Goal: Information Seeking & Learning: Find specific fact

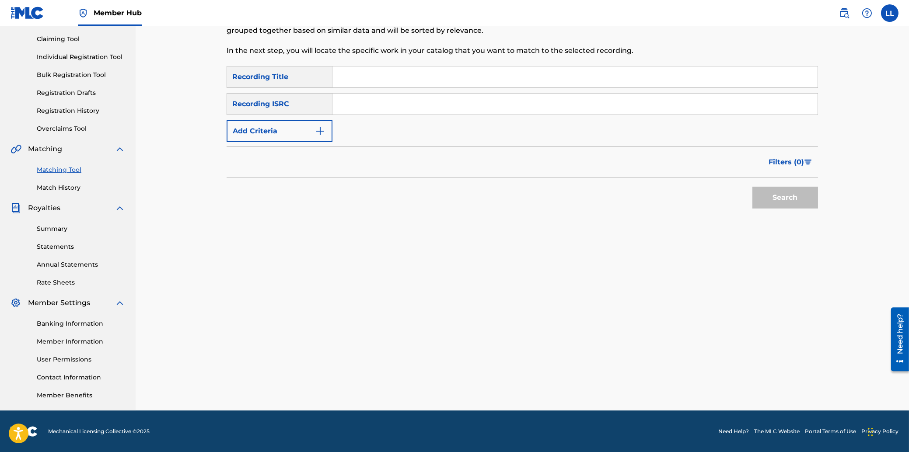
click at [373, 105] on input "Search Form" at bounding box center [574, 104] width 485 height 21
paste input "QMU3G1500250"
type input "QMU3G1500250"
click at [775, 193] on button "Search" at bounding box center [785, 198] width 66 height 22
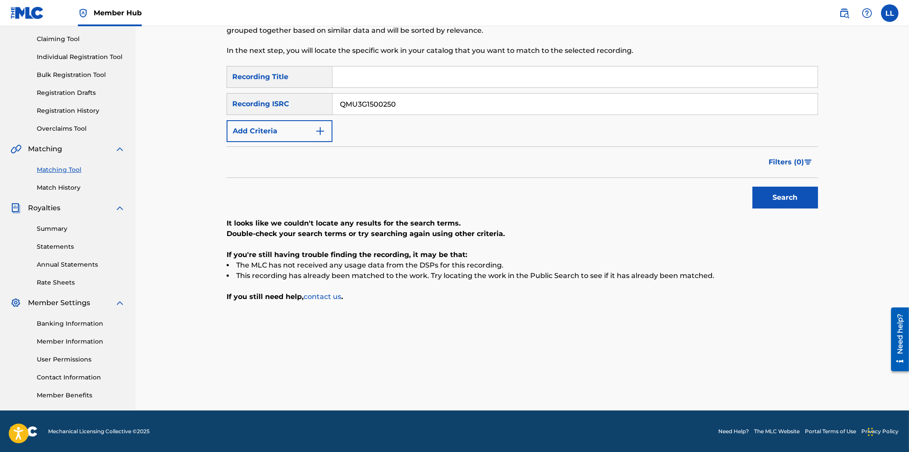
drag, startPoint x: 411, startPoint y: 105, endPoint x: 311, endPoint y: 105, distance: 100.1
click at [332, 105] on input "QMU3G1500250" at bounding box center [574, 104] width 485 height 21
paste input "QMCE32100572"
click at [809, 201] on button "Search" at bounding box center [785, 198] width 66 height 22
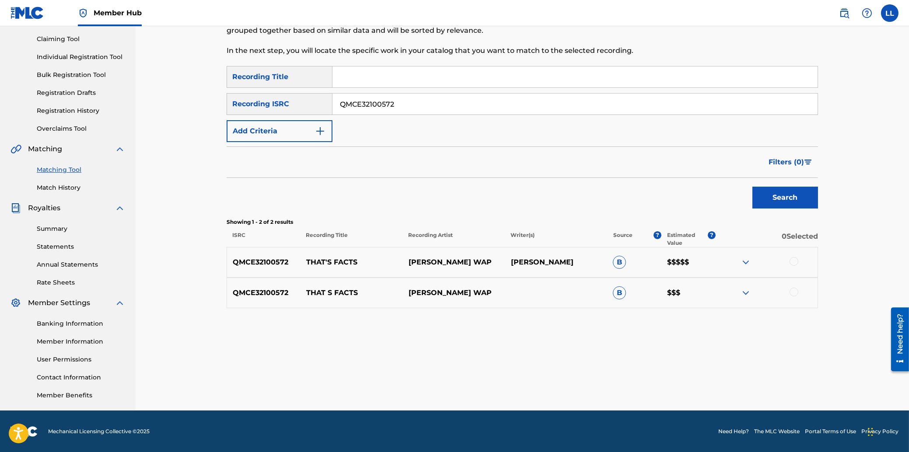
drag, startPoint x: 457, startPoint y: 101, endPoint x: 262, endPoint y: 99, distance: 194.2
click at [332, 99] on input "QMCE32100572" at bounding box center [574, 104] width 485 height 21
paste input "71301390"
paste input "QMCE71301390"
drag, startPoint x: 417, startPoint y: 108, endPoint x: 282, endPoint y: 108, distance: 135.1
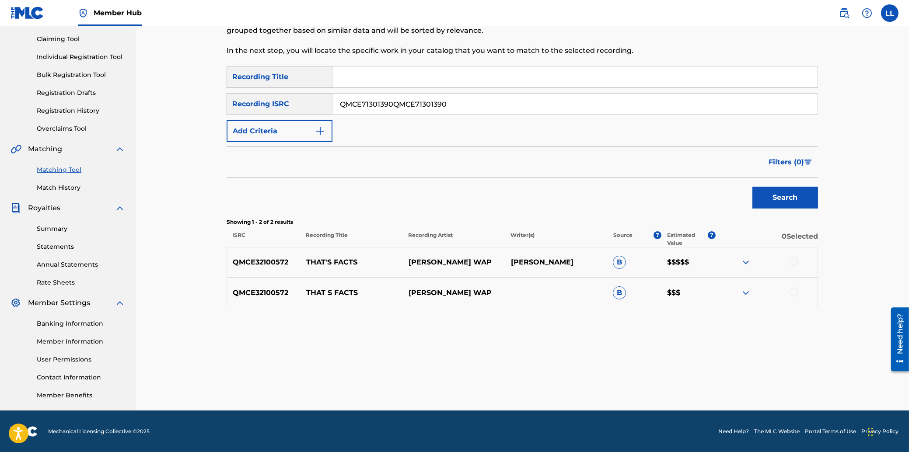
click at [332, 108] on input "QMCE71301390QMCE71301390" at bounding box center [574, 104] width 485 height 21
paste input "Search Form"
click at [788, 200] on button "Search" at bounding box center [785, 198] width 66 height 22
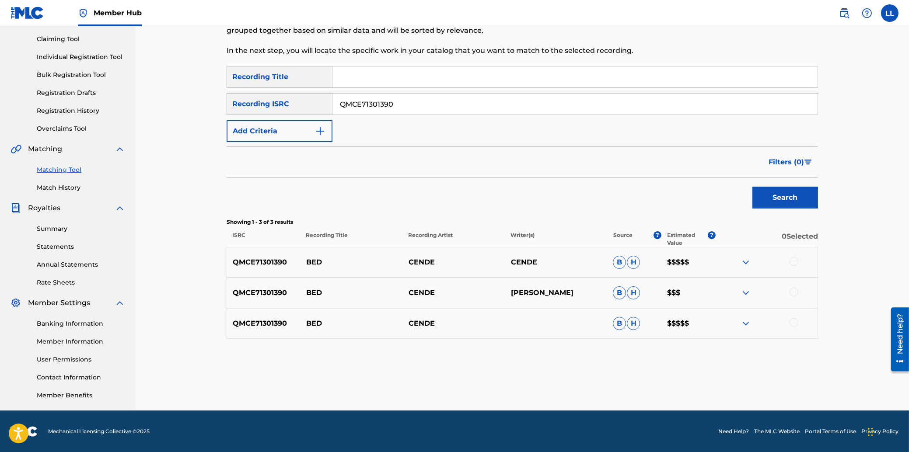
drag, startPoint x: 417, startPoint y: 108, endPoint x: 281, endPoint y: 106, distance: 136.0
click at [332, 106] on input "QMCE71301390" at bounding box center [574, 104] width 485 height 21
paste input "DA62185938"
click at [774, 191] on button "Search" at bounding box center [785, 198] width 66 height 22
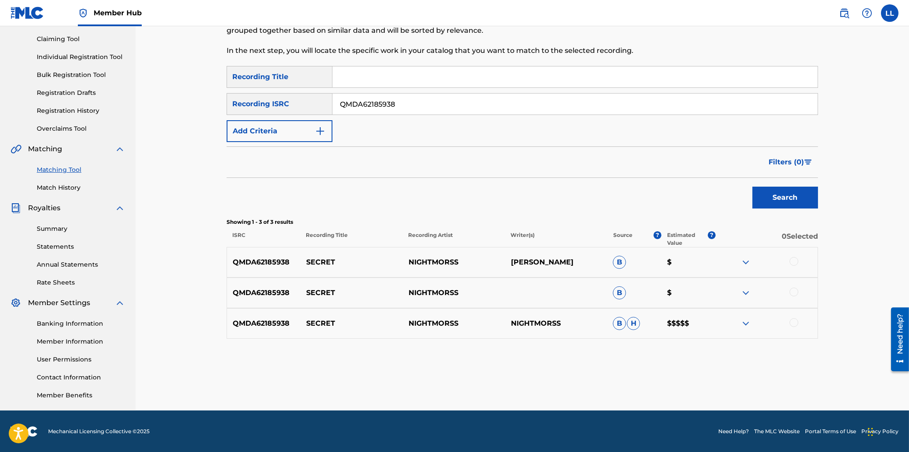
drag, startPoint x: 417, startPoint y: 103, endPoint x: 254, endPoint y: 103, distance: 163.1
click at [332, 103] on input "QMDA62185938" at bounding box center [574, 104] width 485 height 21
paste input "71421461"
click at [781, 197] on button "Search" at bounding box center [785, 198] width 66 height 22
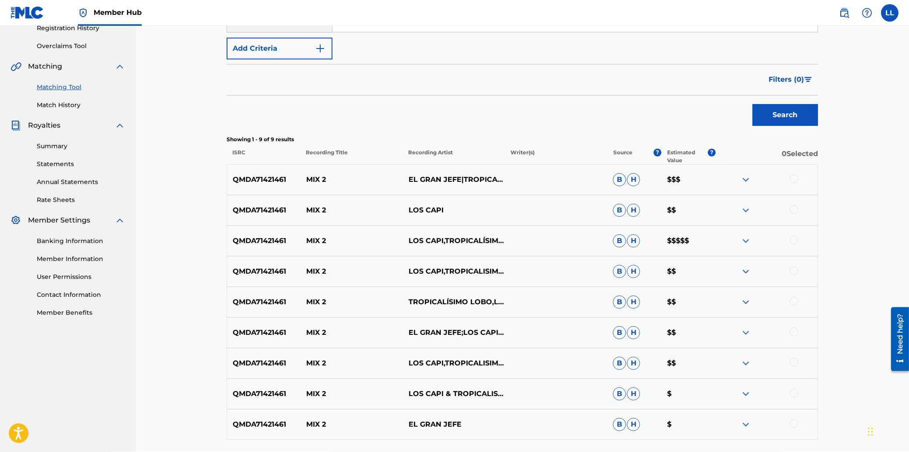
scroll to position [183, 0]
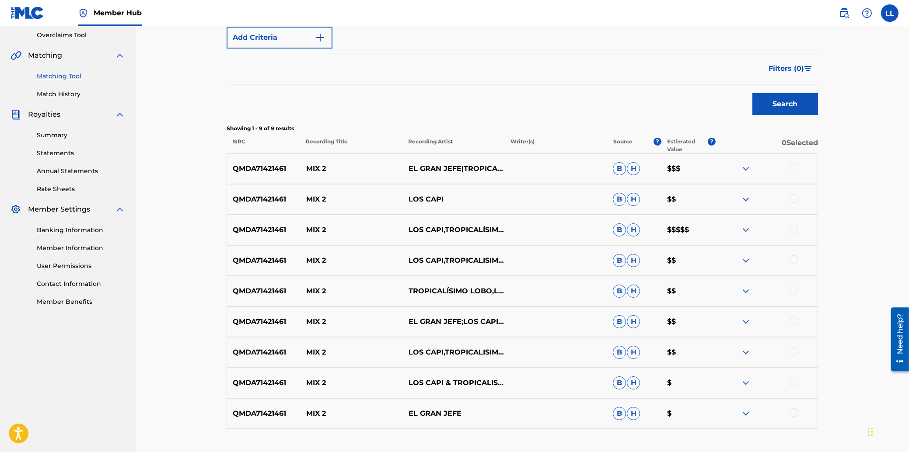
click at [273, 199] on p "QMDA71421461" at bounding box center [263, 199] width 73 height 10
copy p "QMDA71421461"
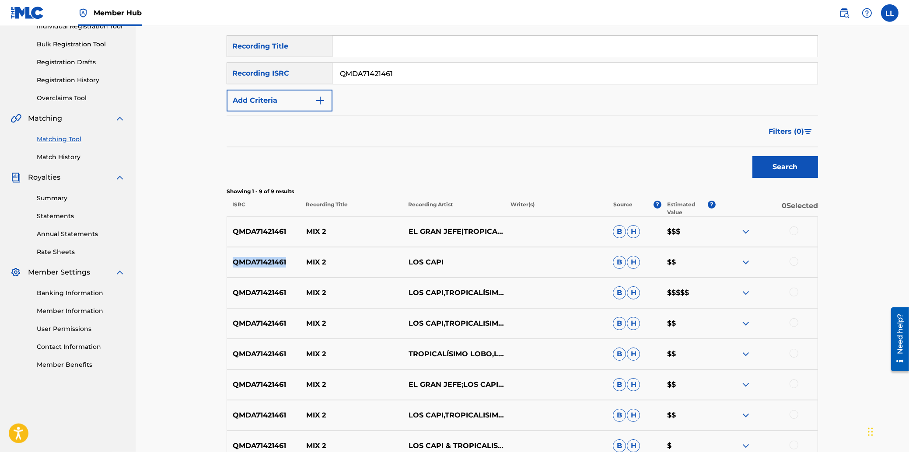
scroll to position [90, 0]
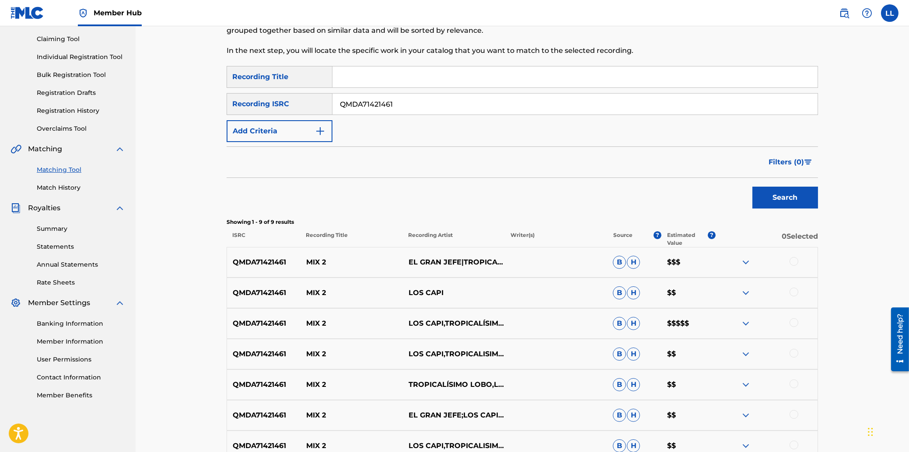
drag, startPoint x: 417, startPoint y: 105, endPoint x: 268, endPoint y: 103, distance: 149.6
click at [332, 104] on input "QMDA71421461" at bounding box center [574, 104] width 485 height 21
paste input "EZE1942736"
click at [778, 197] on button "Search" at bounding box center [785, 198] width 66 height 22
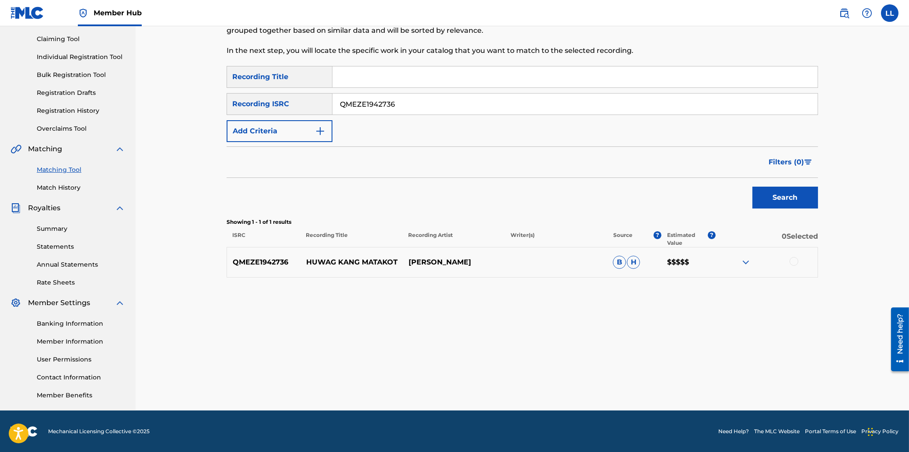
drag, startPoint x: 419, startPoint y: 99, endPoint x: 236, endPoint y: 117, distance: 183.7
click at [332, 115] on input "QMEZE1942736" at bounding box center [574, 104] width 485 height 21
paste input "PHBO10300292"
type input "PHBO10300292"
click at [803, 195] on button "Search" at bounding box center [785, 198] width 66 height 22
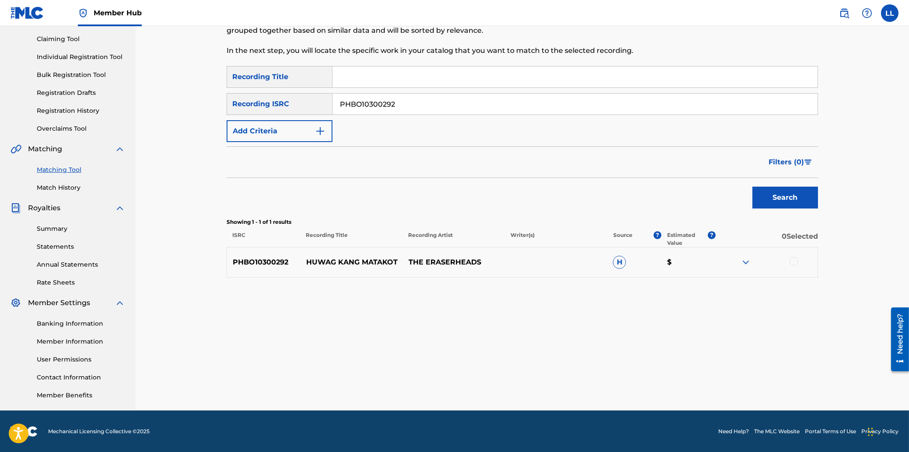
click at [744, 261] on img at bounding box center [745, 262] width 10 height 10
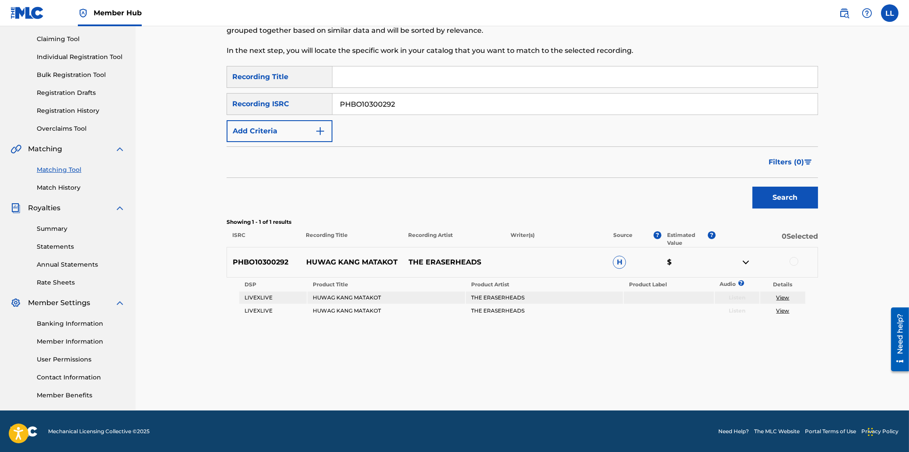
click at [796, 261] on div at bounding box center [793, 261] width 9 height 9
click at [618, 380] on button "Match 1 Group" at bounding box center [614, 381] width 97 height 22
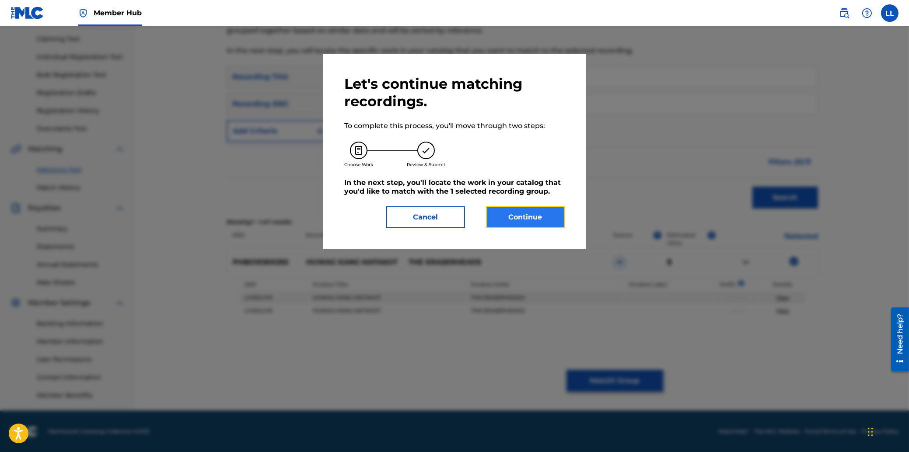
click at [527, 209] on button "Continue" at bounding box center [525, 217] width 79 height 22
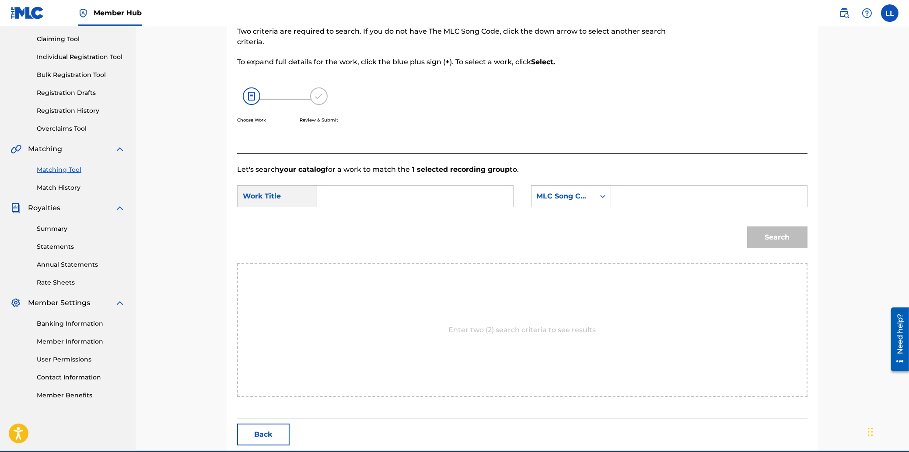
click at [423, 196] on input "Search Form" at bounding box center [414, 196] width 181 height 21
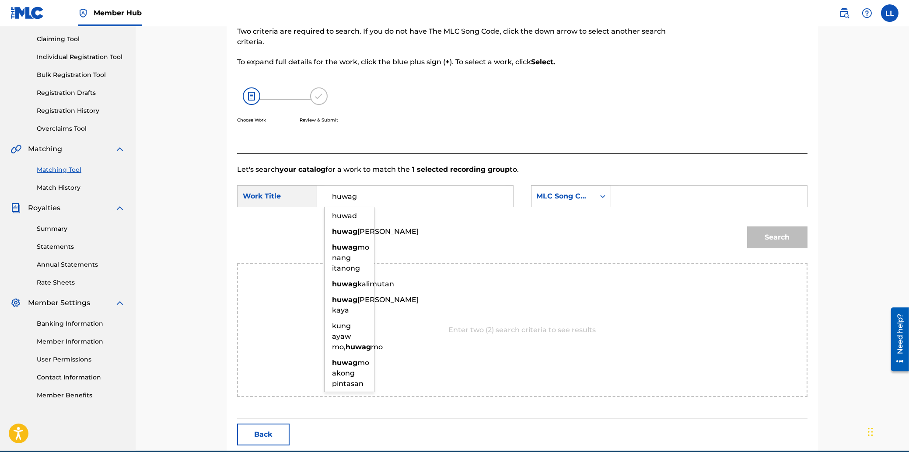
type input "huwag"
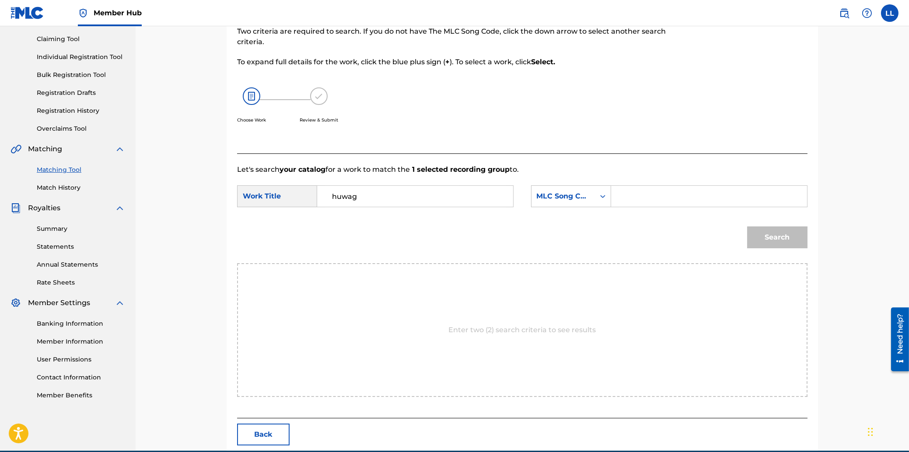
paste input "HA6KA7"
type input "HA6KA7"
click at [747, 227] on button "Search" at bounding box center [777, 238] width 60 height 22
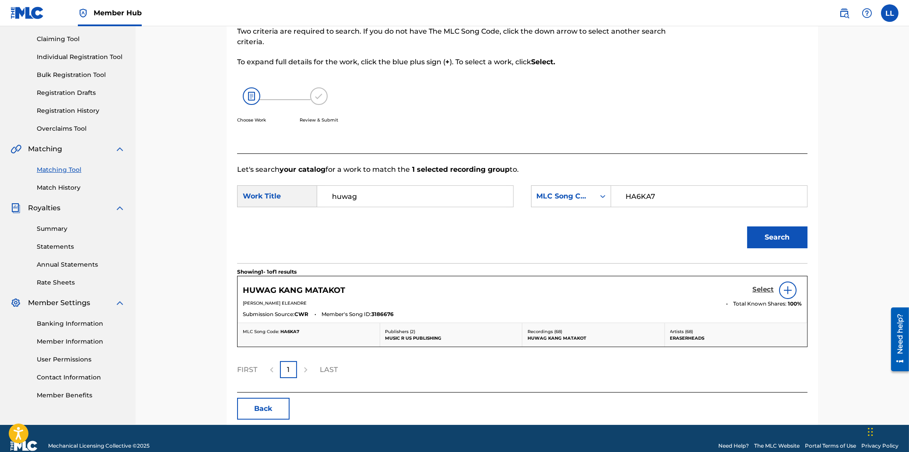
click at [760, 290] on h5 "Select" at bounding box center [762, 290] width 21 height 8
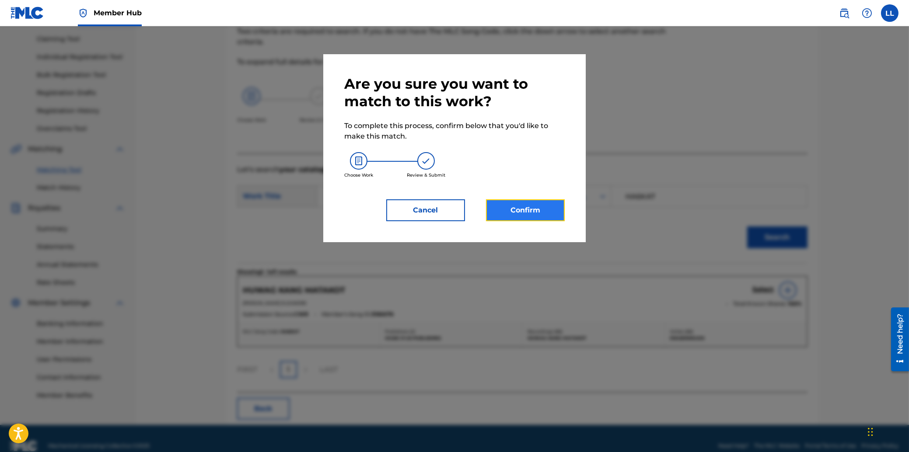
click at [551, 212] on button "Confirm" at bounding box center [525, 210] width 79 height 22
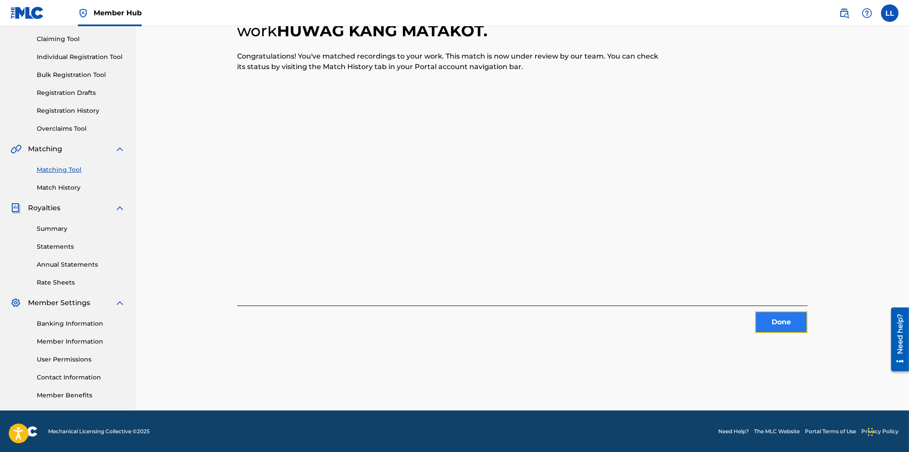
click at [781, 320] on button "Done" at bounding box center [781, 322] width 52 height 22
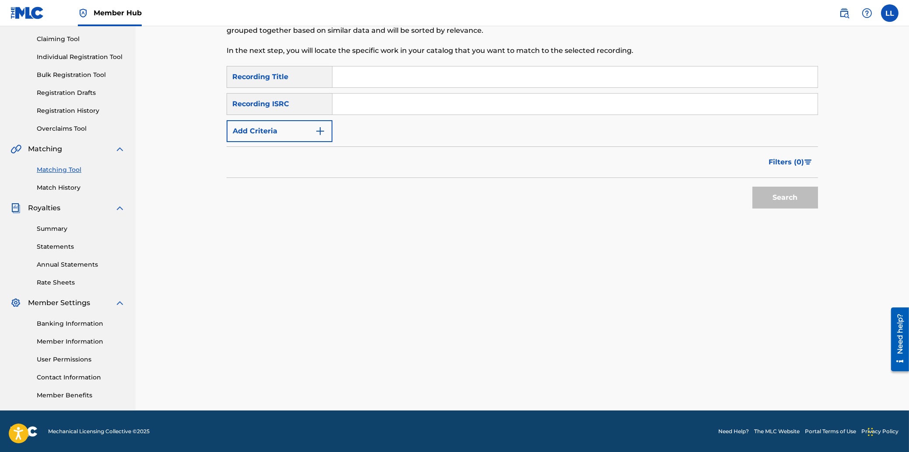
click at [343, 109] on input "Search Form" at bounding box center [574, 104] width 485 height 21
paste input "QMEZE1942736"
type input "QMEZE1942736"
click at [774, 197] on button "Search" at bounding box center [785, 198] width 66 height 22
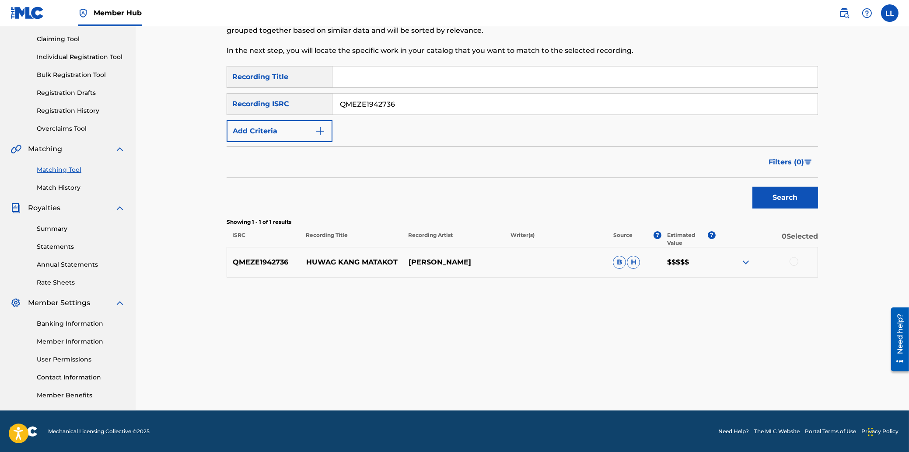
drag, startPoint x: 474, startPoint y: 109, endPoint x: 256, endPoint y: 105, distance: 218.3
click at [332, 105] on input "QMEZE1942736" at bounding box center [574, 104] width 485 height 21
click at [785, 198] on button "Search" at bounding box center [785, 198] width 66 height 22
click at [745, 264] on img at bounding box center [745, 262] width 10 height 10
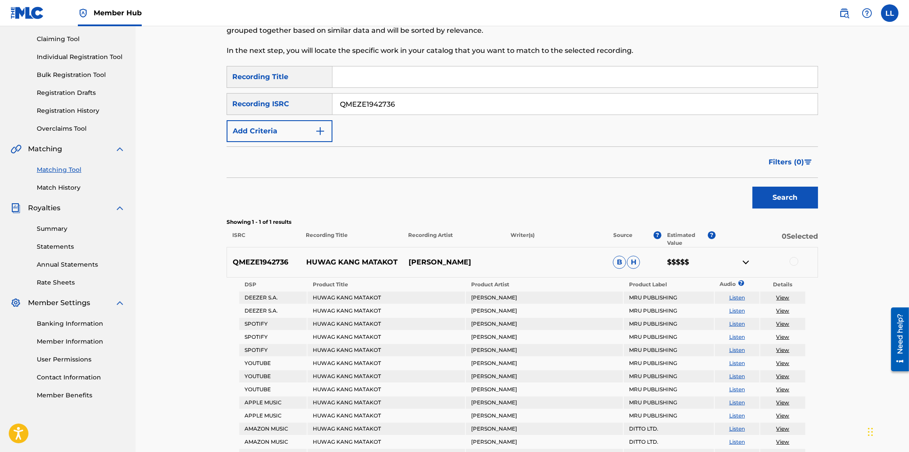
click at [792, 262] on div at bounding box center [793, 261] width 9 height 9
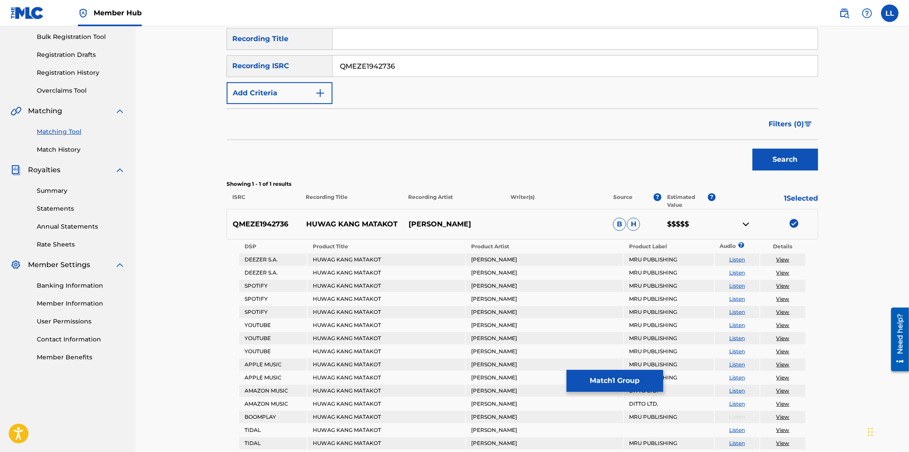
scroll to position [183, 0]
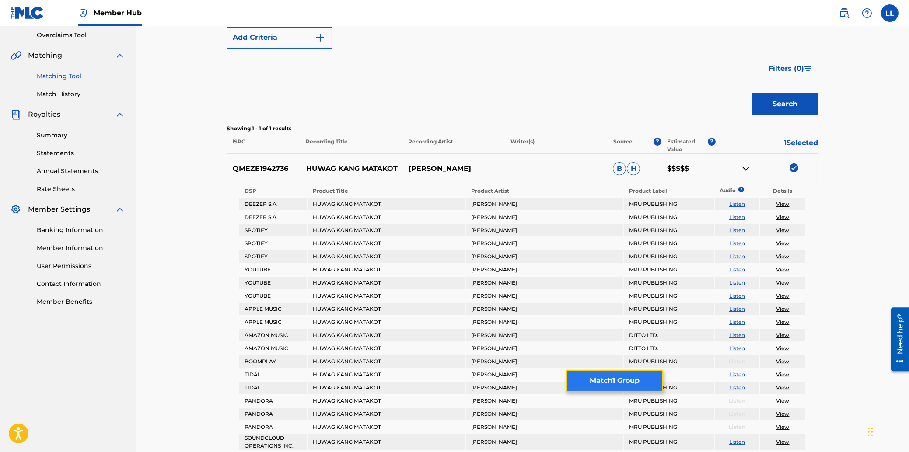
click at [611, 377] on button "Match 1 Group" at bounding box center [614, 381] width 97 height 22
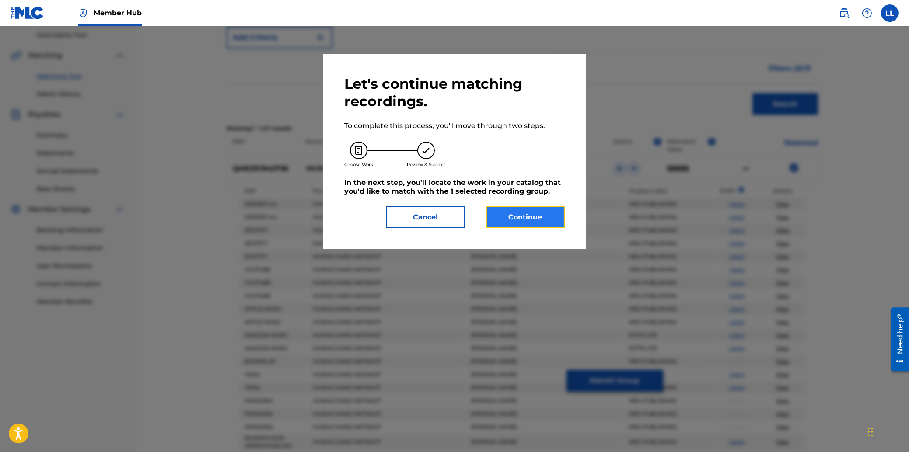
click at [531, 216] on button "Continue" at bounding box center [525, 217] width 79 height 22
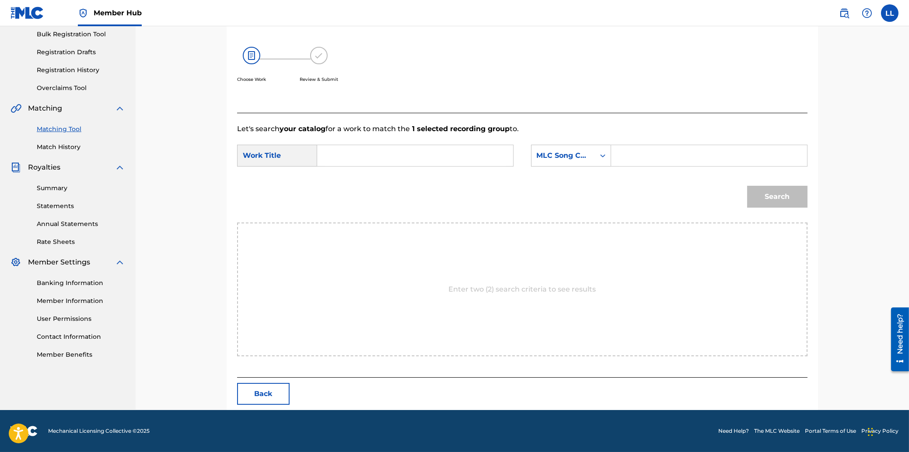
scroll to position [90, 0]
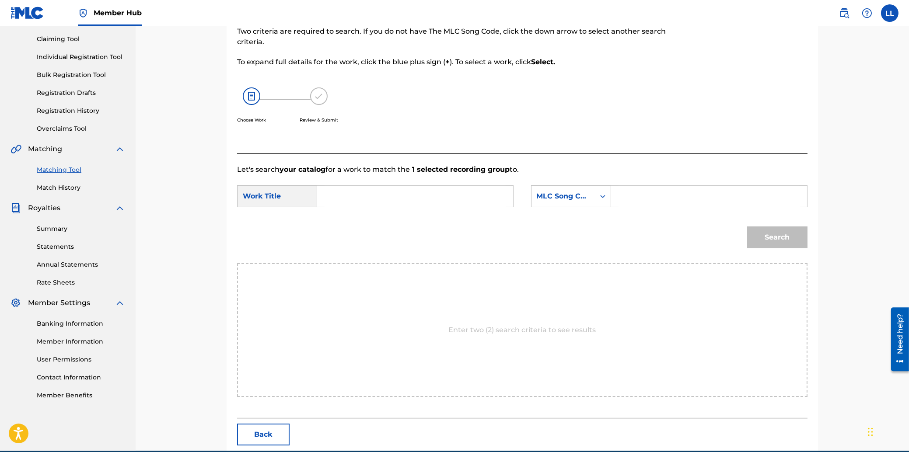
click at [384, 199] on input "Search Form" at bounding box center [414, 196] width 181 height 21
paste input "HUWAG KANG MATAKOT"
type input "HUWAG KANG MATAKOT"
click at [687, 197] on input "Search Form" at bounding box center [708, 196] width 181 height 21
paste input "HA6KA7"
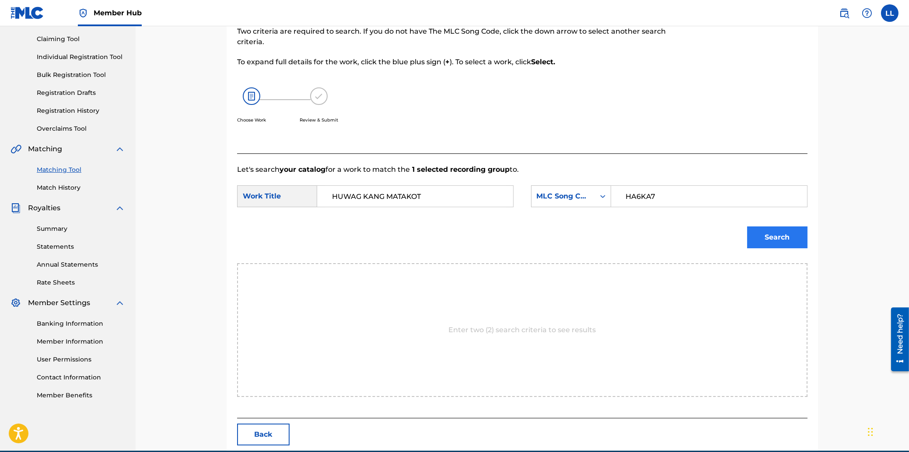
type input "HA6KA7"
click at [784, 240] on button "Search" at bounding box center [777, 238] width 60 height 22
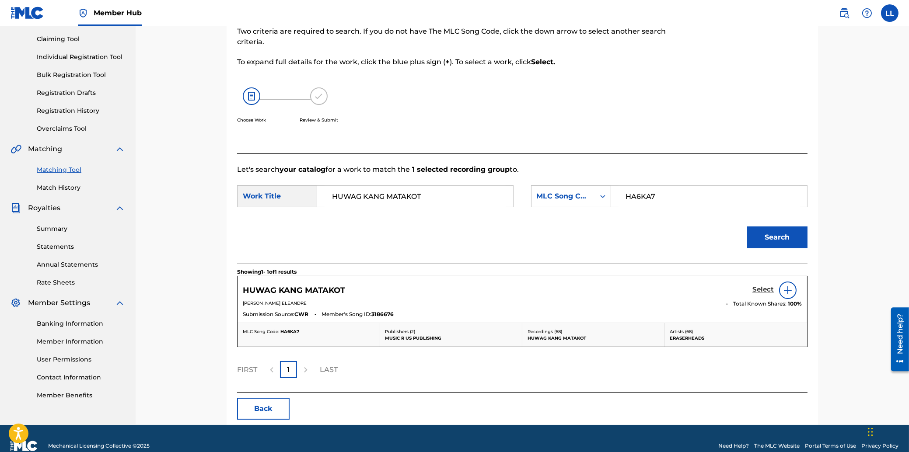
click at [760, 288] on h5 "Select" at bounding box center [762, 290] width 21 height 8
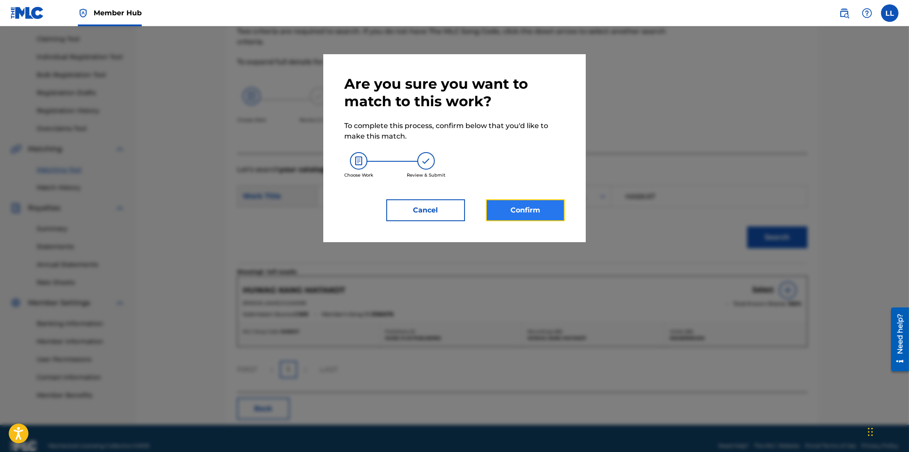
click at [541, 216] on button "Confirm" at bounding box center [525, 210] width 79 height 22
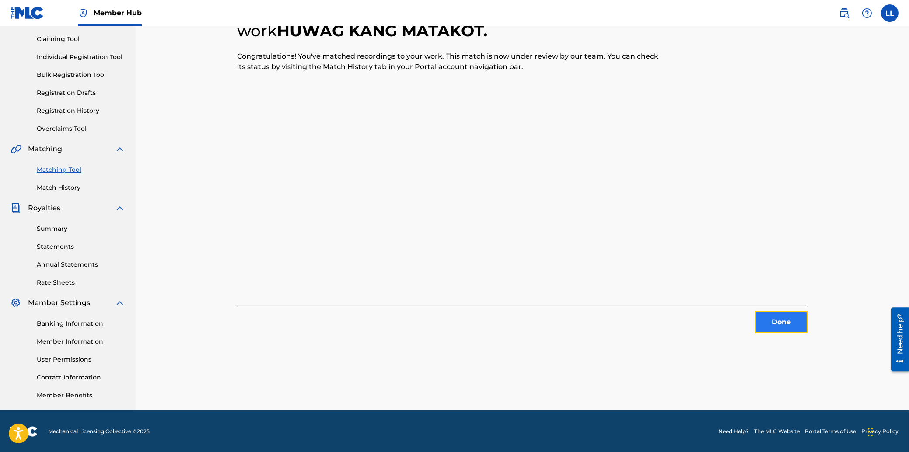
click at [788, 325] on button "Done" at bounding box center [781, 322] width 52 height 22
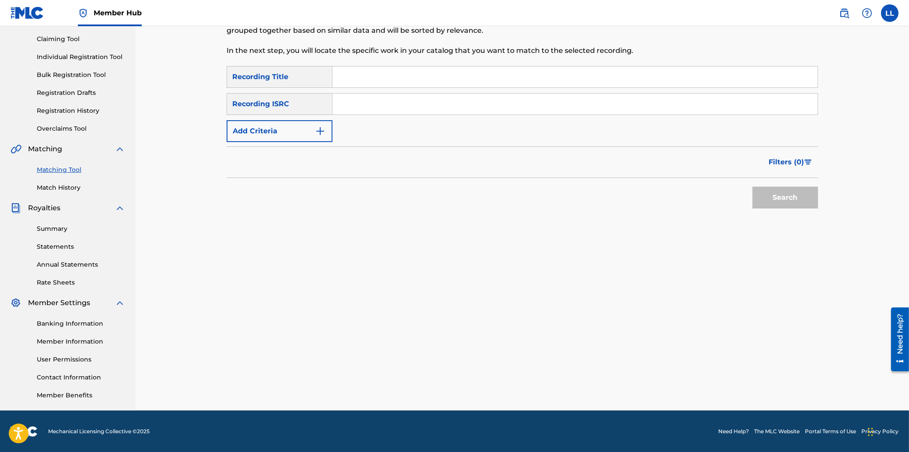
click at [425, 99] on input "Search Form" at bounding box center [574, 104] width 485 height 21
paste input "QMFME1910639"
click at [771, 190] on button "Search" at bounding box center [785, 198] width 66 height 22
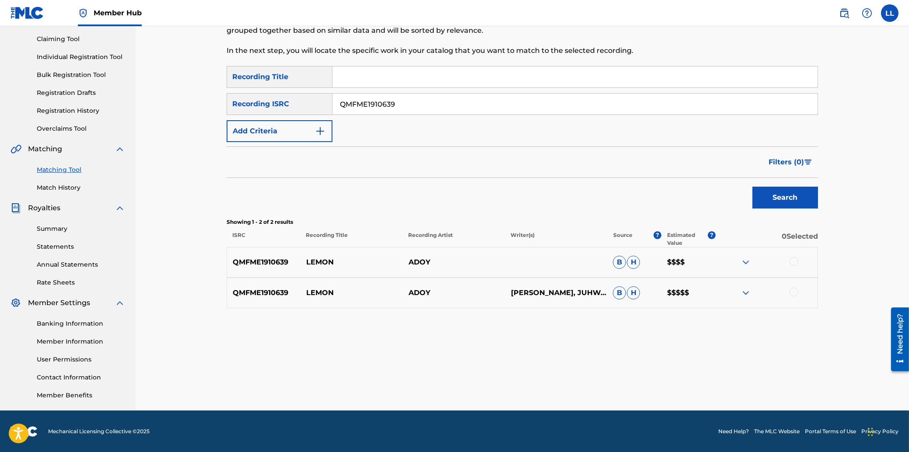
drag, startPoint x: 479, startPoint y: 103, endPoint x: 231, endPoint y: 108, distance: 247.6
click at [332, 108] on input "QMFME1910639" at bounding box center [574, 104] width 485 height 21
paste input "44"
drag, startPoint x: 805, startPoint y: 198, endPoint x: 798, endPoint y: 199, distance: 7.2
click at [802, 198] on button "Search" at bounding box center [785, 198] width 66 height 22
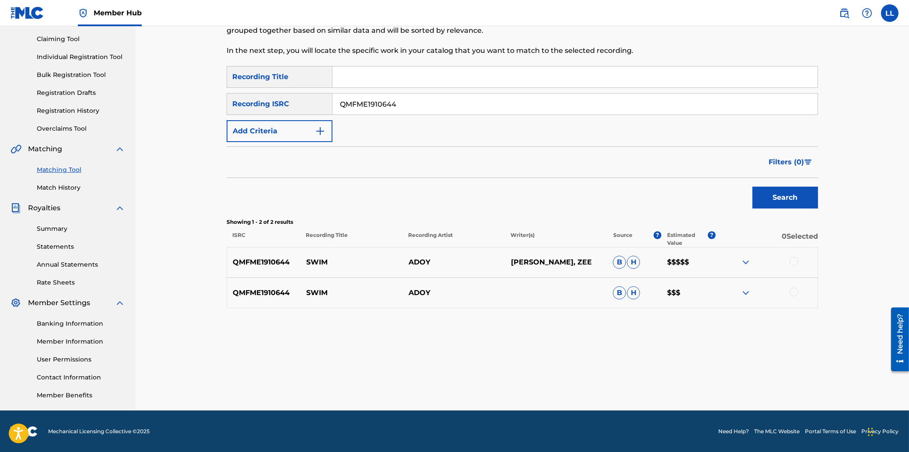
drag, startPoint x: 434, startPoint y: 100, endPoint x: 234, endPoint y: 100, distance: 199.9
click at [332, 100] on input "QMFME1910644" at bounding box center [574, 104] width 485 height 21
paste input "67528"
click at [788, 192] on button "Search" at bounding box center [785, 198] width 66 height 22
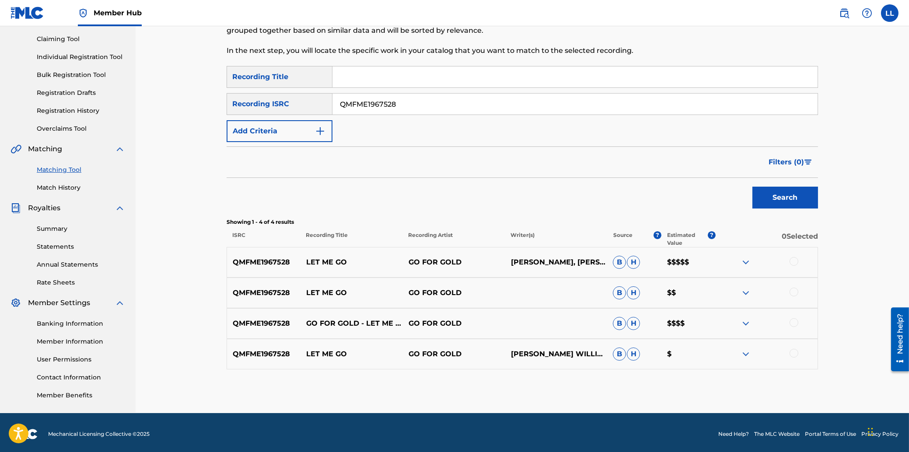
drag, startPoint x: 443, startPoint y: 102, endPoint x: 220, endPoint y: 109, distance: 223.6
click at [332, 102] on input "QMFME1967528" at bounding box center [574, 104] width 485 height 21
paste input "F1524519"
click at [796, 195] on button "Search" at bounding box center [785, 198] width 66 height 22
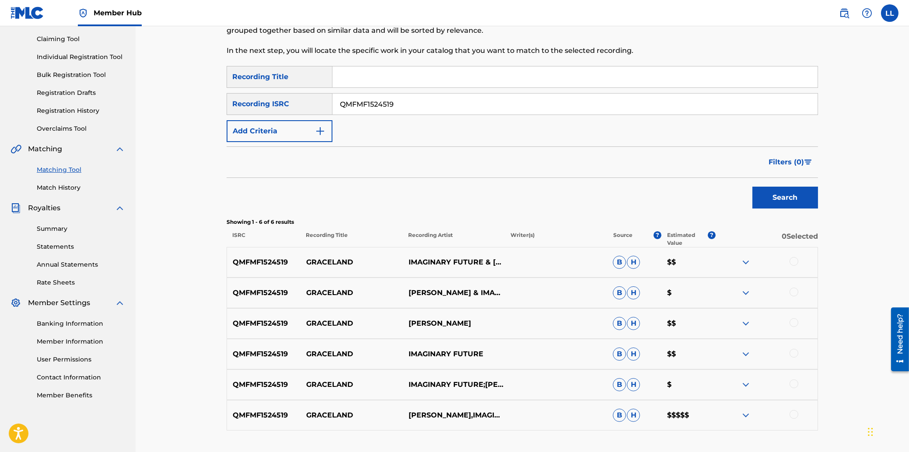
scroll to position [136, 0]
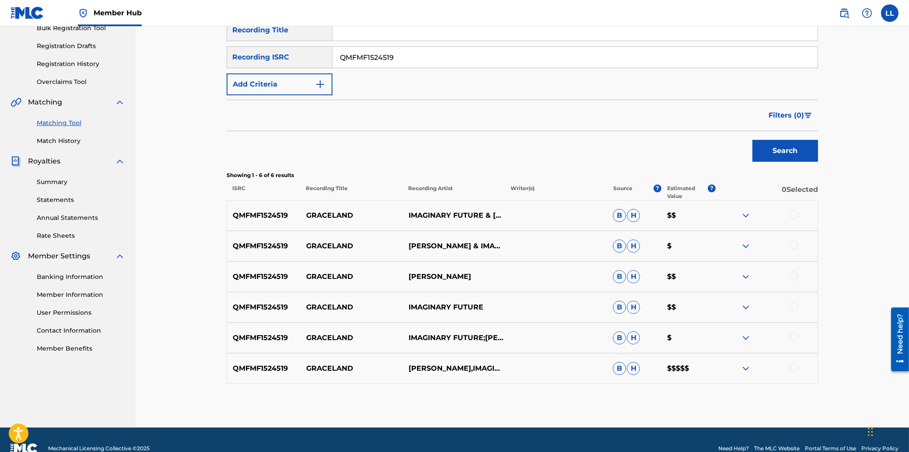
drag, startPoint x: 415, startPoint y: 59, endPoint x: 302, endPoint y: 55, distance: 112.4
click at [332, 55] on input "QMFMF1524519" at bounding box center [574, 57] width 485 height 21
paste input "M3X1304102"
click at [776, 146] on button "Search" at bounding box center [785, 151] width 66 height 22
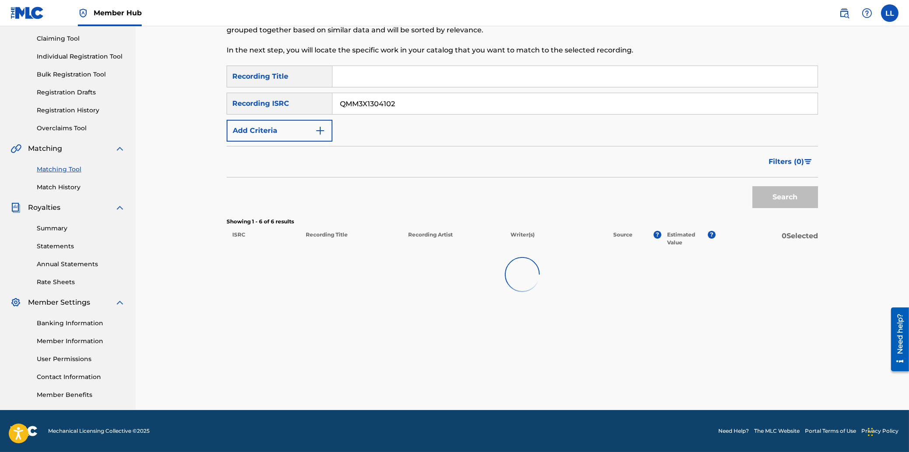
scroll to position [90, 0]
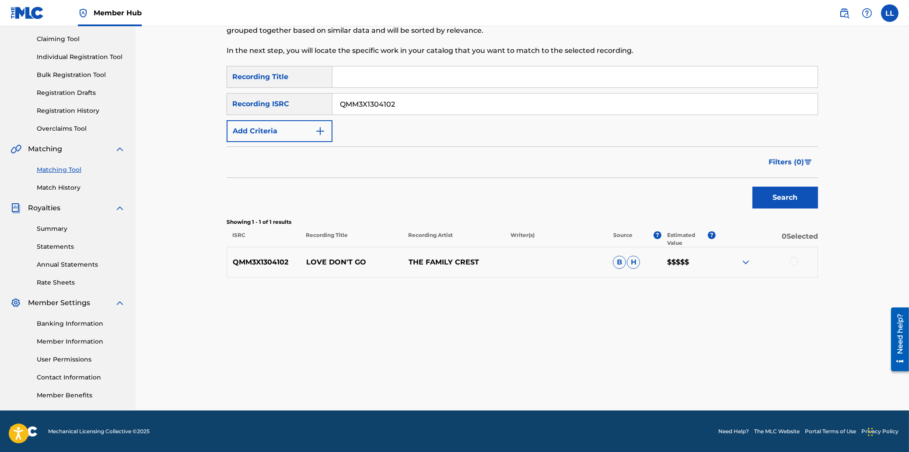
drag, startPoint x: 409, startPoint y: 101, endPoint x: 279, endPoint y: 101, distance: 130.3
click at [332, 101] on input "QMM3X1304102" at bounding box center [574, 104] width 485 height 21
paste input "PKX1823423"
click at [771, 194] on button "Search" at bounding box center [785, 198] width 66 height 22
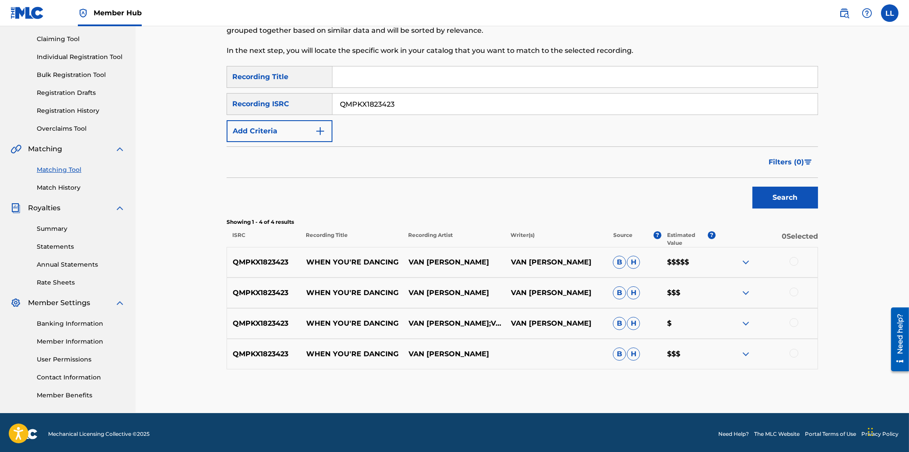
drag, startPoint x: 376, startPoint y: 103, endPoint x: 292, endPoint y: 101, distance: 84.4
click at [332, 101] on input "QMPKX1823423" at bounding box center [574, 104] width 485 height 21
paste input "U6Y1400102"
click at [779, 195] on button "Search" at bounding box center [785, 198] width 66 height 22
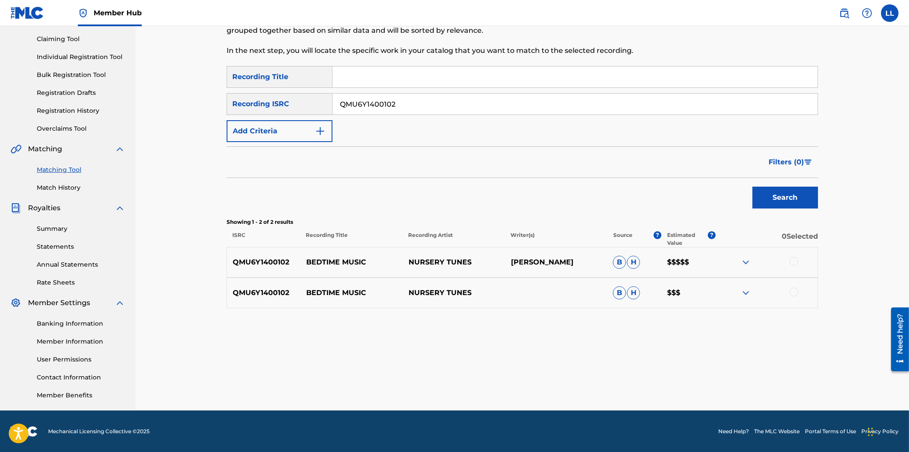
drag, startPoint x: 415, startPoint y: 105, endPoint x: 276, endPoint y: 105, distance: 139.9
click at [332, 105] on input "QMU6Y1400102" at bounding box center [574, 104] width 485 height 21
paste input "Z4JJ1749526"
click at [790, 204] on button "Search" at bounding box center [785, 198] width 66 height 22
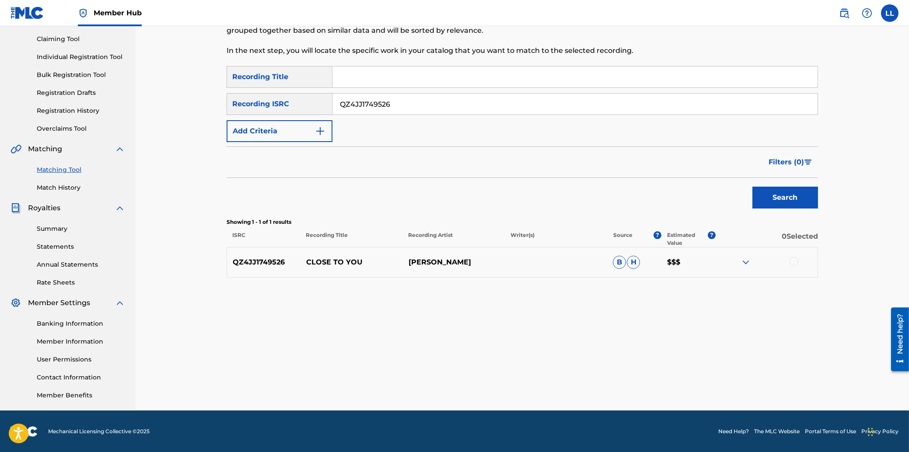
drag, startPoint x: 420, startPoint y: 105, endPoint x: 287, endPoint y: 101, distance: 133.0
click at [332, 101] on input "QZ4JJ1749526" at bounding box center [574, 104] width 485 height 21
paste input "5AB163027"
click at [778, 200] on button "Search" at bounding box center [785, 198] width 66 height 22
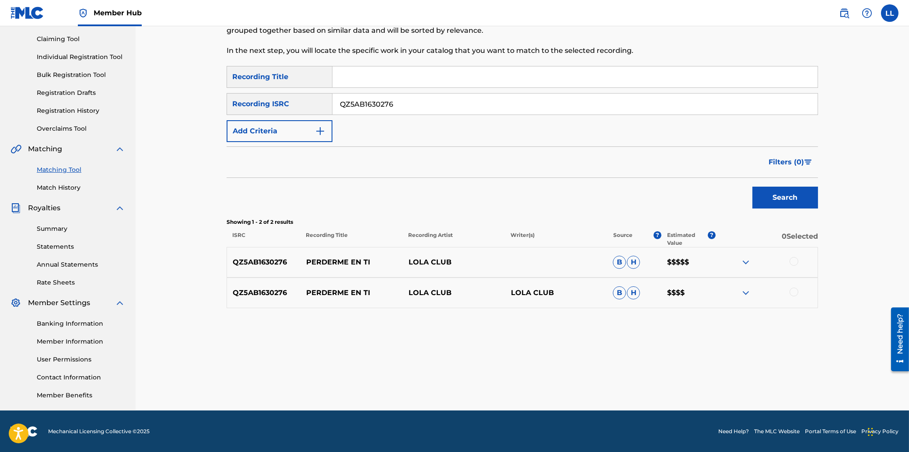
drag, startPoint x: 417, startPoint y: 104, endPoint x: 256, endPoint y: 99, distance: 161.0
click at [332, 100] on input "QZ5AB1630276" at bounding box center [574, 104] width 485 height 21
paste input "883568"
click at [764, 201] on button "Search" at bounding box center [785, 198] width 66 height 22
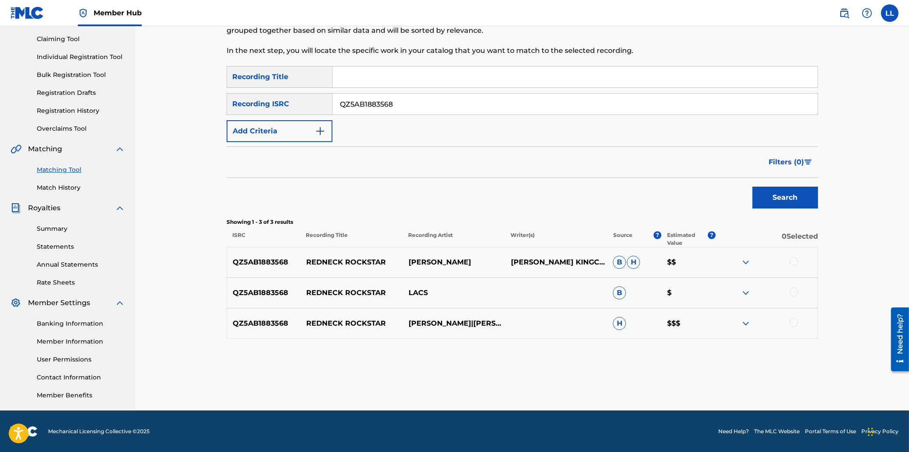
drag, startPoint x: 429, startPoint y: 100, endPoint x: 268, endPoint y: 93, distance: 162.0
click at [332, 100] on input "QZ5AB1883568" at bounding box center [574, 104] width 485 height 21
paste input "FN1895143"
click at [792, 192] on button "Search" at bounding box center [785, 198] width 66 height 22
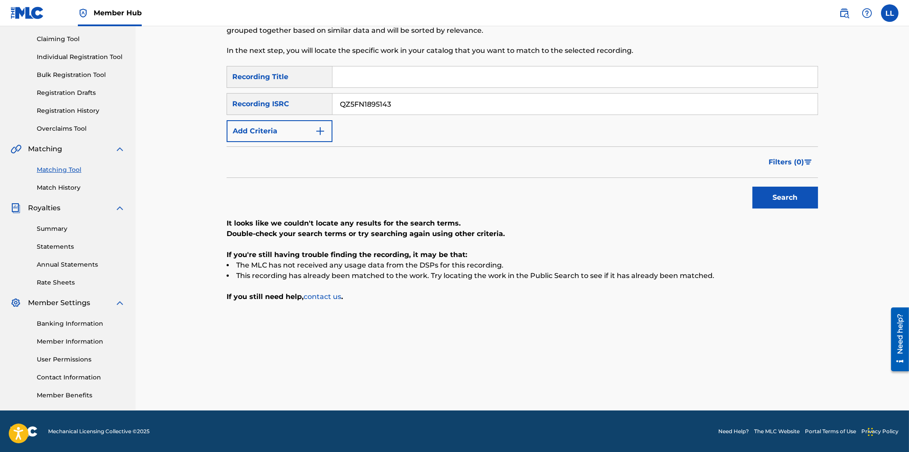
drag, startPoint x: 421, startPoint y: 108, endPoint x: 299, endPoint y: 99, distance: 122.8
click at [332, 99] on input "QZ5FN1895143" at bounding box center [574, 104] width 485 height 21
click at [776, 201] on button "Search" at bounding box center [785, 198] width 66 height 22
drag, startPoint x: 419, startPoint y: 106, endPoint x: 283, endPoint y: 106, distance: 136.0
click at [332, 105] on input "QZ5FN1895143" at bounding box center [574, 104] width 485 height 21
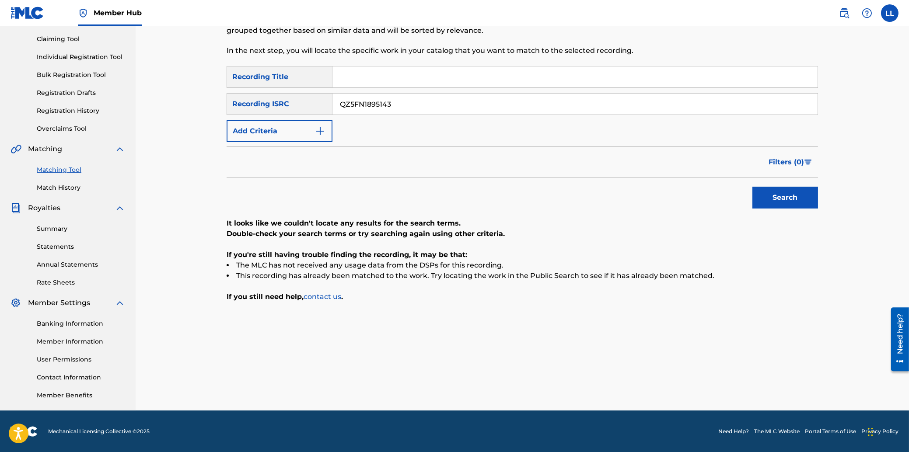
paste input "67M1897841"
click at [799, 201] on button "Search" at bounding box center [785, 198] width 66 height 22
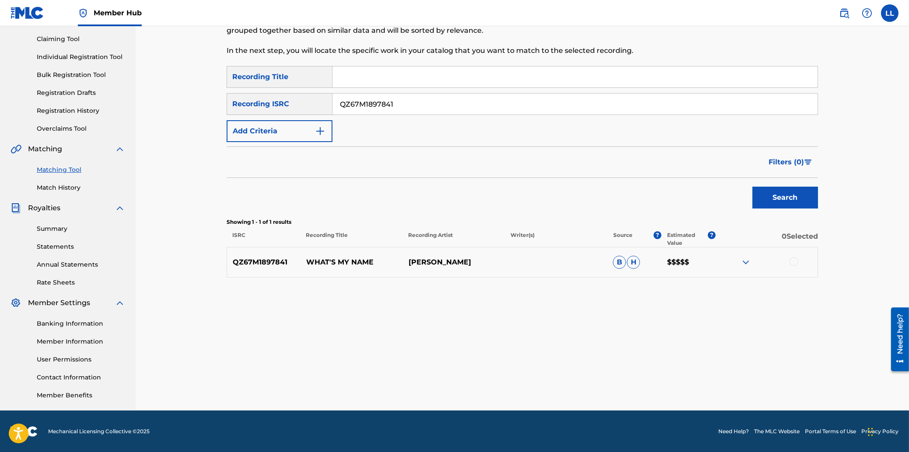
click at [748, 262] on img at bounding box center [745, 262] width 10 height 10
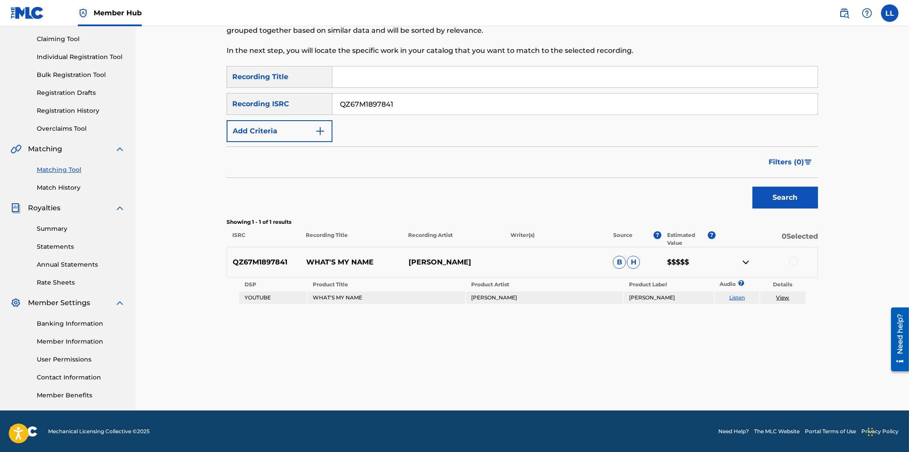
drag, startPoint x: 423, startPoint y: 97, endPoint x: 314, endPoint y: 95, distance: 109.3
click at [332, 94] on input "QZ67M1897841" at bounding box center [574, 104] width 485 height 21
paste input "7R41853123"
click at [796, 201] on button "Search" at bounding box center [785, 198] width 66 height 22
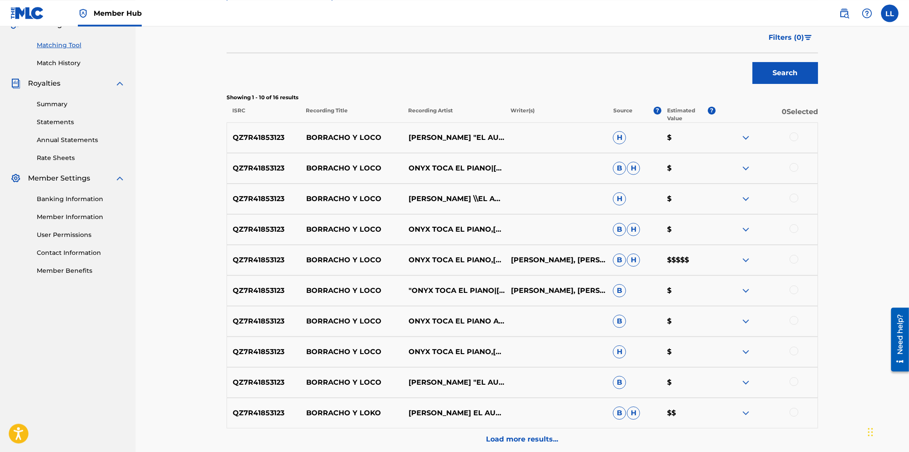
scroll to position [230, 0]
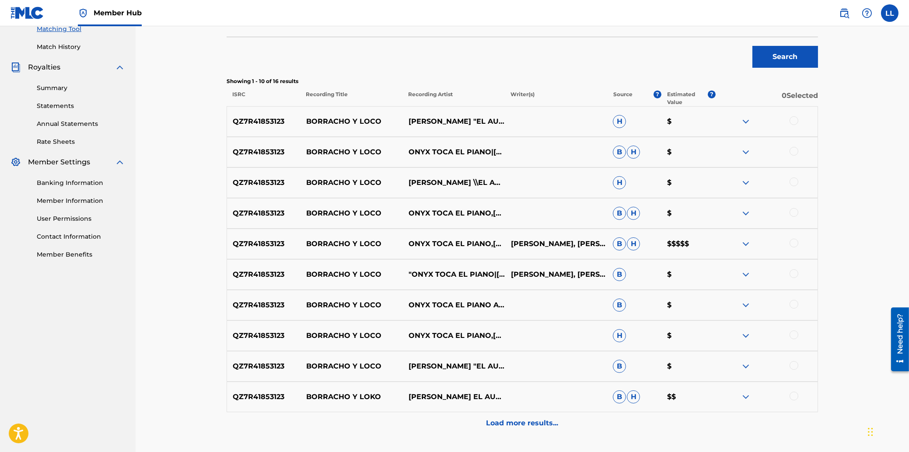
click at [744, 120] on img at bounding box center [745, 121] width 10 height 10
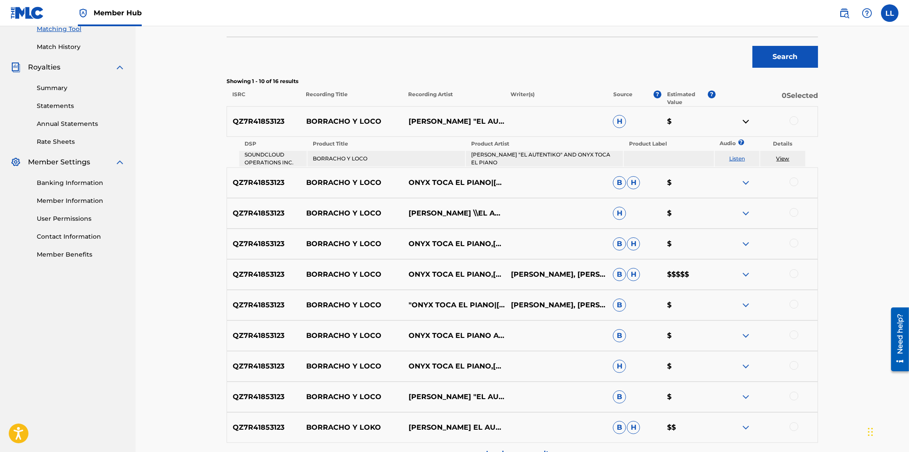
click at [745, 183] on img at bounding box center [745, 183] width 10 height 10
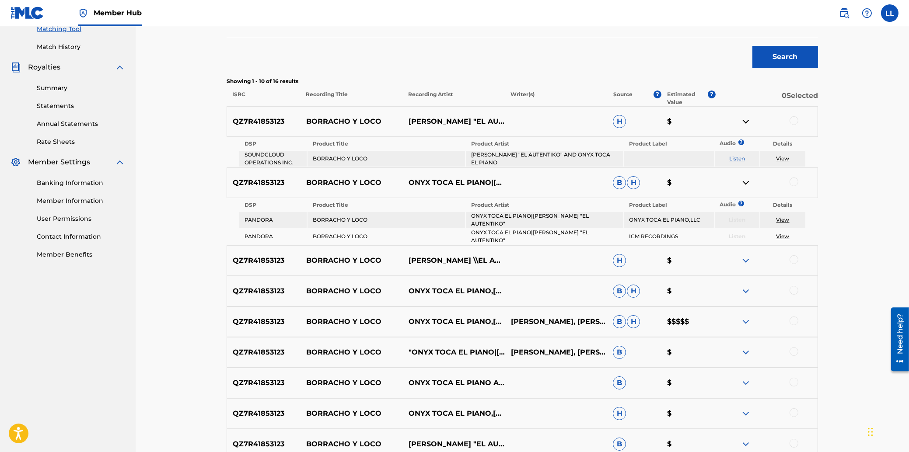
click at [745, 255] on img at bounding box center [745, 260] width 10 height 10
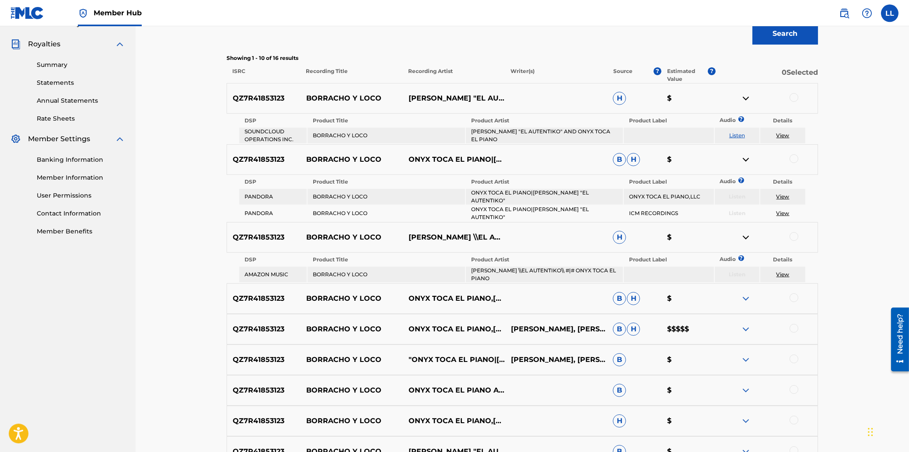
scroll to position [277, 0]
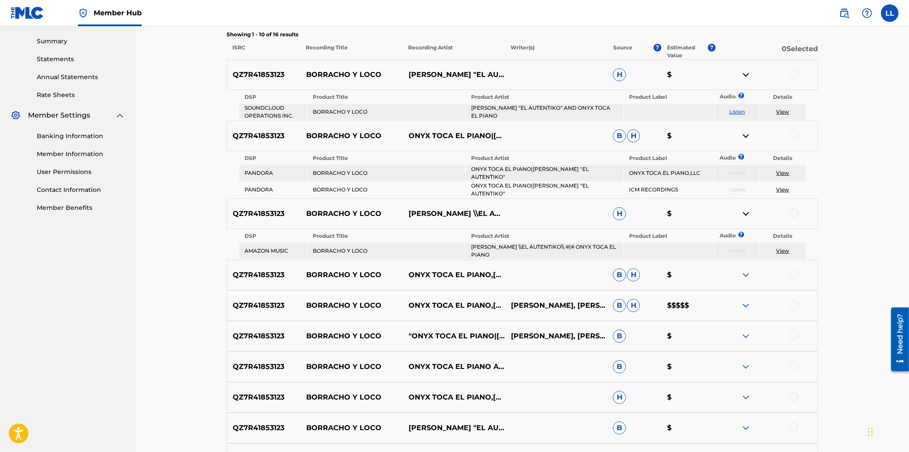
click at [747, 270] on img at bounding box center [745, 275] width 10 height 10
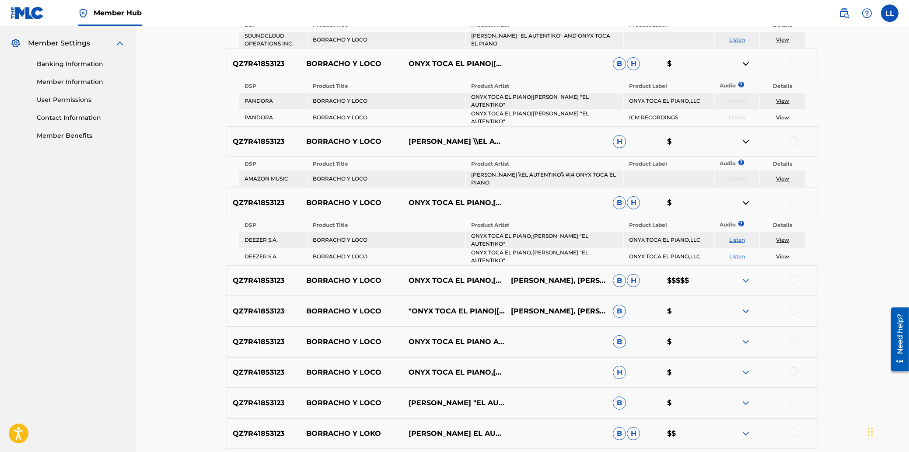
scroll to position [371, 0]
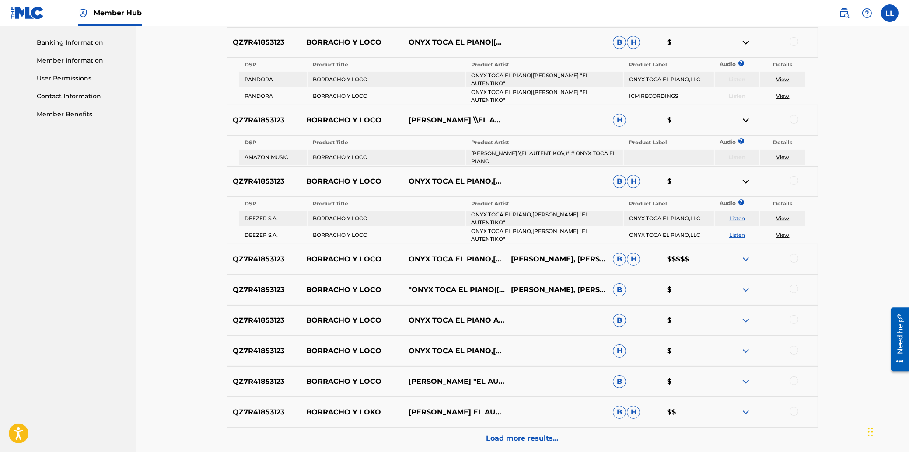
click at [746, 254] on img at bounding box center [745, 259] width 10 height 10
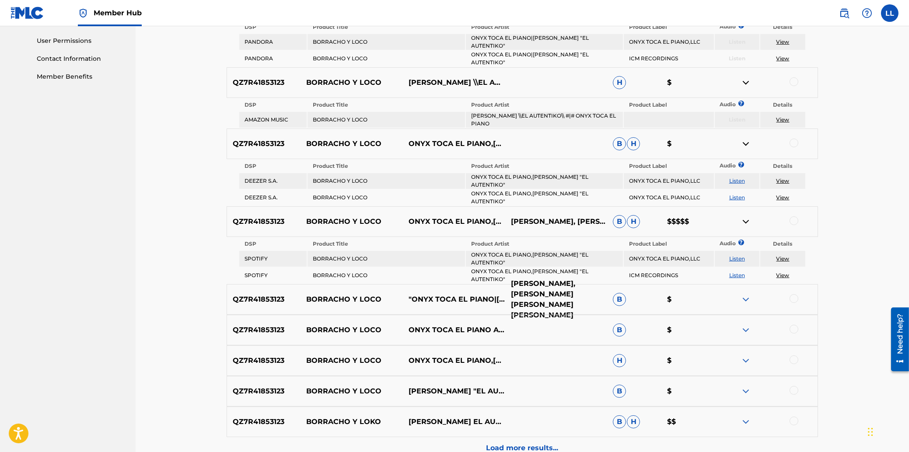
scroll to position [418, 0]
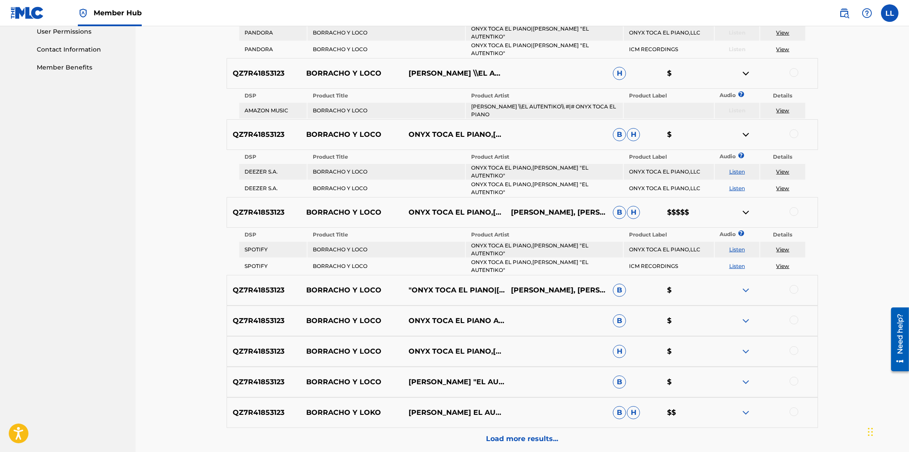
click at [744, 285] on img at bounding box center [745, 290] width 10 height 10
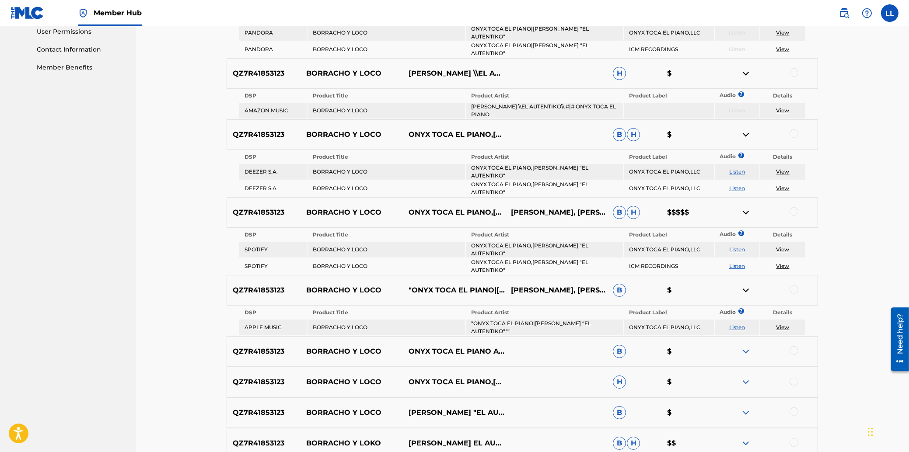
click at [748, 346] on img at bounding box center [745, 351] width 10 height 10
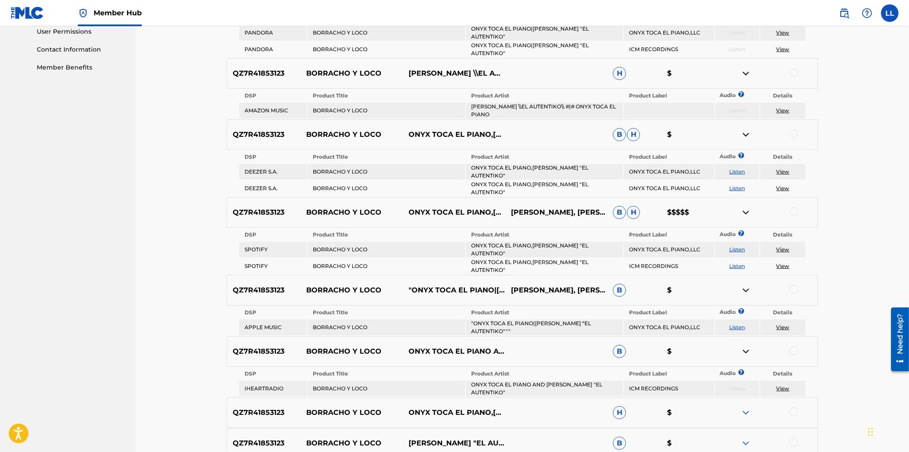
drag, startPoint x: 744, startPoint y: 377, endPoint x: 708, endPoint y: 354, distance: 42.8
click at [744, 408] on img at bounding box center [745, 413] width 10 height 10
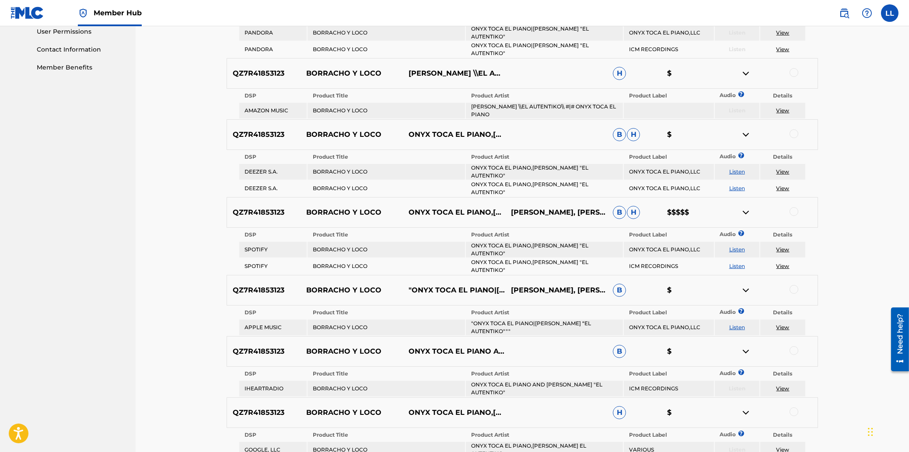
scroll to position [558, 0]
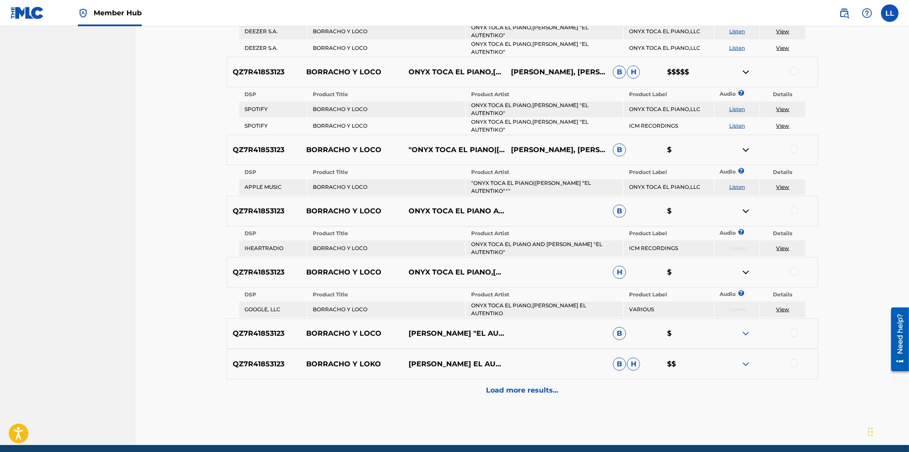
click at [746, 328] on img at bounding box center [745, 333] width 10 height 10
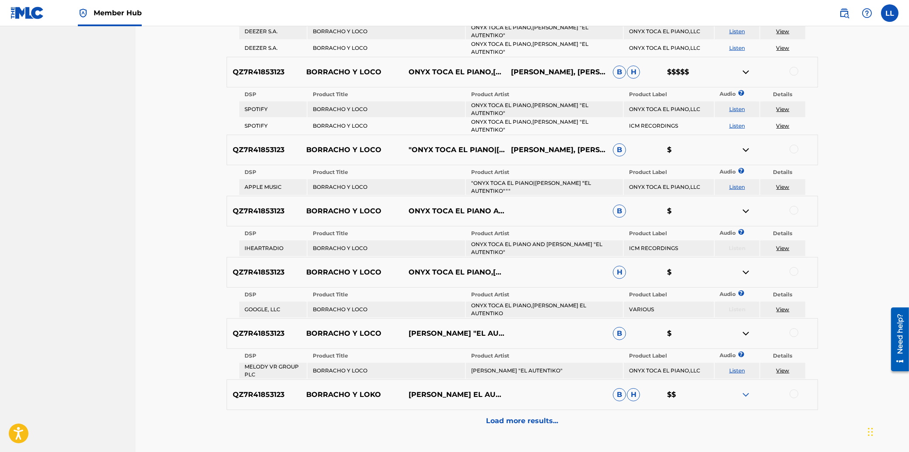
click at [745, 390] on img at bounding box center [745, 395] width 10 height 10
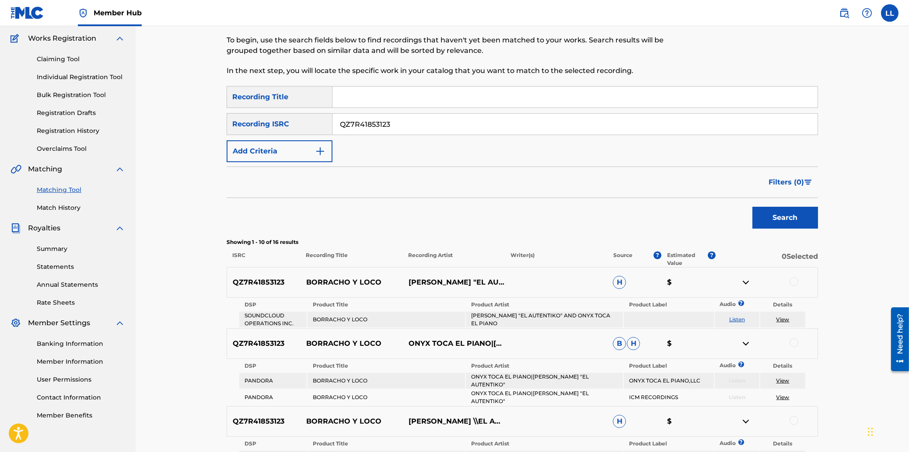
scroll to position [160, 0]
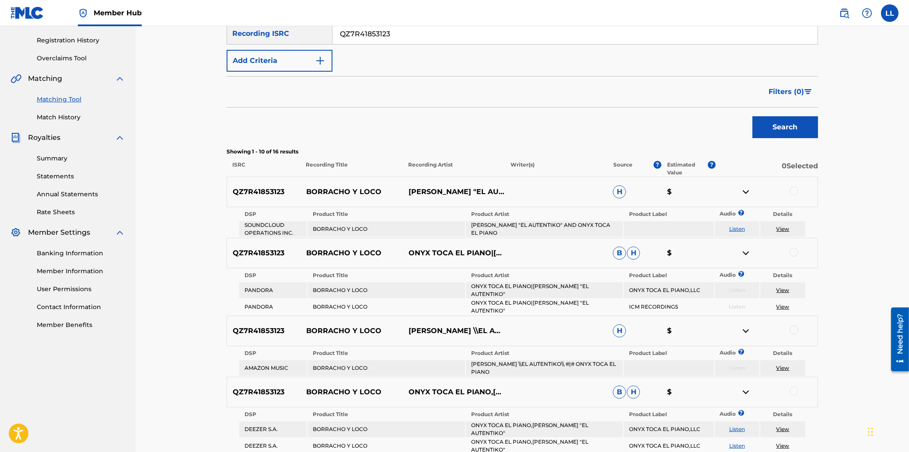
click at [795, 189] on div at bounding box center [793, 191] width 9 height 9
click at [795, 251] on div at bounding box center [793, 252] width 9 height 9
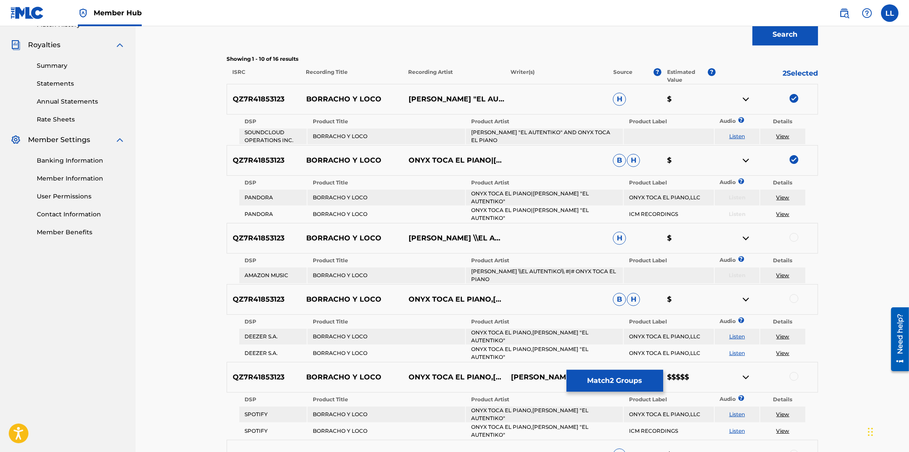
scroll to position [254, 0]
click at [795, 232] on div at bounding box center [793, 236] width 9 height 9
click at [795, 293] on div at bounding box center [793, 297] width 9 height 9
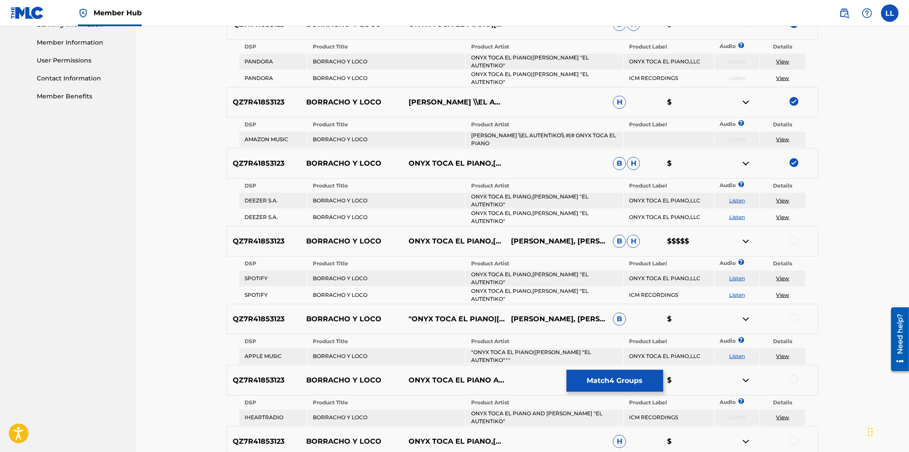
scroll to position [394, 0]
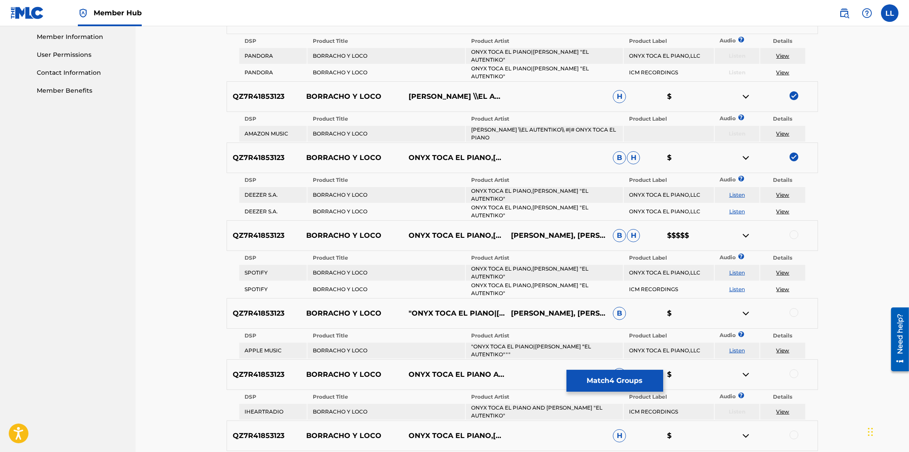
click at [794, 230] on div at bounding box center [793, 234] width 9 height 9
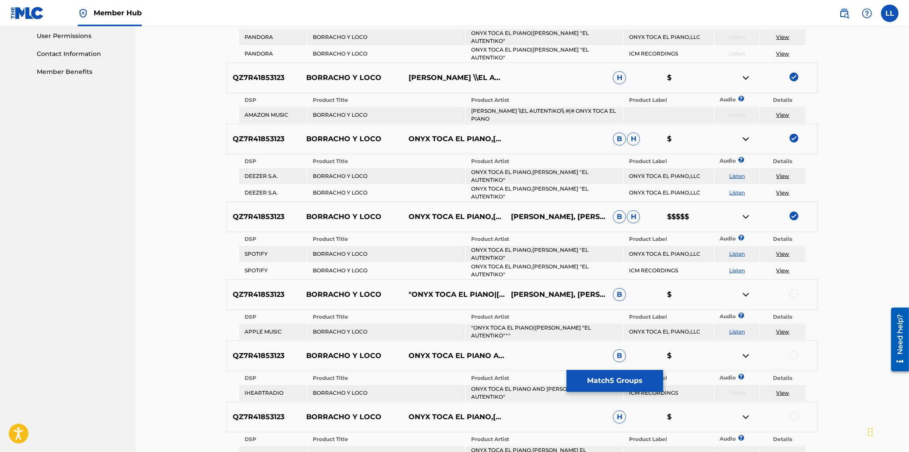
scroll to position [441, 0]
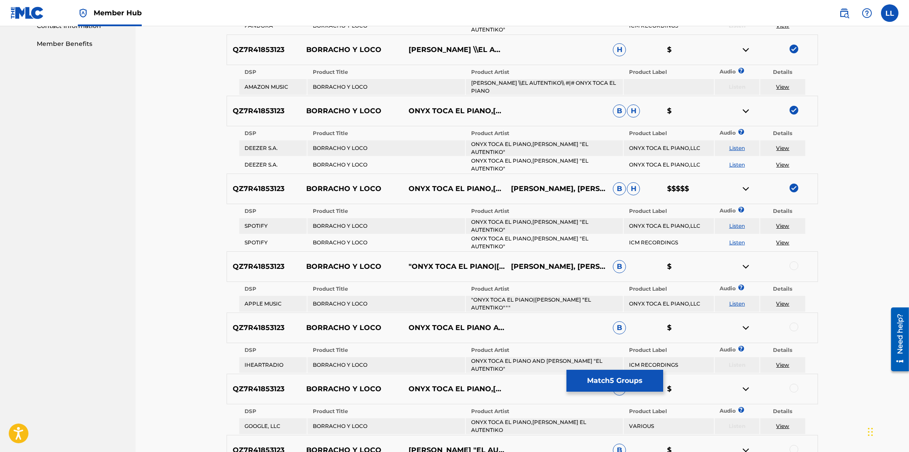
click at [794, 262] on div at bounding box center [793, 266] width 9 height 9
click at [794, 323] on div at bounding box center [793, 327] width 9 height 9
click at [792, 384] on div at bounding box center [793, 388] width 9 height 9
click at [795, 445] on div at bounding box center [793, 449] width 9 height 9
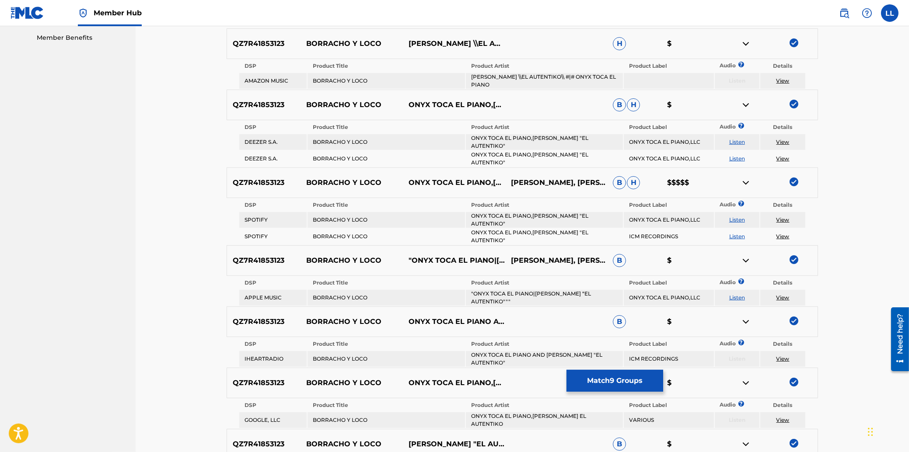
scroll to position [582, 0]
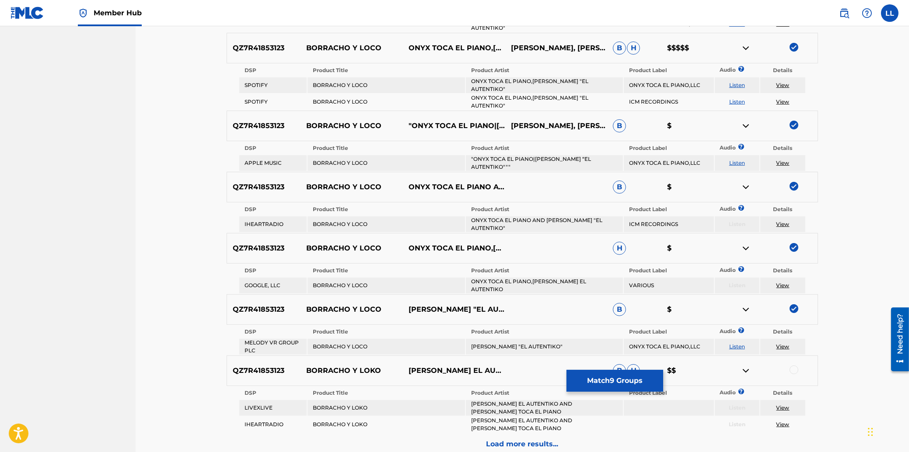
click at [795, 366] on div at bounding box center [793, 370] width 9 height 9
click at [795, 366] on img at bounding box center [793, 370] width 9 height 9
click at [793, 304] on img at bounding box center [793, 308] width 9 height 9
drag, startPoint x: 794, startPoint y: 215, endPoint x: 795, endPoint y: 171, distance: 44.6
click at [794, 243] on img at bounding box center [793, 247] width 9 height 9
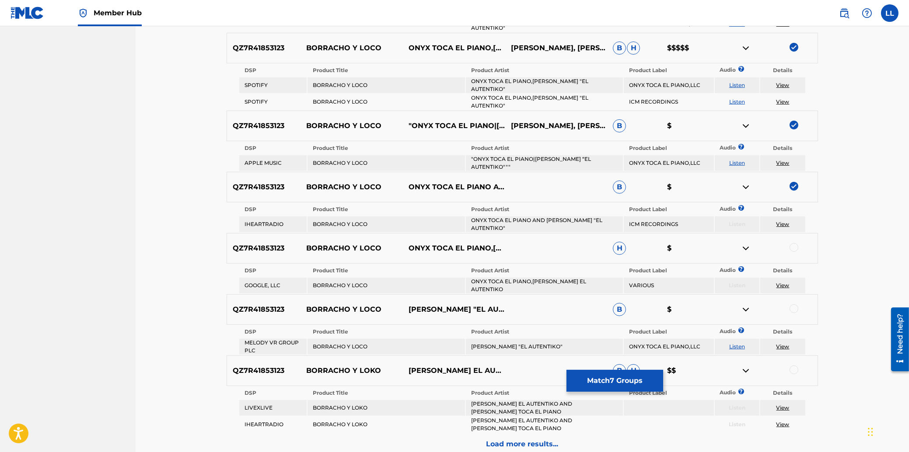
click at [792, 182] on img at bounding box center [793, 186] width 9 height 9
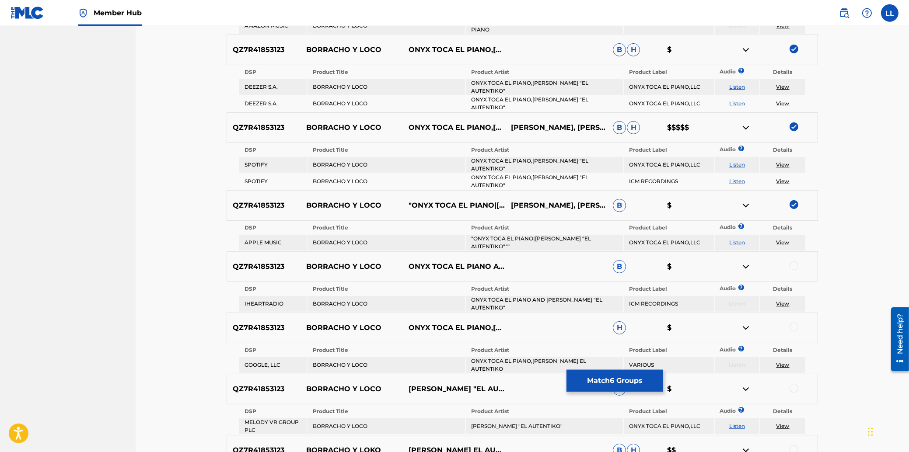
scroll to position [488, 0]
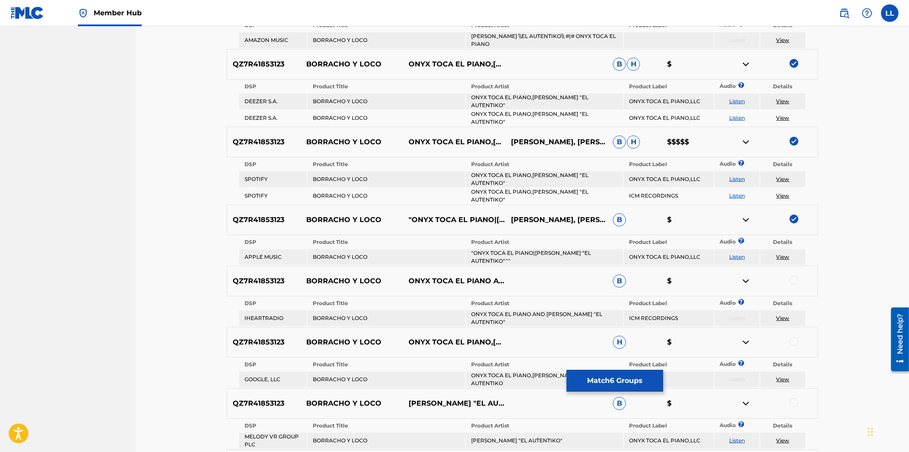
click at [795, 215] on img at bounding box center [793, 219] width 9 height 9
click at [794, 137] on img at bounding box center [793, 141] width 9 height 9
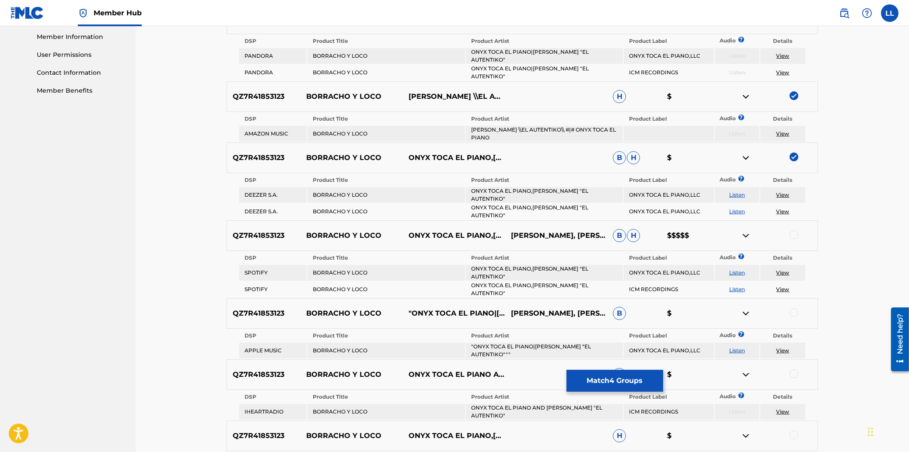
click at [796, 153] on img at bounding box center [793, 157] width 9 height 9
click at [792, 91] on img at bounding box center [793, 95] width 9 height 9
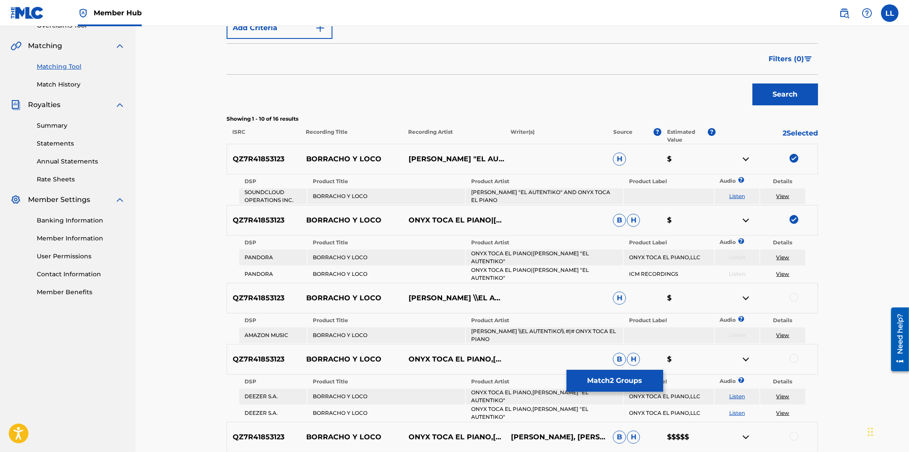
scroll to position [160, 0]
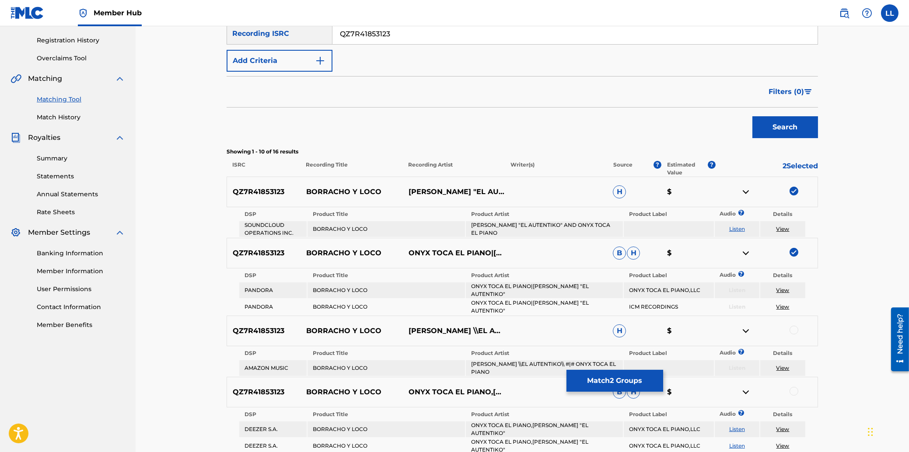
click at [793, 252] on img at bounding box center [793, 252] width 9 height 9
click at [794, 188] on img at bounding box center [793, 191] width 9 height 9
click at [858, 212] on div "Matching Tool The Matching Tool enables you to suggest matches between sound re…" at bounding box center [522, 393] width 773 height 1055
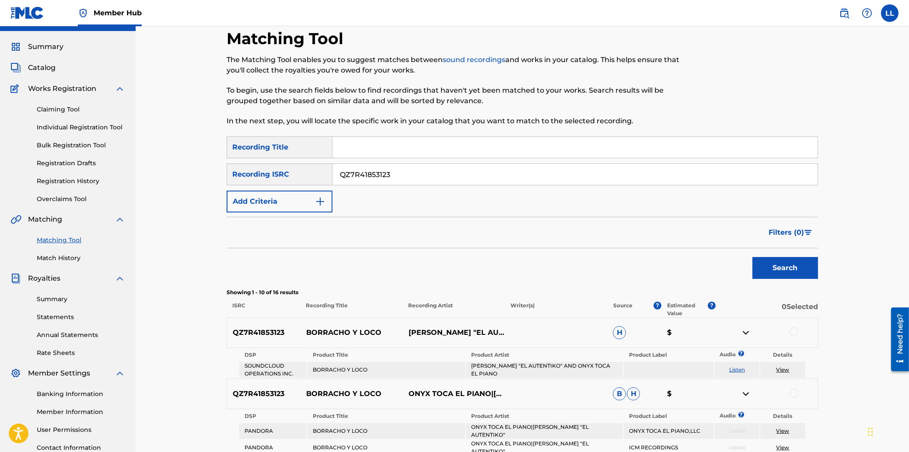
scroll to position [0, 0]
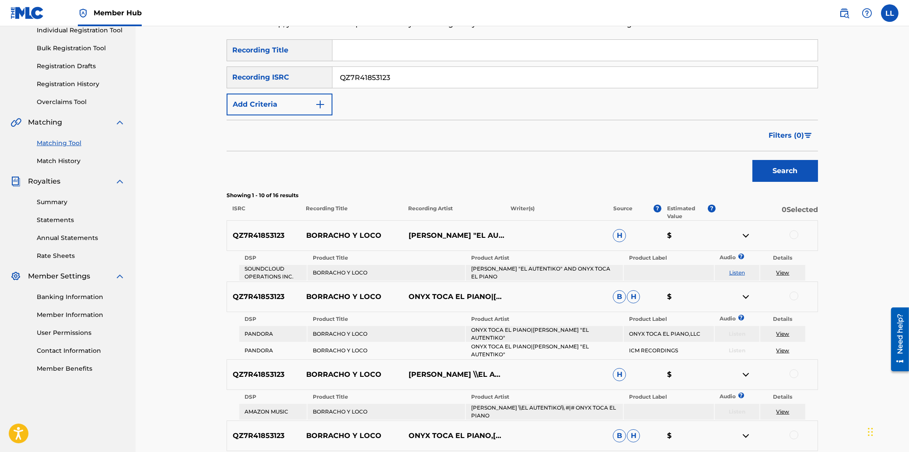
scroll to position [47, 0]
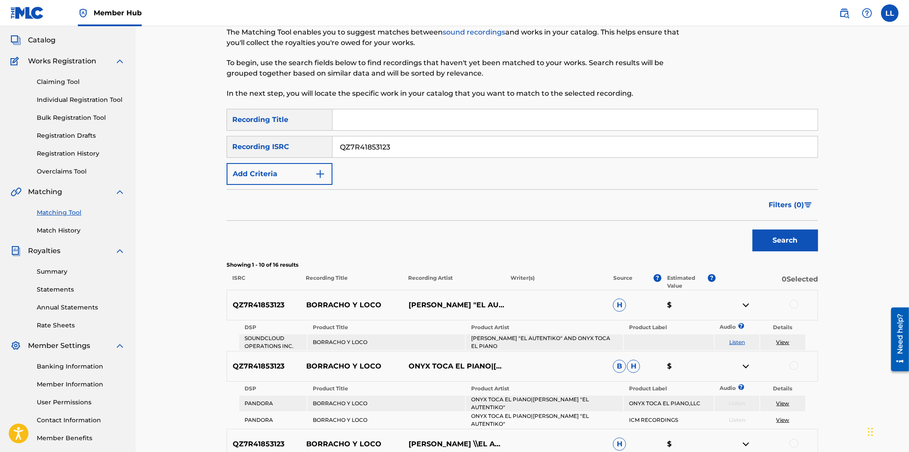
drag, startPoint x: 399, startPoint y: 145, endPoint x: 281, endPoint y: 153, distance: 118.4
click at [332, 147] on input "QZ7R41853123" at bounding box center [574, 146] width 485 height 21
paste input "https://open.spotify.com/track/5BN7eYTqR4O1ylzAT61rKl?si=4c1d7e1ad4da498c"
drag, startPoint x: 639, startPoint y: 147, endPoint x: 282, endPoint y: 156, distance: 357.4
click at [332, 145] on input "https://open.spotify.com/track/5BN7eYTqR4O1ylzAT61rKl?si=4c1d7e1ad4da498c" at bounding box center [574, 146] width 485 height 21
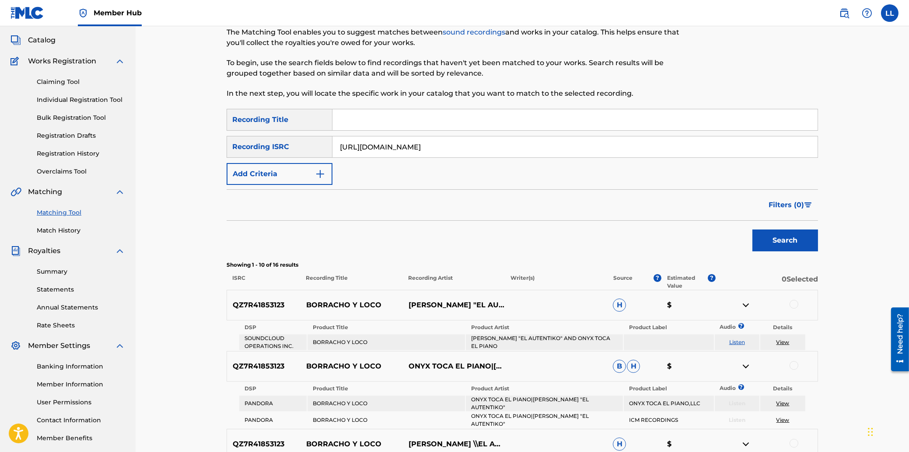
paste input "QZ7R41853123"
type input "QZ7R41853123"
click at [773, 241] on button "Search" at bounding box center [785, 241] width 66 height 22
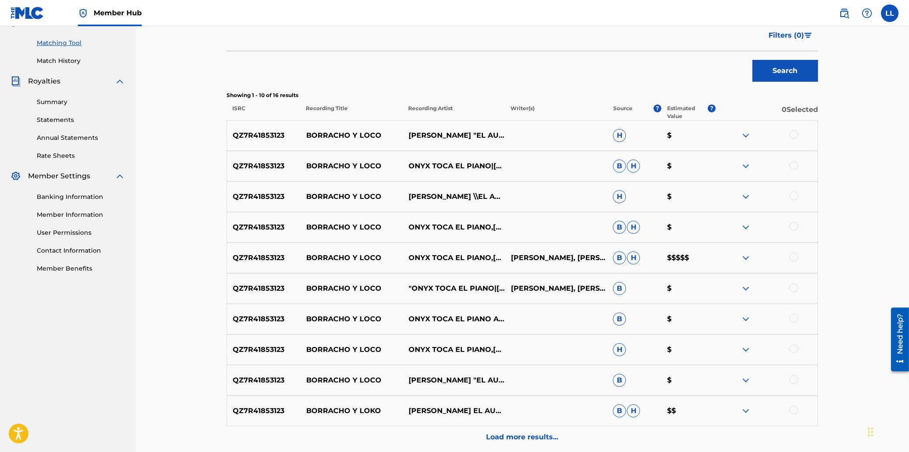
scroll to position [234, 0]
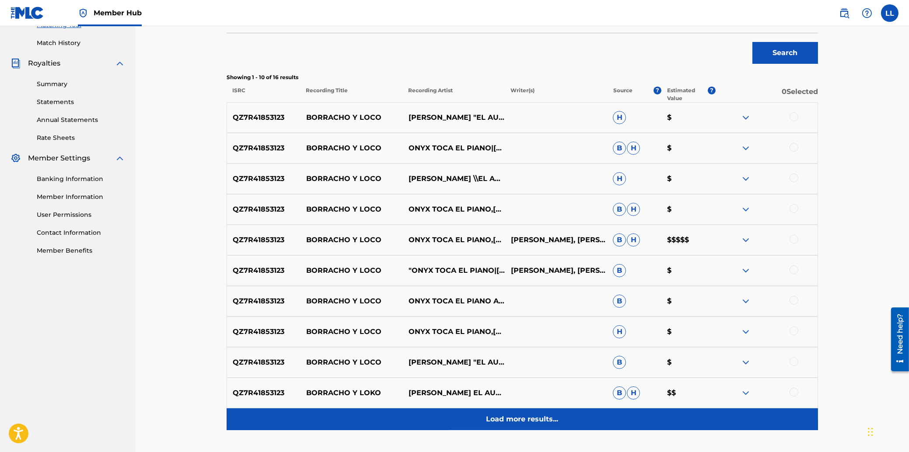
click at [531, 416] on p "Load more results..." at bounding box center [522, 419] width 72 height 10
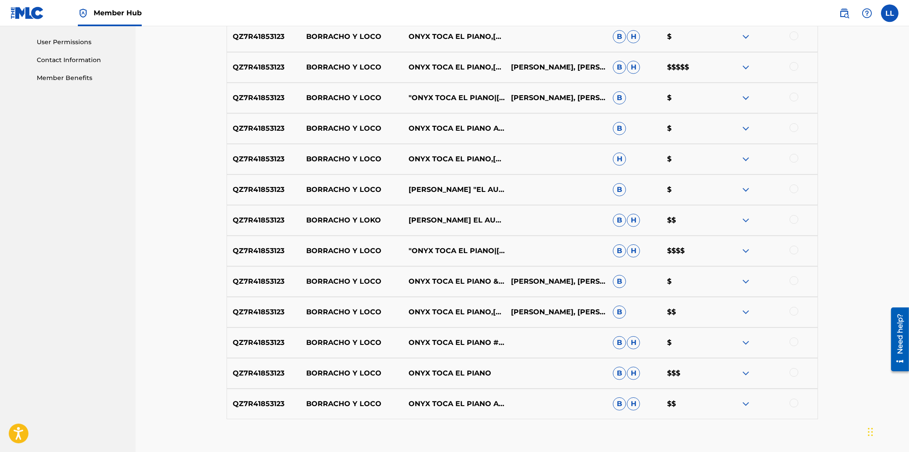
scroll to position [183, 0]
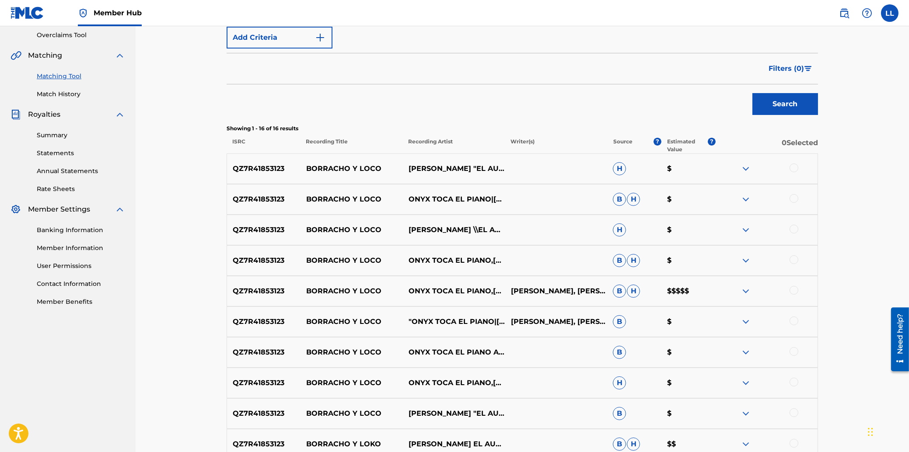
click at [794, 169] on div at bounding box center [793, 168] width 9 height 9
click at [792, 202] on div at bounding box center [793, 198] width 9 height 9
click at [793, 230] on div at bounding box center [793, 229] width 9 height 9
click at [794, 259] on div at bounding box center [793, 259] width 9 height 9
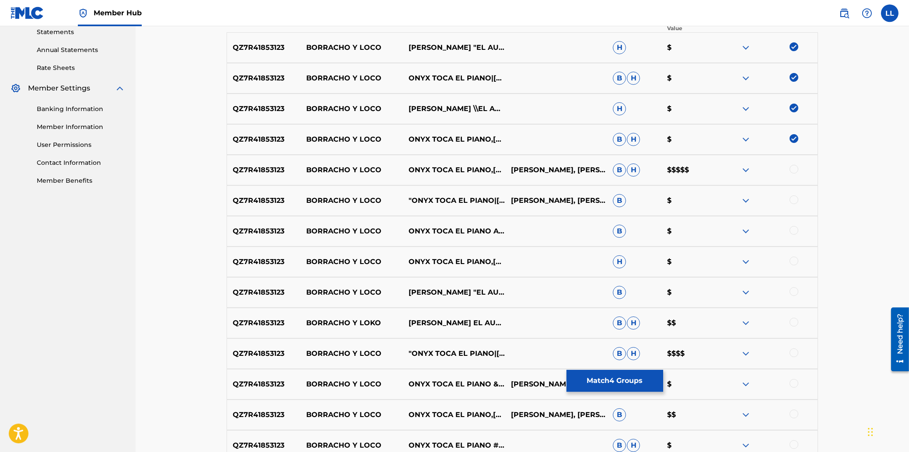
scroll to position [324, 0]
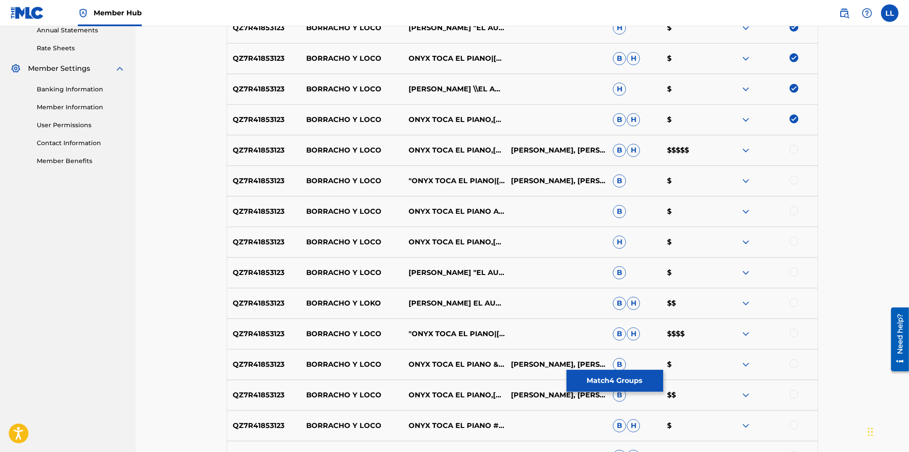
click at [795, 148] on div at bounding box center [793, 149] width 9 height 9
click at [795, 181] on div at bounding box center [793, 180] width 9 height 9
click at [792, 213] on div at bounding box center [793, 210] width 9 height 9
click at [792, 241] on div at bounding box center [793, 241] width 9 height 9
click at [795, 275] on div at bounding box center [793, 272] width 9 height 9
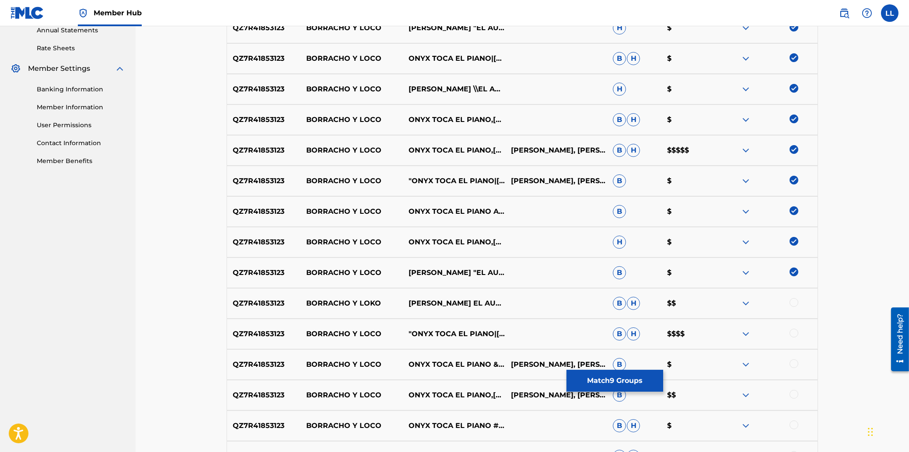
drag, startPoint x: 795, startPoint y: 301, endPoint x: 795, endPoint y: 319, distance: 17.9
click at [795, 302] on div at bounding box center [793, 302] width 9 height 9
click at [795, 332] on div at bounding box center [793, 333] width 9 height 9
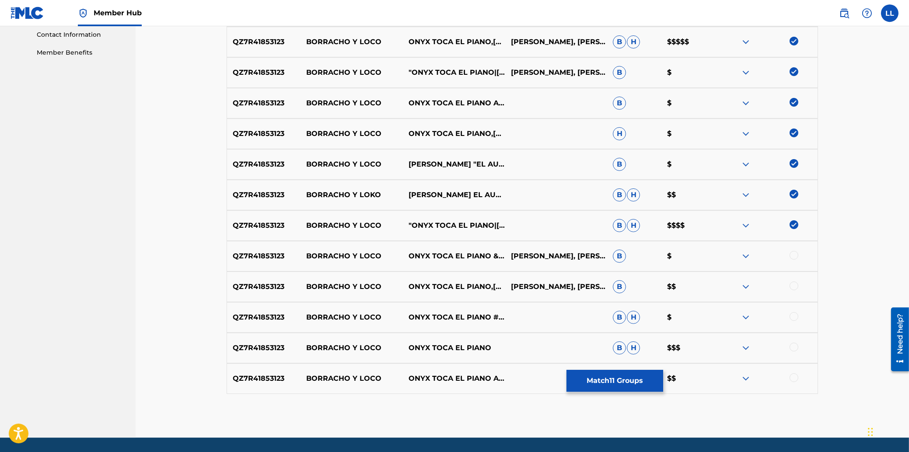
scroll to position [460, 0]
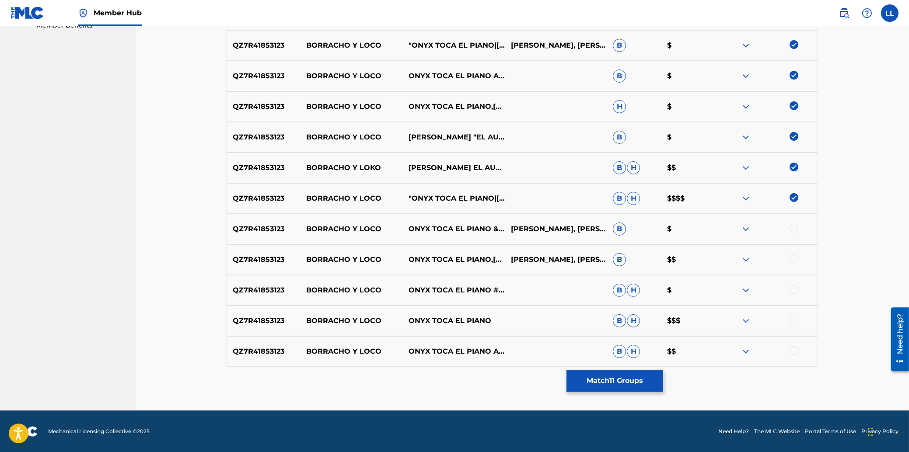
drag, startPoint x: 795, startPoint y: 227, endPoint x: 795, endPoint y: 251, distance: 24.1
click at [795, 227] on div at bounding box center [793, 228] width 9 height 9
drag, startPoint x: 795, startPoint y: 258, endPoint x: 795, endPoint y: 267, distance: 8.3
click at [795, 260] on div at bounding box center [793, 259] width 9 height 9
click at [794, 289] on div at bounding box center [793, 289] width 9 height 9
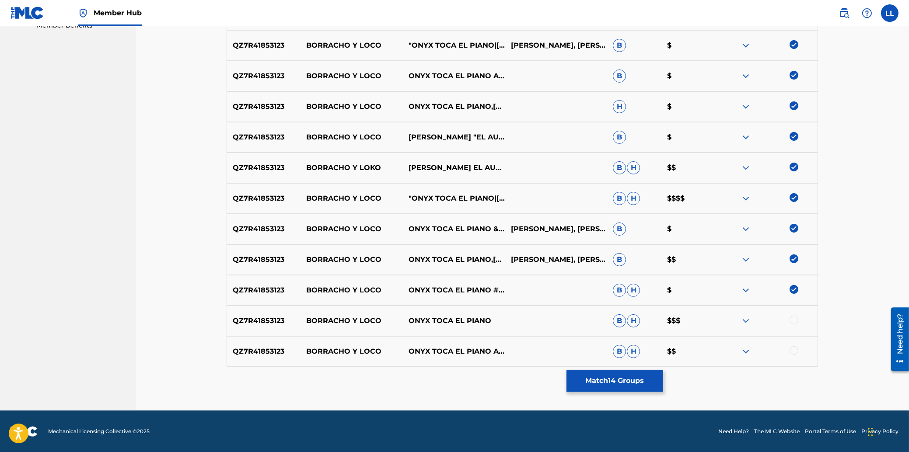
click at [795, 317] on div at bounding box center [793, 320] width 9 height 9
click at [794, 349] on div at bounding box center [793, 350] width 9 height 9
click at [610, 382] on button "Match 16 Groups" at bounding box center [614, 381] width 97 height 22
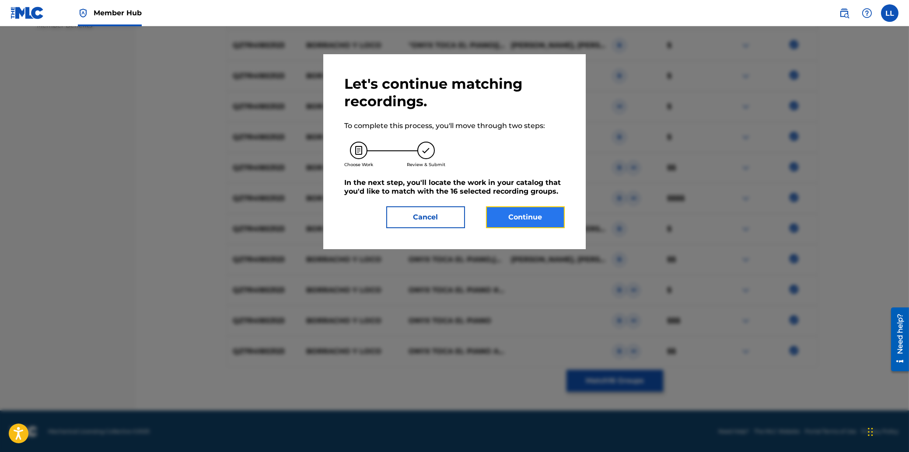
click at [537, 222] on button "Continue" at bounding box center [525, 217] width 79 height 22
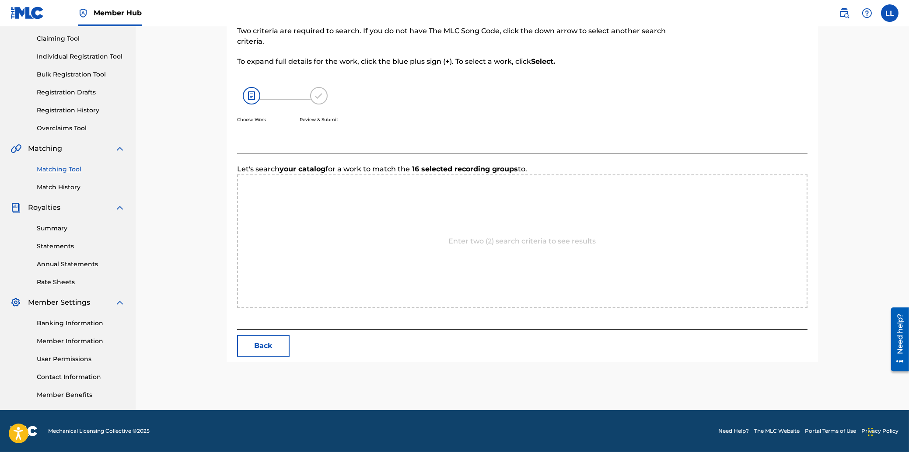
scroll to position [90, 0]
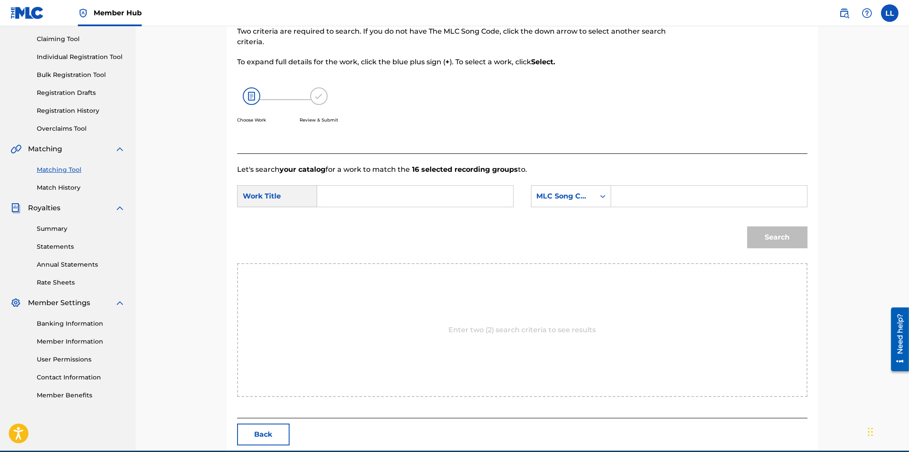
click at [411, 198] on input "Search Form" at bounding box center [414, 196] width 181 height 21
paste input "BORRACHO Y LOCO"
type input "BORRACHO Y LOCO"
click at [656, 194] on input "Search Form" at bounding box center [708, 196] width 181 height 21
paste input "BA52WQ"
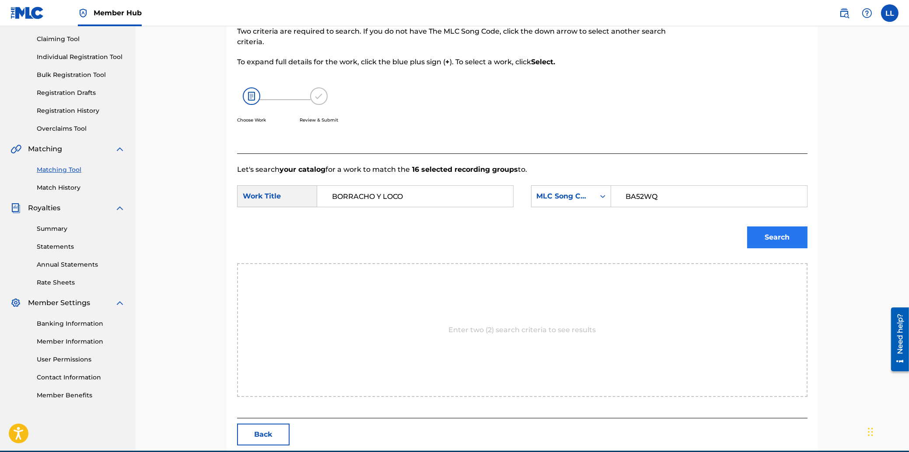
type input "BA52WQ"
click at [774, 237] on button "Search" at bounding box center [777, 238] width 60 height 22
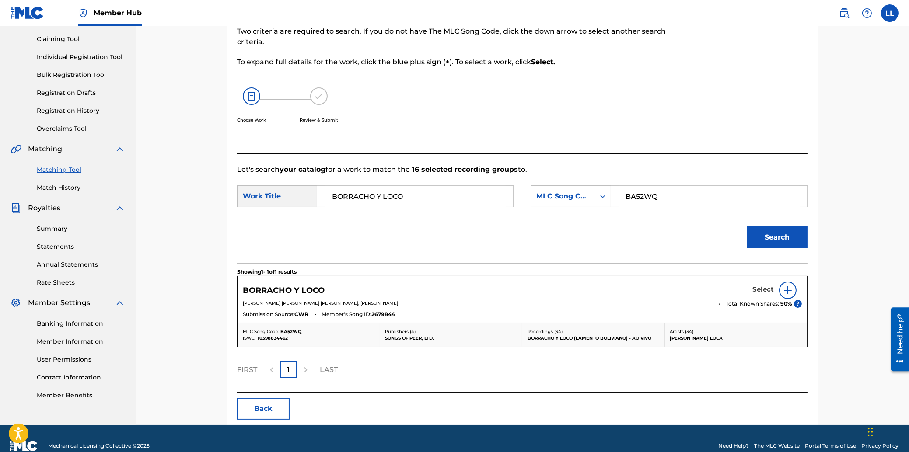
click at [763, 290] on h5 "Select" at bounding box center [762, 290] width 21 height 8
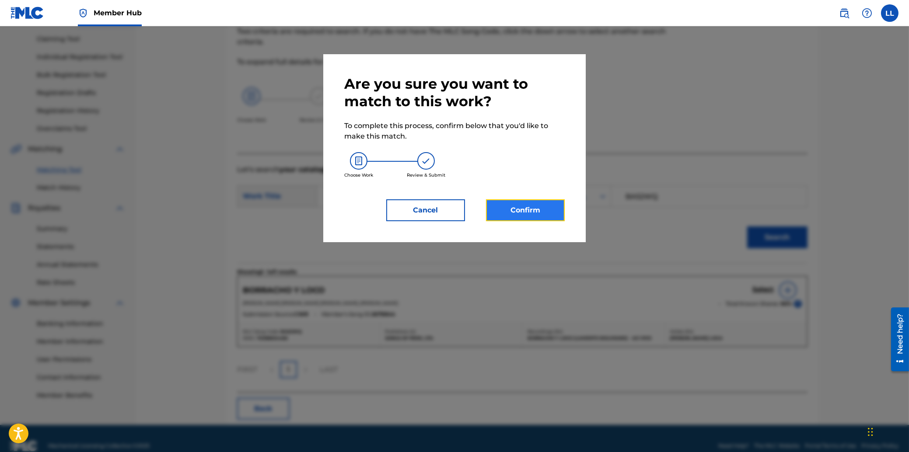
click at [523, 211] on button "Confirm" at bounding box center [525, 210] width 79 height 22
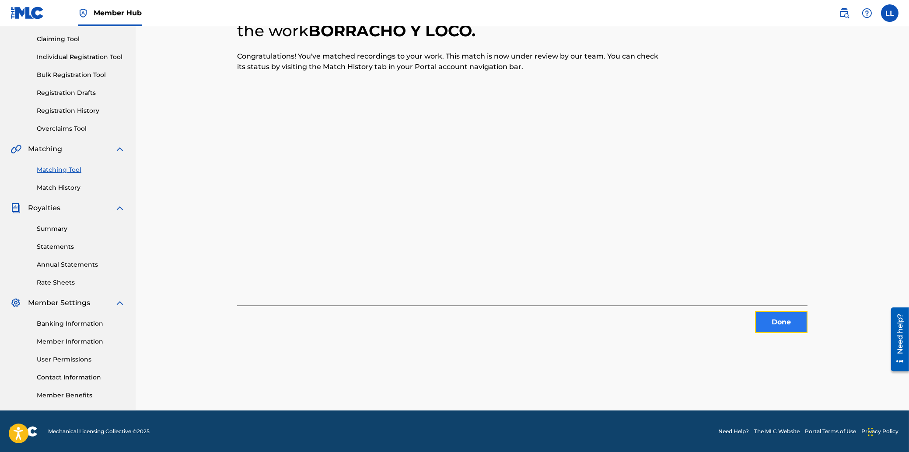
click at [785, 315] on button "Done" at bounding box center [781, 322] width 52 height 22
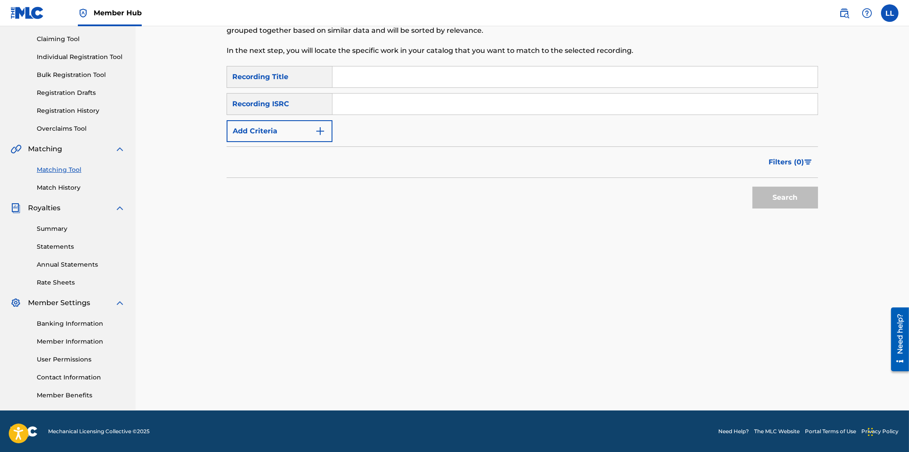
click at [398, 109] on input "Search Form" at bounding box center [574, 104] width 485 height 21
paste input "QZ8LD1727714"
click at [752, 195] on div "Search" at bounding box center [783, 195] width 70 height 35
click at [774, 196] on button "Search" at bounding box center [785, 198] width 66 height 22
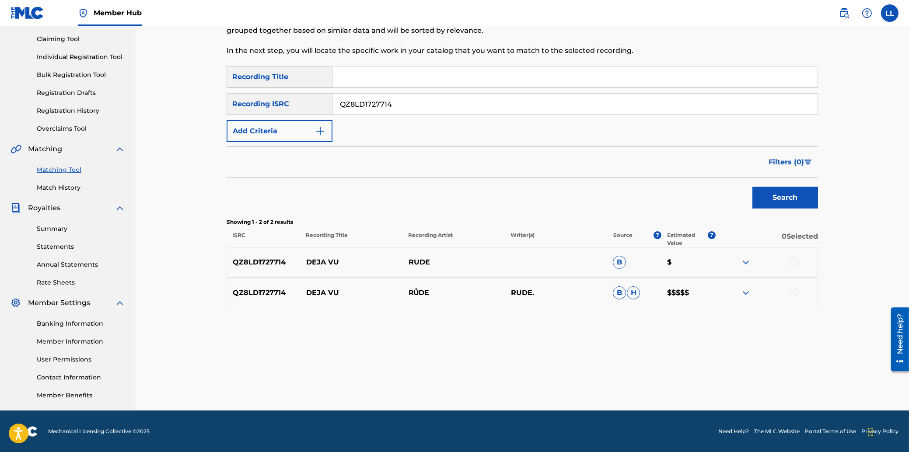
click at [746, 293] on img at bounding box center [745, 293] width 10 height 10
click at [743, 261] on img at bounding box center [745, 262] width 10 height 10
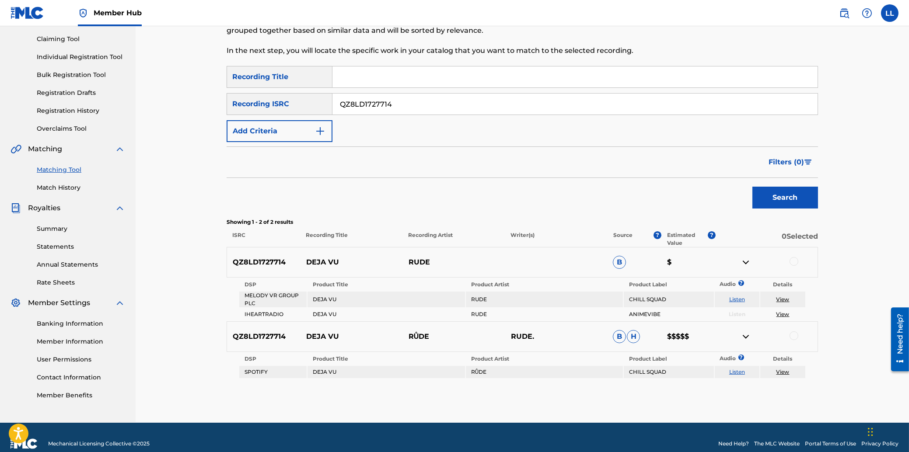
drag, startPoint x: 438, startPoint y: 108, endPoint x: 230, endPoint y: 97, distance: 208.1
click at [332, 97] on input "QZ8LD1727714" at bounding box center [574, 104] width 485 height 21
paste input "USSD11600438"
click at [786, 195] on button "Search" at bounding box center [785, 198] width 66 height 22
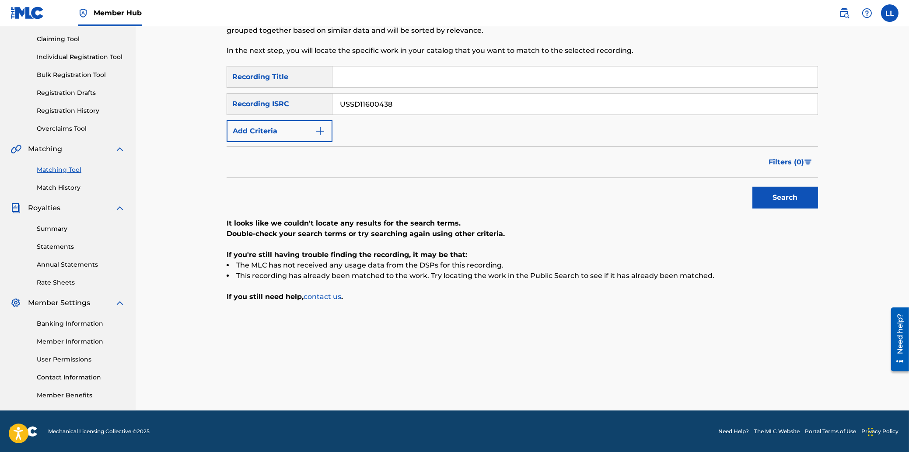
drag, startPoint x: 417, startPoint y: 104, endPoint x: 314, endPoint y: 104, distance: 103.2
click at [332, 104] on input "USSD11600438" at bounding box center [574, 104] width 485 height 21
paste input "QZ8LD1749551"
click at [777, 193] on button "Search" at bounding box center [785, 198] width 66 height 22
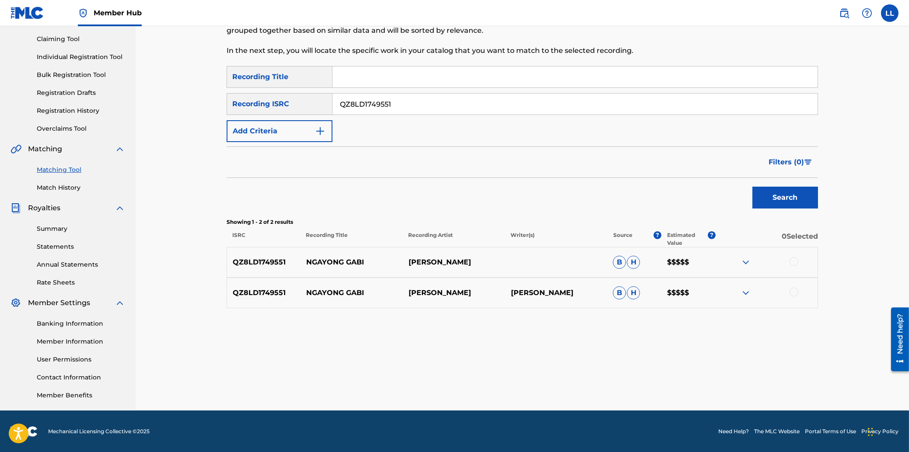
drag, startPoint x: 420, startPoint y: 105, endPoint x: 250, endPoint y: 104, distance: 170.1
click at [332, 102] on input "QZ8LD1749551" at bounding box center [574, 104] width 485 height 21
paste input "https://open.spotify.com/track/48BnQYnRtpRfjW6AcT1mgj?si=2ad8554710bd48a6"
drag, startPoint x: 645, startPoint y: 97, endPoint x: 191, endPoint y: 97, distance: 453.9
click at [332, 97] on input "https://open.spotify.com/track/48BnQYnRtpRfjW6AcT1mgj?si=2ad8554710bd48a6" at bounding box center [574, 104] width 485 height 21
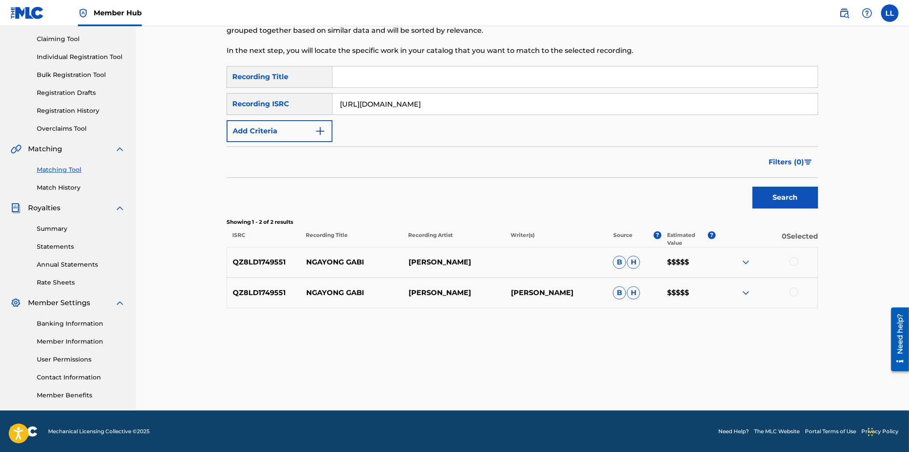
paste input "PHBO1050022"
click at [782, 192] on button "Search" at bounding box center [785, 198] width 66 height 22
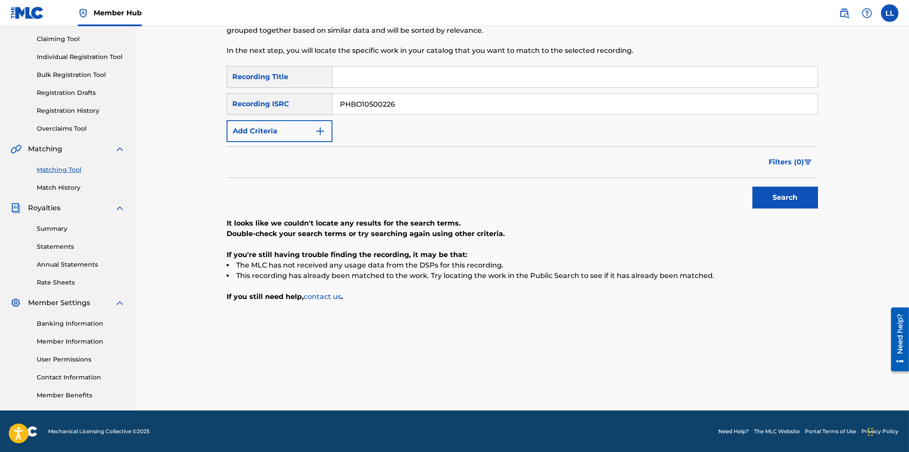
drag, startPoint x: 448, startPoint y: 106, endPoint x: 263, endPoint y: 101, distance: 184.6
click at [332, 101] on input "PHBO10500226" at bounding box center [574, 104] width 485 height 21
paste input "QZ93L202223"
click at [794, 200] on button "Search" at bounding box center [785, 198] width 66 height 22
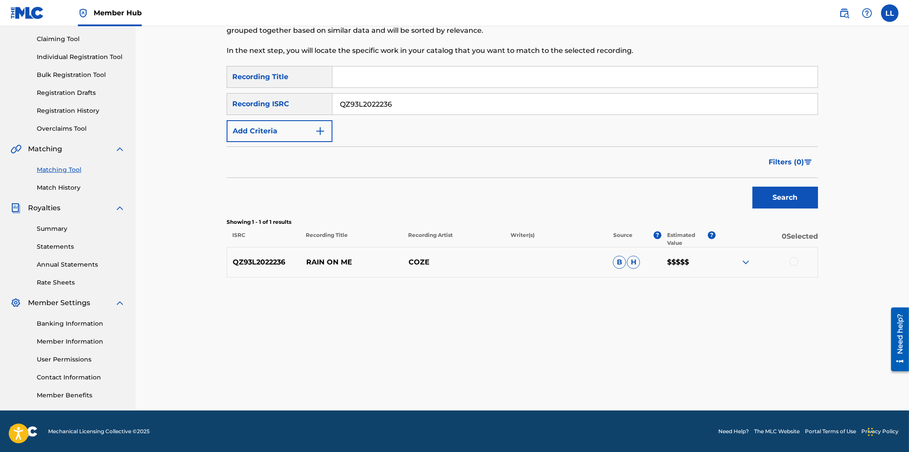
click at [745, 261] on img at bounding box center [745, 262] width 10 height 10
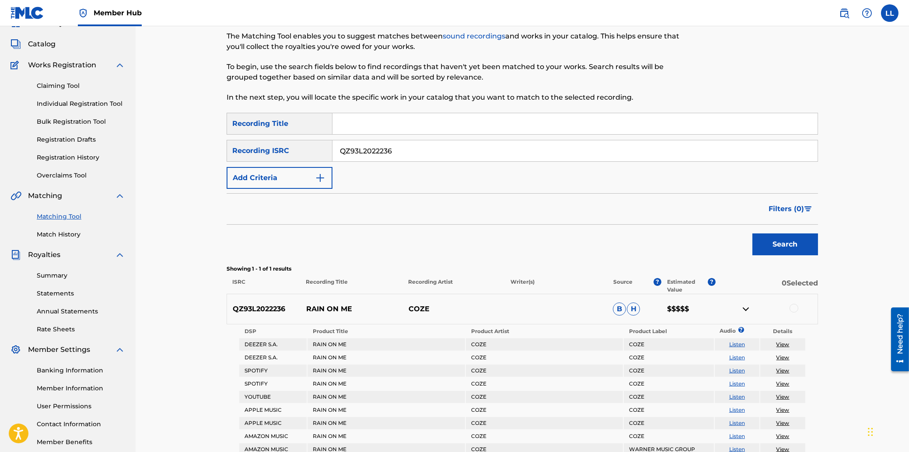
scroll to position [0, 0]
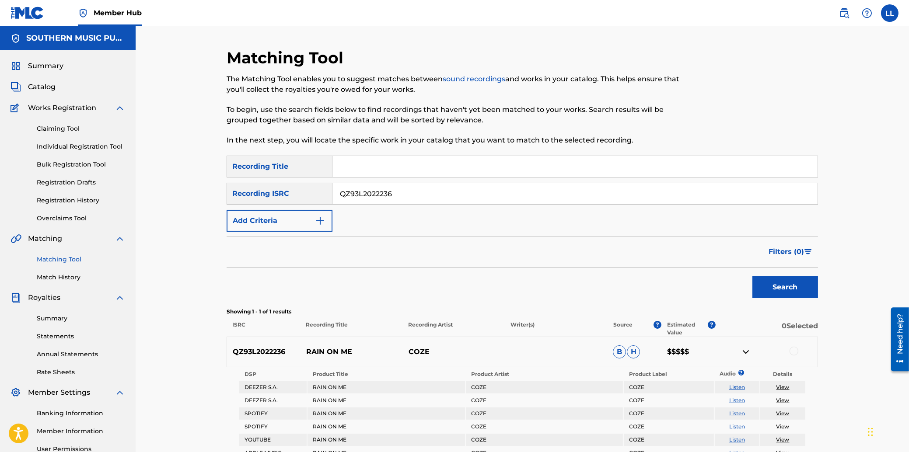
drag, startPoint x: 413, startPoint y: 194, endPoint x: 303, endPoint y: 194, distance: 110.2
click at [332, 194] on input "QZ93L2022236" at bounding box center [574, 193] width 485 height 21
paste input "USCA20704784"
click at [779, 285] on button "Search" at bounding box center [785, 287] width 66 height 22
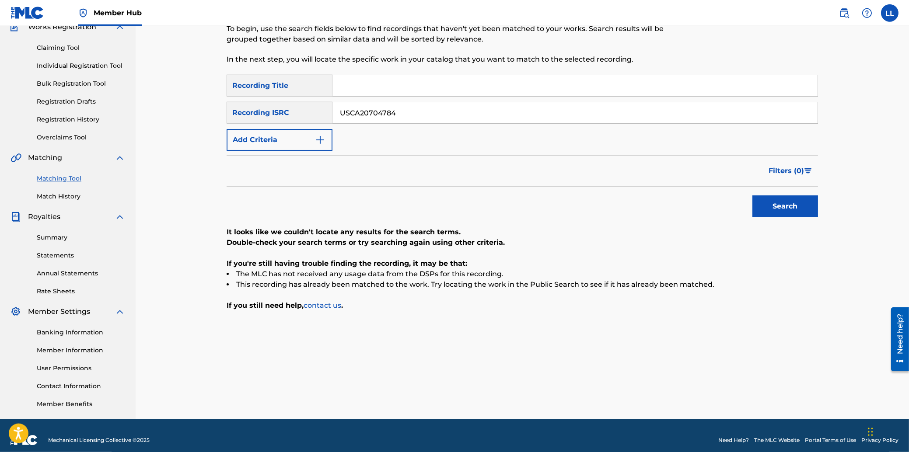
scroll to position [90, 0]
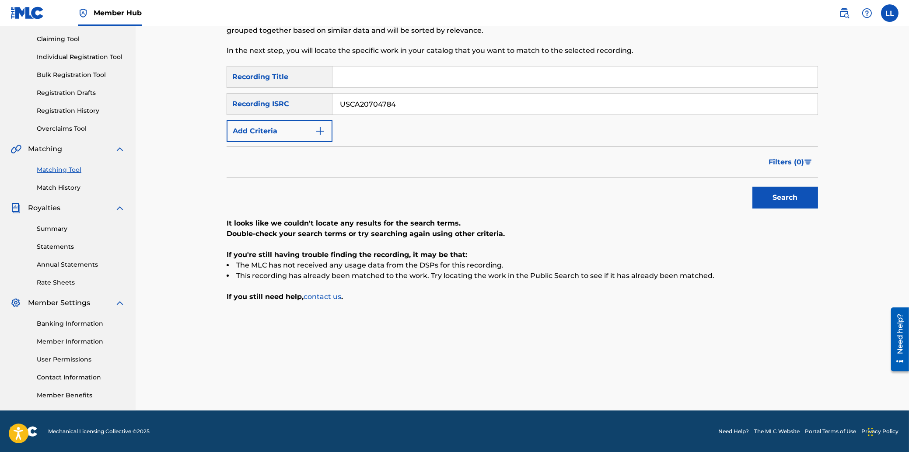
drag, startPoint x: 426, startPoint y: 105, endPoint x: 287, endPoint y: 100, distance: 139.1
click at [332, 104] on input "USCA20704784" at bounding box center [574, 104] width 485 height 21
paste input "QZ9JZ1751466"
click at [765, 190] on button "Search" at bounding box center [785, 198] width 66 height 22
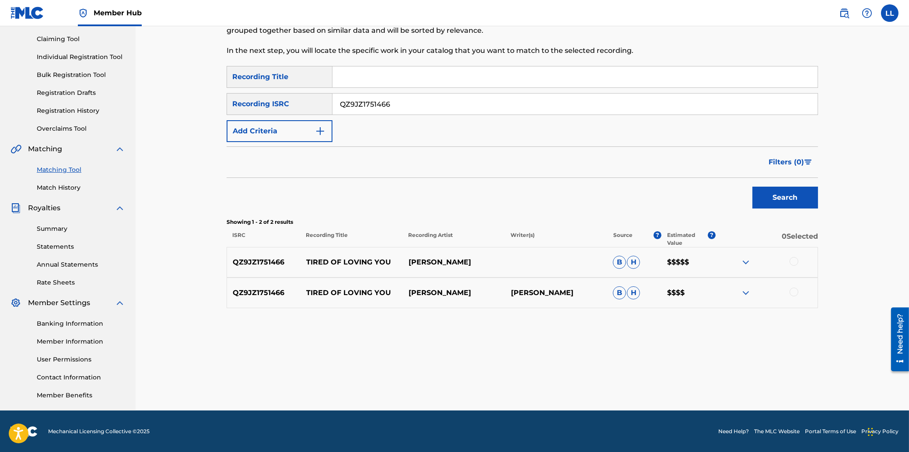
drag, startPoint x: 408, startPoint y: 103, endPoint x: 173, endPoint y: 88, distance: 235.3
click at [332, 103] on input "QZ9JZ1751466" at bounding box center [574, 104] width 485 height 21
paste input "AKB2165769"
click at [783, 198] on button "Search" at bounding box center [785, 198] width 66 height 22
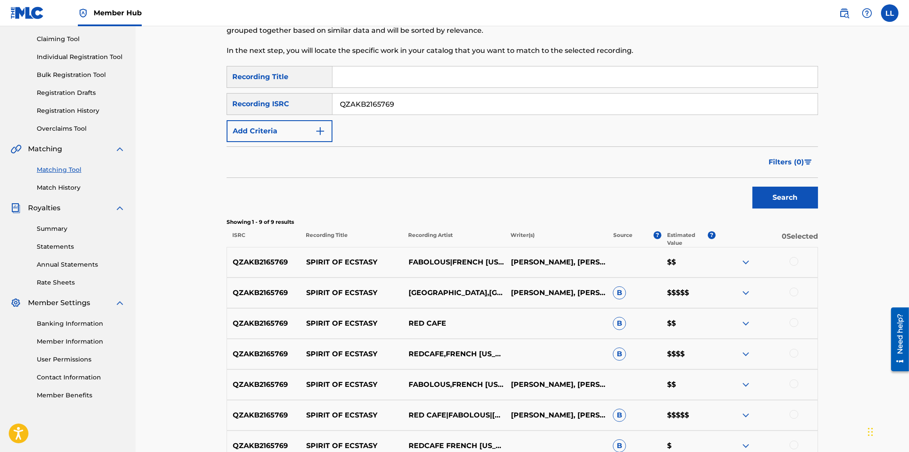
drag, startPoint x: 423, startPoint y: 106, endPoint x: 317, endPoint y: 104, distance: 106.7
click at [332, 104] on input "QZAKB2165769" at bounding box center [574, 104] width 485 height 21
paste input "DQH2142056"
type input "QZDQH2142056"
click at [775, 195] on button "Search" at bounding box center [785, 198] width 66 height 22
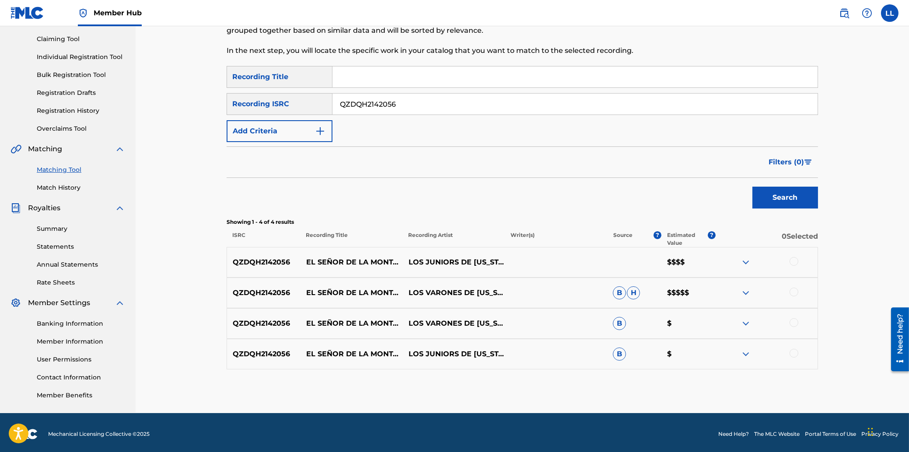
click at [794, 263] on div at bounding box center [793, 261] width 9 height 9
click at [791, 290] on div at bounding box center [793, 292] width 9 height 9
click at [795, 323] on div at bounding box center [793, 322] width 9 height 9
click at [792, 353] on div at bounding box center [793, 353] width 9 height 9
click at [621, 380] on button "Match 4 Groups" at bounding box center [614, 381] width 97 height 22
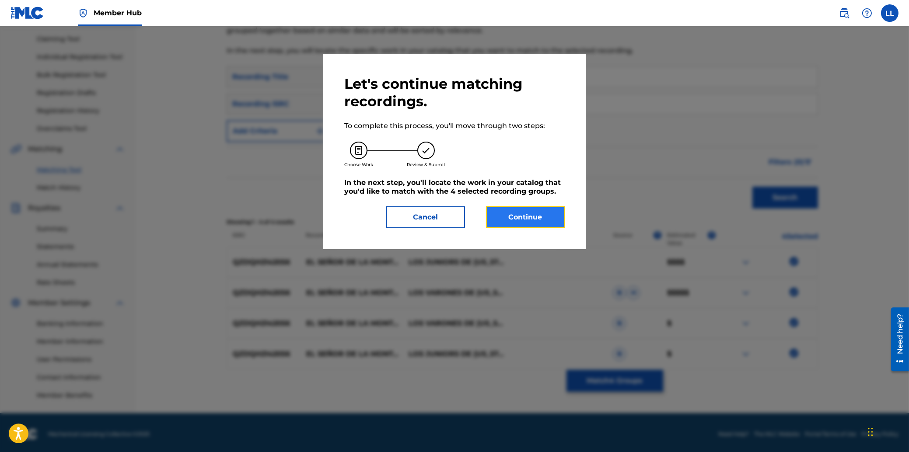
click at [532, 217] on button "Continue" at bounding box center [525, 217] width 79 height 22
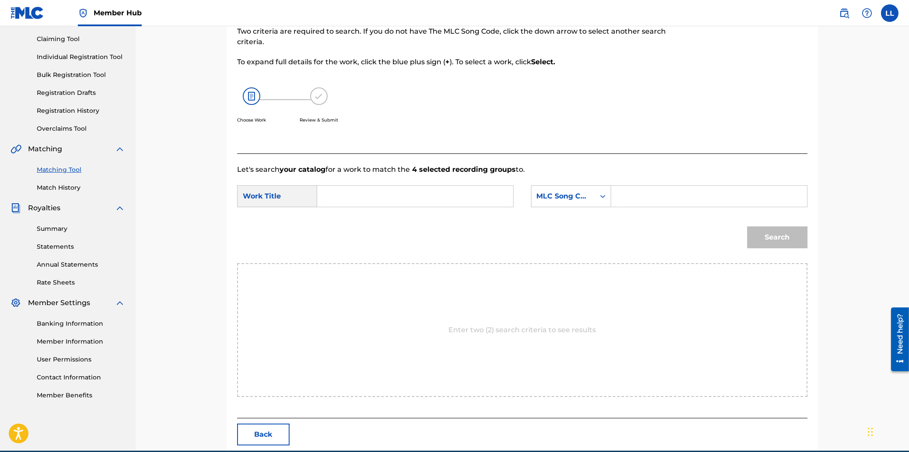
click at [390, 205] on input "Search Form" at bounding box center [414, 196] width 181 height 21
type input "el"
paste input "E5430R"
type input "E5430R"
click at [747, 227] on button "Search" at bounding box center [777, 238] width 60 height 22
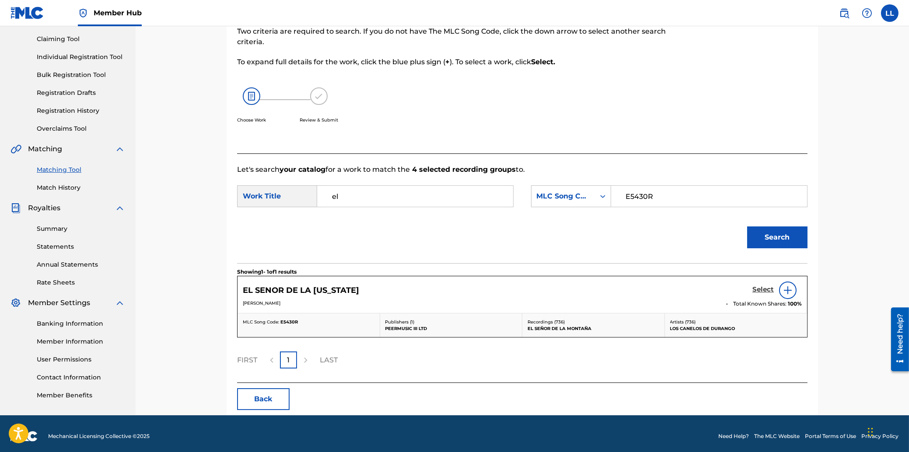
click at [763, 288] on h5 "Select" at bounding box center [762, 290] width 21 height 8
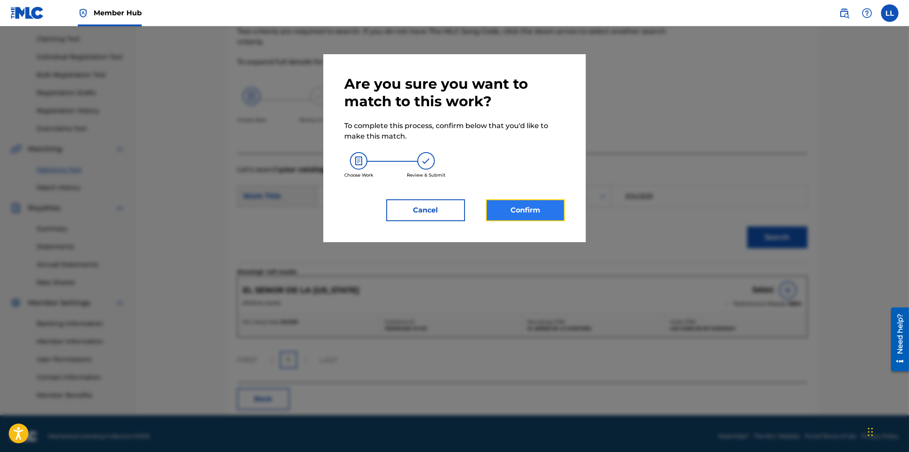
click at [543, 213] on button "Confirm" at bounding box center [525, 210] width 79 height 22
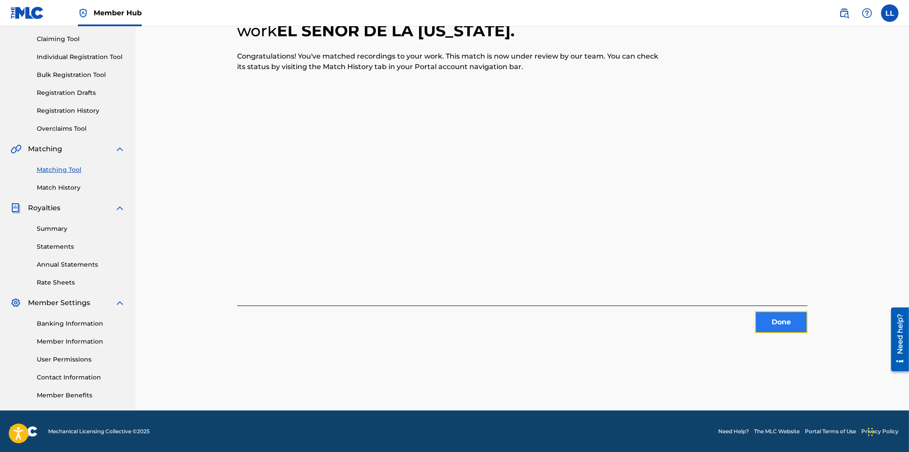
click at [785, 323] on button "Done" at bounding box center [781, 322] width 52 height 22
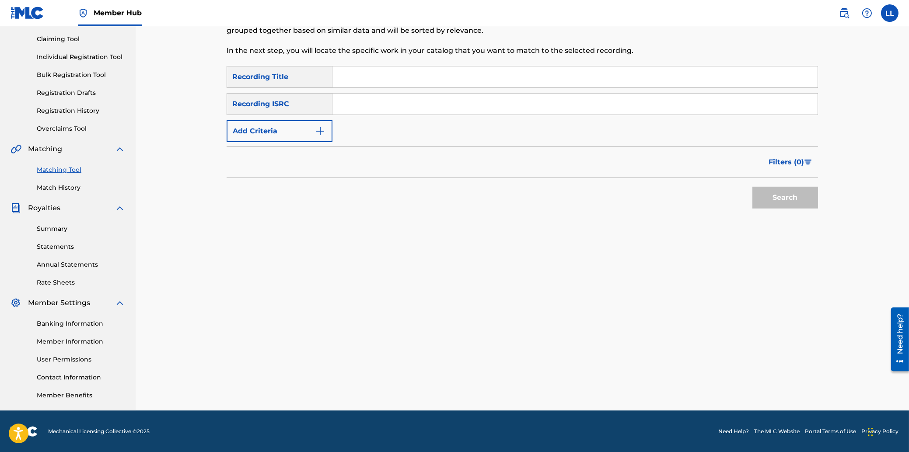
click at [367, 104] on input "Search Form" at bounding box center [574, 104] width 485 height 21
paste input "QZES51935890"
click at [768, 195] on button "Search" at bounding box center [785, 198] width 66 height 22
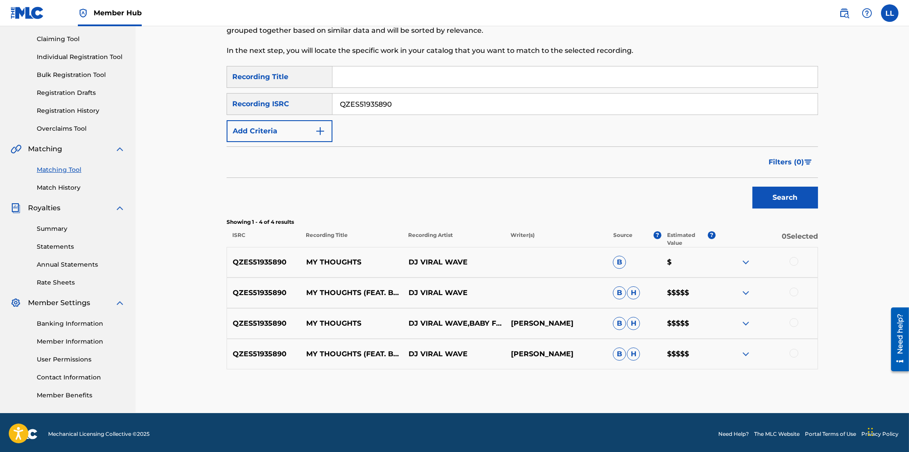
drag, startPoint x: 447, startPoint y: 104, endPoint x: 270, endPoint y: 101, distance: 176.3
click at [332, 101] on input "QZES51935890" at bounding box center [574, 104] width 485 height 21
paste input "MWHB171070"
click at [784, 200] on button "Search" at bounding box center [785, 198] width 66 height 22
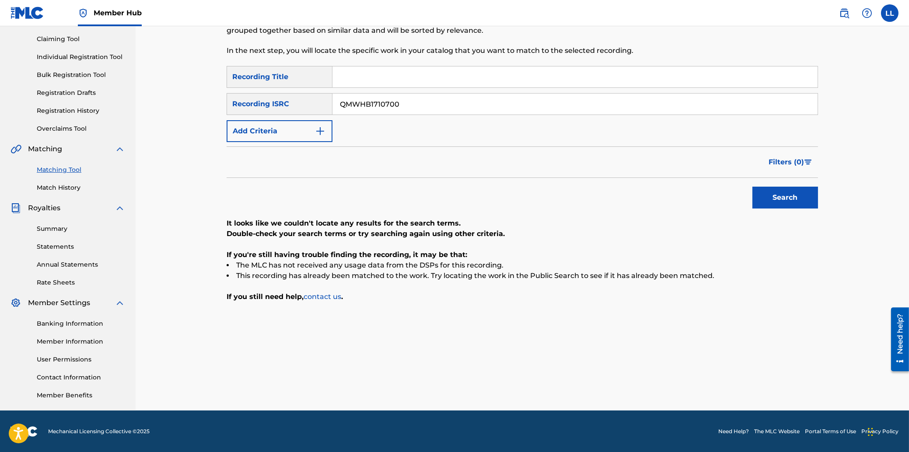
drag, startPoint x: 405, startPoint y: 100, endPoint x: 279, endPoint y: 99, distance: 126.4
click at [332, 99] on input "QMWHB1710700" at bounding box center [574, 104] width 485 height 21
paste input "ZES61829528"
click at [767, 189] on button "Search" at bounding box center [785, 198] width 66 height 22
drag, startPoint x: 792, startPoint y: 202, endPoint x: 787, endPoint y: 202, distance: 5.3
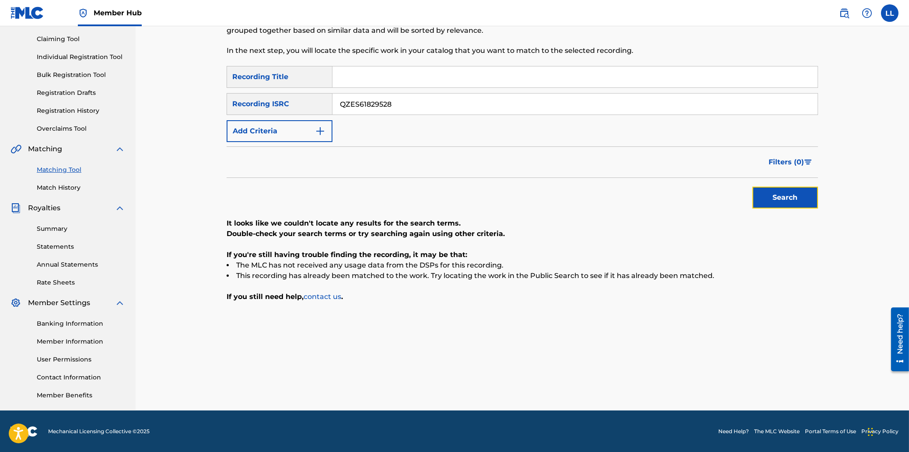
click at [792, 202] on button "Search" at bounding box center [785, 198] width 66 height 22
drag, startPoint x: 420, startPoint y: 101, endPoint x: 265, endPoint y: 101, distance: 154.8
click at [332, 101] on input "QZES61829528" at bounding box center [574, 104] width 485 height 21
paste input "F452010465"
click at [780, 194] on button "Search" at bounding box center [785, 198] width 66 height 22
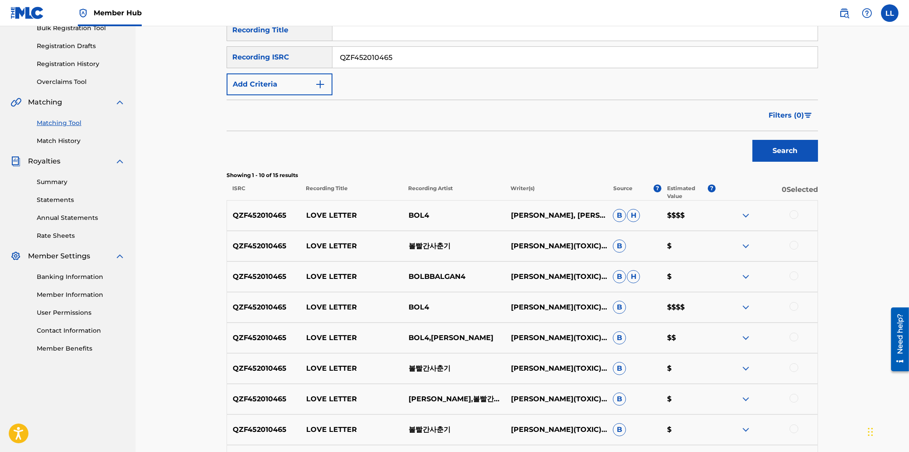
scroll to position [43, 0]
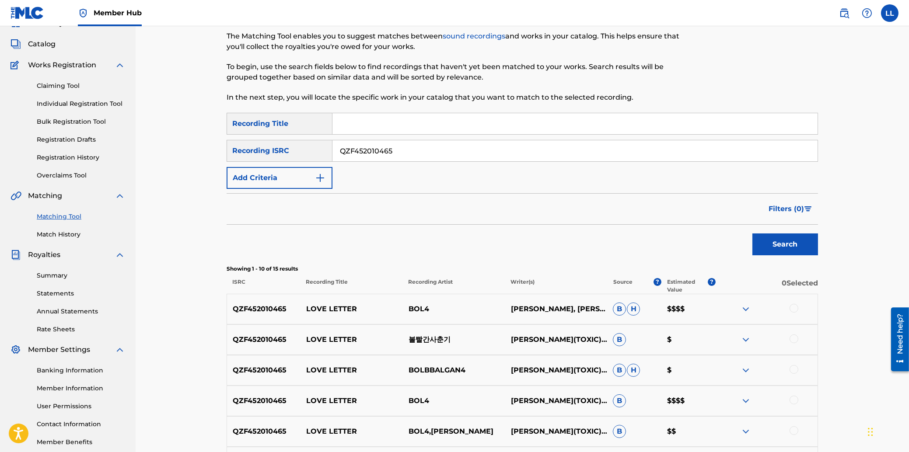
drag, startPoint x: 424, startPoint y: 148, endPoint x: 300, endPoint y: 148, distance: 123.3
click at [332, 148] on input "QZF452010465" at bounding box center [574, 150] width 485 height 21
paste input "KRA380900836"
type input "KRA380900836"
click at [774, 239] on button "Search" at bounding box center [785, 245] width 66 height 22
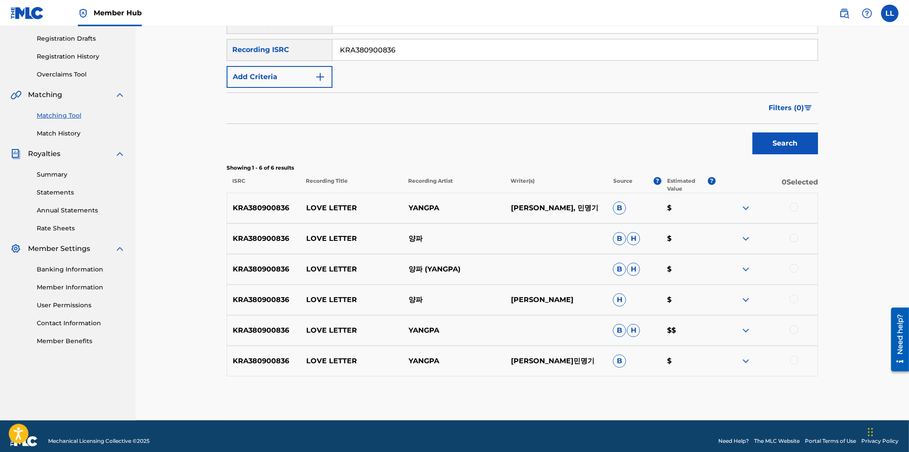
scroll to position [153, 0]
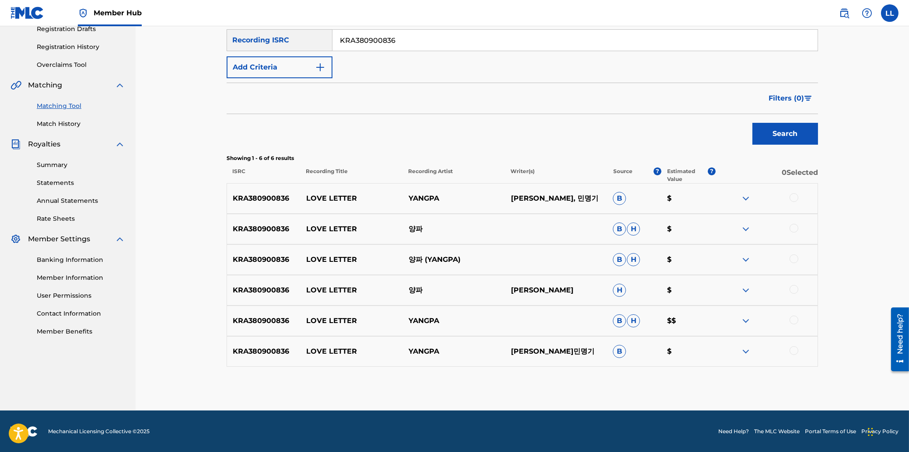
click at [795, 198] on div at bounding box center [793, 197] width 9 height 9
click at [795, 228] on div at bounding box center [793, 228] width 9 height 9
click at [796, 259] on div at bounding box center [793, 259] width 9 height 9
drag, startPoint x: 796, startPoint y: 289, endPoint x: 795, endPoint y: 303, distance: 14.0
click at [796, 290] on div at bounding box center [793, 289] width 9 height 9
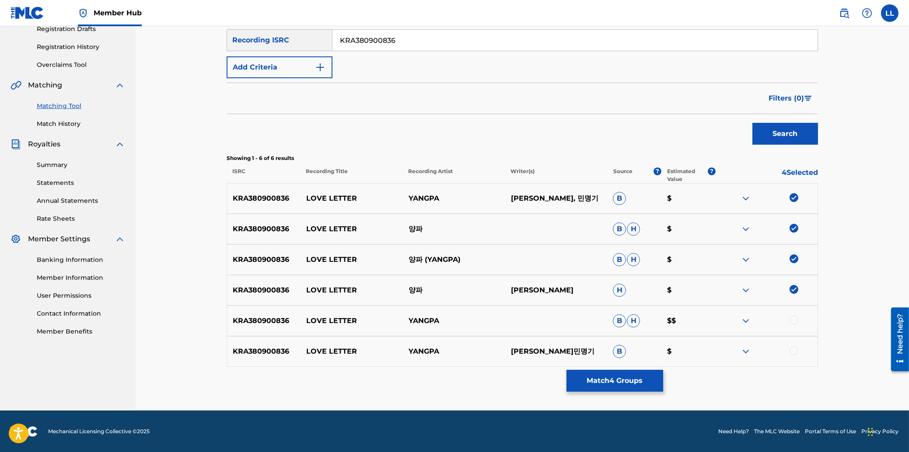
drag, startPoint x: 794, startPoint y: 321, endPoint x: 794, endPoint y: 325, distance: 4.4
click at [794, 321] on div at bounding box center [793, 320] width 9 height 9
drag, startPoint x: 795, startPoint y: 352, endPoint x: 791, endPoint y: 355, distance: 5.0
click at [795, 352] on div at bounding box center [793, 350] width 9 height 9
click at [614, 383] on button "Match 6 Groups" at bounding box center [614, 381] width 97 height 22
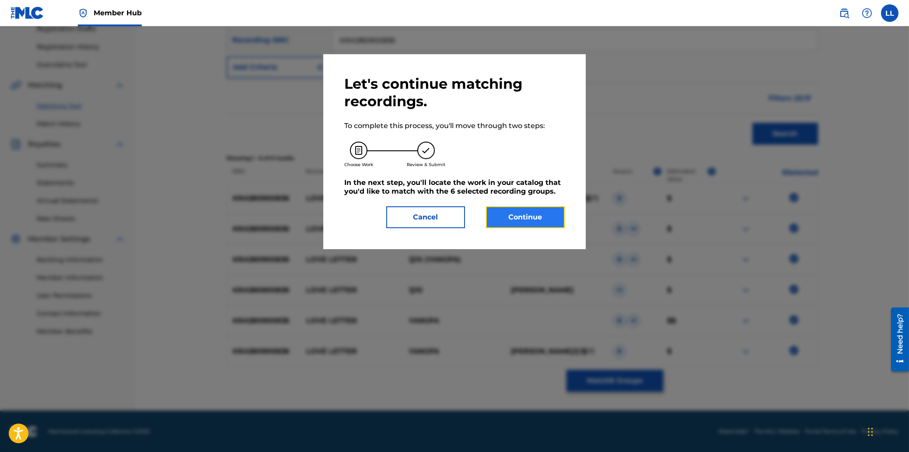
click at [536, 216] on button "Continue" at bounding box center [525, 217] width 79 height 22
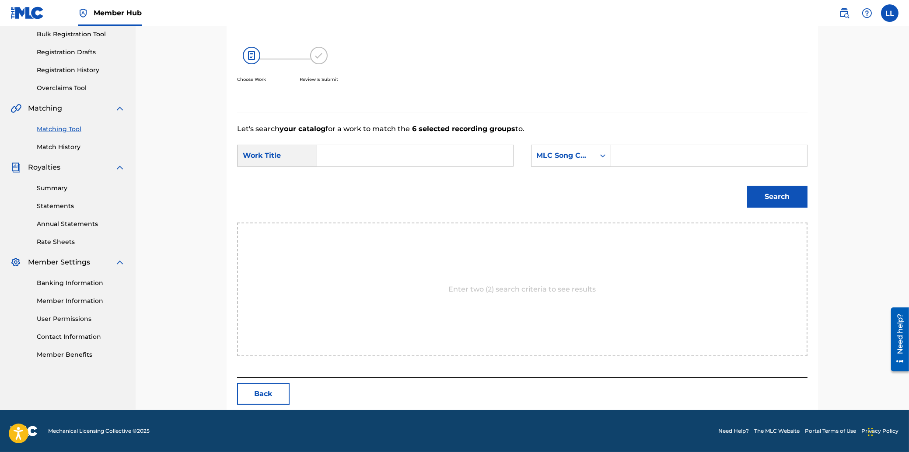
scroll to position [90, 0]
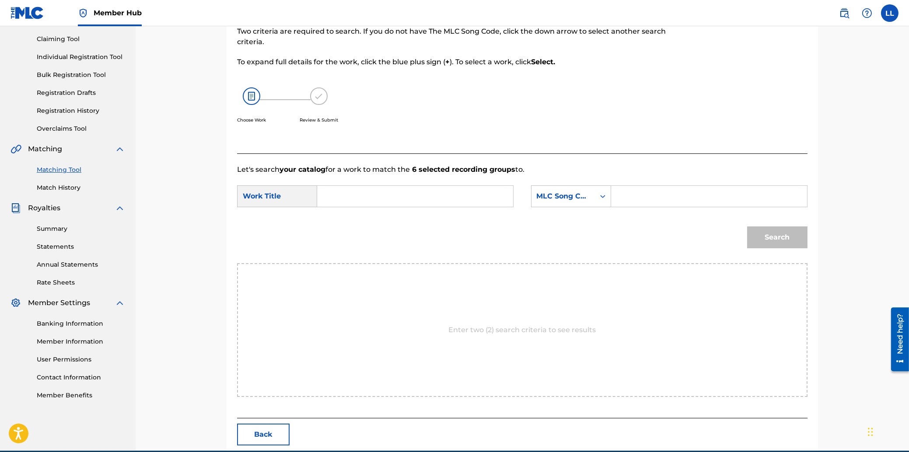
click at [460, 200] on input "Search Form" at bounding box center [414, 196] width 181 height 21
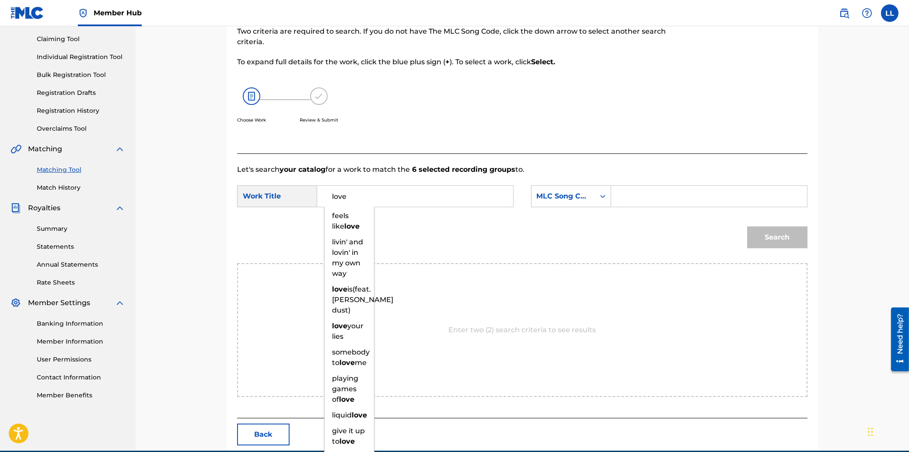
type input "love"
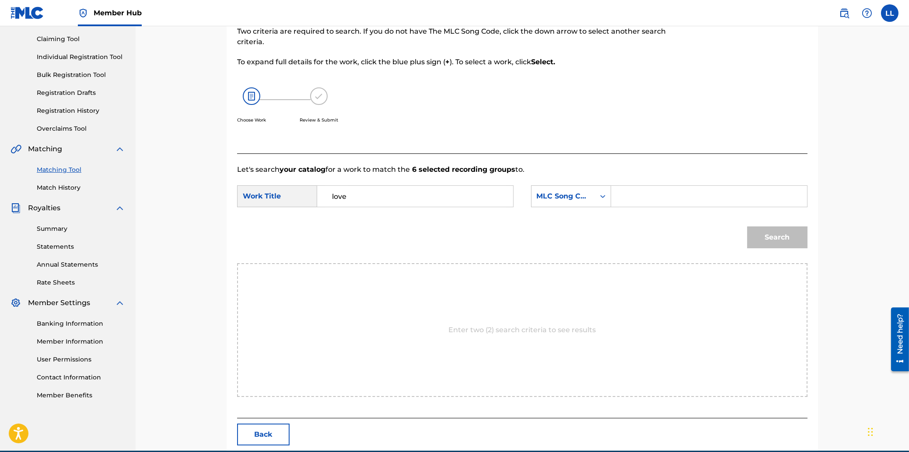
paste input "L3373Y"
type input "L3373Y"
click at [747, 227] on button "Search" at bounding box center [777, 238] width 60 height 22
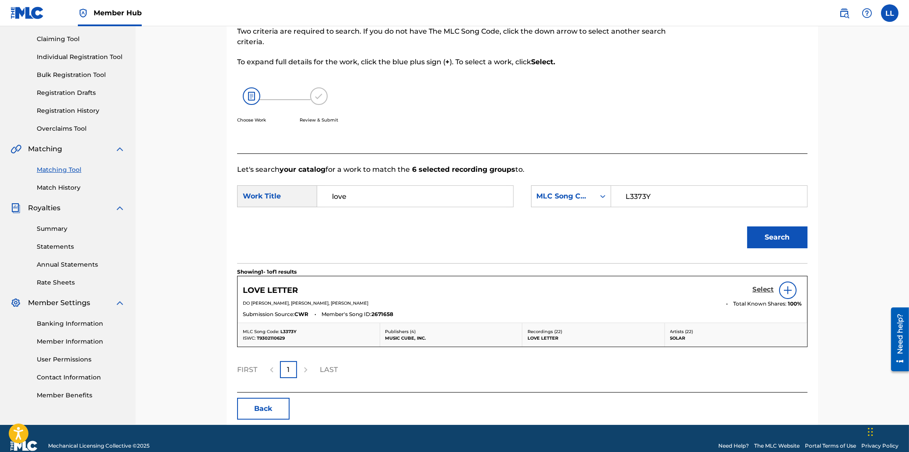
click at [763, 289] on h5 "Select" at bounding box center [762, 290] width 21 height 8
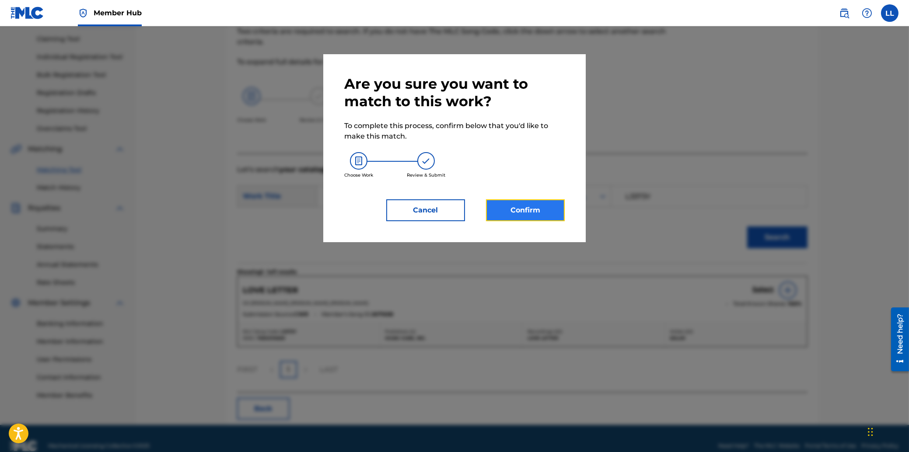
click at [514, 209] on button "Confirm" at bounding box center [525, 210] width 79 height 22
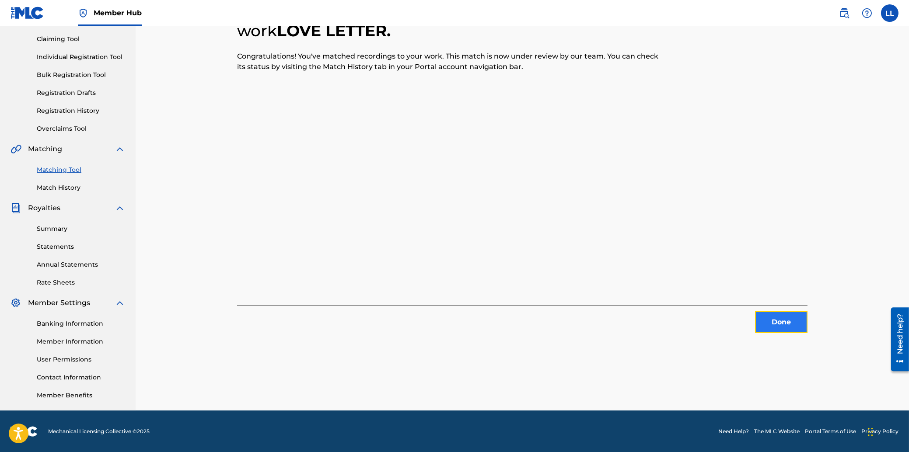
click at [786, 324] on button "Done" at bounding box center [781, 322] width 52 height 22
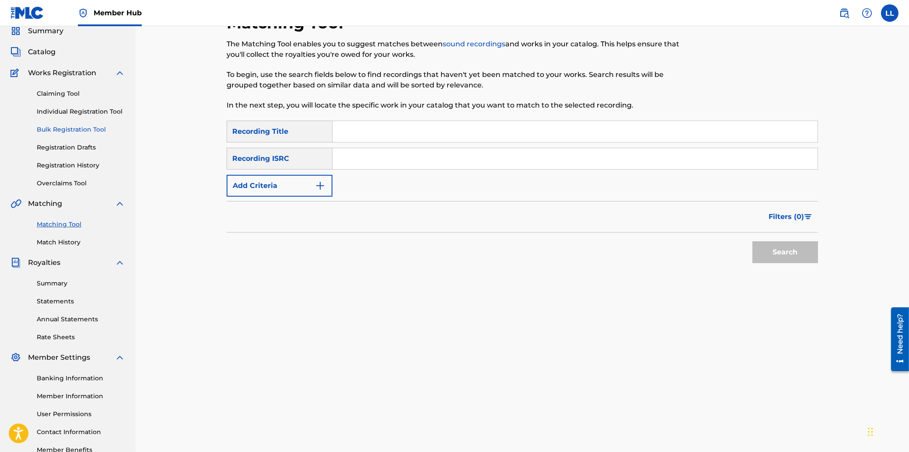
scroll to position [0, 0]
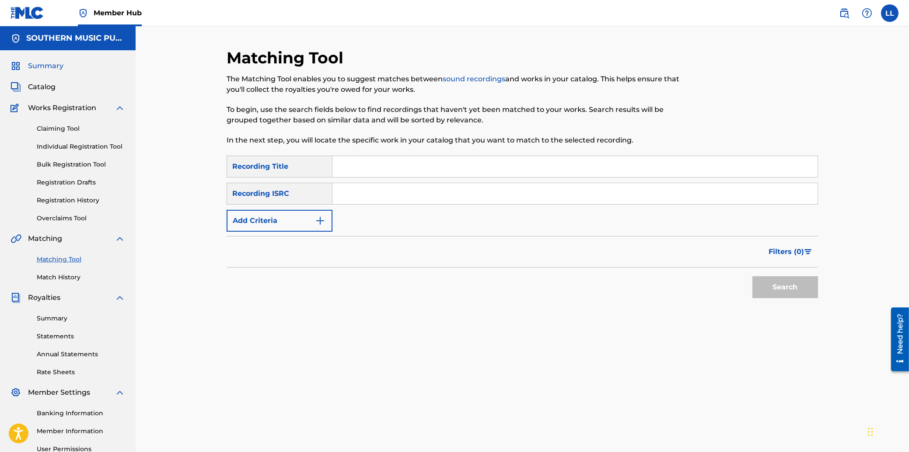
click at [45, 66] on span "Summary" at bounding box center [45, 66] width 35 height 10
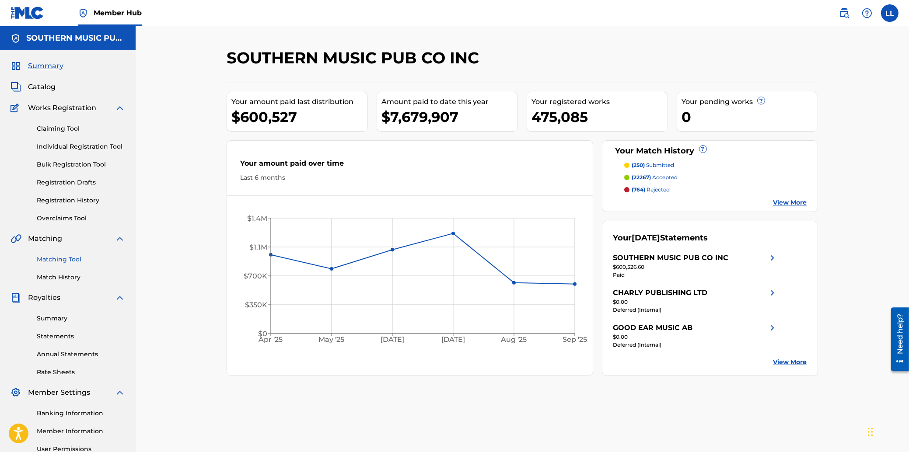
click at [50, 262] on link "Matching Tool" at bounding box center [81, 259] width 88 height 9
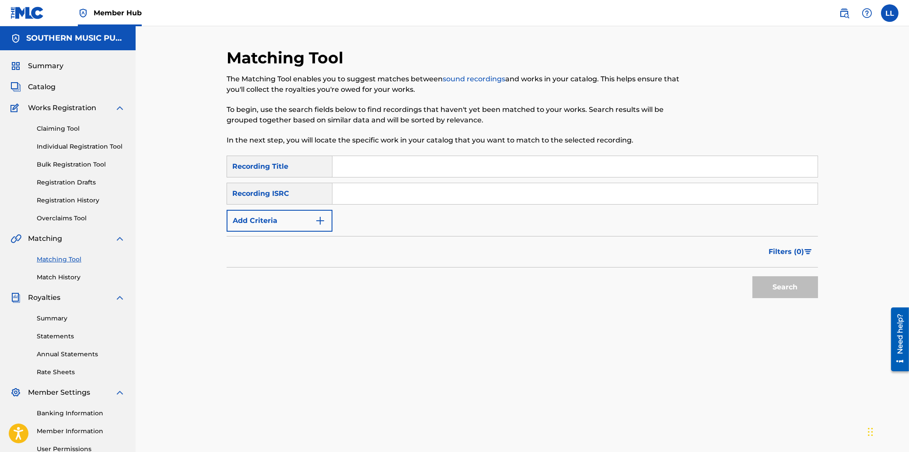
click at [415, 187] on input "Search Form" at bounding box center [574, 193] width 485 height 21
paste input "QZFPL2100083"
click at [802, 292] on button "Search" at bounding box center [785, 287] width 66 height 22
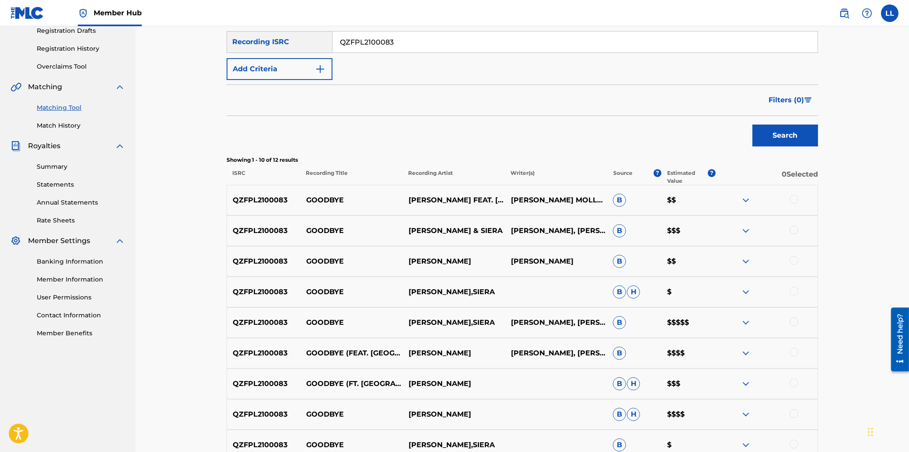
scroll to position [94, 0]
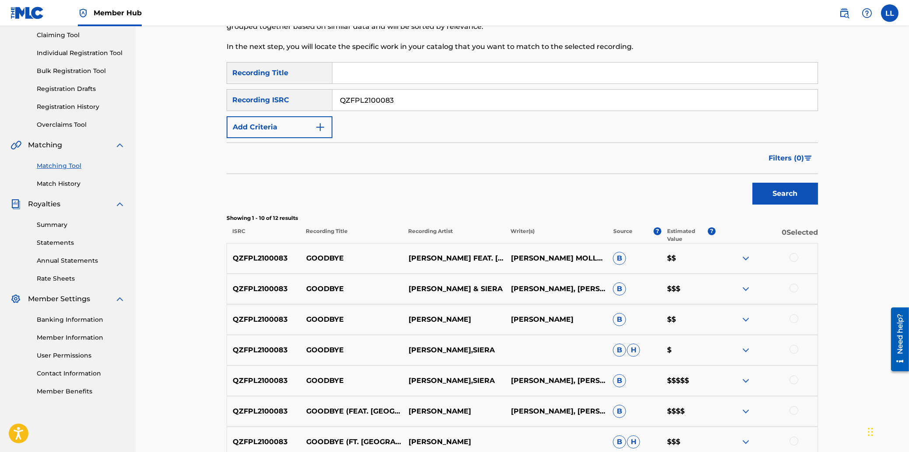
drag, startPoint x: 450, startPoint y: 96, endPoint x: 270, endPoint y: 99, distance: 179.3
click at [332, 96] on input "QZFPL2100083" at bounding box center [574, 100] width 485 height 21
paste input "YX193652"
type input "QZFYX1936523"
click at [779, 185] on button "Search" at bounding box center [785, 194] width 66 height 22
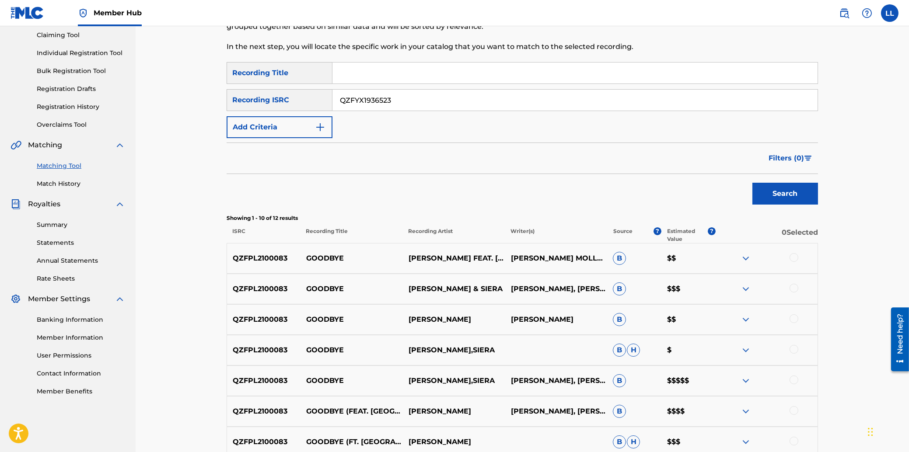
scroll to position [90, 0]
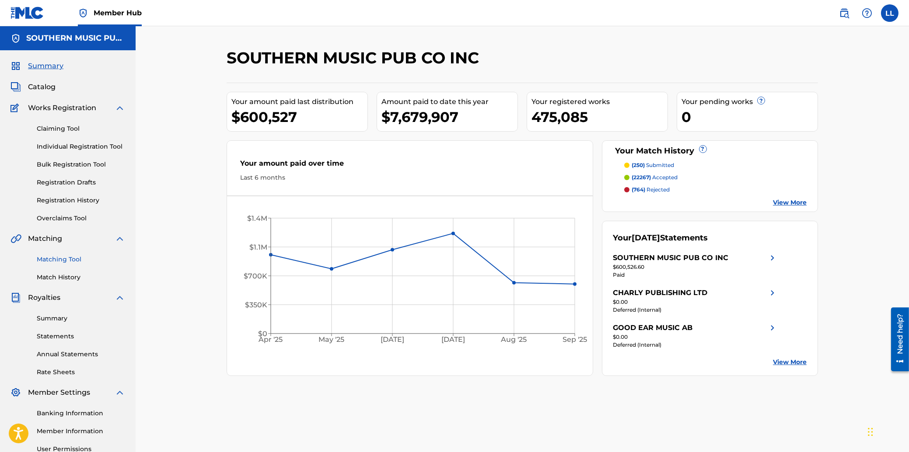
click at [63, 261] on link "Matching Tool" at bounding box center [81, 259] width 88 height 9
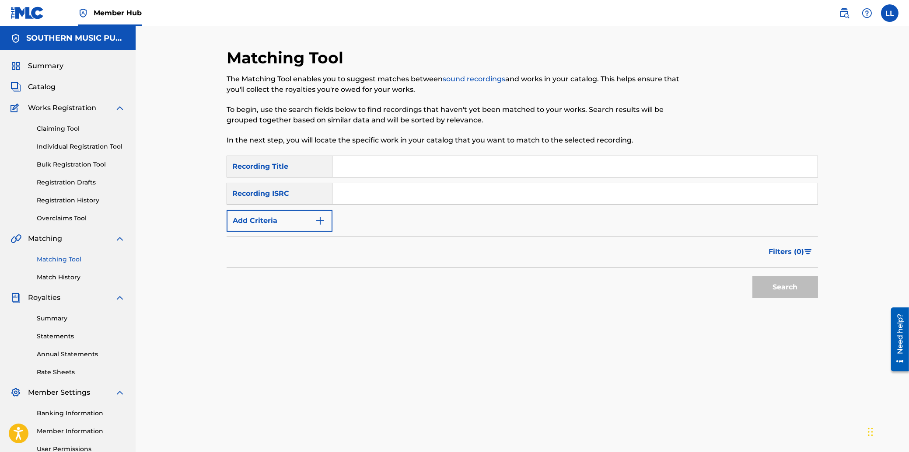
click at [376, 191] on input "Search Form" at bounding box center [574, 193] width 485 height 21
paste input "QZFPL2100083"
type input "QZFPL2100083"
click at [768, 282] on button "Search" at bounding box center [785, 287] width 66 height 22
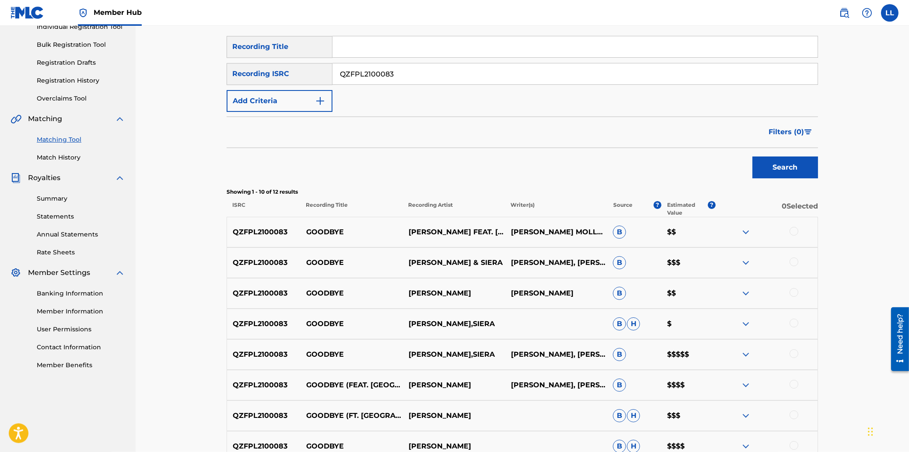
scroll to position [140, 0]
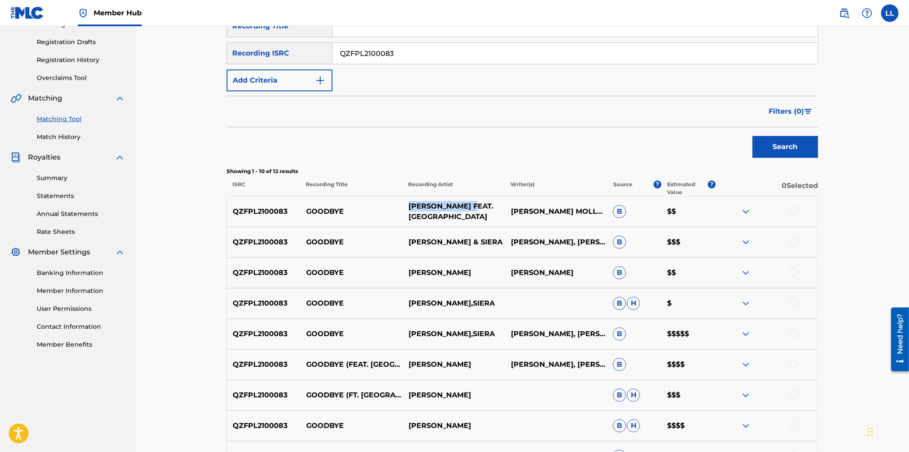
drag, startPoint x: 409, startPoint y: 205, endPoint x: 476, endPoint y: 207, distance: 66.9
click at [476, 207] on p "MATT STEFFANINA FEAT. SIERA" at bounding box center [453, 211] width 102 height 21
copy p "MATT STEFFANINA"
click at [748, 213] on img at bounding box center [745, 211] width 10 height 10
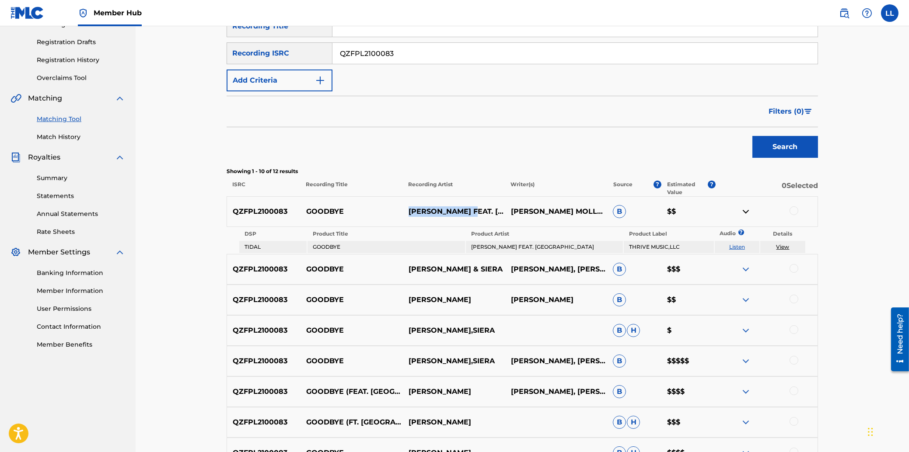
click at [744, 362] on img at bounding box center [745, 361] width 10 height 10
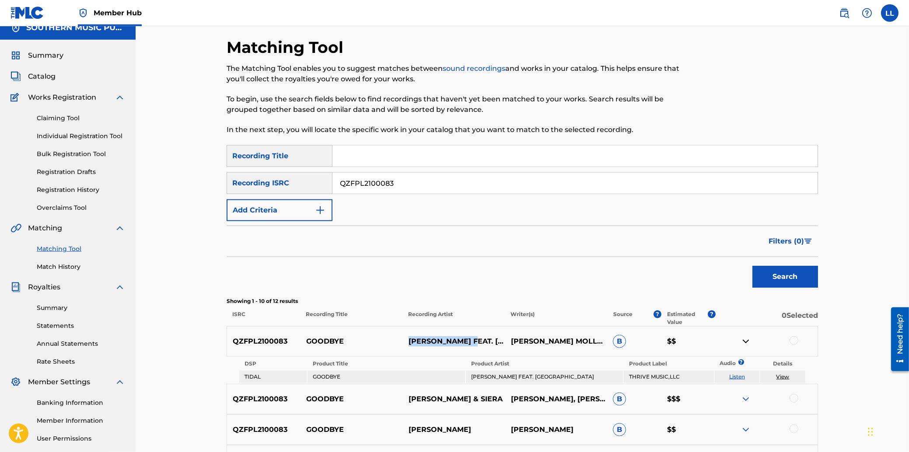
scroll to position [0, 0]
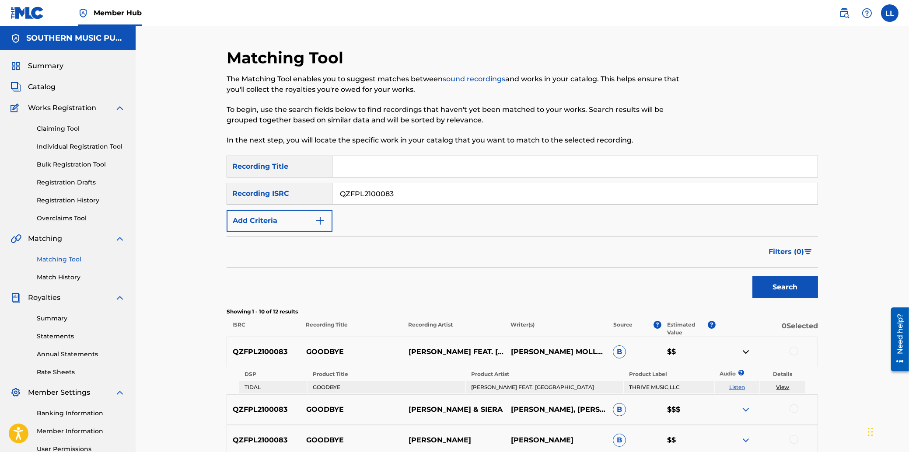
drag, startPoint x: 418, startPoint y: 197, endPoint x: 302, endPoint y: 194, distance: 115.9
click at [332, 194] on input "QZFPL2100083" at bounding box center [574, 193] width 485 height 21
click at [277, 228] on button "Add Criteria" at bounding box center [280, 221] width 106 height 22
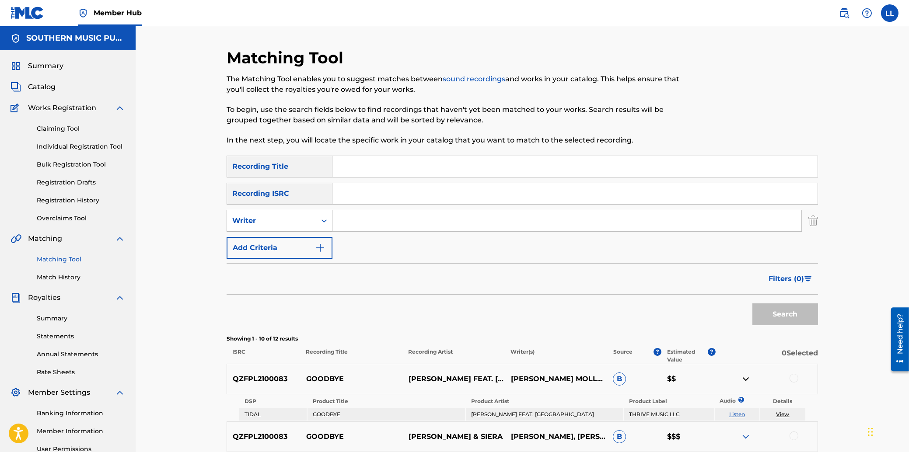
click at [325, 223] on icon "Search Form" at bounding box center [324, 220] width 9 height 9
click at [284, 244] on div "Recording Artist" at bounding box center [279, 243] width 105 height 22
click at [366, 214] on input "Search Form" at bounding box center [566, 220] width 469 height 21
click at [794, 313] on button "Search" at bounding box center [785, 314] width 66 height 22
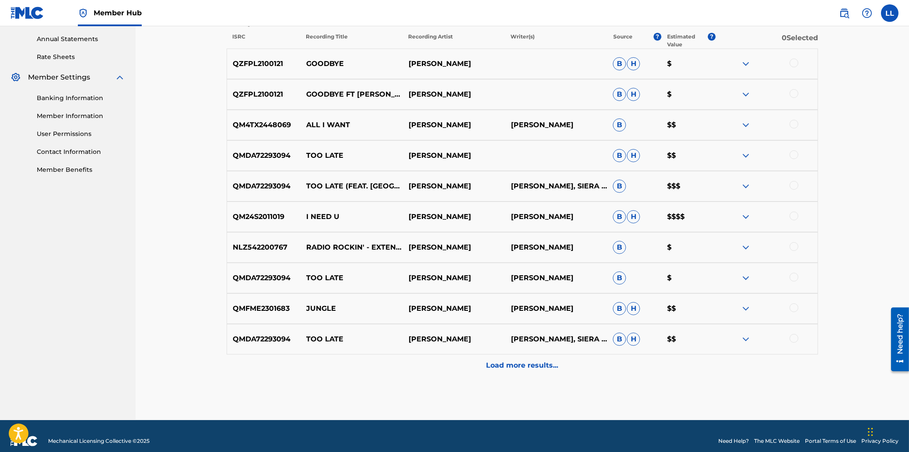
scroll to position [325, 0]
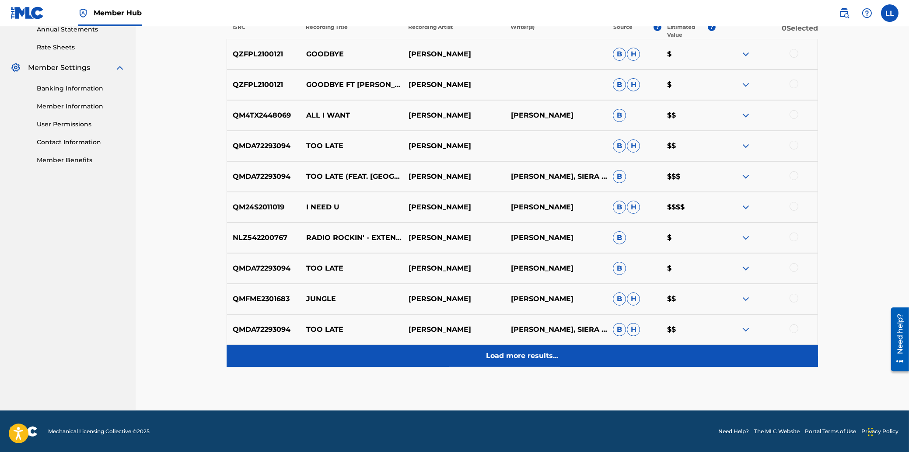
click at [508, 359] on p "Load more results..." at bounding box center [522, 356] width 72 height 10
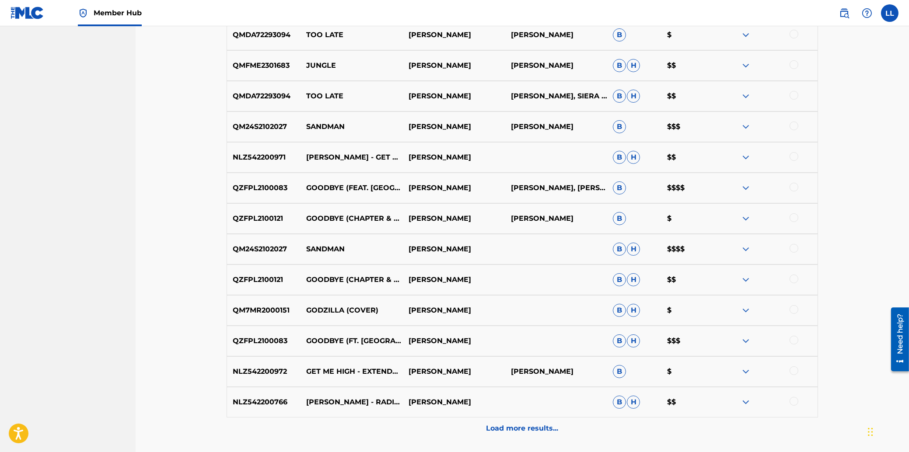
scroll to position [631, 0]
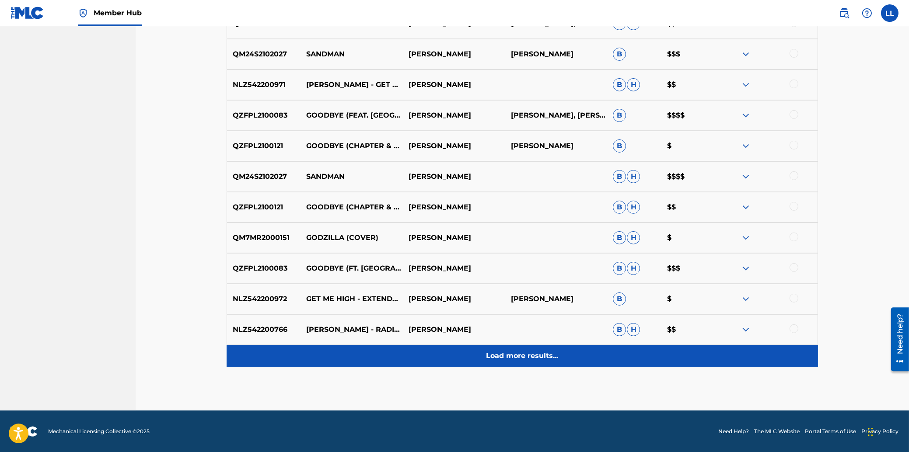
click at [515, 356] on p "Load more results..." at bounding box center [522, 356] width 72 height 10
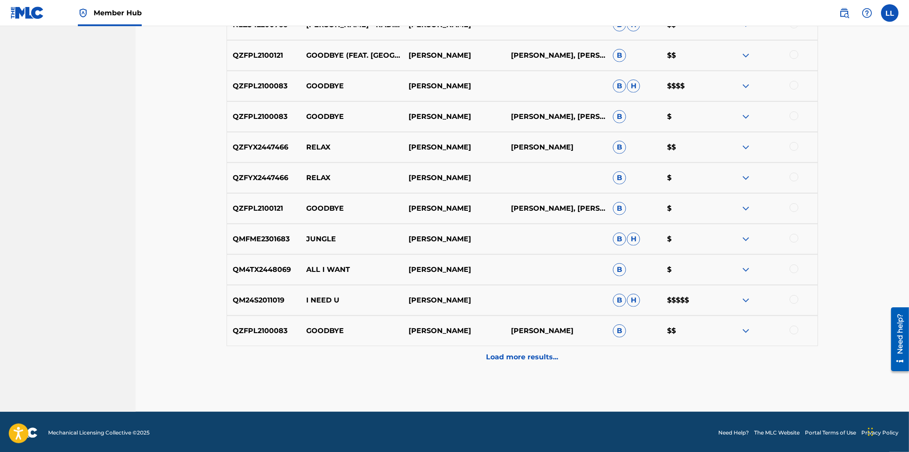
scroll to position [938, 0]
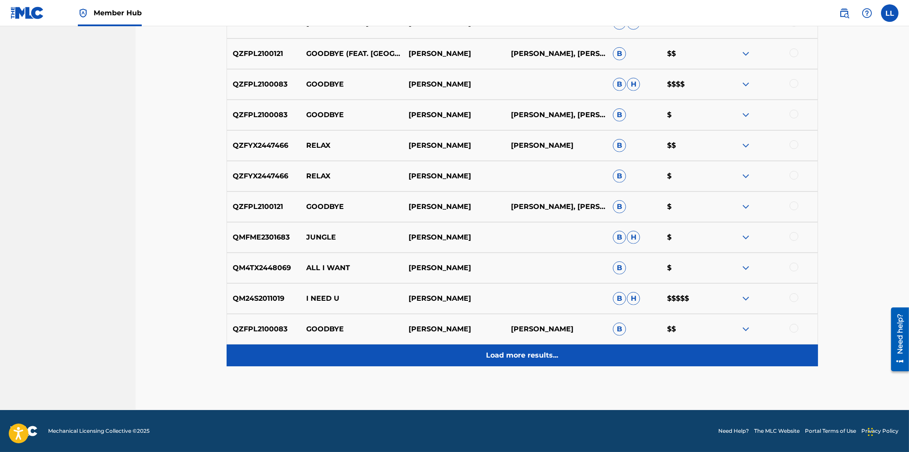
click at [523, 357] on p "Load more results..." at bounding box center [522, 355] width 72 height 10
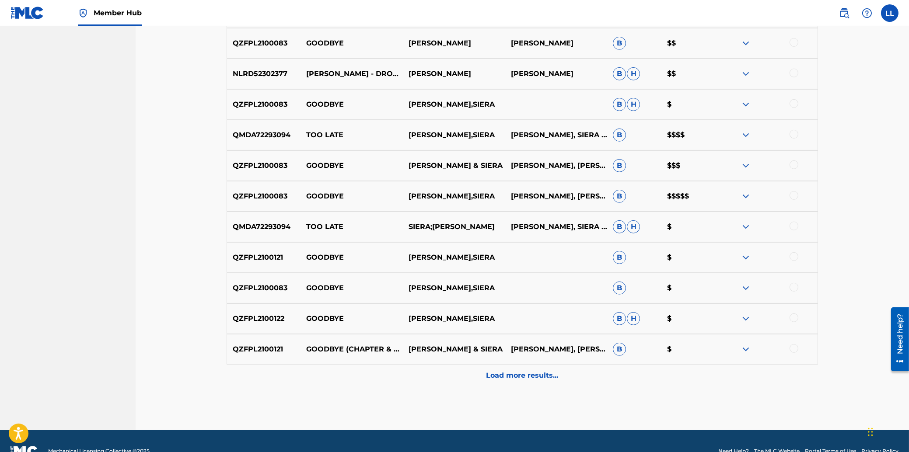
scroll to position [1244, 0]
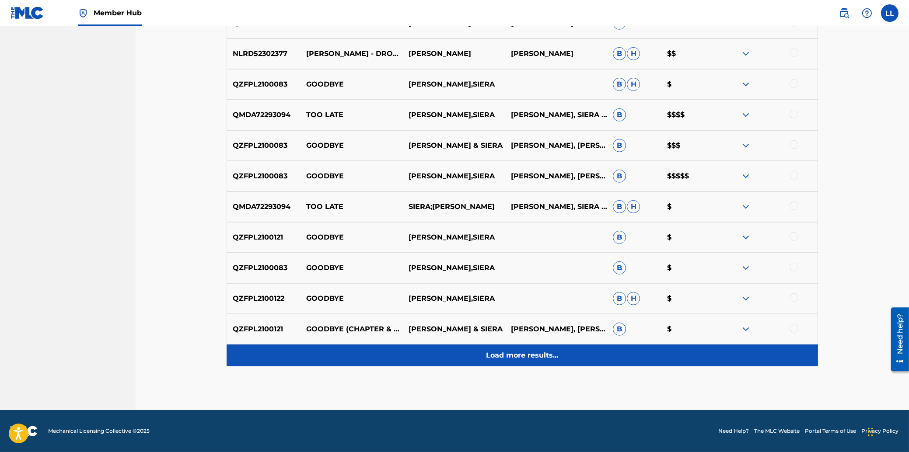
click at [518, 359] on p "Load more results..." at bounding box center [522, 355] width 72 height 10
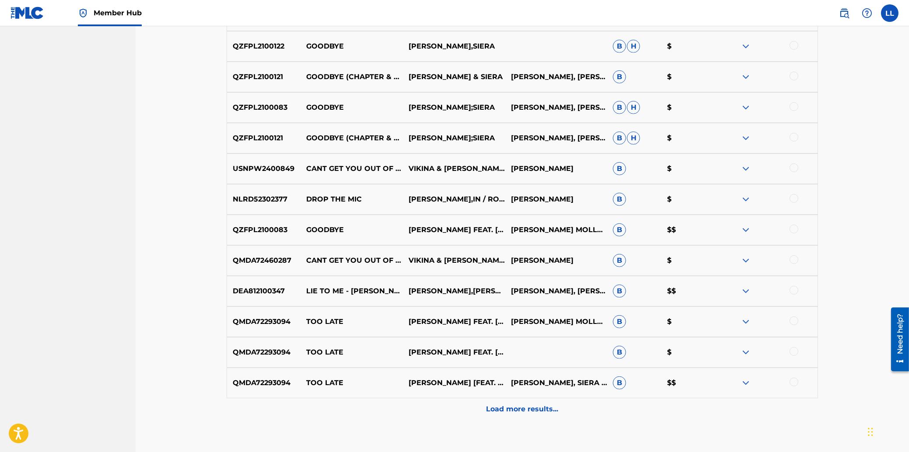
scroll to position [1550, 0]
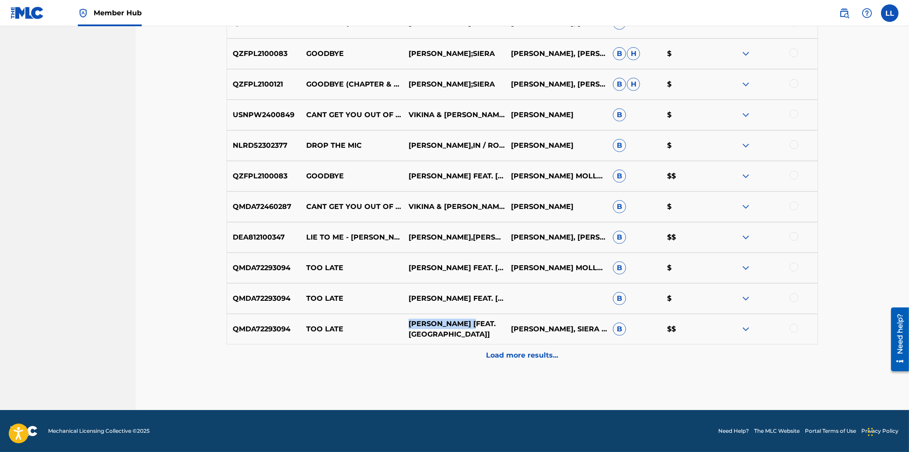
drag, startPoint x: 408, startPoint y: 322, endPoint x: 476, endPoint y: 322, distance: 67.3
click at [476, 322] on p "MATT STEFFANINA [FEAT. SIERA]" at bounding box center [453, 329] width 102 height 21
copy p "MATT STEFFANINA"
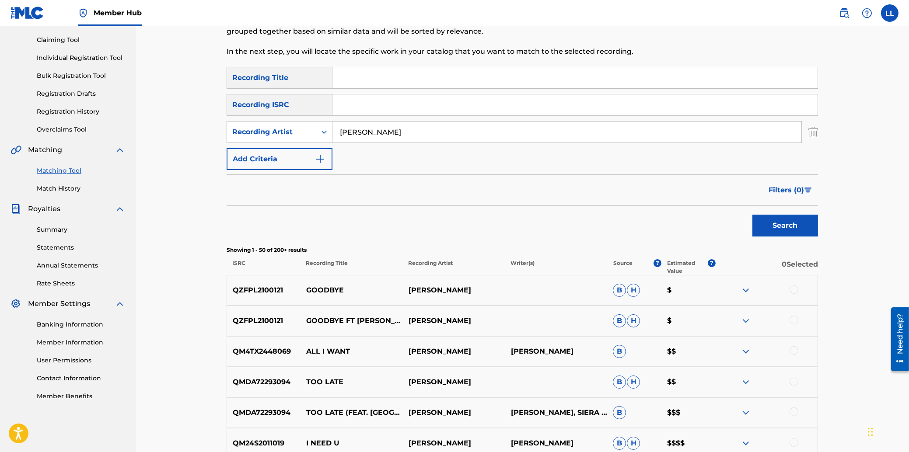
scroll to position [3, 0]
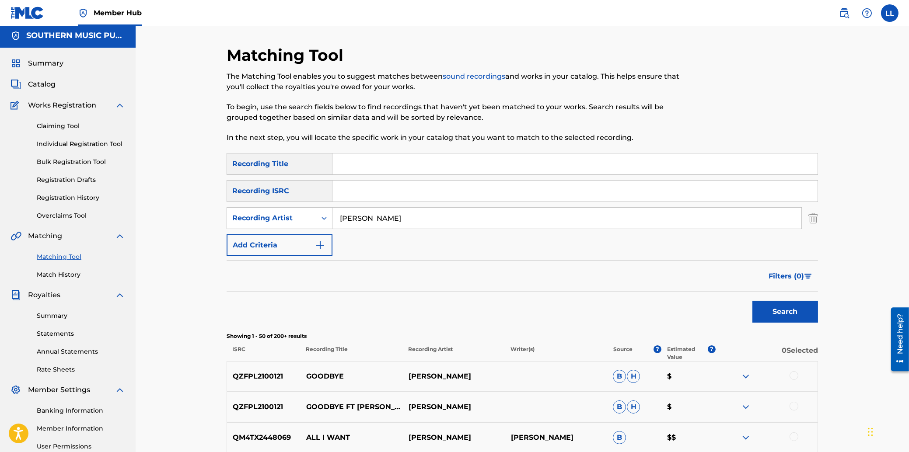
drag, startPoint x: 432, startPoint y: 218, endPoint x: 296, endPoint y: 218, distance: 136.4
click at [332, 218] on input "MATT STEFFANINA" at bounding box center [566, 218] width 469 height 21
paste input "QZFYX1936523"
type input "MATT STEFFANINA"
click at [381, 186] on input "Search Form" at bounding box center [574, 191] width 485 height 21
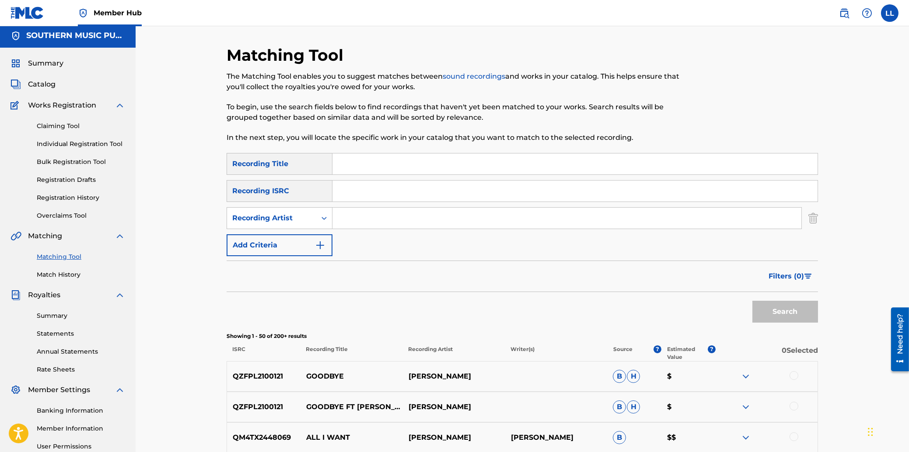
paste input "QZFYX1936523"
type input "QZFYX1936523"
click at [787, 316] on button "Search" at bounding box center [785, 312] width 66 height 22
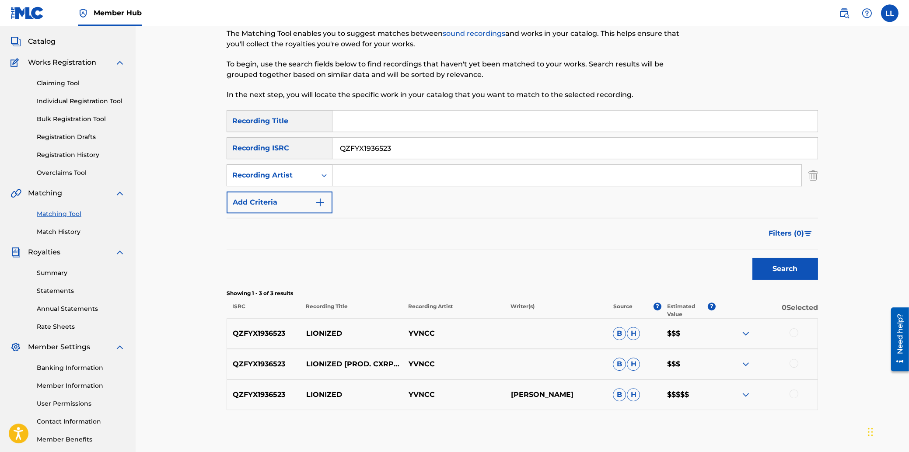
scroll to position [90, 0]
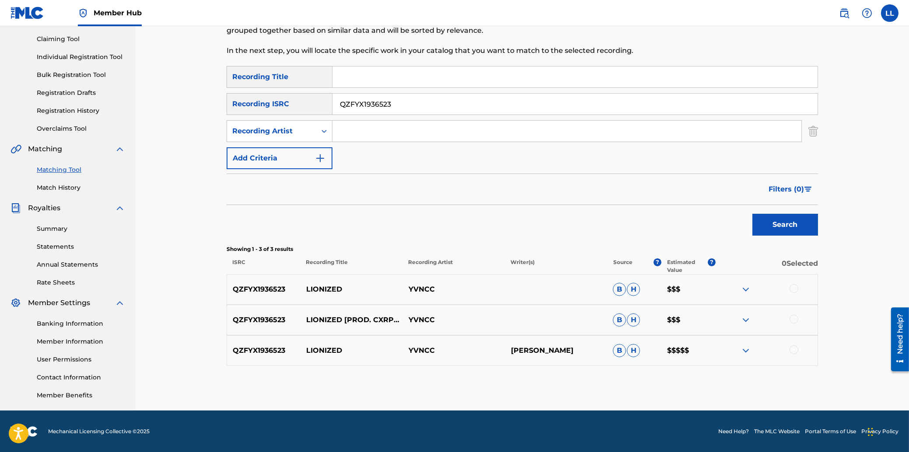
drag, startPoint x: 421, startPoint y: 102, endPoint x: 285, endPoint y: 103, distance: 136.0
click at [332, 103] on input "QZFYX1936523" at bounding box center [574, 104] width 485 height 21
click at [348, 131] on input "Search Form" at bounding box center [566, 131] width 469 height 21
type input "the tragically hip"
click at [752, 214] on button "Search" at bounding box center [785, 225] width 66 height 22
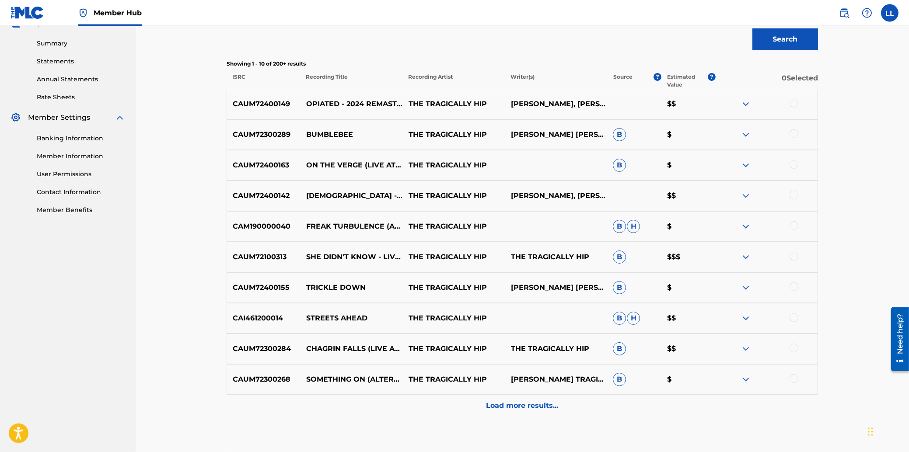
scroll to position [325, 0]
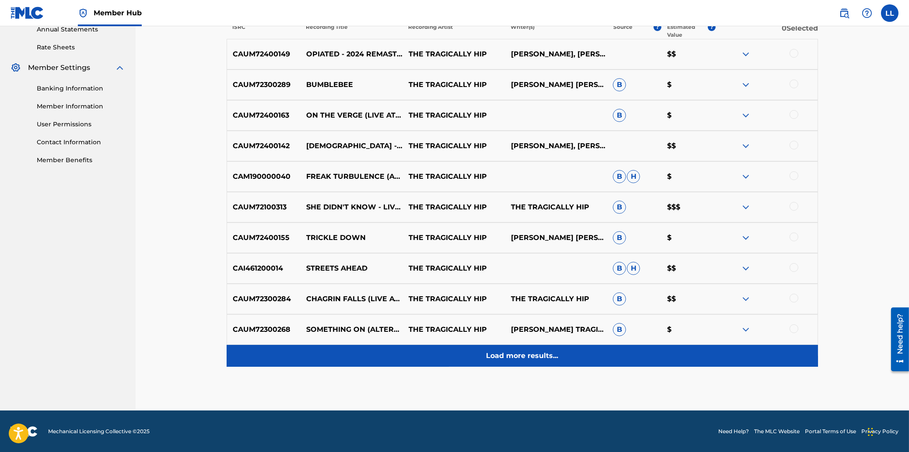
click at [520, 353] on p "Load more results..." at bounding box center [522, 356] width 72 height 10
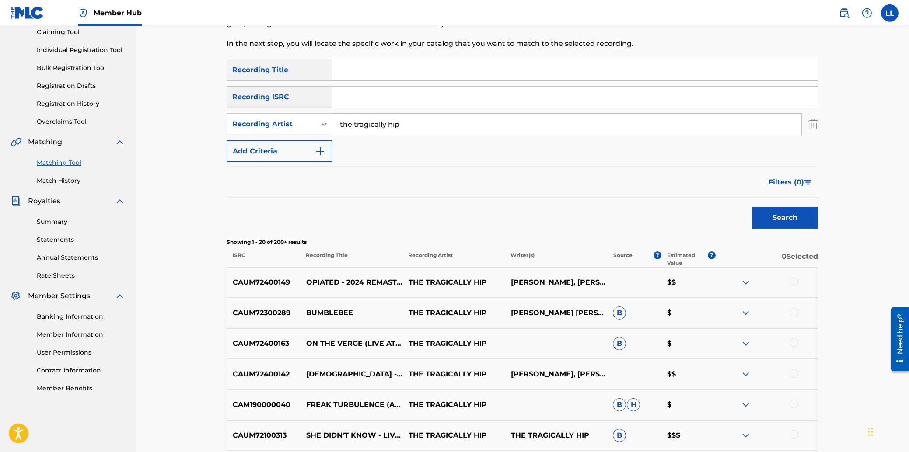
scroll to position [22, 0]
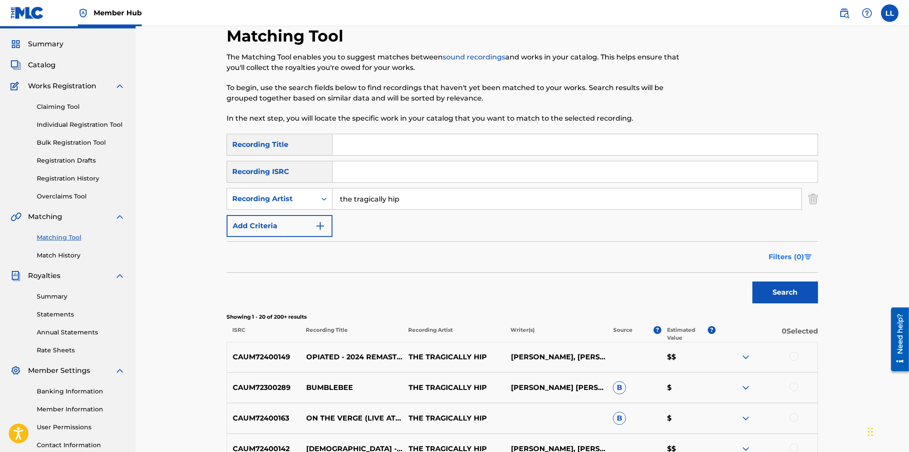
click at [795, 254] on span "Filters ( 0 )" at bounding box center [785, 257] width 35 height 10
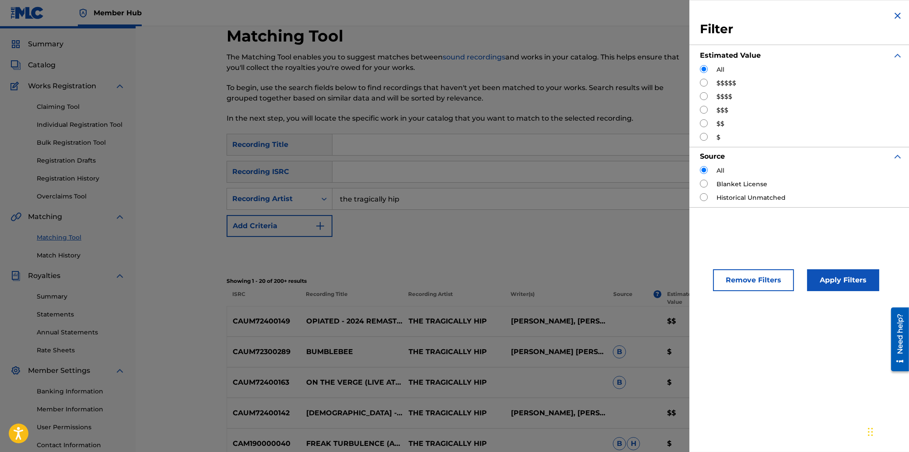
click at [706, 81] on input "Search Form" at bounding box center [704, 83] width 8 height 8
radio input "true"
click at [826, 279] on button "Apply Filters" at bounding box center [843, 280] width 72 height 22
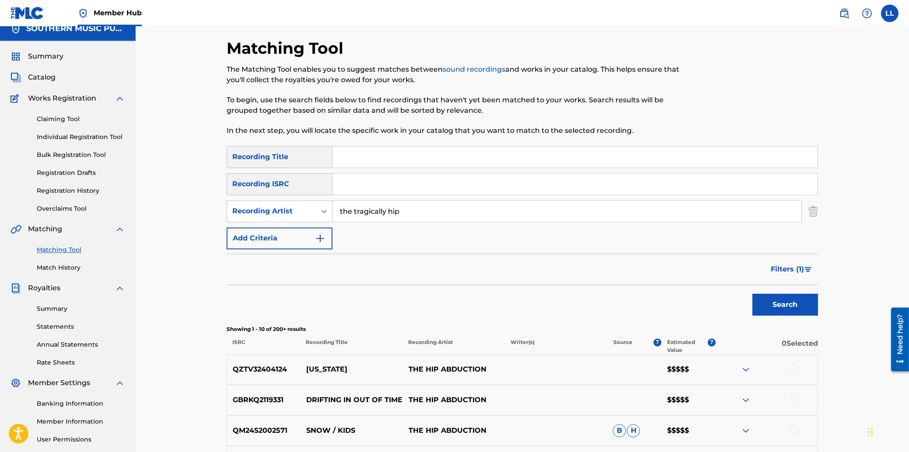
scroll to position [0, 0]
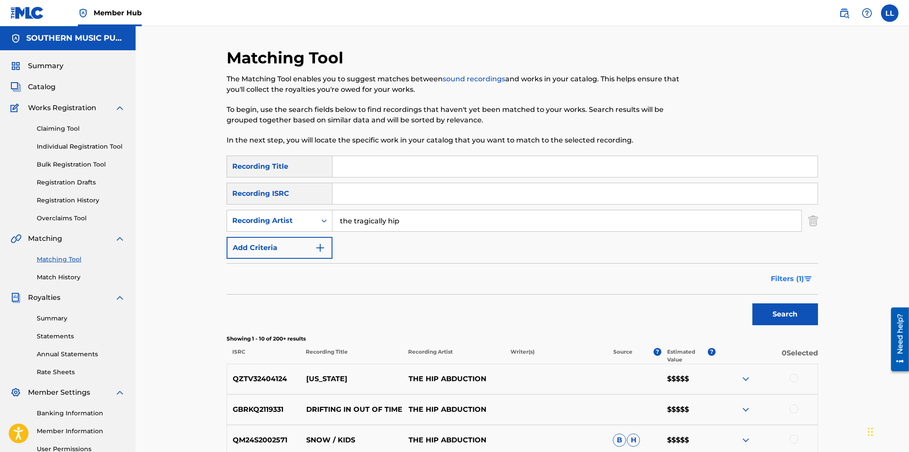
click at [785, 280] on span "Filters ( 1 )" at bounding box center [787, 279] width 33 height 10
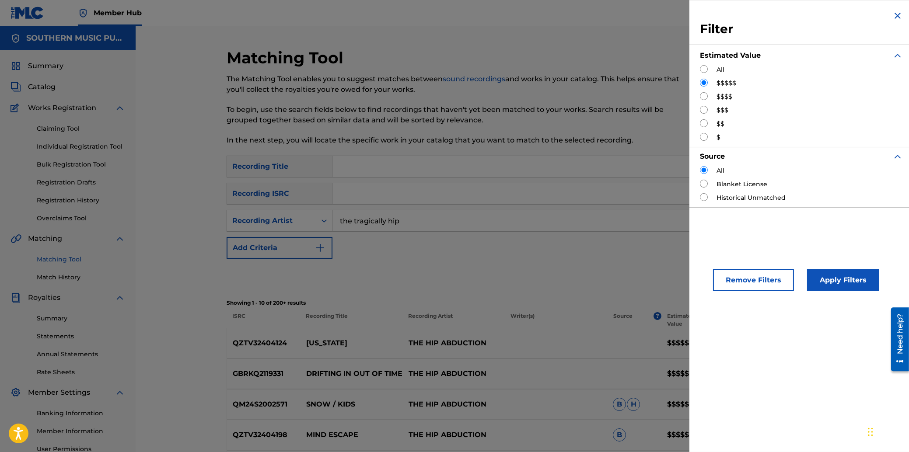
click at [704, 97] on input "Search Form" at bounding box center [704, 96] width 8 height 8
radio input "true"
click at [839, 286] on button "Apply Filters" at bounding box center [843, 280] width 72 height 22
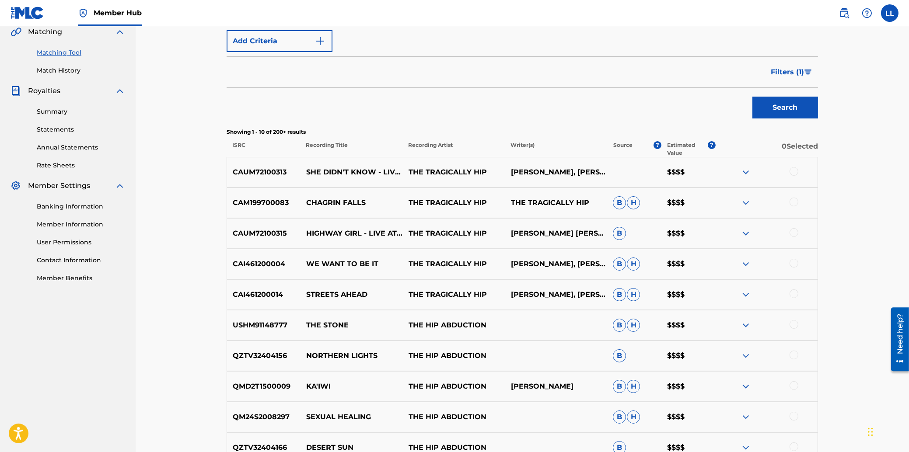
scroll to position [234, 0]
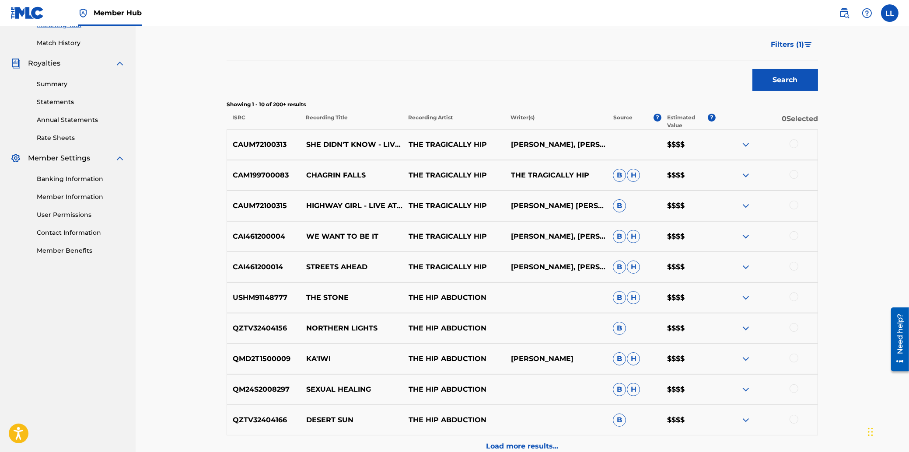
click at [264, 145] on p "CAUM72100313" at bounding box center [263, 145] width 73 height 10
copy p "CAUM72100313"
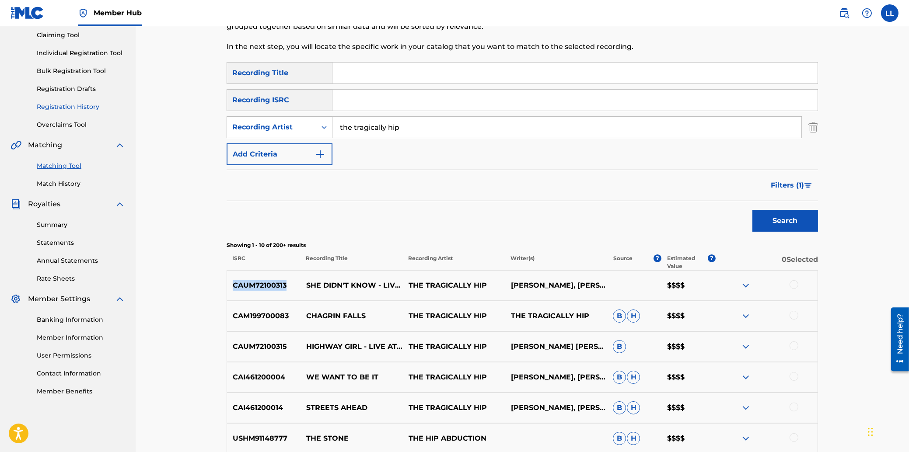
scroll to position [0, 0]
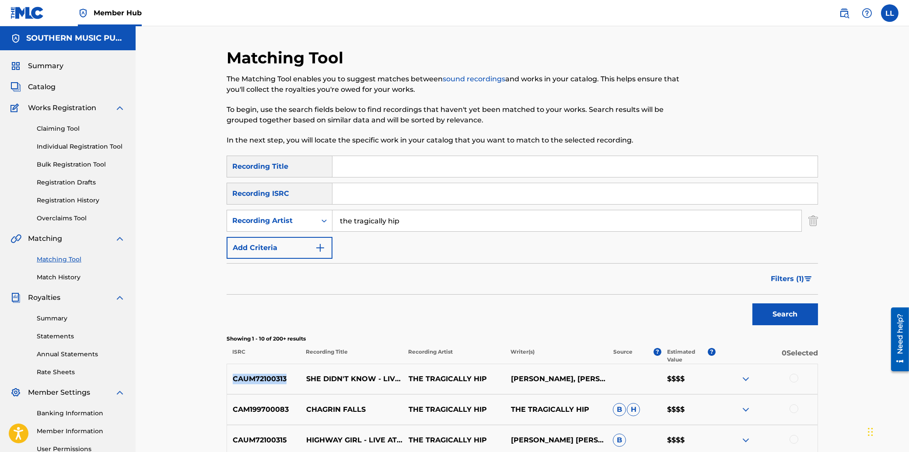
click at [59, 261] on link "Matching Tool" at bounding box center [81, 259] width 88 height 9
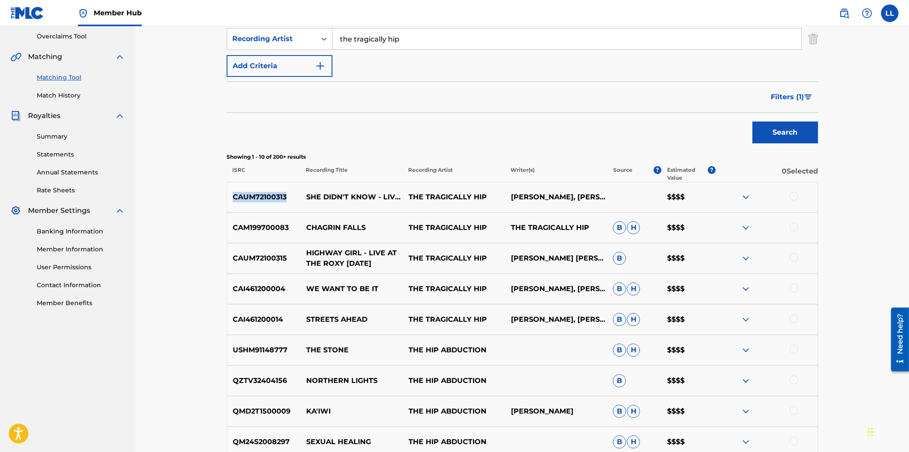
scroll to position [187, 0]
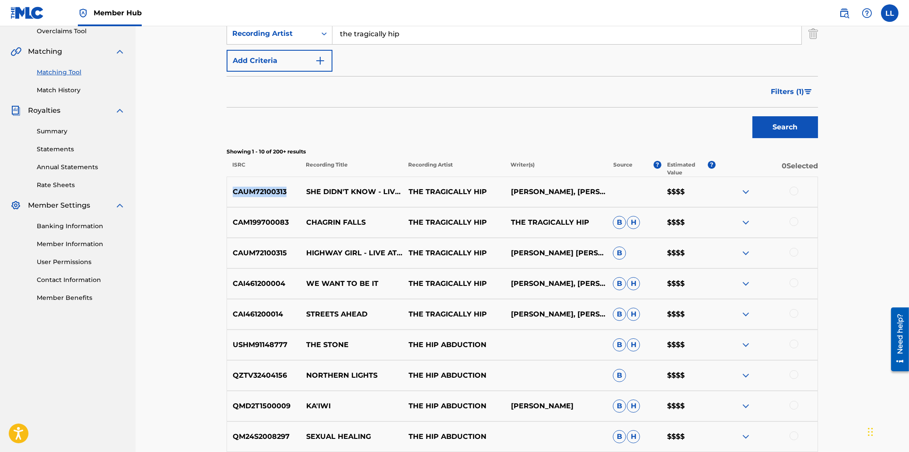
click at [257, 223] on p "CAM199700083" at bounding box center [263, 222] width 73 height 10
copy p "CAM199700083"
click at [262, 222] on p "CAM199700083" at bounding box center [263, 222] width 73 height 10
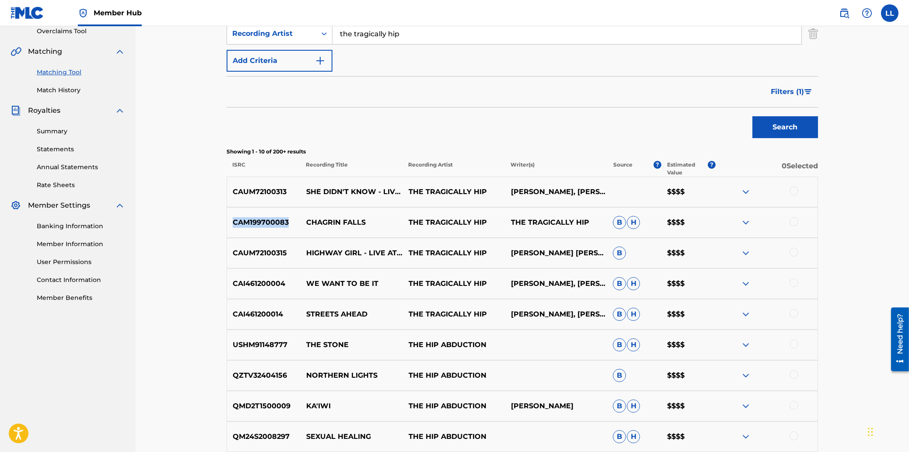
copy p "CAM199700083"
click at [251, 251] on p "CAUM72100315" at bounding box center [263, 253] width 73 height 10
copy p "CAUM72100315"
click at [265, 284] on p "CAI461200004" at bounding box center [263, 284] width 73 height 10
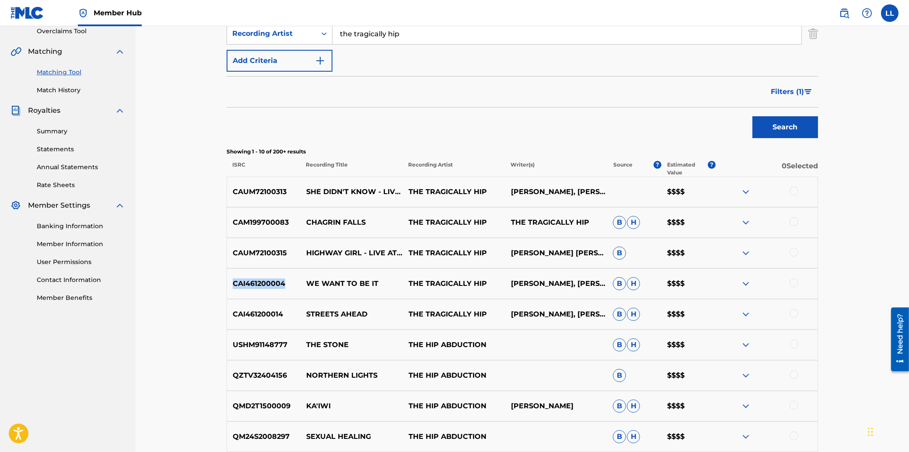
click at [265, 284] on p "CAI461200004" at bounding box center [263, 284] width 73 height 10
copy p "CAI461200004"
click at [267, 282] on p "CAI461200004" at bounding box center [263, 284] width 73 height 10
copy p "CAI461200004"
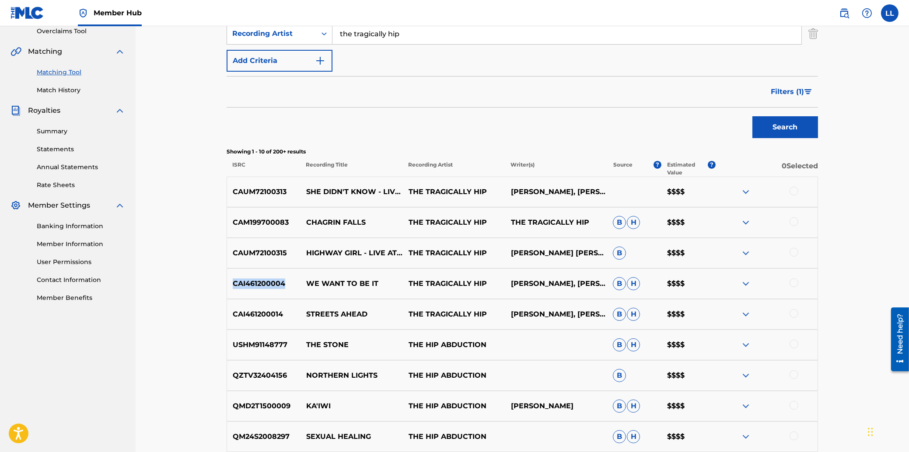
click at [255, 317] on p "CAI461200014" at bounding box center [263, 314] width 73 height 10
copy p "CAI461200014"
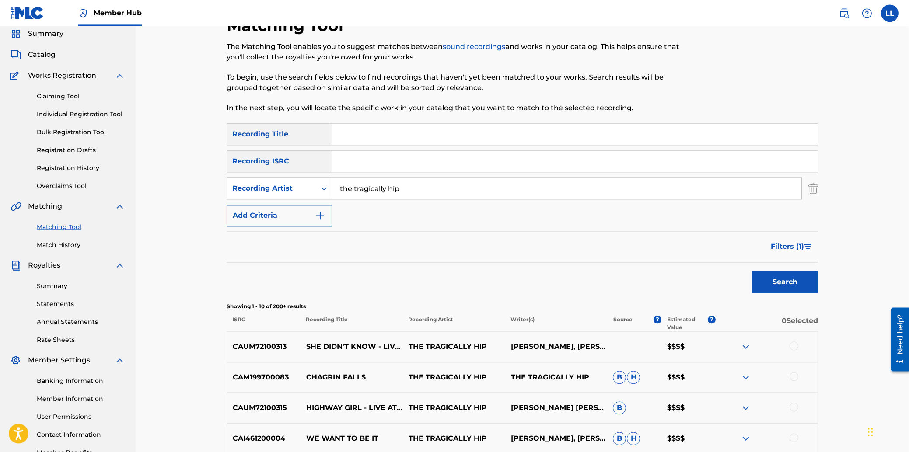
scroll to position [0, 0]
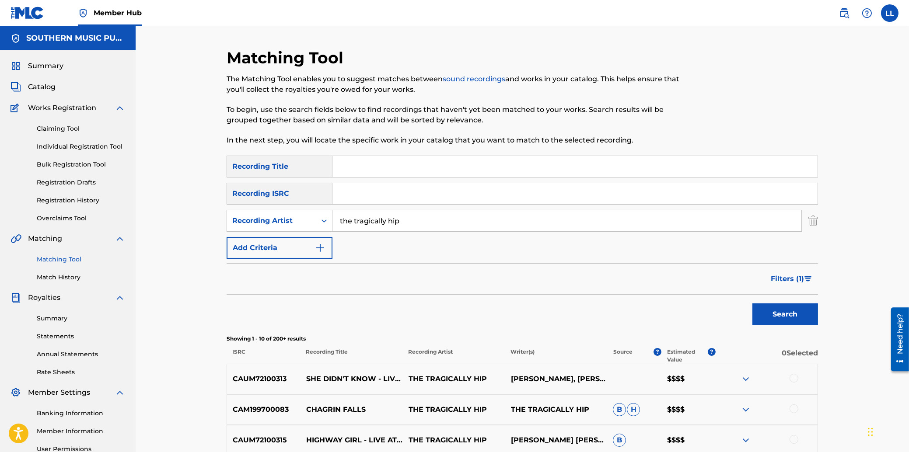
click at [429, 198] on input "Search Form" at bounding box center [574, 193] width 485 height 21
paste input "USUYG1130769"
type input "USUYG1130769"
drag, startPoint x: 426, startPoint y: 227, endPoint x: 279, endPoint y: 223, distance: 147.9
click at [332, 221] on input "the tragically hip" at bounding box center [566, 220] width 469 height 21
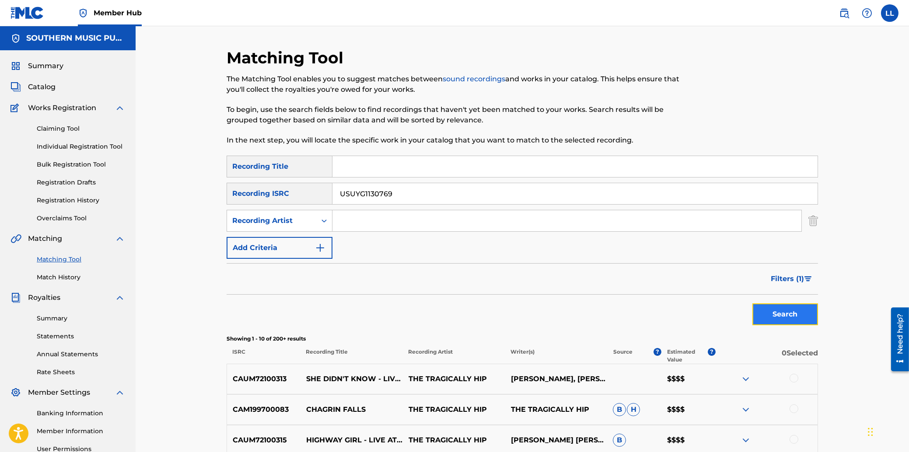
click at [777, 311] on button "Search" at bounding box center [785, 314] width 66 height 22
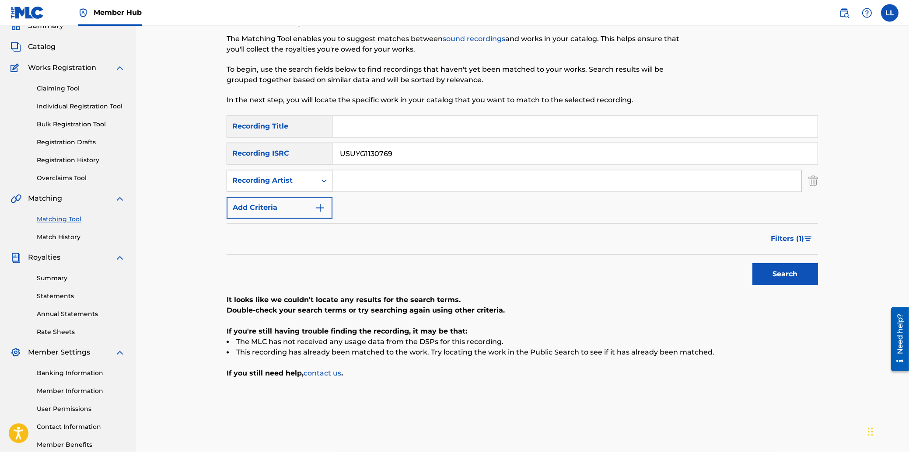
scroll to position [90, 0]
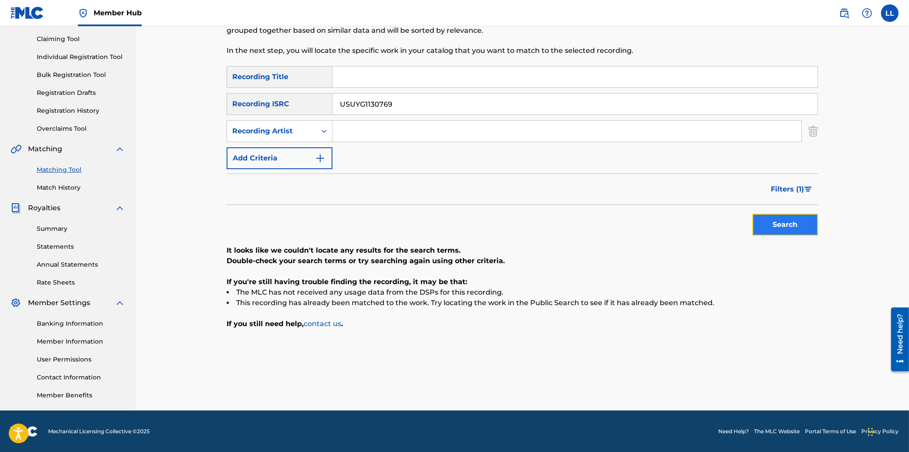
click at [782, 222] on button "Search" at bounding box center [785, 225] width 66 height 22
drag, startPoint x: 426, startPoint y: 105, endPoint x: 243, endPoint y: 101, distance: 183.7
click at [332, 101] on input "USUYG1130769" at bounding box center [574, 104] width 485 height 21
paste input "09324"
click at [782, 223] on button "Search" at bounding box center [785, 225] width 66 height 22
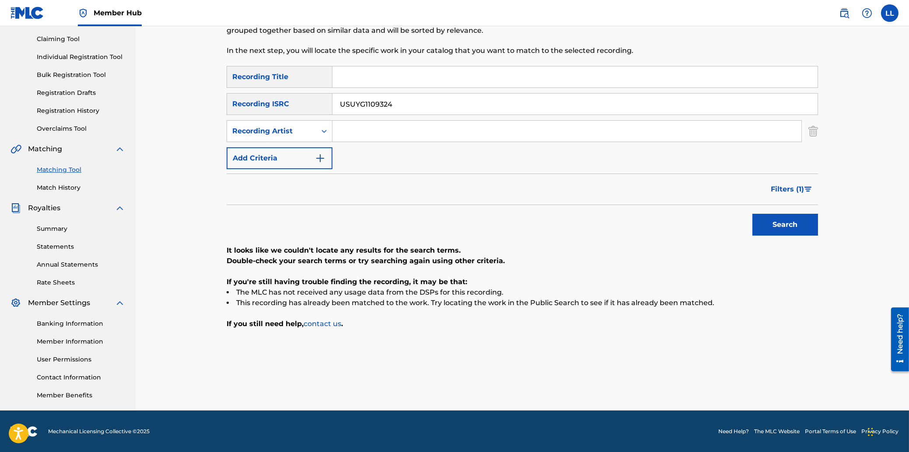
drag, startPoint x: 472, startPoint y: 106, endPoint x: 269, endPoint y: 101, distance: 203.8
click at [332, 101] on input "USUYG1109324" at bounding box center [574, 104] width 485 height 21
paste input "TV1700839"
click at [779, 223] on button "Search" at bounding box center [785, 225] width 66 height 22
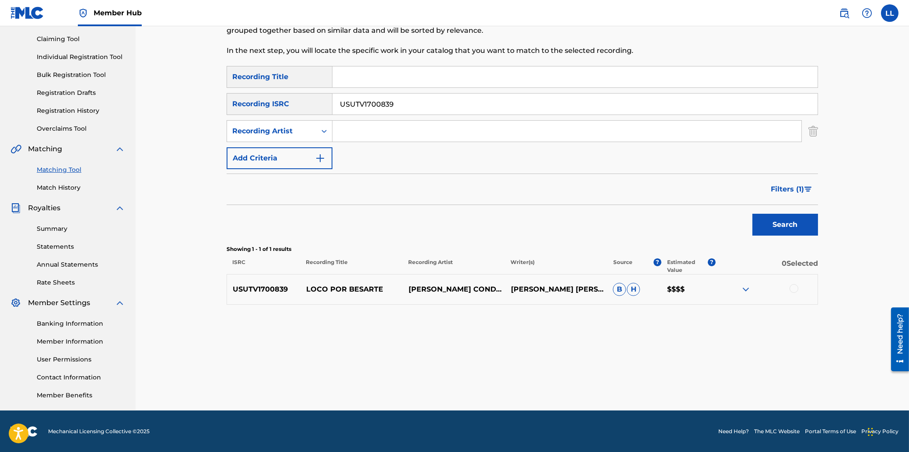
click at [745, 289] on img at bounding box center [745, 289] width 10 height 10
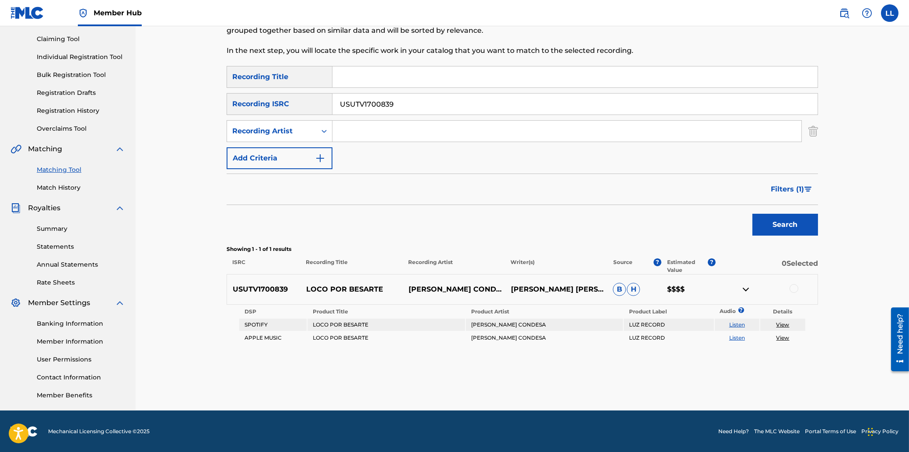
drag, startPoint x: 420, startPoint y: 100, endPoint x: 271, endPoint y: 103, distance: 148.7
click at [332, 100] on input "USUTV1700839" at bounding box center [574, 104] width 485 height 21
paste input "M72115758"
click at [784, 226] on button "Search" at bounding box center [785, 225] width 66 height 22
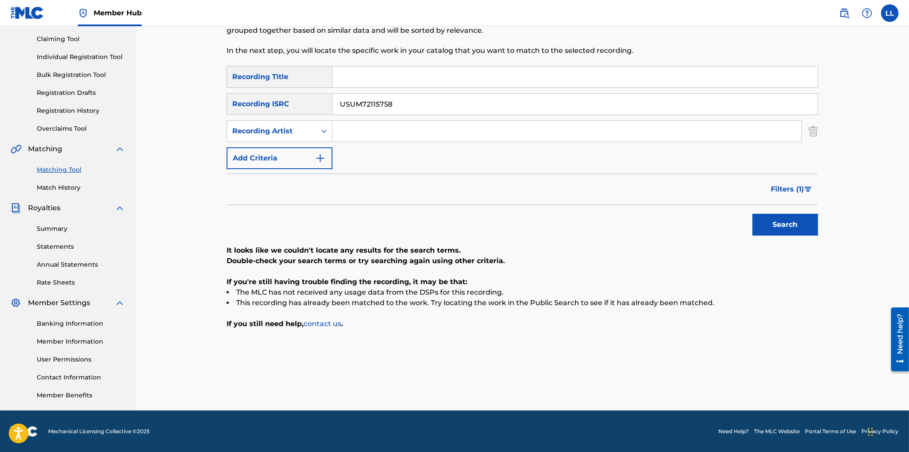
drag, startPoint x: 418, startPoint y: 101, endPoint x: 250, endPoint y: 109, distance: 168.6
click at [332, 102] on input "USUM72115758" at bounding box center [574, 104] width 485 height 21
paste input "T8K1756220"
click at [786, 223] on button "Search" at bounding box center [785, 225] width 66 height 22
drag, startPoint x: 448, startPoint y: 99, endPoint x: 290, endPoint y: 103, distance: 158.4
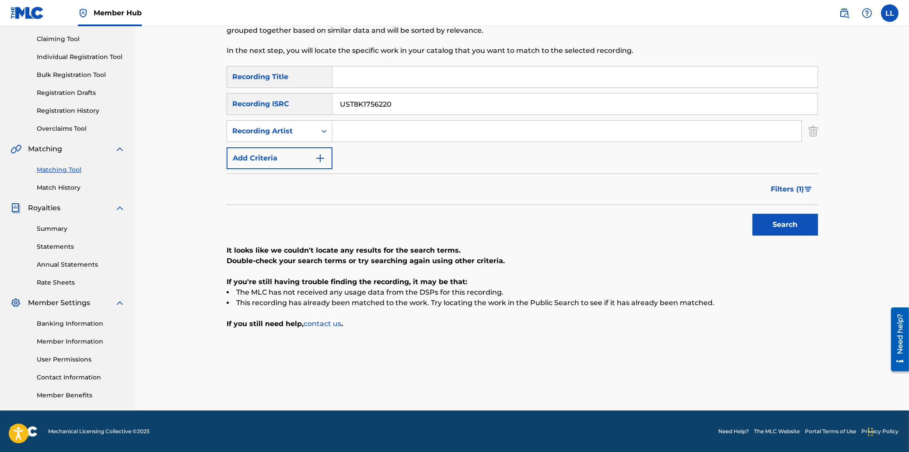
click at [332, 101] on input "UST8K1756220" at bounding box center [574, 104] width 485 height 21
paste input "SM12210025"
type input "USSM12210025"
click at [794, 223] on button "Search" at bounding box center [785, 225] width 66 height 22
drag, startPoint x: 417, startPoint y: 103, endPoint x: 186, endPoint y: 115, distance: 231.7
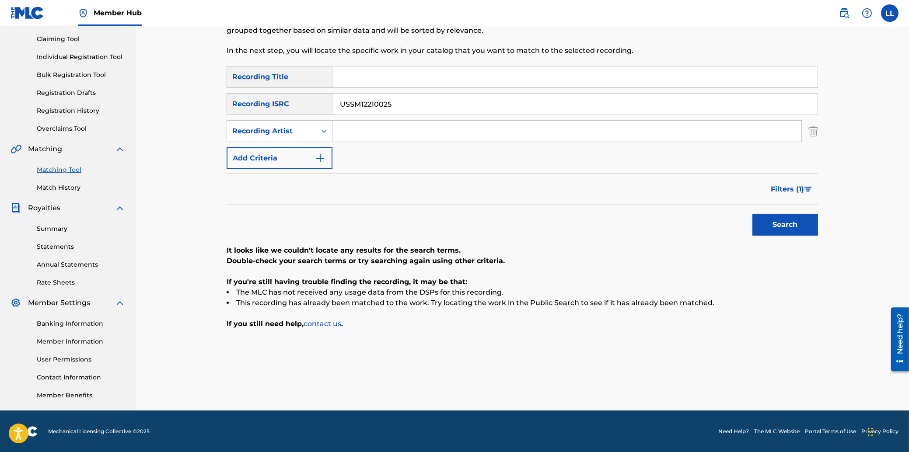
click at [332, 108] on input "USSM12210025" at bounding box center [574, 104] width 485 height 21
click at [371, 129] on input "Search Form" at bounding box center [566, 131] width 469 height 21
type input "poo bear"
click at [752, 214] on button "Search" at bounding box center [785, 225] width 66 height 22
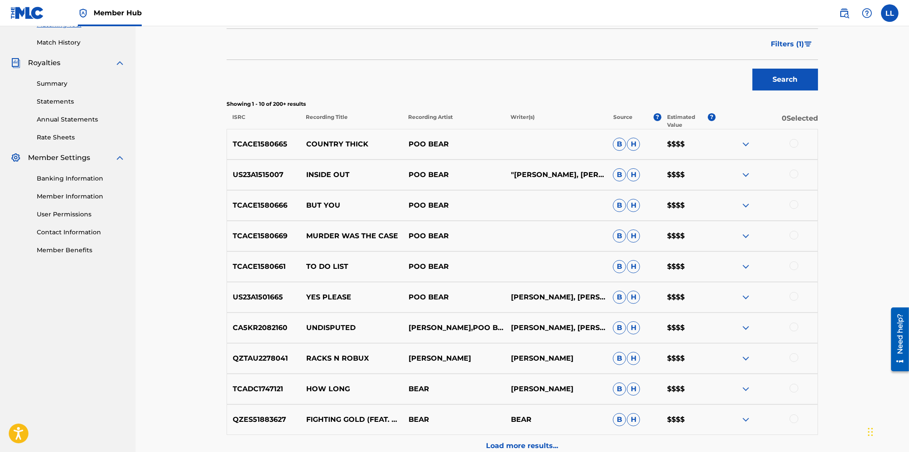
scroll to position [231, 0]
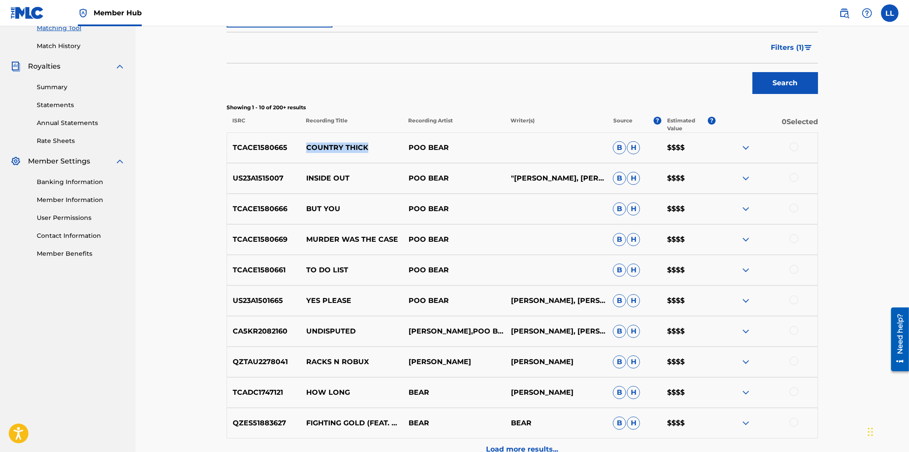
drag, startPoint x: 308, startPoint y: 145, endPoint x: 366, endPoint y: 149, distance: 57.9
click at [366, 149] on p "COUNTRY THICK" at bounding box center [351, 148] width 102 height 10
drag, startPoint x: 307, startPoint y: 176, endPoint x: 351, endPoint y: 180, distance: 43.9
click at [351, 180] on p "INSIDE OUT" at bounding box center [351, 178] width 102 height 10
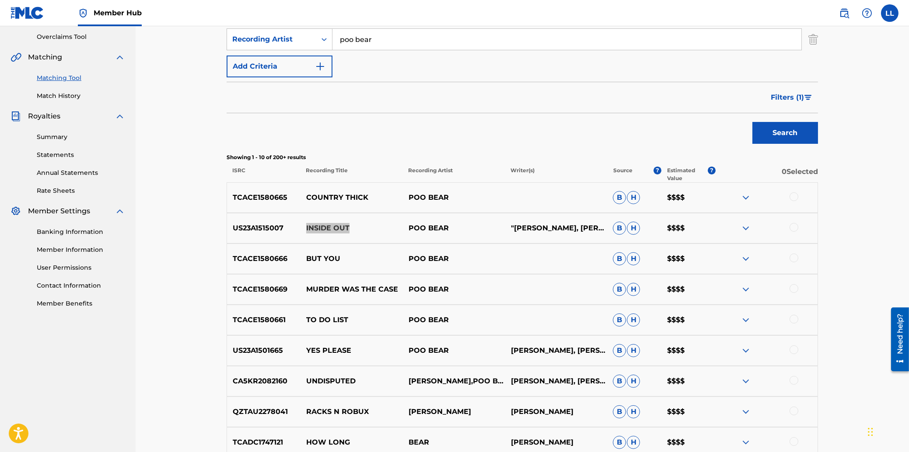
scroll to position [137, 0]
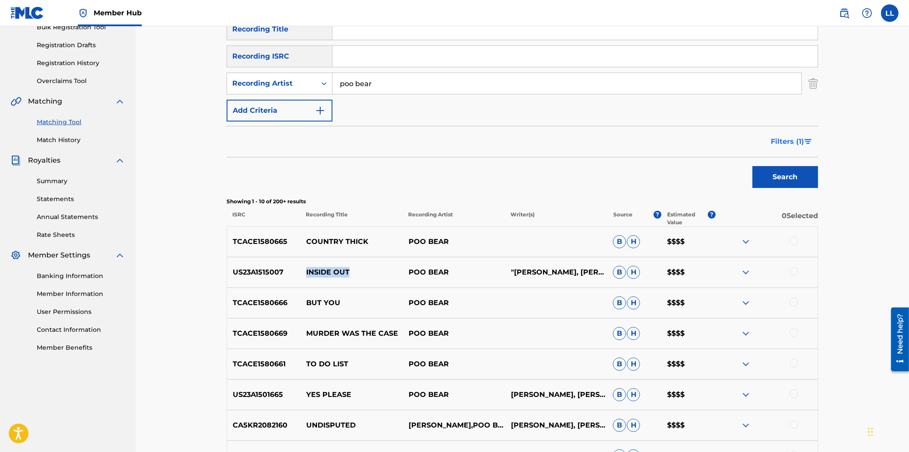
click at [790, 141] on span "Filters ( 1 )" at bounding box center [787, 141] width 33 height 10
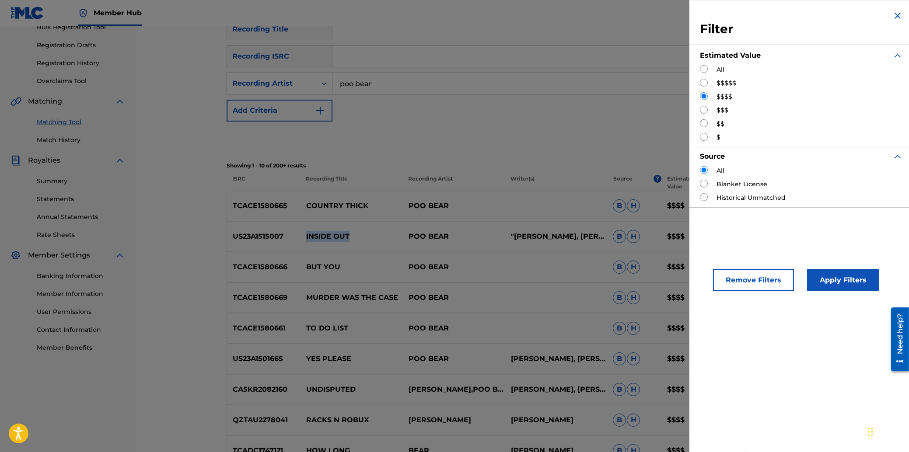
click at [704, 97] on input "Search Form" at bounding box center [704, 96] width 8 height 8
click at [765, 279] on button "Remove Filters" at bounding box center [753, 280] width 81 height 22
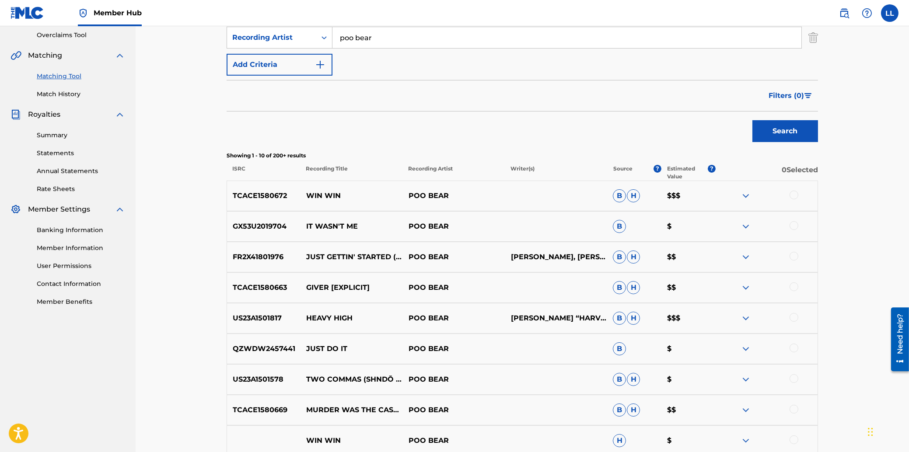
scroll to position [43, 0]
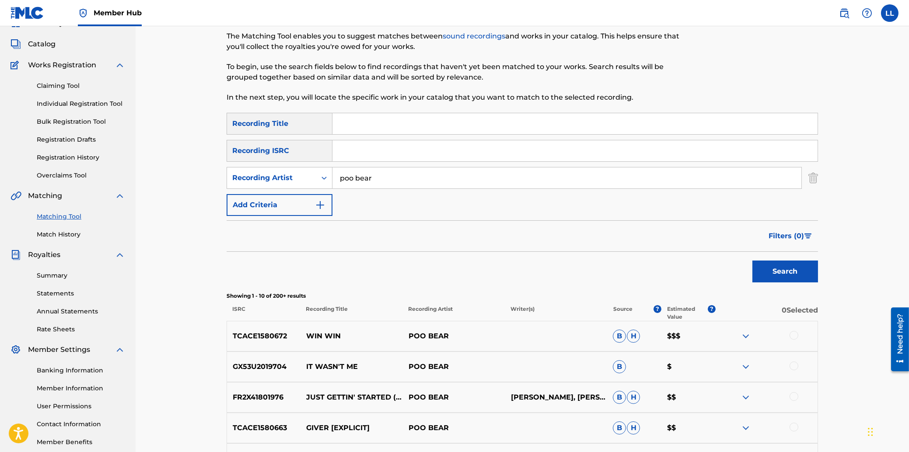
drag, startPoint x: 413, startPoint y: 176, endPoint x: 304, endPoint y: 175, distance: 108.9
click at [332, 175] on input "poo bear" at bounding box center [566, 177] width 469 height 21
click at [376, 153] on input "Search Form" at bounding box center [574, 150] width 485 height 21
paste input "USUYG1130769"
click at [795, 272] on button "Search" at bounding box center [785, 272] width 66 height 22
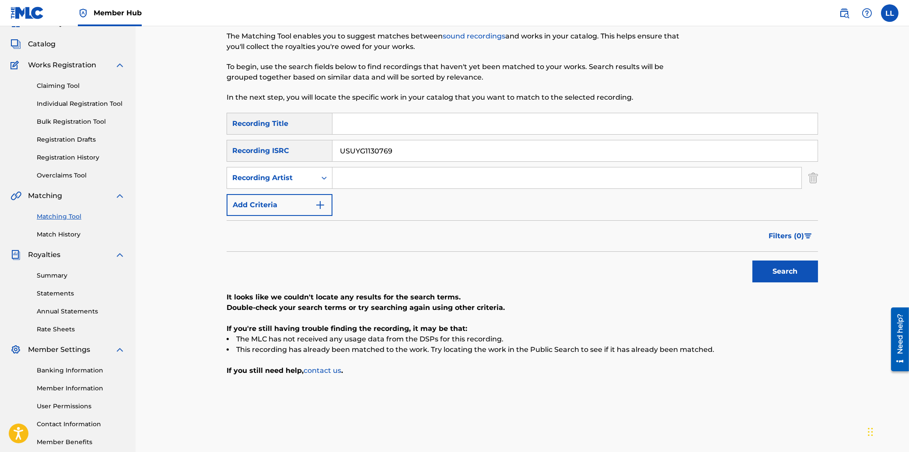
drag, startPoint x: 250, startPoint y: 152, endPoint x: 434, endPoint y: 180, distance: 185.7
click at [332, 152] on input "USUYG1130769" at bounding box center [574, 150] width 485 height 21
paste input "09324"
click at [796, 277] on button "Search" at bounding box center [785, 272] width 66 height 22
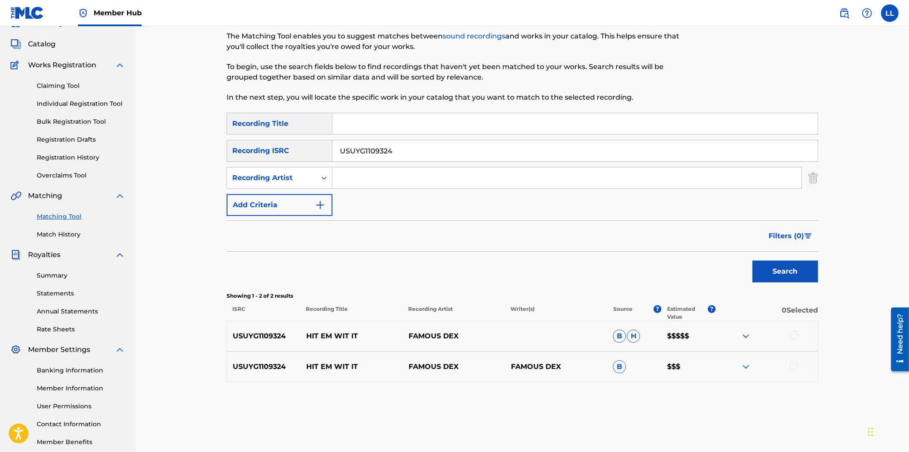
drag, startPoint x: 392, startPoint y: 147, endPoint x: 259, endPoint y: 146, distance: 133.4
click at [332, 146] on input "USUYG1109324" at bounding box center [574, 150] width 485 height 21
paste input "ME31800318"
click at [778, 271] on button "Search" at bounding box center [785, 272] width 66 height 22
drag, startPoint x: 405, startPoint y: 152, endPoint x: 296, endPoint y: 153, distance: 108.9
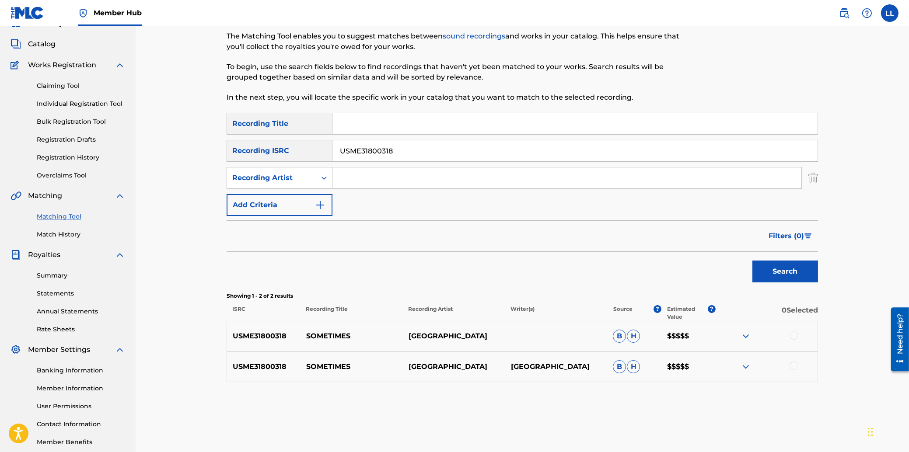
click at [332, 151] on input "USME31800318" at bounding box center [574, 150] width 485 height 21
paste input "LD91716573"
click at [796, 268] on button "Search" at bounding box center [785, 272] width 66 height 22
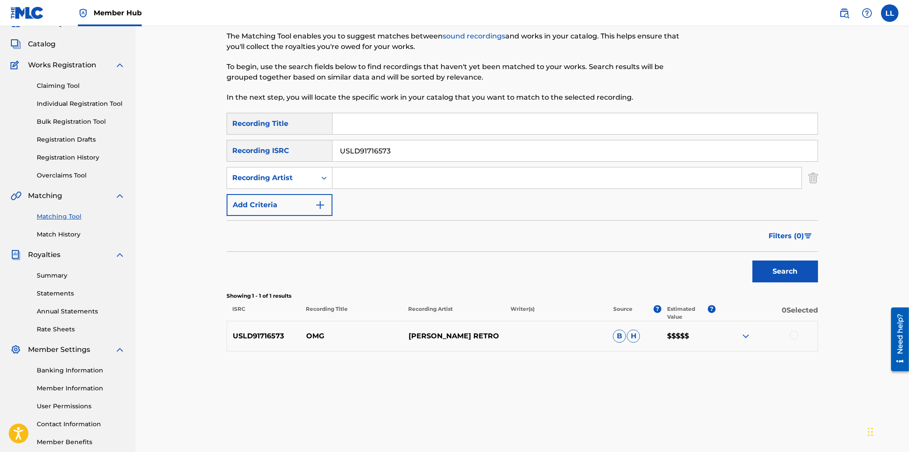
click at [745, 336] on img at bounding box center [745, 336] width 10 height 10
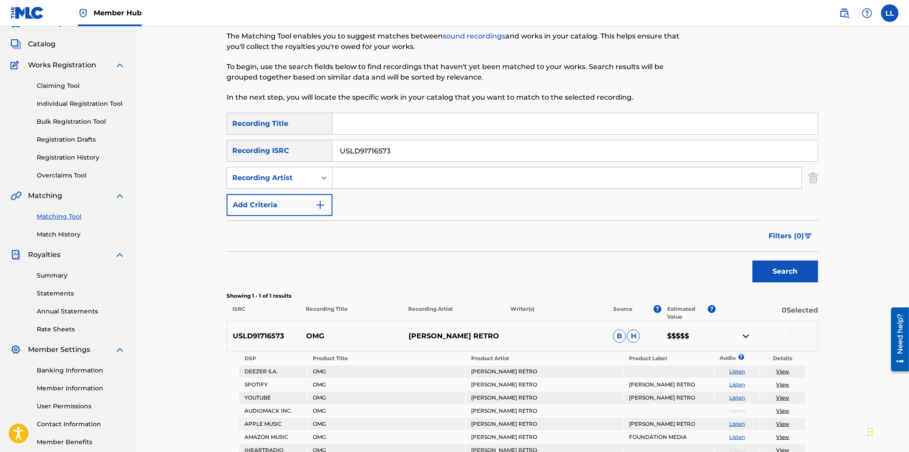
drag, startPoint x: 420, startPoint y: 150, endPoint x: 270, endPoint y: 160, distance: 150.3
click at [332, 161] on input "USLD91716573" at bounding box center [574, 150] width 485 height 21
paste input "0817701"
click at [793, 273] on button "Search" at bounding box center [785, 272] width 66 height 22
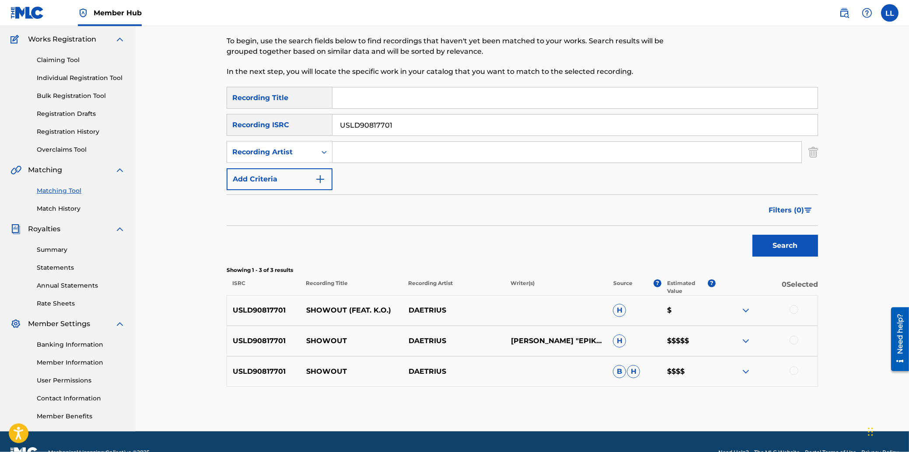
scroll to position [90, 0]
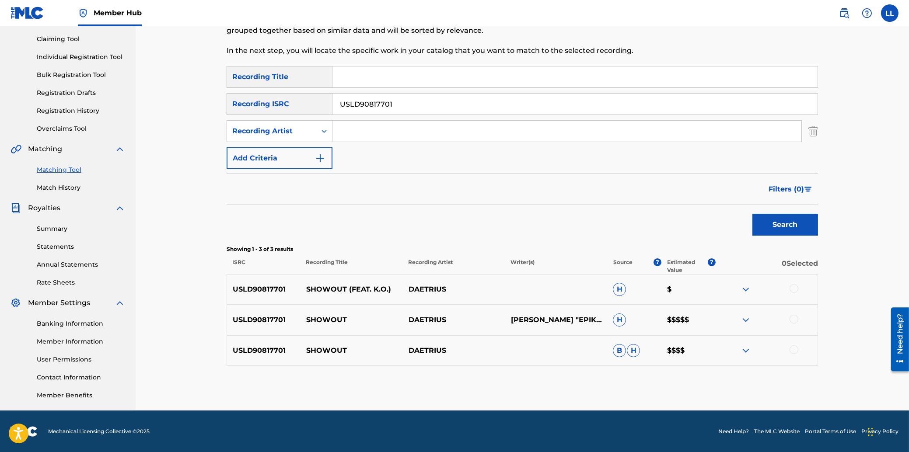
drag, startPoint x: 434, startPoint y: 103, endPoint x: 433, endPoint y: 125, distance: 21.9
click at [332, 106] on input "USLD90817701" at bounding box center [574, 104] width 485 height 21
paste input "KH40500198"
type input "USKH40500198"
click at [798, 225] on button "Search" at bounding box center [785, 225] width 66 height 22
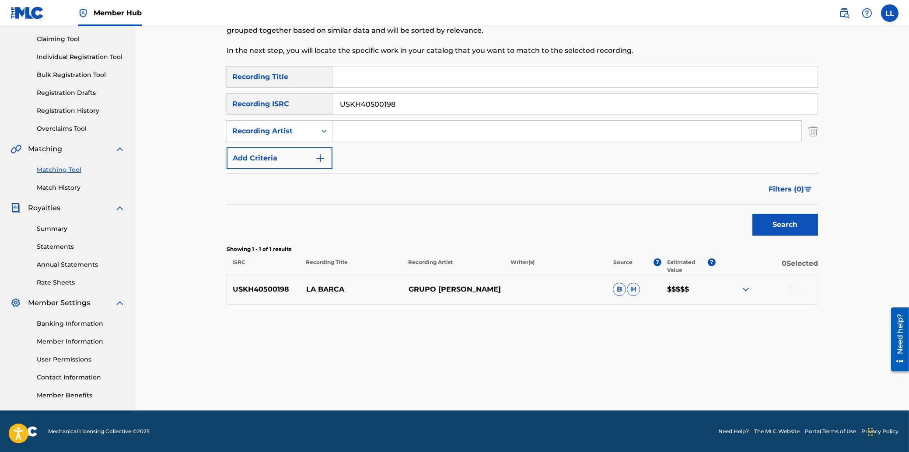
click at [744, 289] on img at bounding box center [745, 289] width 10 height 10
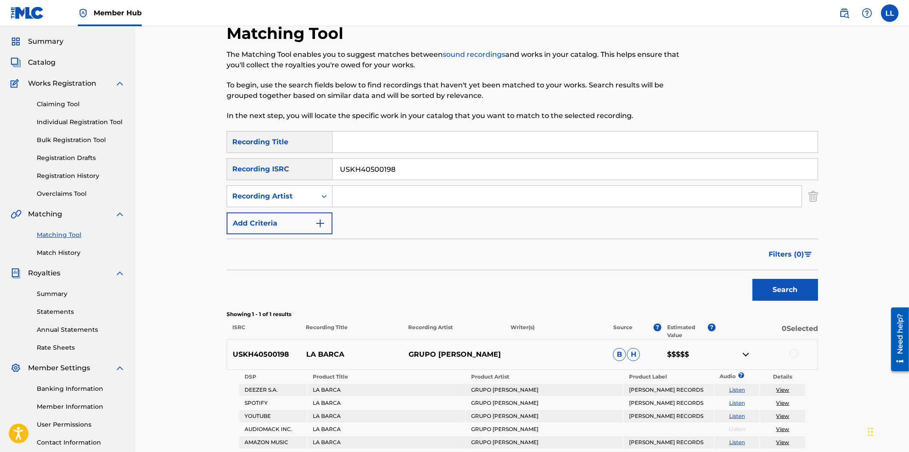
scroll to position [0, 0]
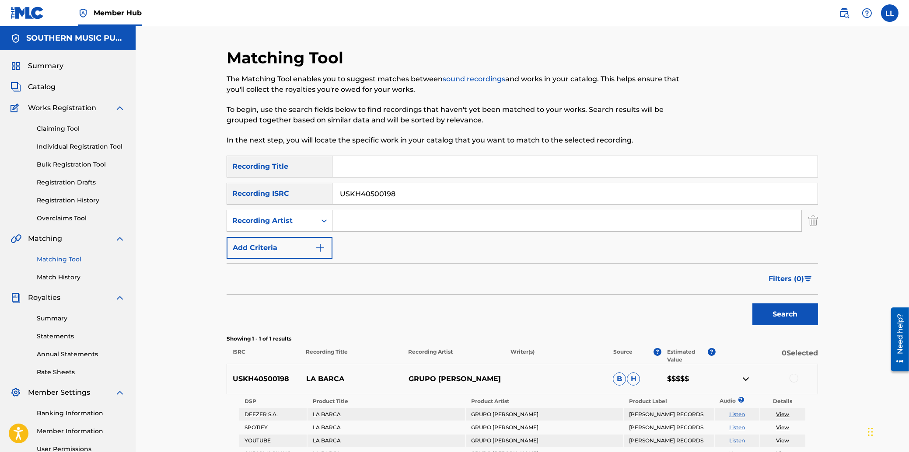
drag, startPoint x: 443, startPoint y: 190, endPoint x: 273, endPoint y: 192, distance: 169.7
click at [332, 192] on input "USKH40500198" at bounding box center [574, 193] width 485 height 21
click at [365, 168] on input "Search Form" at bounding box center [574, 166] width 485 height 21
type input "la barca"
click at [355, 227] on input "Search Form" at bounding box center [566, 220] width 469 height 21
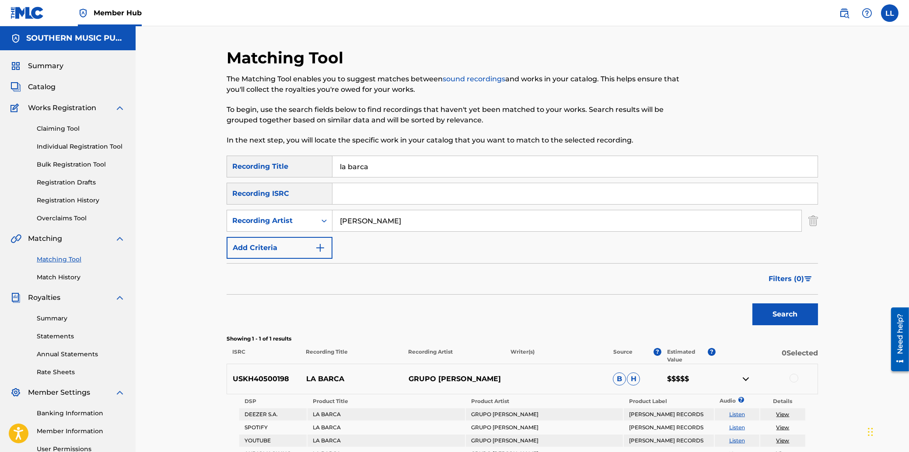
type input "roberto cantoral"
click at [752, 303] on button "Search" at bounding box center [785, 314] width 66 height 22
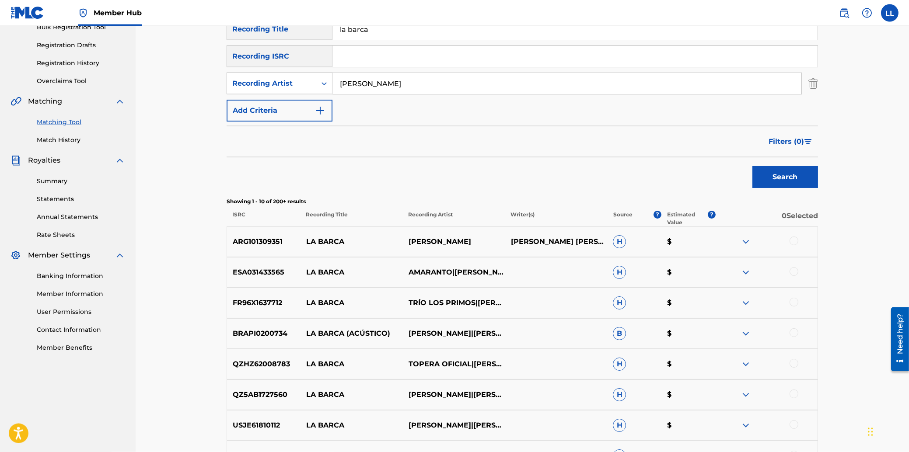
scroll to position [140, 0]
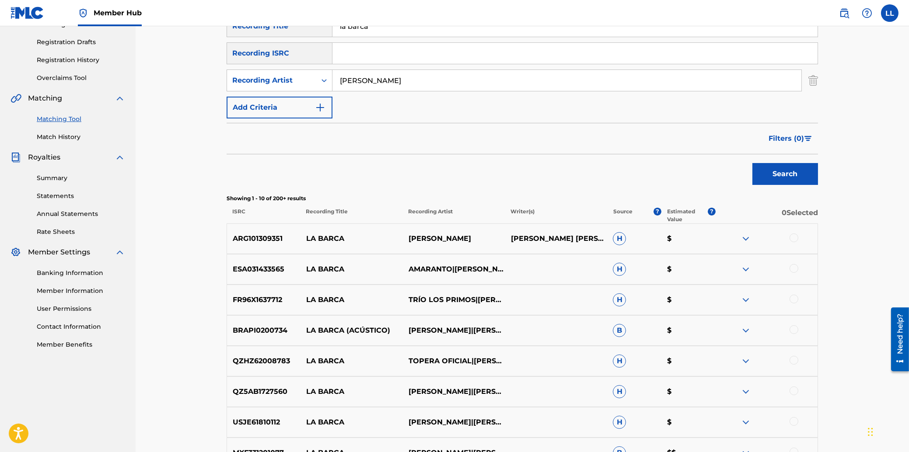
click at [796, 239] on div at bounding box center [793, 238] width 9 height 9
click at [795, 270] on div at bounding box center [793, 268] width 9 height 9
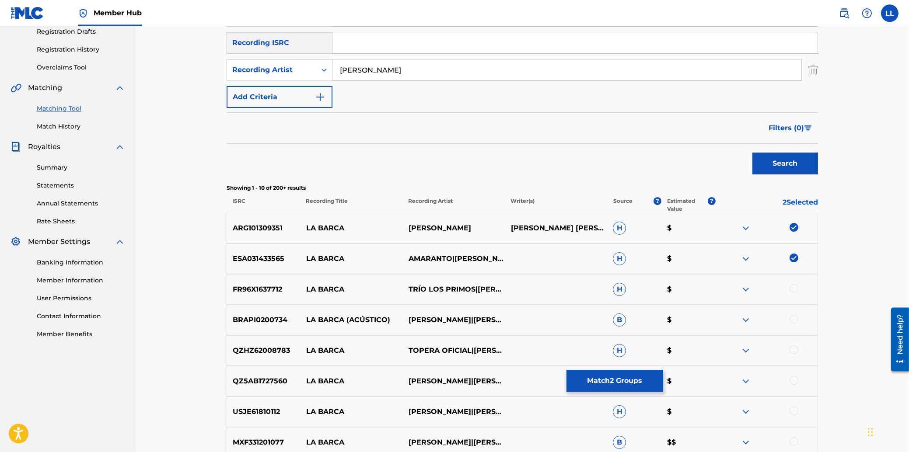
scroll to position [187, 0]
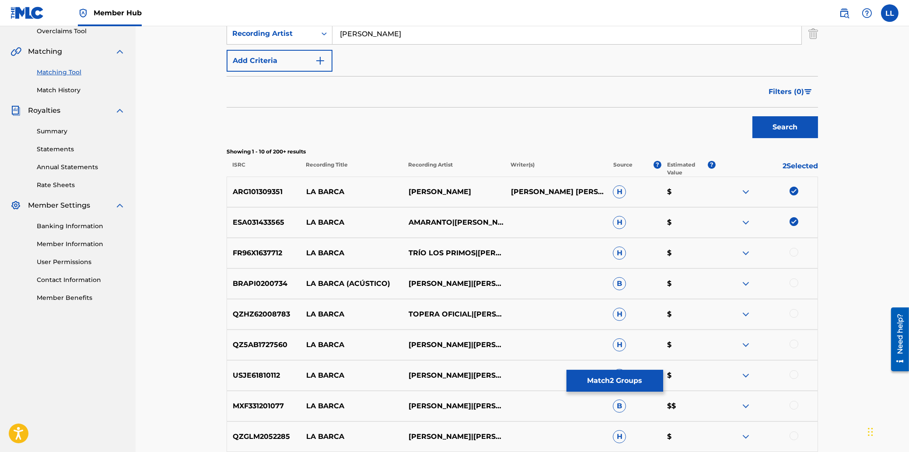
click at [796, 253] on div at bounding box center [793, 252] width 9 height 9
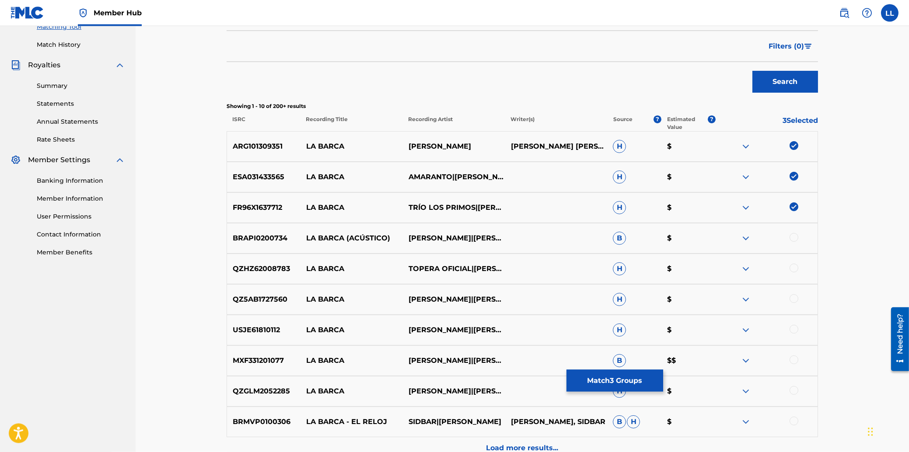
scroll to position [234, 0]
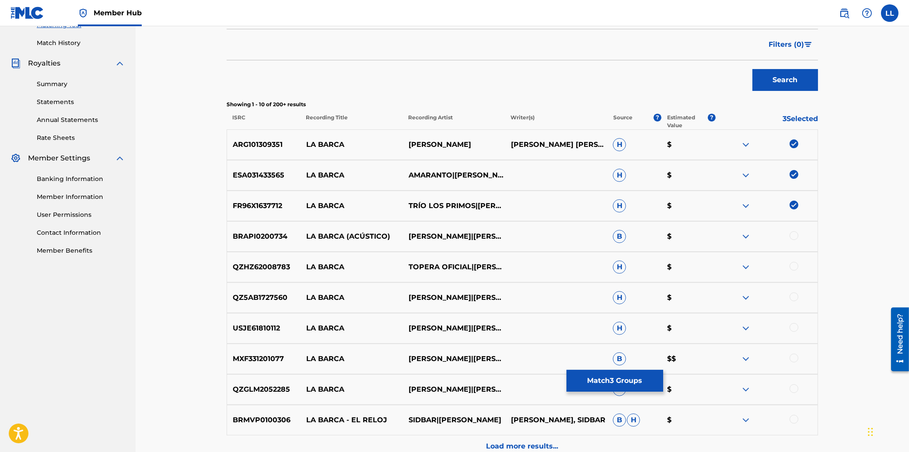
click at [792, 237] on div at bounding box center [793, 235] width 9 height 9
click at [790, 268] on div at bounding box center [793, 266] width 9 height 9
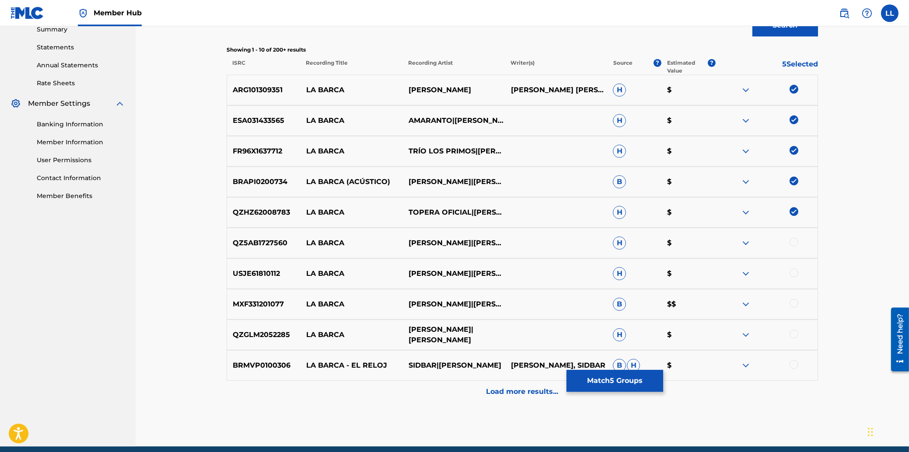
scroll to position [325, 0]
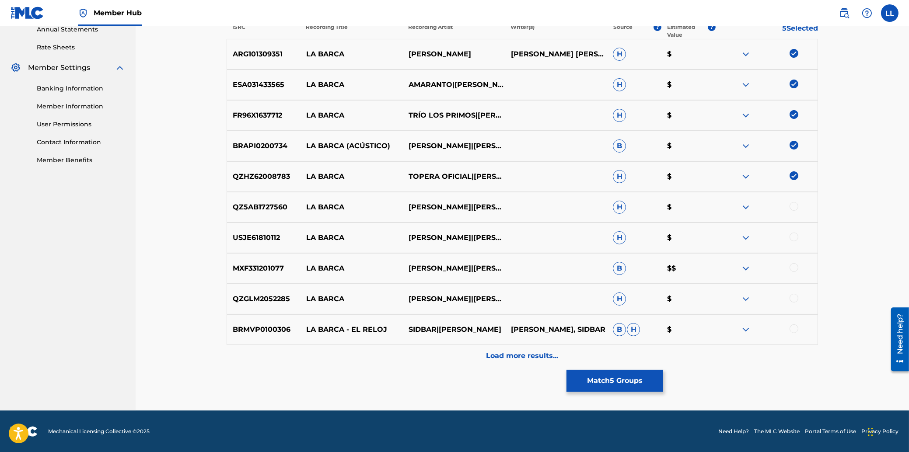
click at [795, 206] on div at bounding box center [793, 206] width 9 height 9
click at [794, 237] on div at bounding box center [793, 237] width 9 height 9
click at [795, 268] on div at bounding box center [793, 267] width 9 height 9
click at [792, 297] on div at bounding box center [793, 298] width 9 height 9
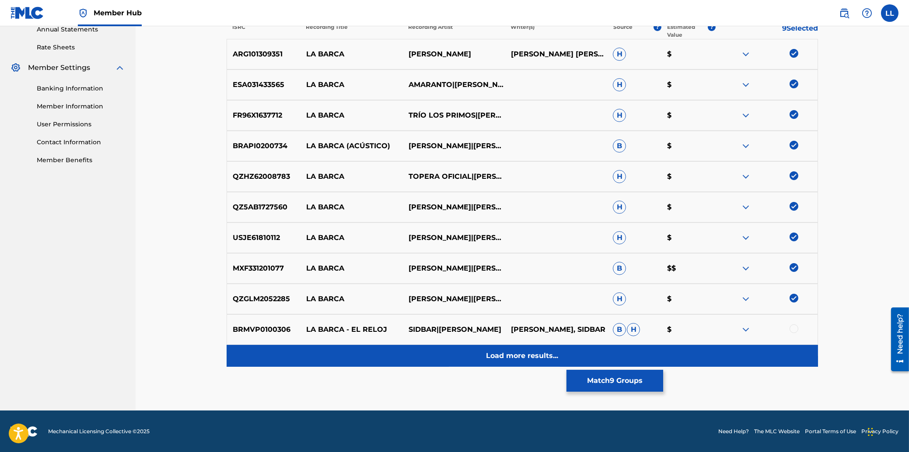
click at [522, 353] on p "Load more results..." at bounding box center [522, 356] width 72 height 10
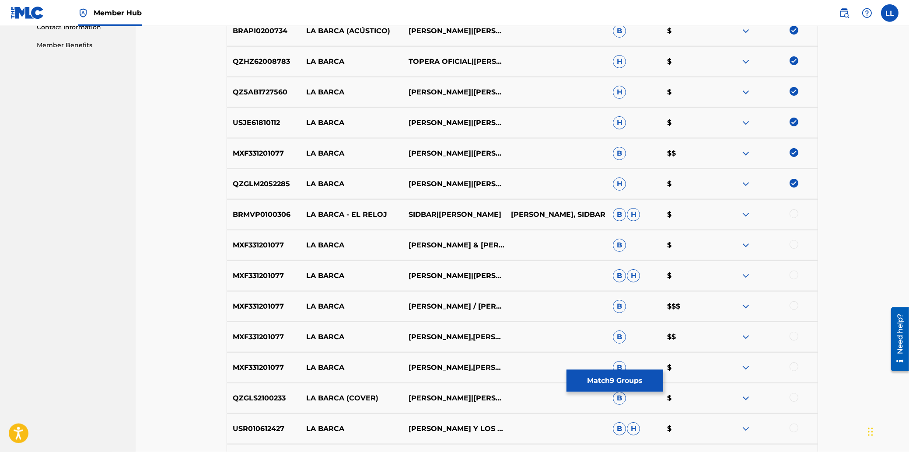
scroll to position [418, 0]
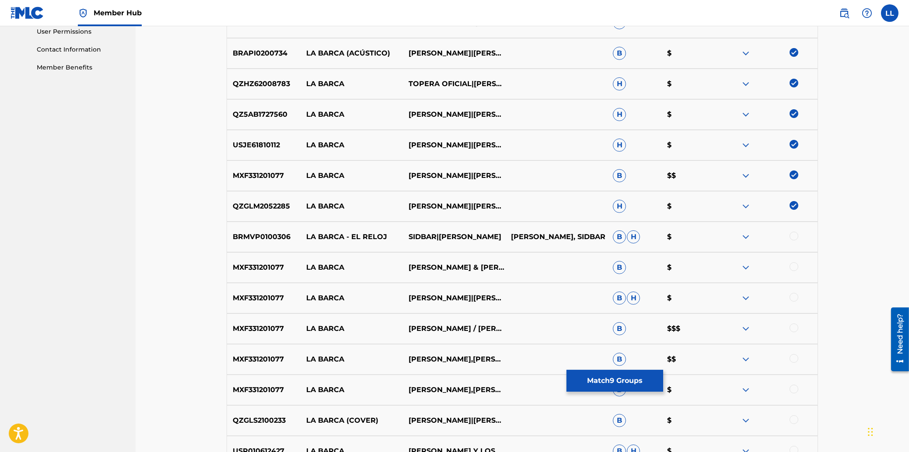
click at [794, 267] on div at bounding box center [793, 266] width 9 height 9
click at [794, 297] on div at bounding box center [793, 297] width 9 height 9
click at [792, 326] on div at bounding box center [793, 328] width 9 height 9
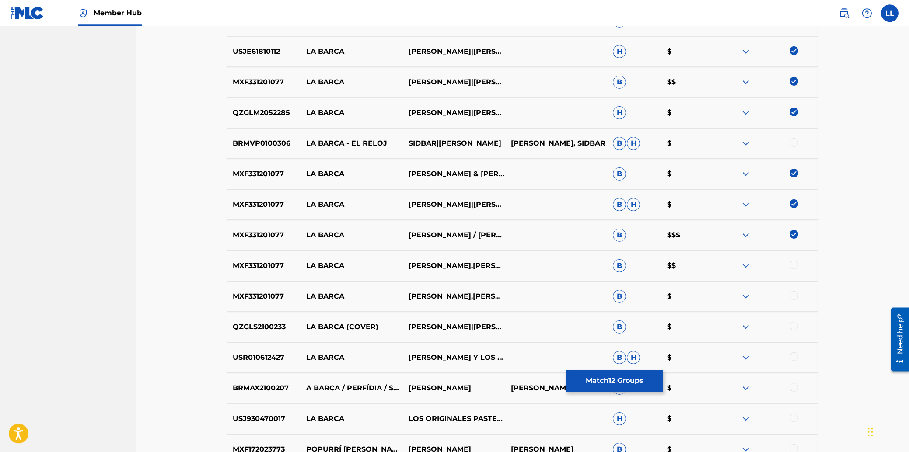
scroll to position [512, 0]
click at [254, 236] on p "MXF331201077" at bounding box center [263, 235] width 73 height 10
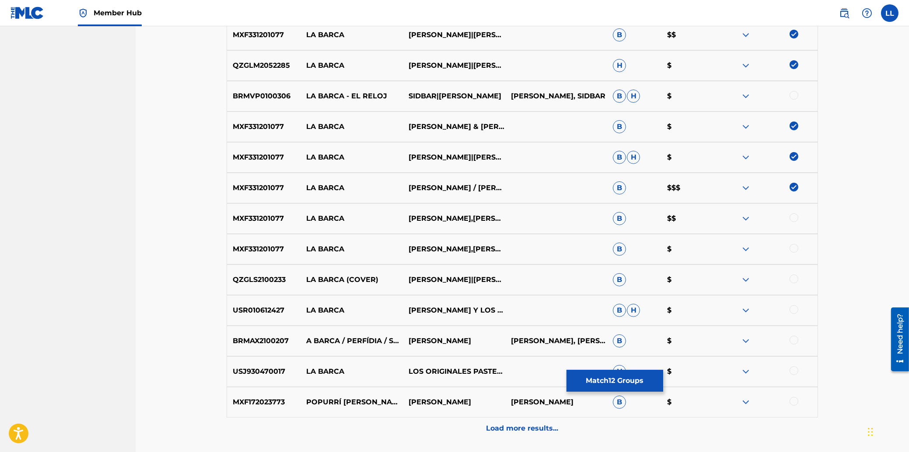
click at [791, 216] on div at bounding box center [793, 217] width 9 height 9
click at [794, 248] on div at bounding box center [793, 248] width 9 height 9
click at [790, 279] on div at bounding box center [793, 279] width 9 height 9
click at [795, 312] on div at bounding box center [793, 309] width 9 height 9
click at [792, 373] on div at bounding box center [793, 370] width 9 height 9
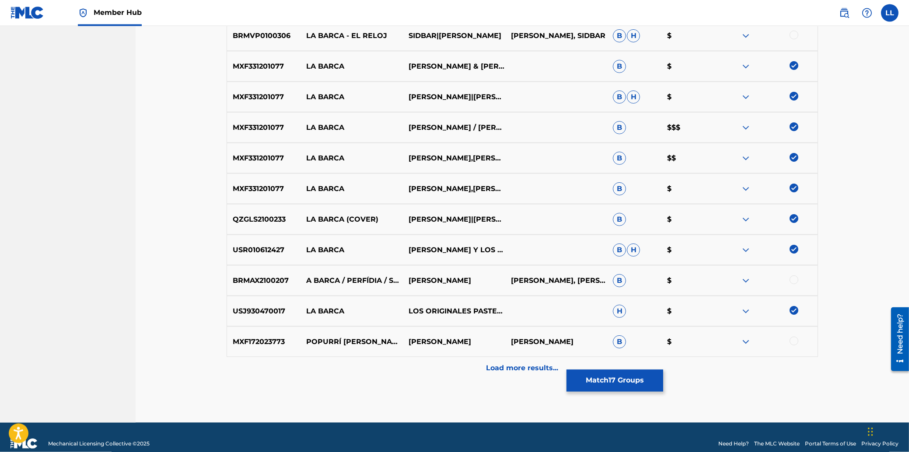
scroll to position [631, 0]
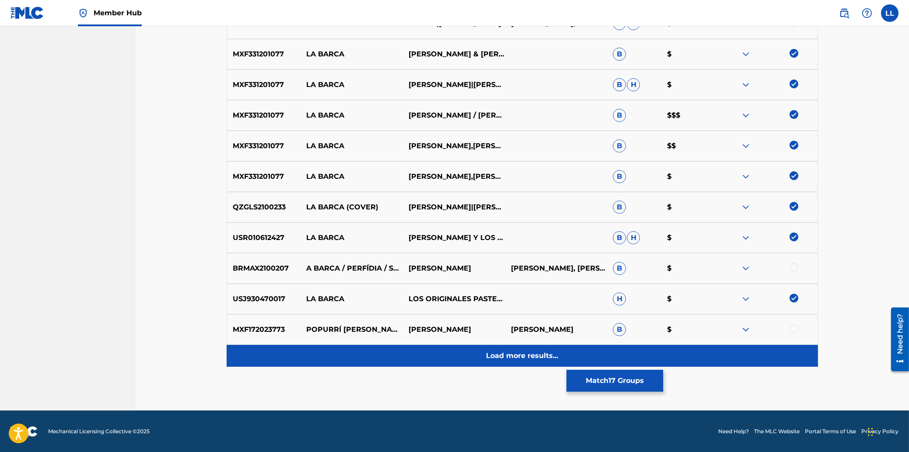
click at [525, 356] on p "Load more results..." at bounding box center [522, 356] width 72 height 10
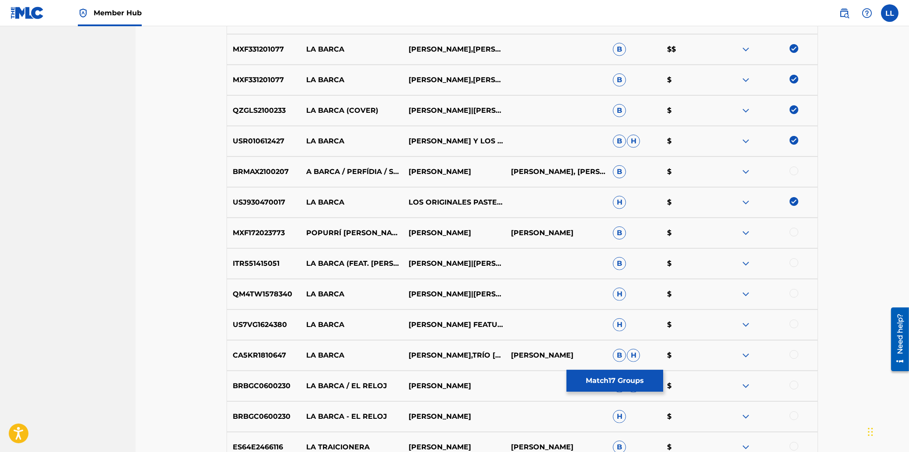
scroll to position [746, 0]
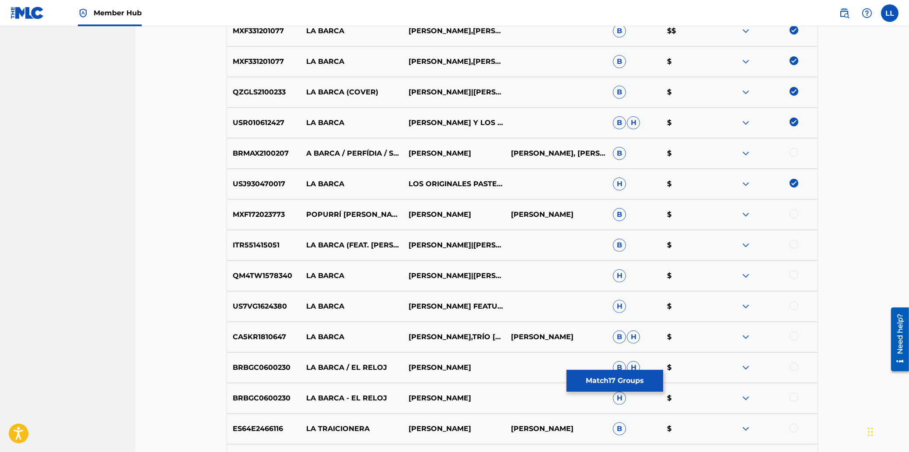
click at [795, 247] on div at bounding box center [793, 244] width 9 height 9
click at [795, 275] on div at bounding box center [793, 275] width 9 height 9
click at [792, 303] on div at bounding box center [793, 305] width 9 height 9
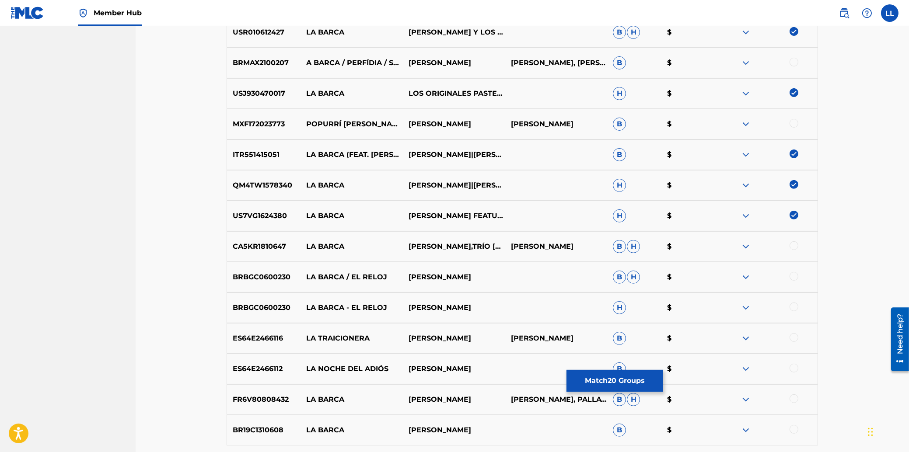
scroll to position [840, 0]
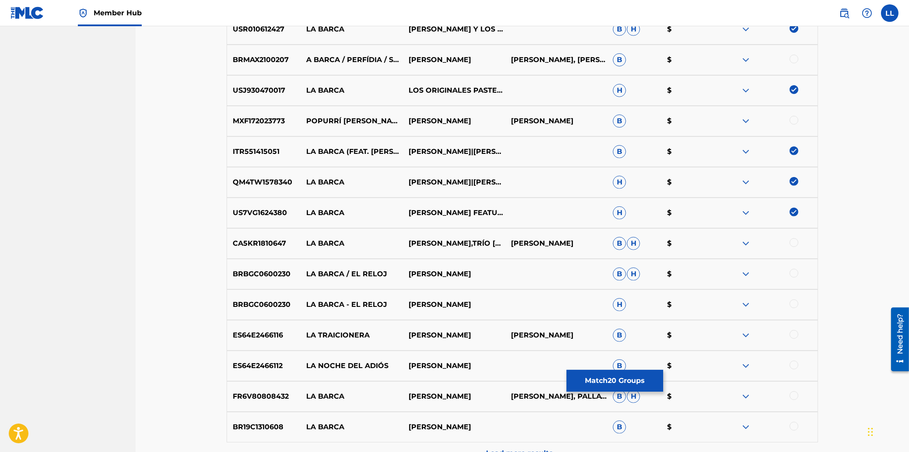
click at [792, 241] on div at bounding box center [793, 242] width 9 height 9
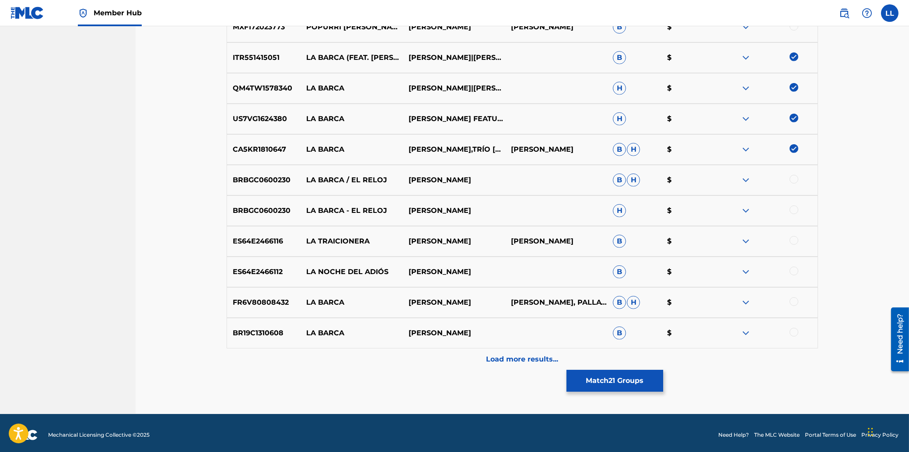
scroll to position [938, 0]
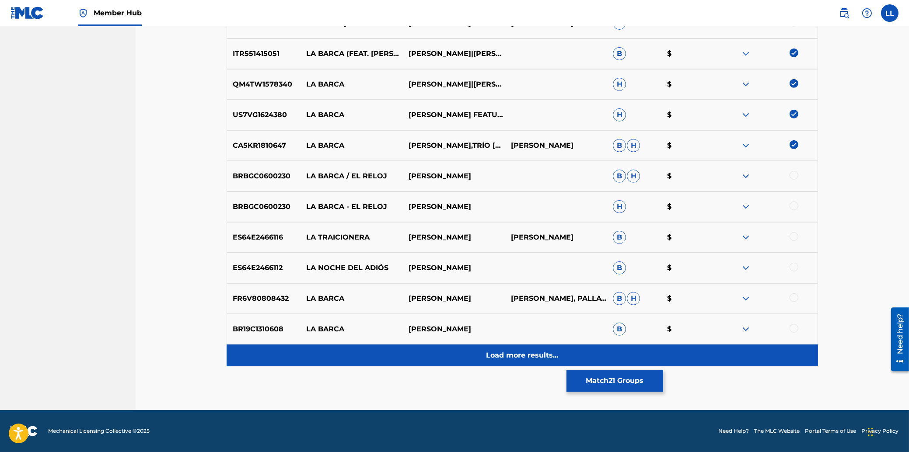
click at [531, 355] on p "Load more results..." at bounding box center [522, 355] width 72 height 10
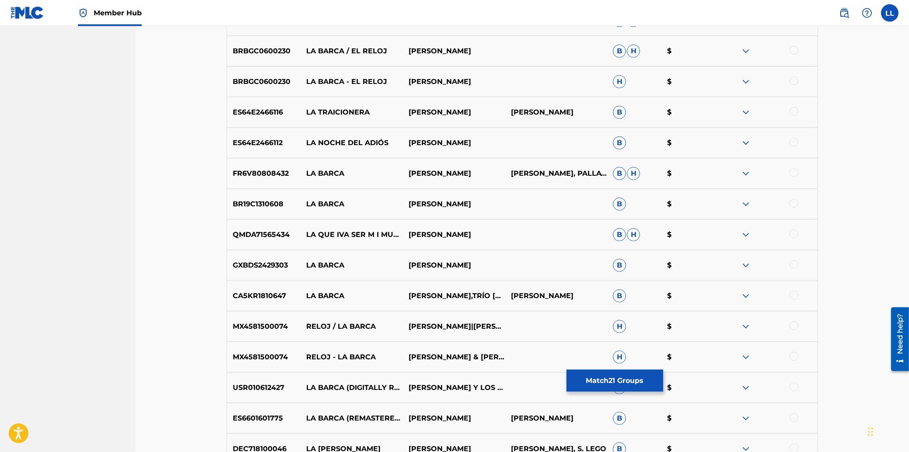
scroll to position [962, 0]
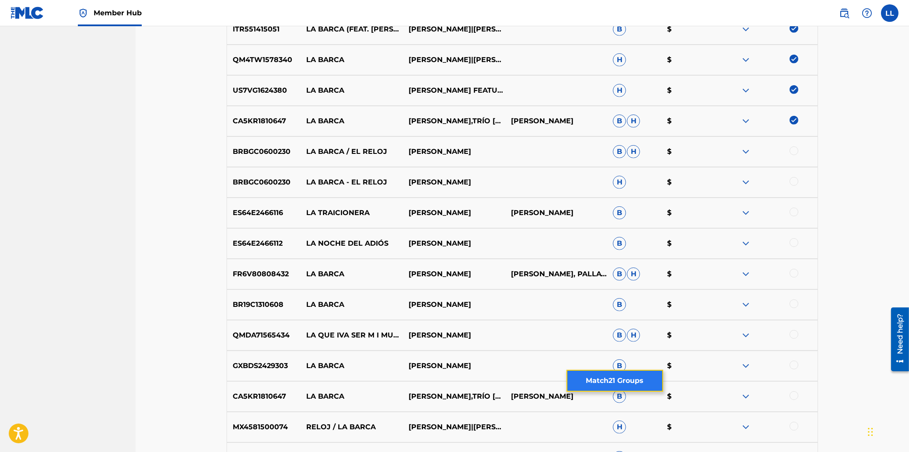
click at [616, 381] on button "Match 21 Groups" at bounding box center [614, 381] width 97 height 22
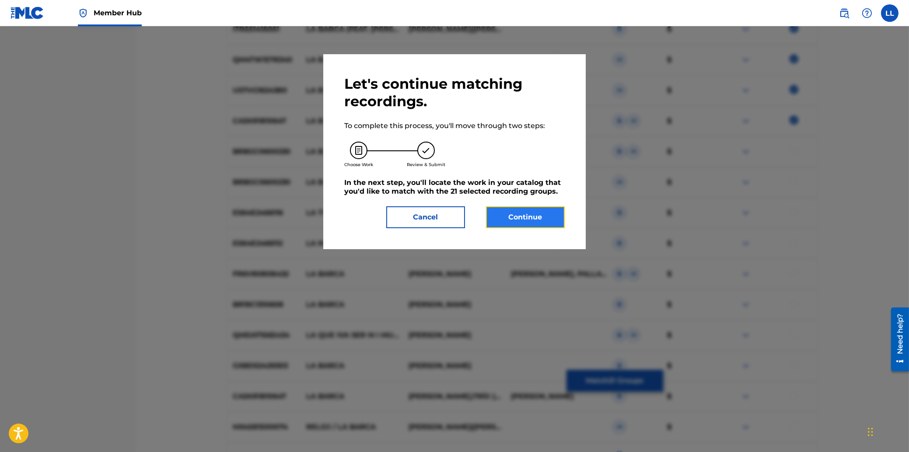
click at [540, 219] on button "Continue" at bounding box center [525, 217] width 79 height 22
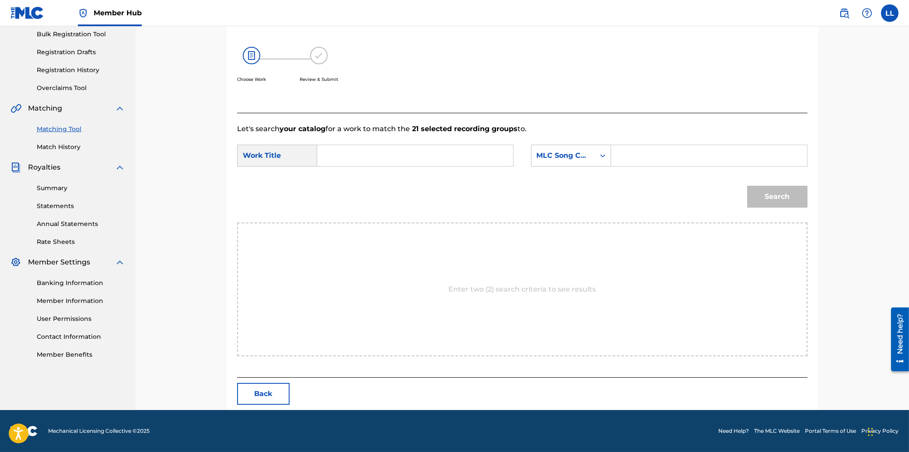
scroll to position [90, 0]
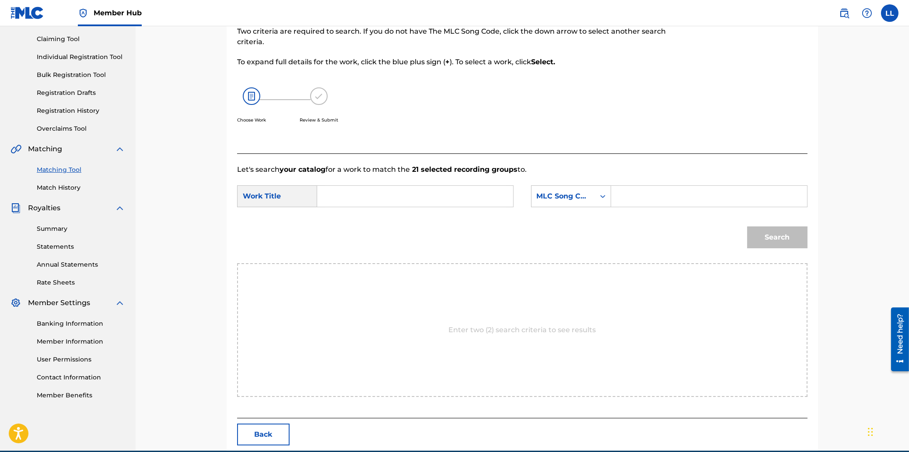
drag, startPoint x: 418, startPoint y: 197, endPoint x: 420, endPoint y: 193, distance: 4.7
click at [418, 197] on input "Search Form" at bounding box center [414, 196] width 181 height 21
type input "la"
paste input "LE6I28"
click at [747, 227] on button "Search" at bounding box center [777, 238] width 60 height 22
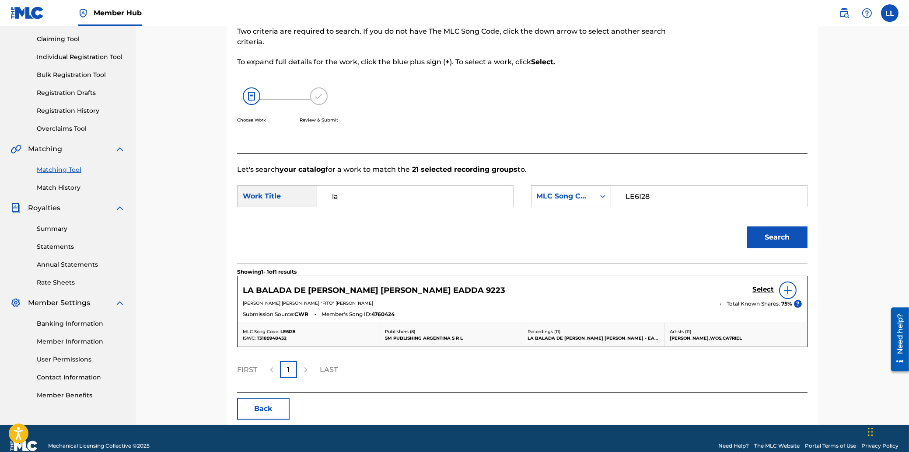
drag, startPoint x: 631, startPoint y: 196, endPoint x: 677, endPoint y: 196, distance: 45.9
click at [677, 196] on input "LE6I28" at bounding box center [708, 196] width 181 height 21
type input "L01609"
click at [747, 227] on button "Search" at bounding box center [777, 238] width 60 height 22
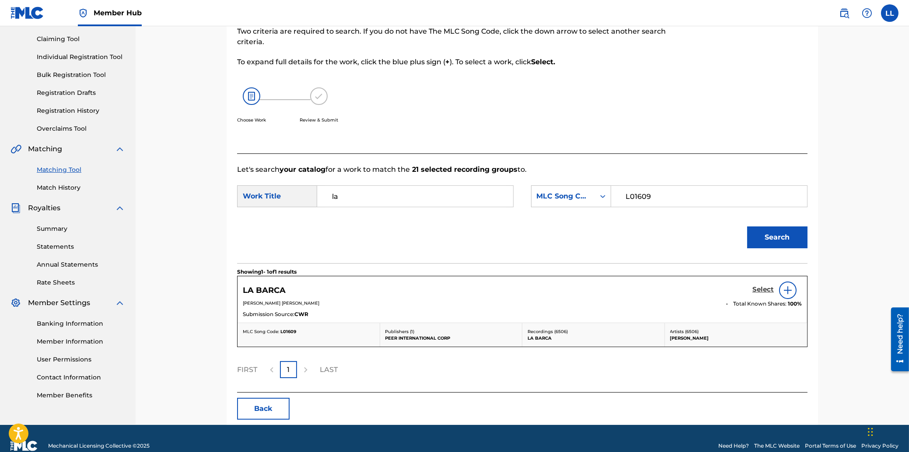
click at [761, 291] on h5 "Select" at bounding box center [762, 290] width 21 height 8
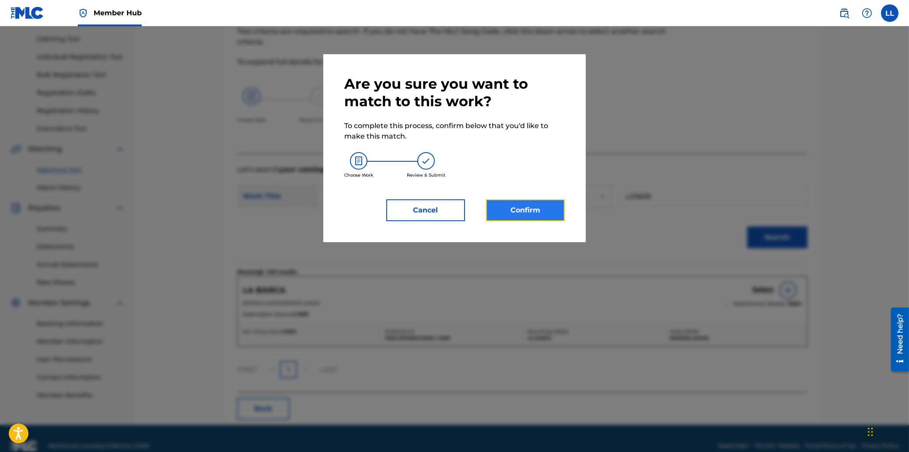
click at [534, 213] on button "Confirm" at bounding box center [525, 210] width 79 height 22
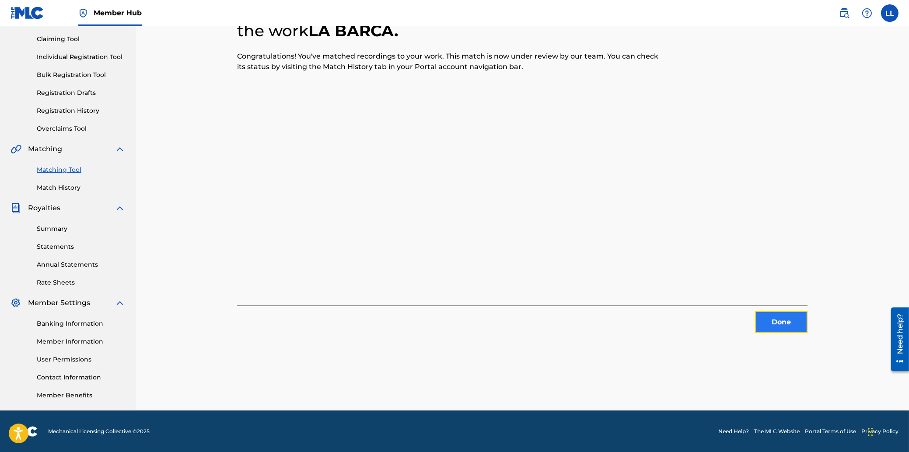
click at [781, 320] on button "Done" at bounding box center [781, 322] width 52 height 22
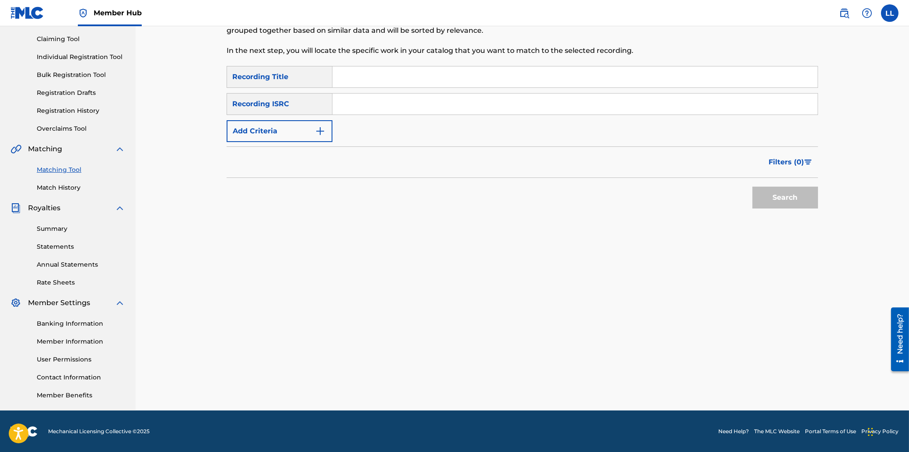
click at [457, 101] on input "Search Form" at bounding box center [574, 104] width 485 height 21
paste input "USI4R0808502"
type input "USI4R0808502"
click at [784, 198] on button "Search" at bounding box center [785, 198] width 66 height 22
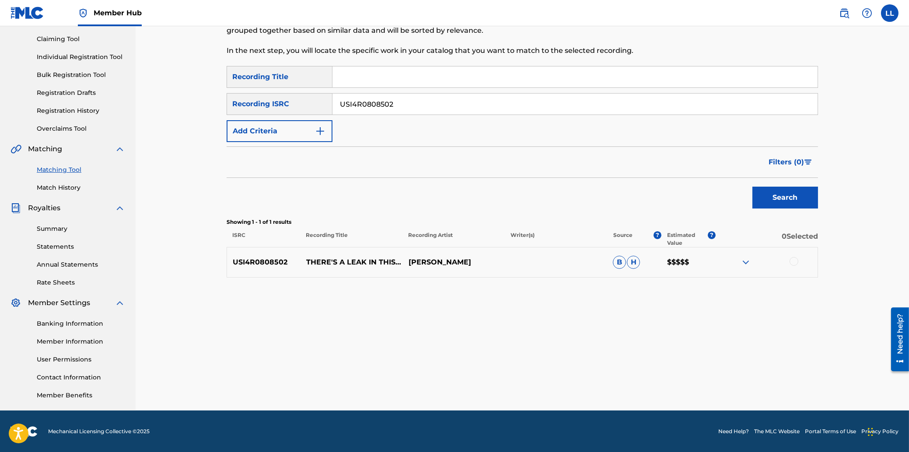
click at [792, 261] on div at bounding box center [793, 261] width 9 height 9
click at [747, 262] on img at bounding box center [745, 262] width 10 height 10
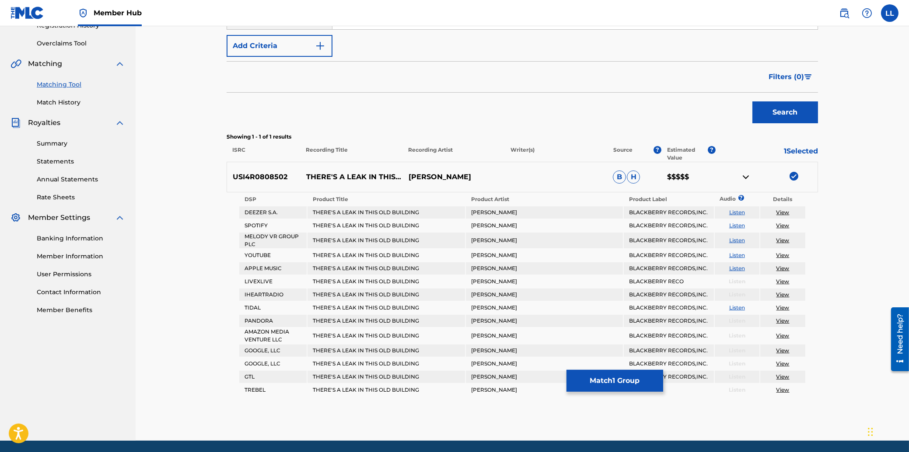
scroll to position [183, 0]
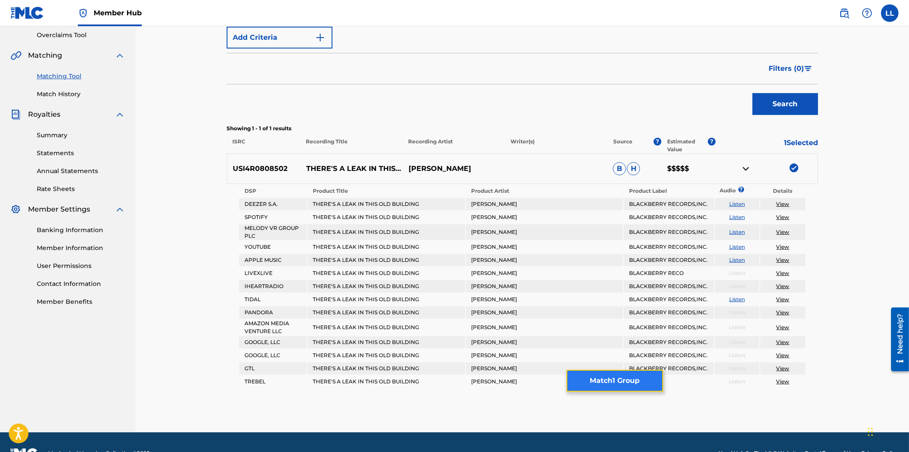
click at [623, 382] on button "Match 1 Group" at bounding box center [614, 381] width 97 height 22
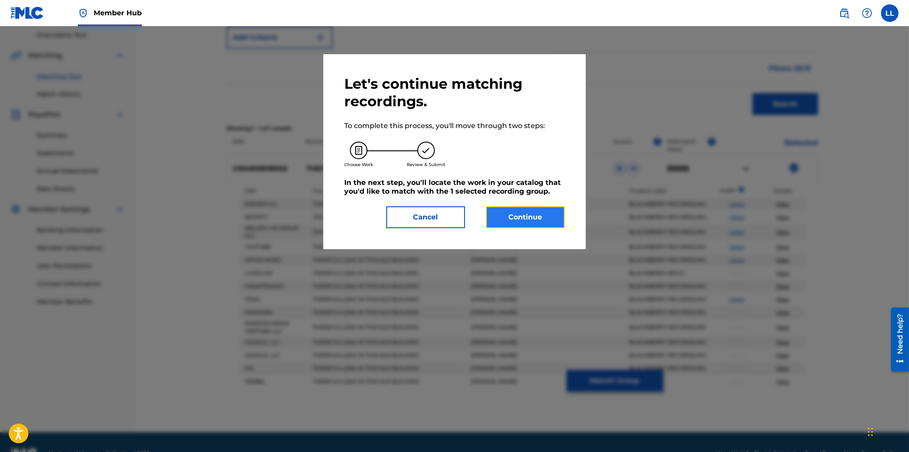
click at [531, 220] on button "Continue" at bounding box center [525, 217] width 79 height 22
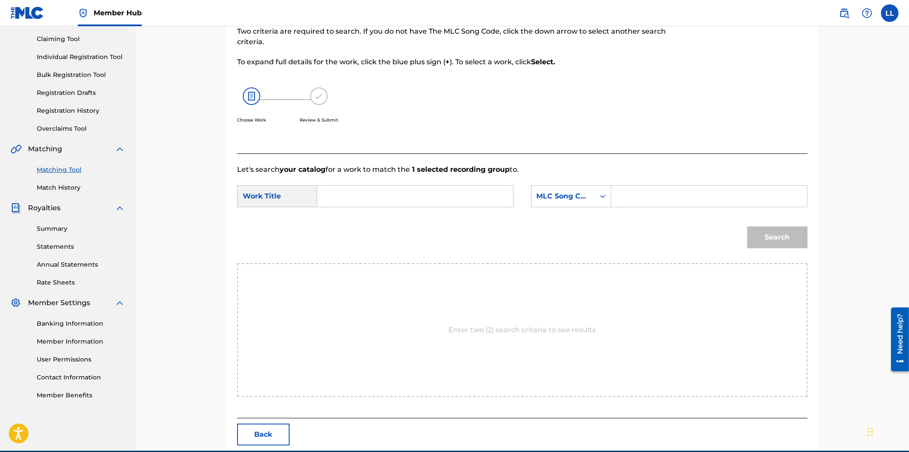
click at [401, 197] on input "Search Form" at bounding box center [414, 196] width 181 height 21
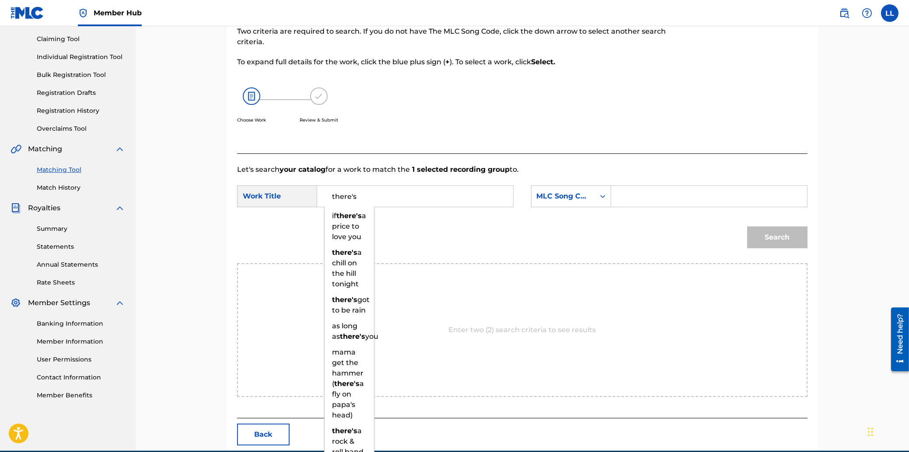
type input "there's"
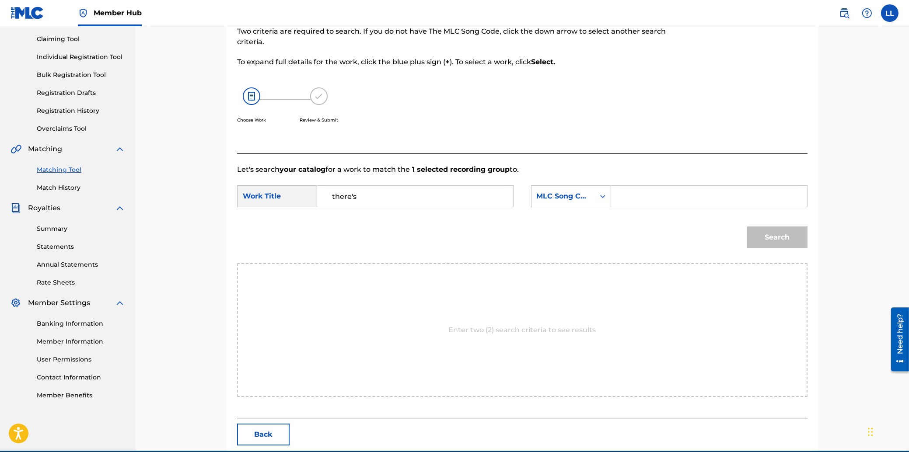
paste input "T2359L"
type input "T2359L"
click at [747, 227] on button "Search" at bounding box center [777, 238] width 60 height 22
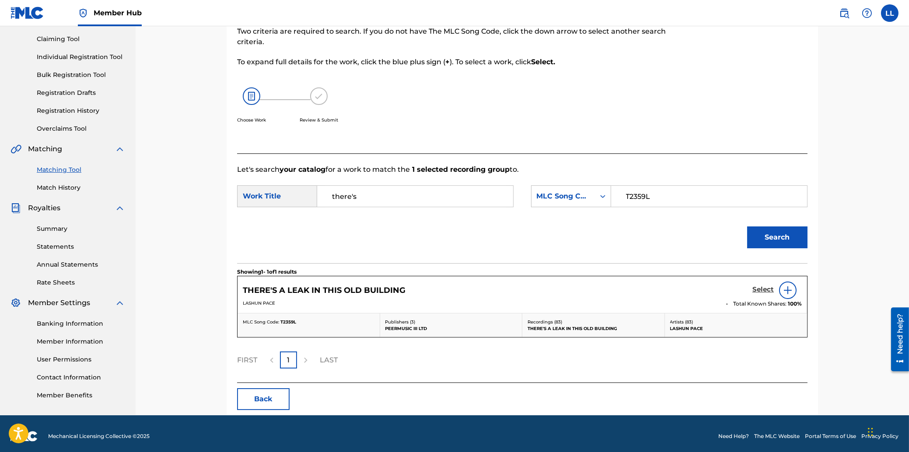
click at [757, 288] on h5 "Select" at bounding box center [762, 290] width 21 height 8
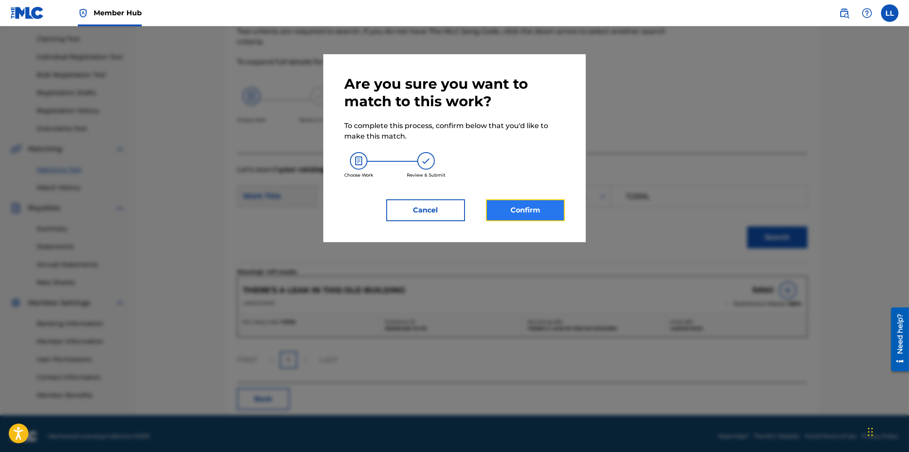
click at [533, 209] on button "Confirm" at bounding box center [525, 210] width 79 height 22
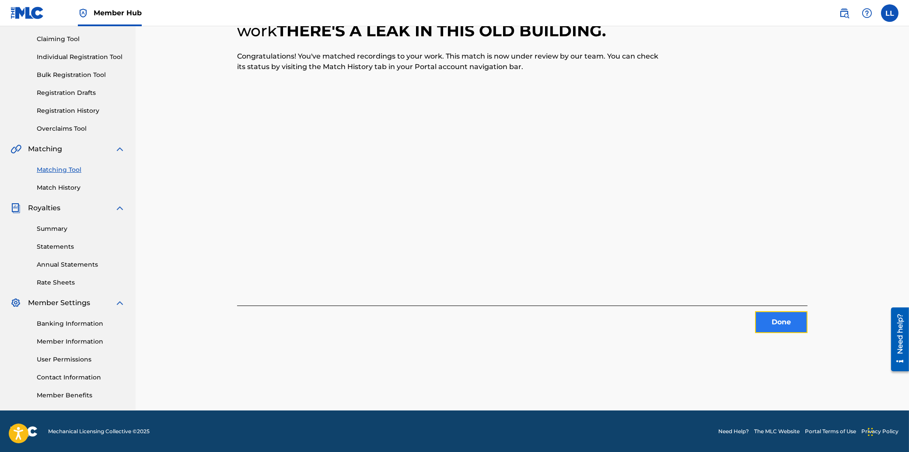
click at [782, 321] on button "Done" at bounding box center [781, 322] width 52 height 22
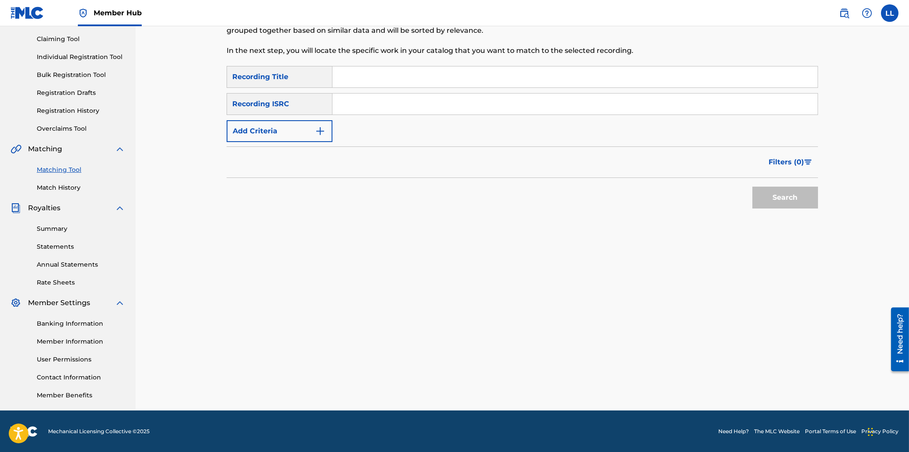
click at [379, 78] on input "Search Form" at bounding box center [574, 76] width 485 height 21
paste input "THERE'S A LEAK IN THIS OLD BUILDING"
type input "THERE'S A LEAK IN THIS OLD BUILDING"
click at [775, 197] on button "Search" at bounding box center [785, 198] width 66 height 22
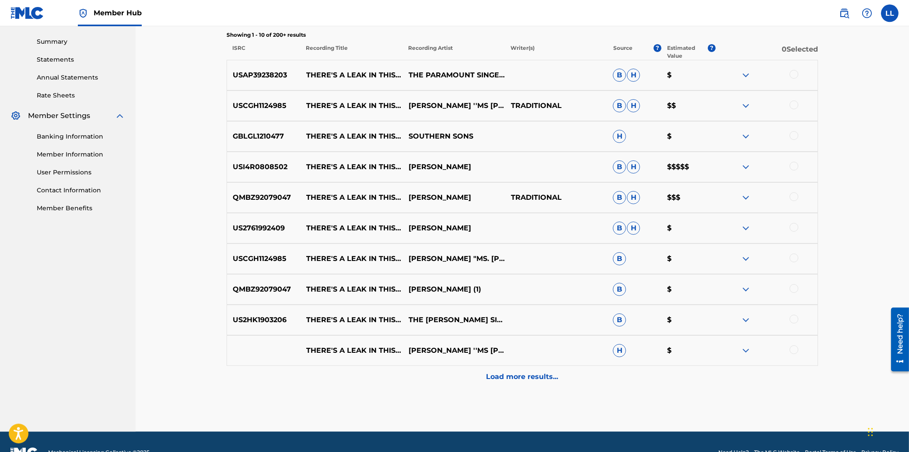
scroll to position [277, 0]
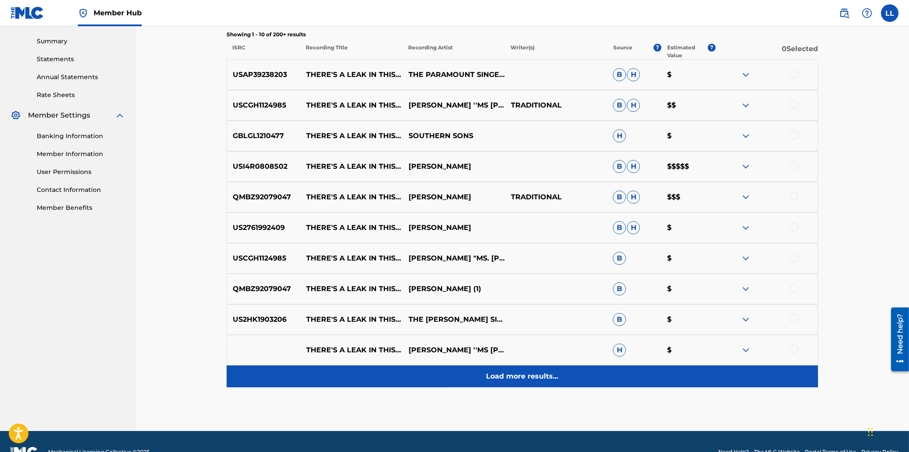
click at [497, 375] on p "Load more results..." at bounding box center [522, 376] width 72 height 10
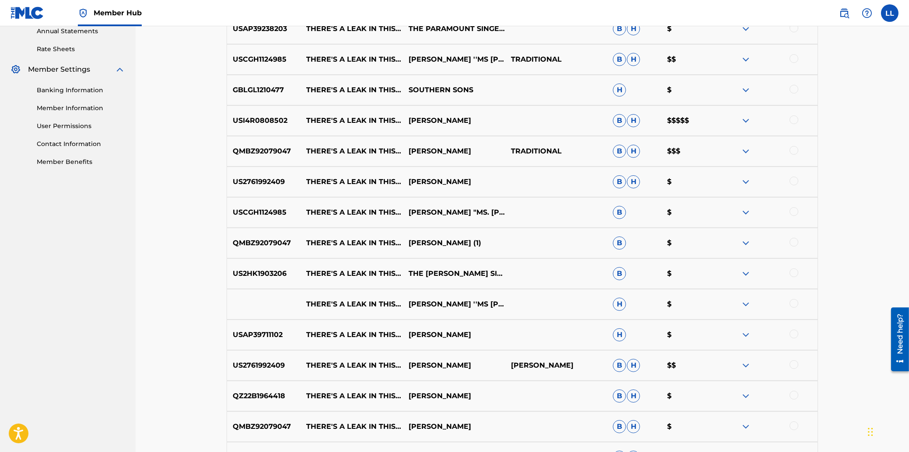
scroll to position [276, 0]
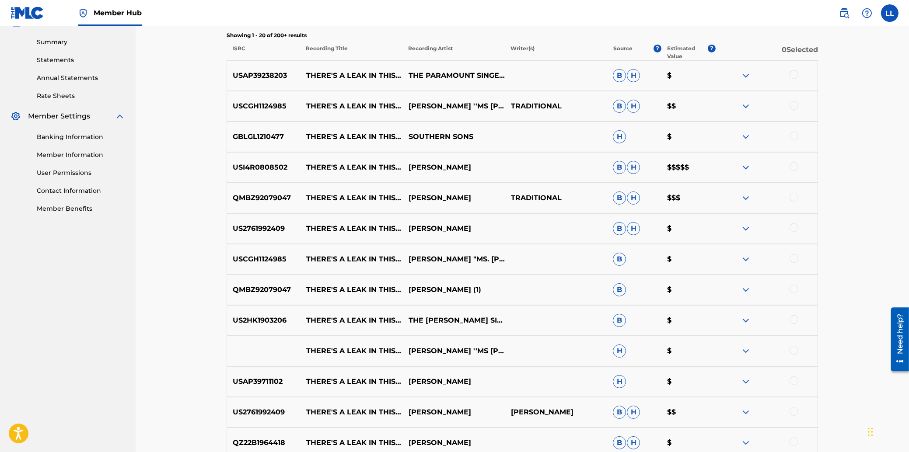
click at [266, 73] on p "USAP39238203" at bounding box center [263, 75] width 73 height 10
click at [265, 73] on p "USAP39238203" at bounding box center [263, 75] width 73 height 10
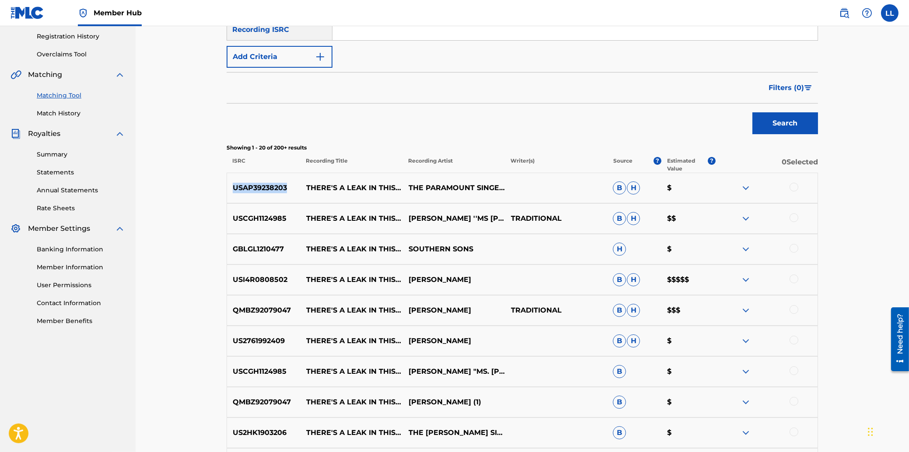
scroll to position [89, 0]
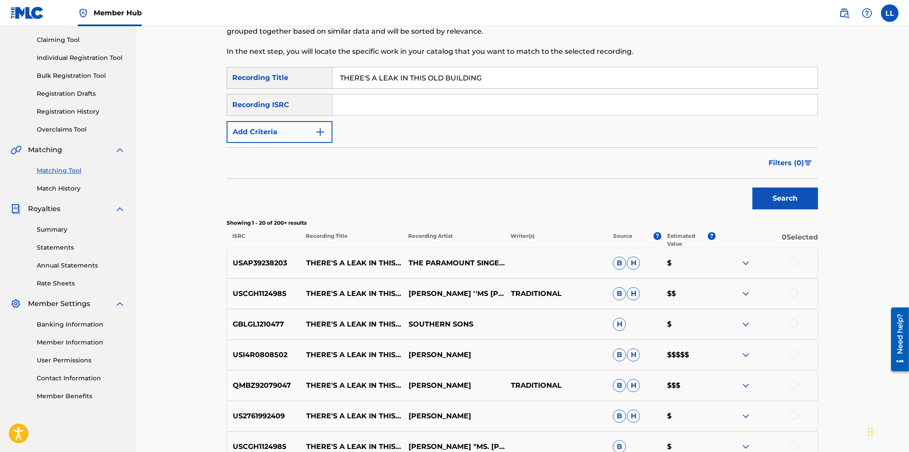
drag, startPoint x: 494, startPoint y: 76, endPoint x: 270, endPoint y: 78, distance: 223.9
click at [332, 78] on input "THERE'S A LEAK IN THIS OLD BUILDING" at bounding box center [574, 77] width 485 height 21
click at [348, 103] on input "Search Form" at bounding box center [574, 104] width 485 height 21
paste input "USI4R0807220"
type input "USI4R0807220"
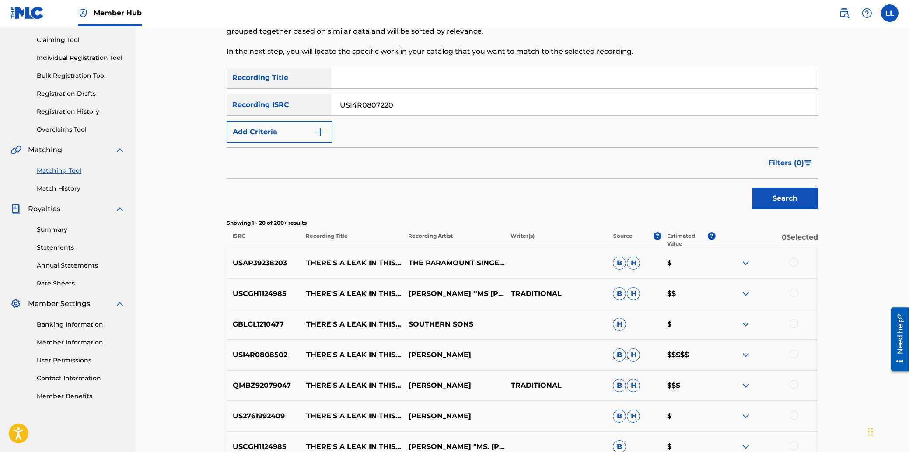
click at [752, 188] on button "Search" at bounding box center [785, 199] width 66 height 22
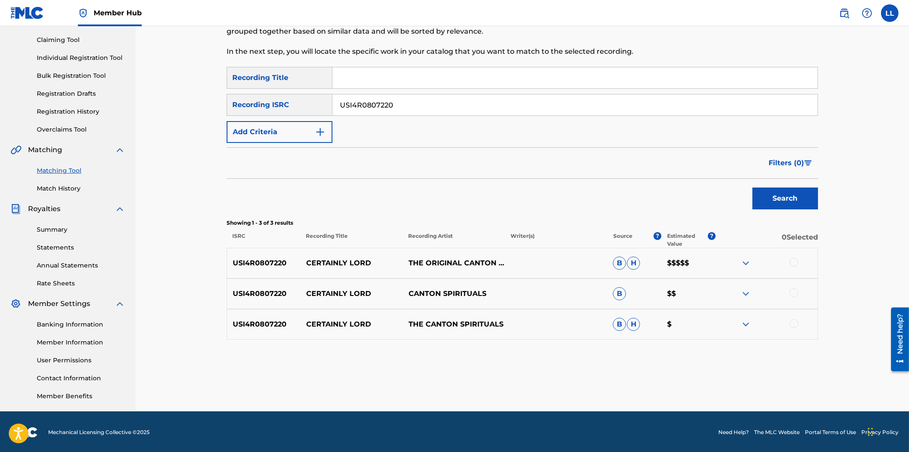
drag, startPoint x: 423, startPoint y: 101, endPoint x: 275, endPoint y: 99, distance: 148.7
click at [332, 99] on input "USI4R0807220" at bounding box center [574, 104] width 485 height 21
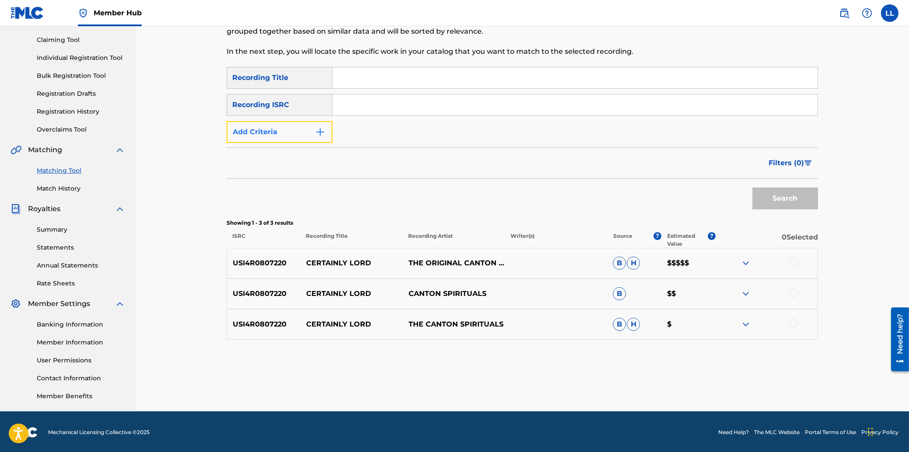
click at [264, 129] on button "Add Criteria" at bounding box center [280, 132] width 106 height 22
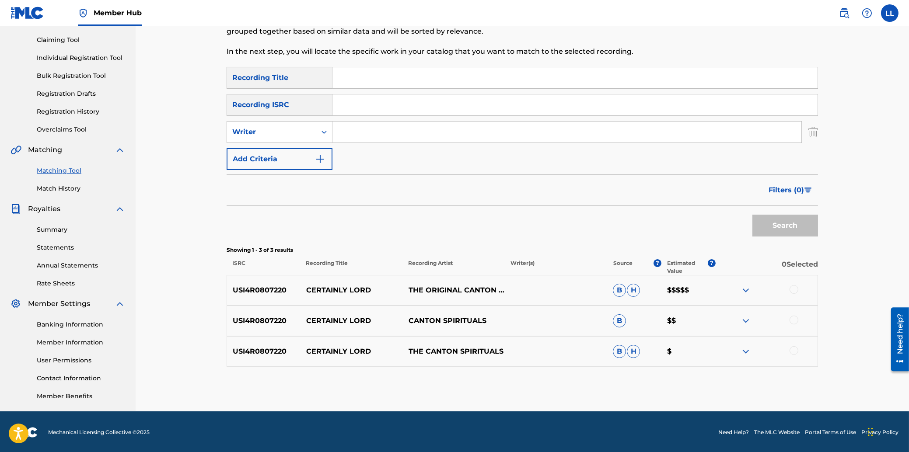
click at [353, 138] on input "Search Form" at bounding box center [566, 132] width 469 height 21
type input "[PERSON_NAME]"
click at [752, 215] on button "Search" at bounding box center [785, 226] width 66 height 22
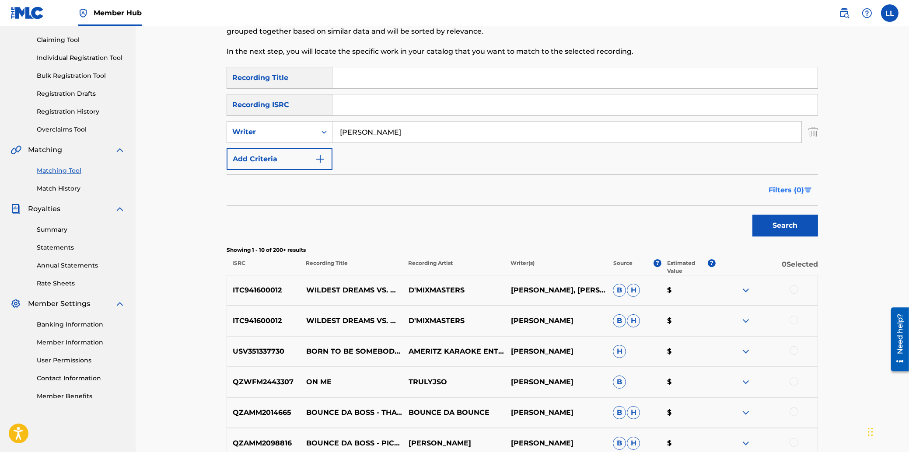
click at [780, 191] on span "Filters ( 0 )" at bounding box center [785, 190] width 35 height 10
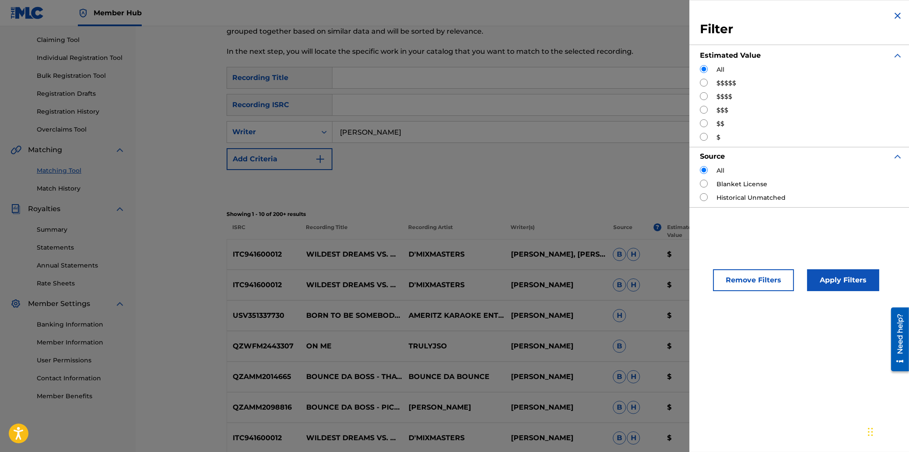
click at [703, 81] on input "Search Form" at bounding box center [704, 83] width 8 height 8
radio input "true"
click at [824, 273] on button "Apply Filters" at bounding box center [843, 280] width 72 height 22
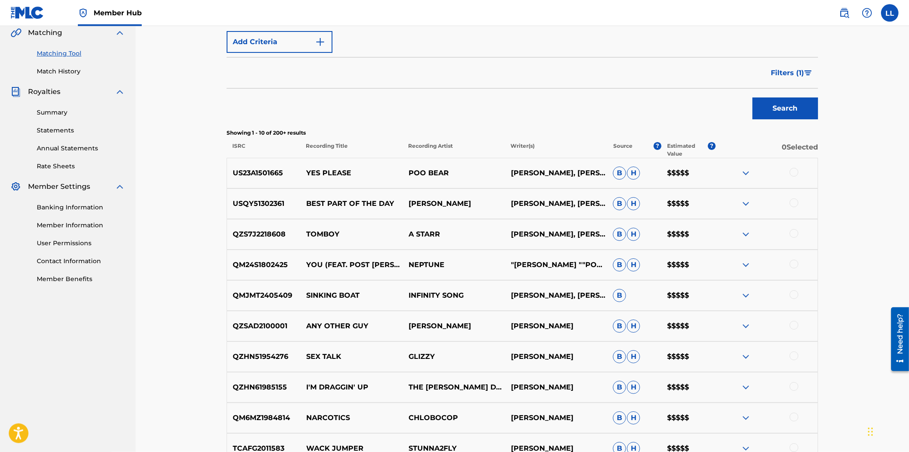
scroll to position [229, 0]
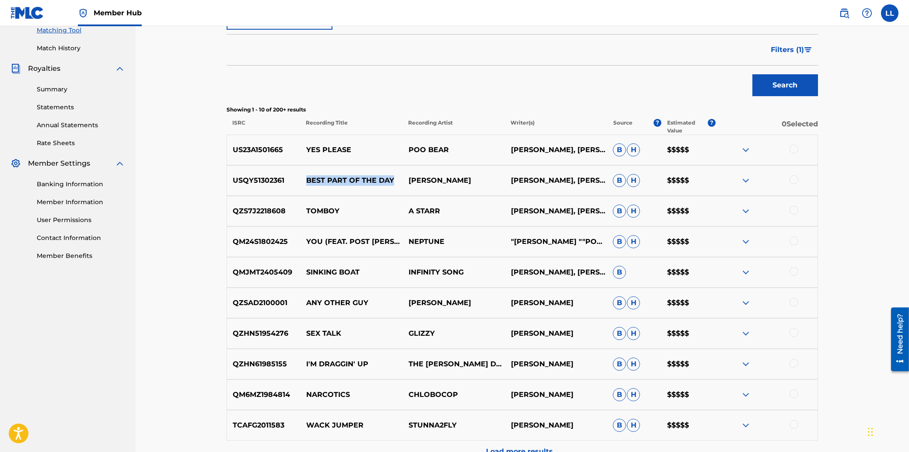
drag, startPoint x: 307, startPoint y: 179, endPoint x: 393, endPoint y: 179, distance: 86.6
click at [393, 179] on p "BEST PART OF THE DAY" at bounding box center [351, 180] width 102 height 10
click at [320, 209] on p "TOMBOY" at bounding box center [351, 211] width 102 height 10
click at [746, 210] on img at bounding box center [745, 211] width 10 height 10
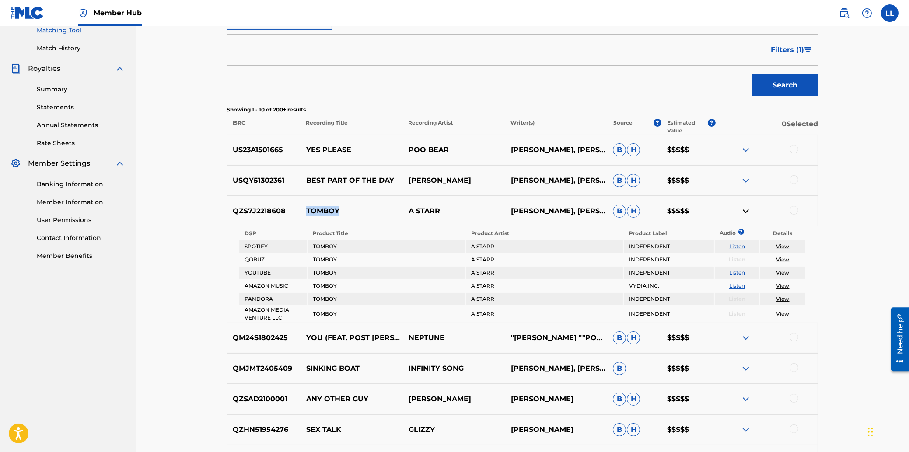
click at [746, 210] on img at bounding box center [745, 211] width 10 height 10
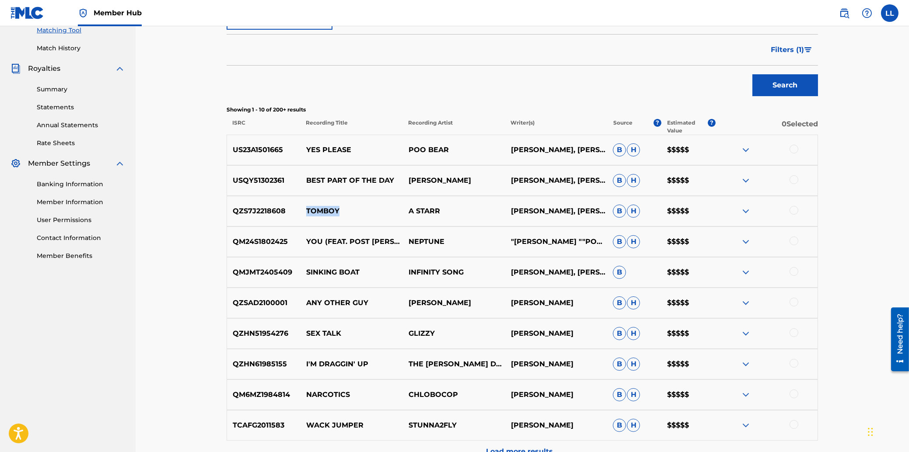
click at [745, 241] on img at bounding box center [745, 242] width 10 height 10
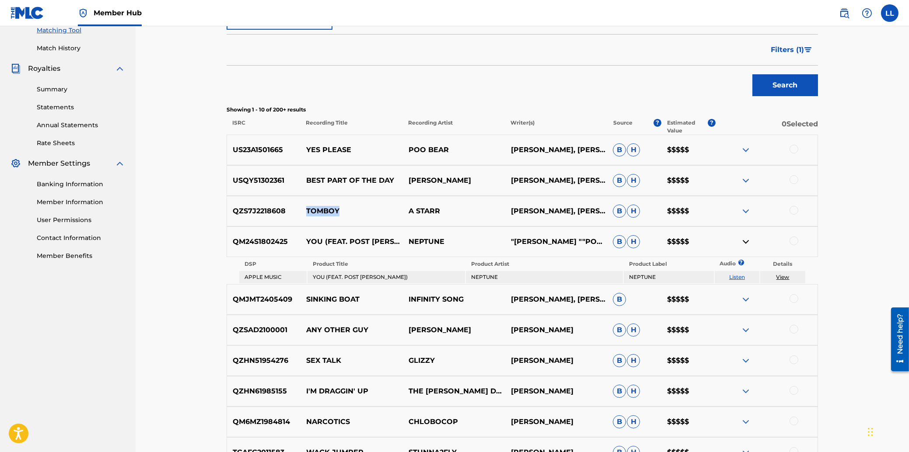
click at [748, 239] on img at bounding box center [745, 242] width 10 height 10
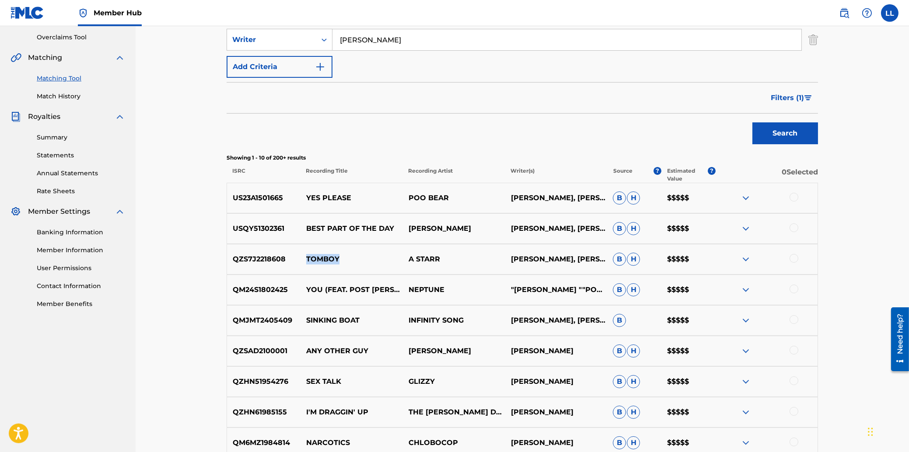
scroll to position [44, 0]
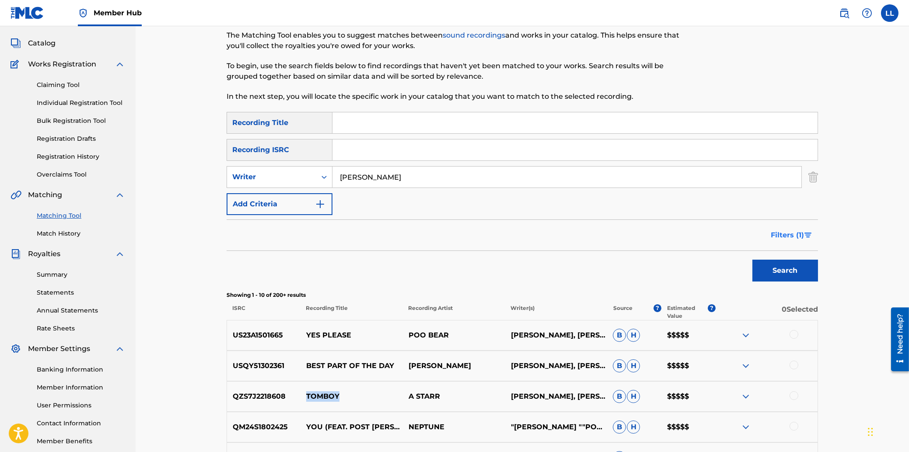
click at [808, 235] on img "Search Form" at bounding box center [807, 235] width 7 height 5
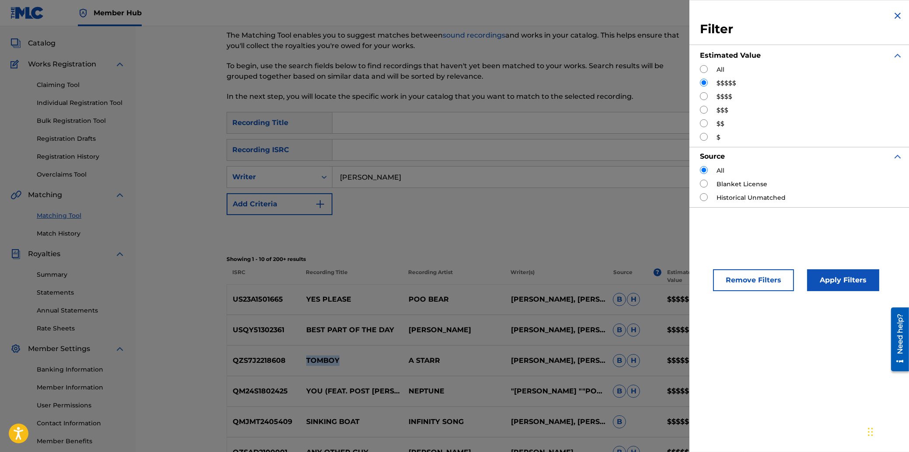
click at [703, 70] on input "Search Form" at bounding box center [704, 69] width 8 height 8
radio input "true"
click at [838, 286] on button "Apply Filters" at bounding box center [843, 280] width 72 height 22
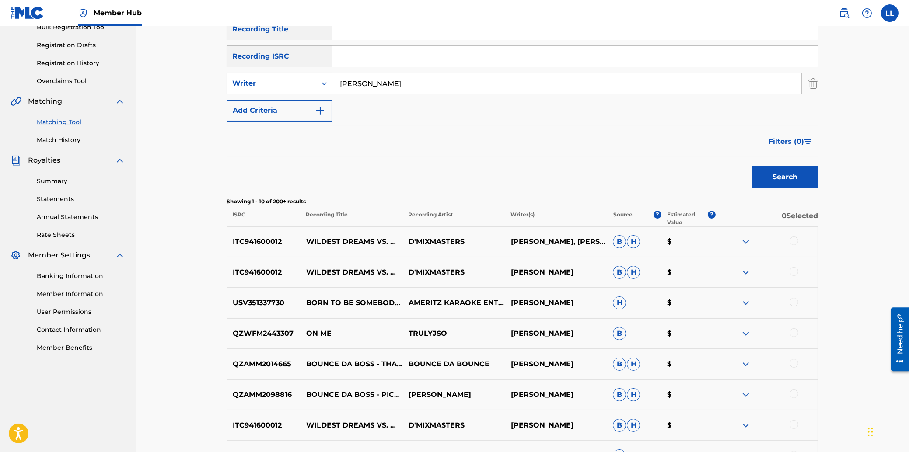
scroll to position [0, 0]
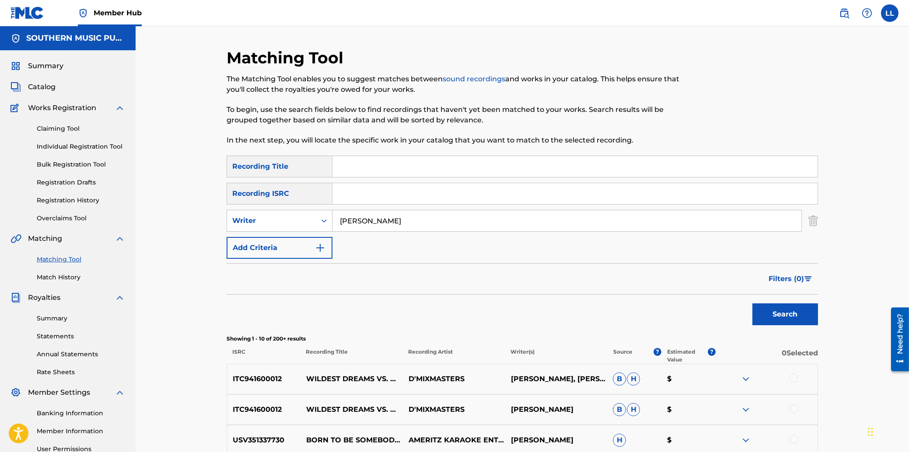
click at [374, 188] on input "Search Form" at bounding box center [574, 193] width 485 height 21
paste input "USHM81623605"
type input "USHM81623605"
drag, startPoint x: 402, startPoint y: 218, endPoint x: 293, endPoint y: 215, distance: 109.8
click at [332, 215] on input "[PERSON_NAME]" at bounding box center [566, 220] width 469 height 21
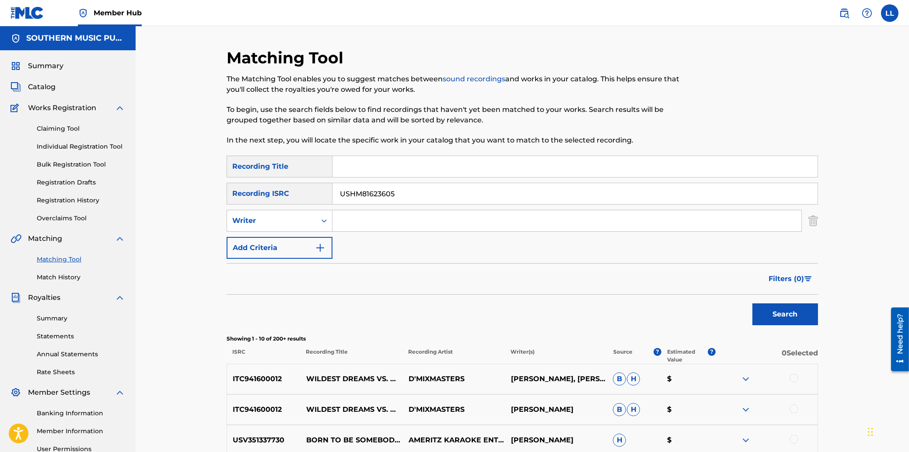
click at [752, 303] on button "Search" at bounding box center [785, 314] width 66 height 22
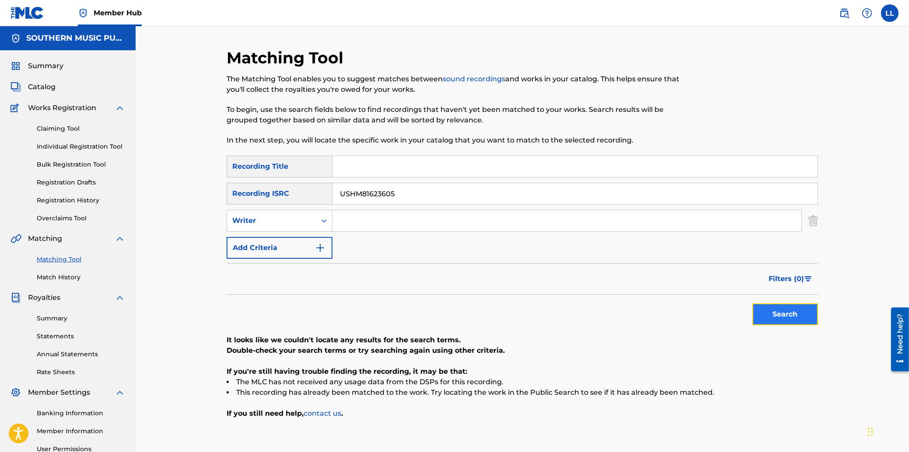
click at [774, 314] on button "Search" at bounding box center [785, 314] width 66 height 22
drag, startPoint x: 402, startPoint y: 194, endPoint x: 291, endPoint y: 194, distance: 110.6
click at [332, 194] on input "USHM81623605" at bounding box center [574, 193] width 485 height 21
paste input "527156"
click at [777, 317] on button "Search" at bounding box center [785, 314] width 66 height 22
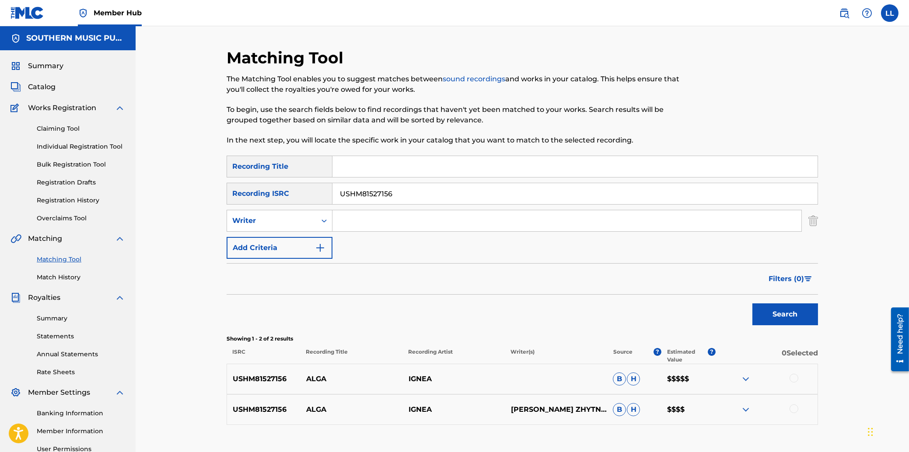
scroll to position [47, 0]
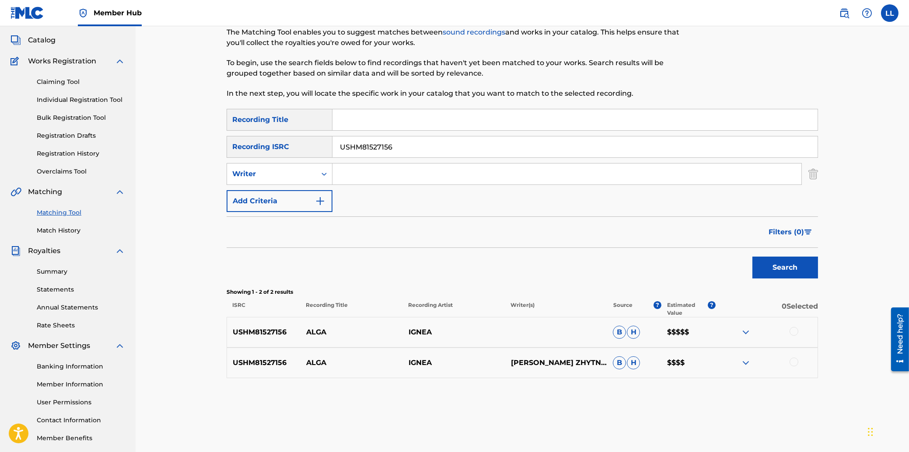
drag, startPoint x: 426, startPoint y: 143, endPoint x: 298, endPoint y: 146, distance: 128.2
click at [332, 146] on input "USHM81527156" at bounding box center [574, 146] width 485 height 21
paste input "101947"
type input "USHM81101947"
click at [782, 259] on button "Search" at bounding box center [785, 268] width 66 height 22
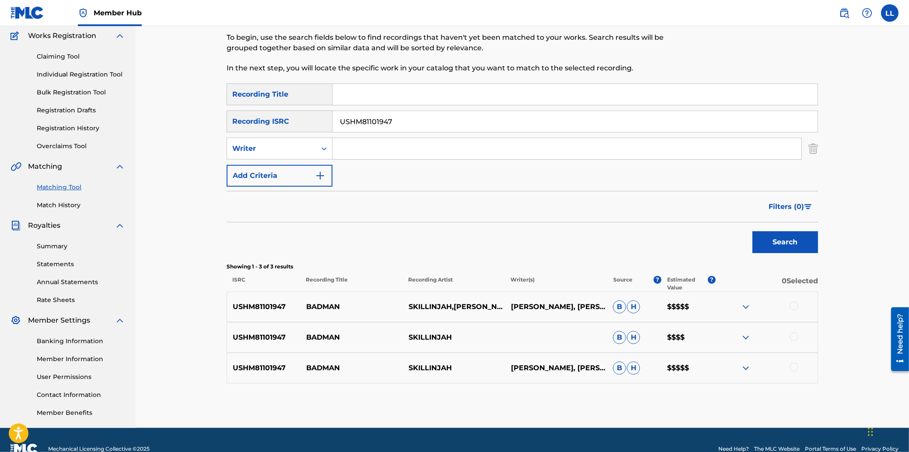
scroll to position [90, 0]
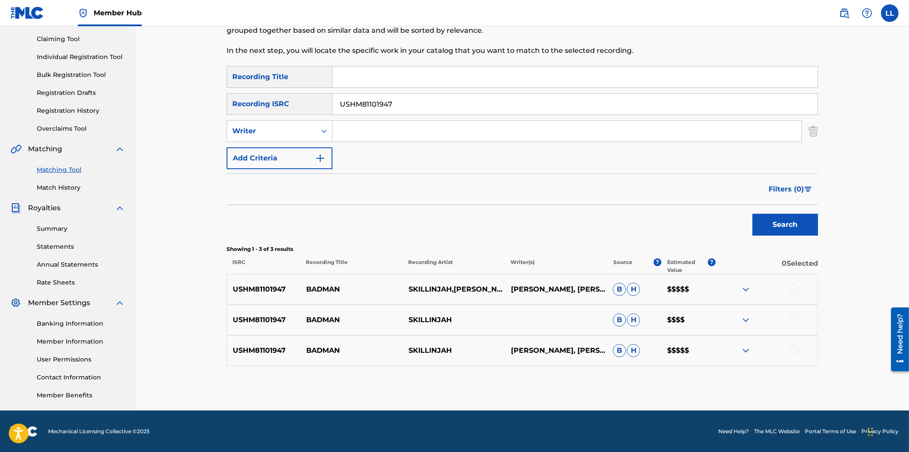
drag, startPoint x: 369, startPoint y: 135, endPoint x: 381, endPoint y: 126, distance: 14.8
click at [369, 134] on input "Search Form" at bounding box center [566, 131] width 469 height 21
paste input "Josh Heinrichs"
type input "Josh Heinrichs"
drag, startPoint x: 420, startPoint y: 108, endPoint x: 256, endPoint y: 92, distance: 164.7
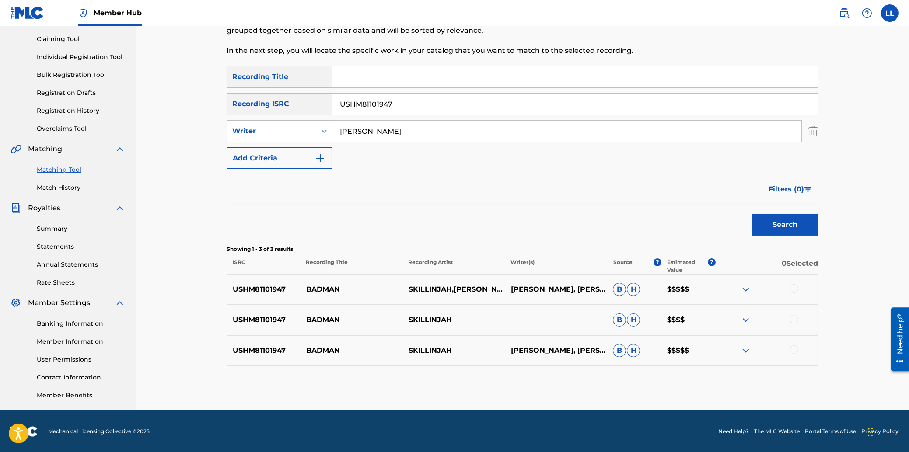
click at [332, 94] on input "USHM81101947" at bounding box center [574, 104] width 485 height 21
click at [793, 224] on button "Search" at bounding box center [785, 225] width 66 height 22
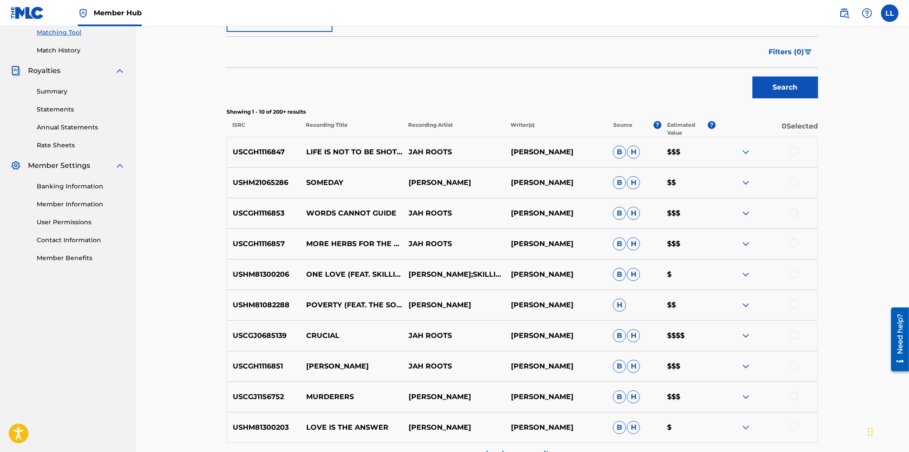
scroll to position [277, 0]
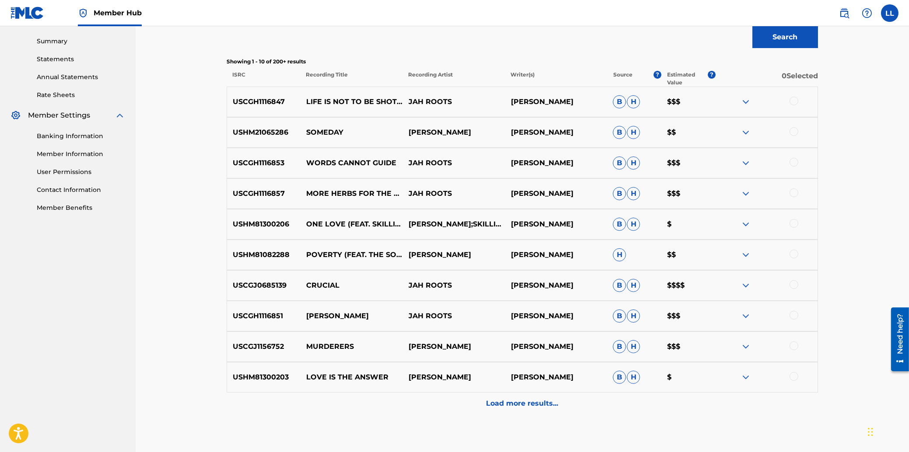
click at [749, 101] on img at bounding box center [745, 102] width 10 height 10
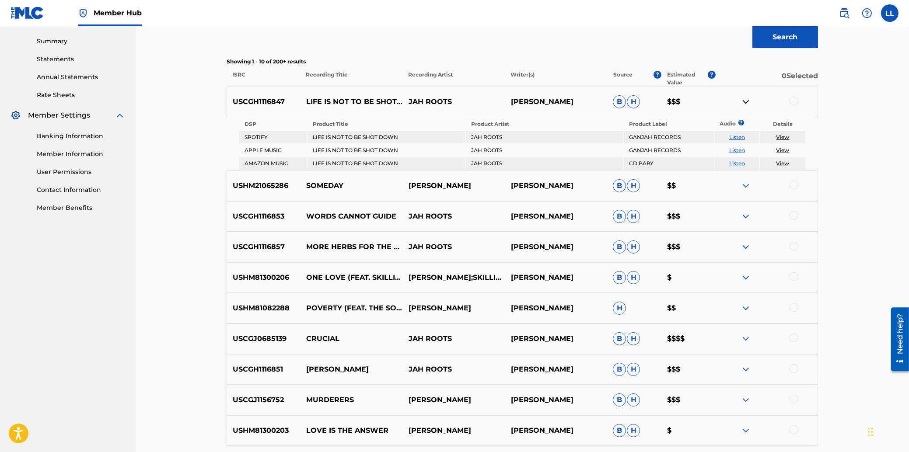
click at [743, 187] on img at bounding box center [745, 186] width 10 height 10
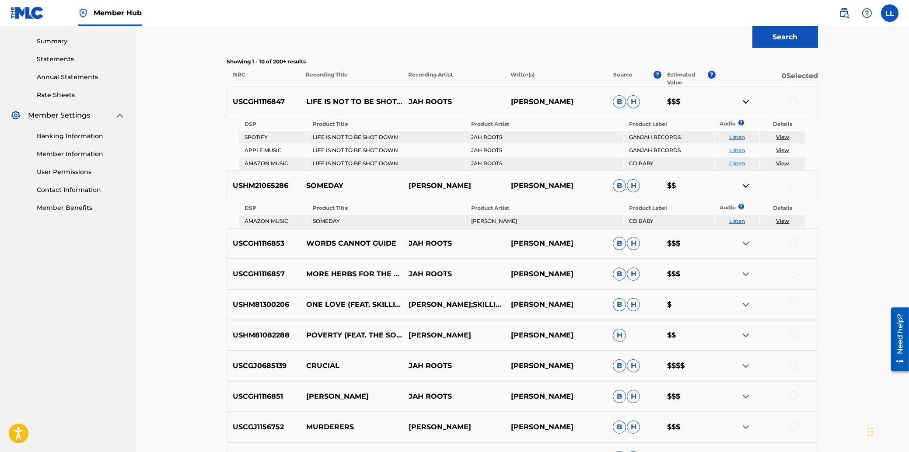
click at [747, 247] on img at bounding box center [745, 243] width 10 height 10
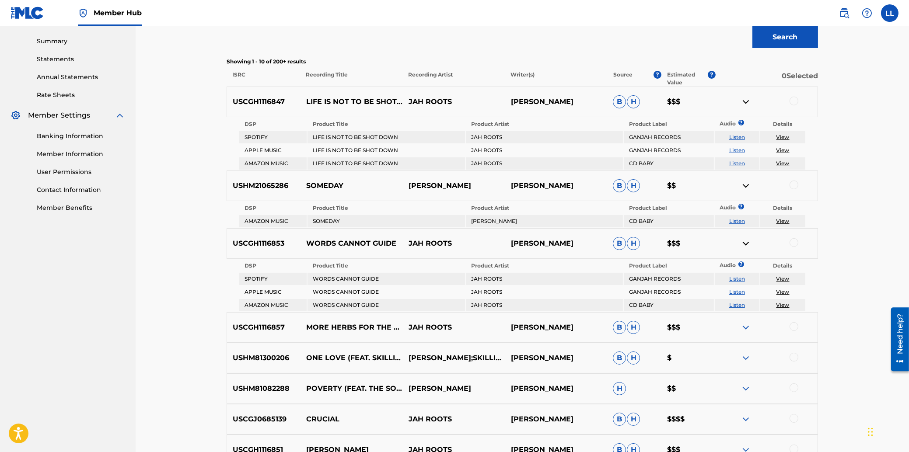
click at [744, 329] on img at bounding box center [745, 327] width 10 height 10
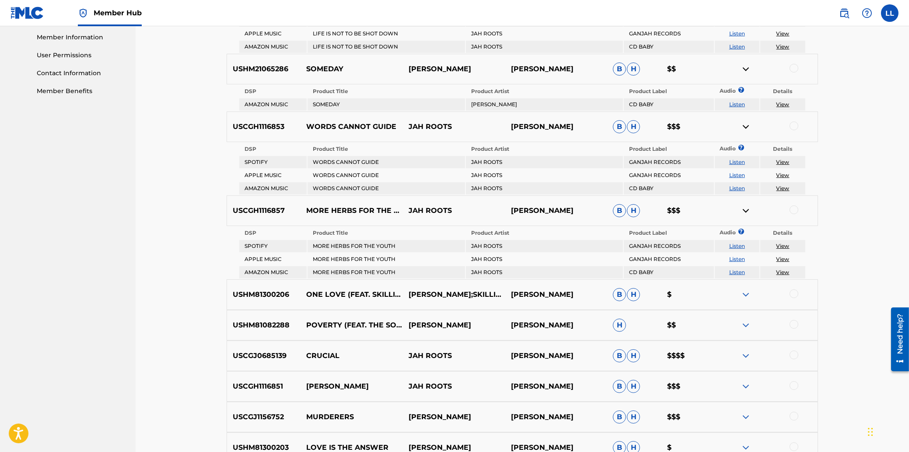
scroll to position [418, 0]
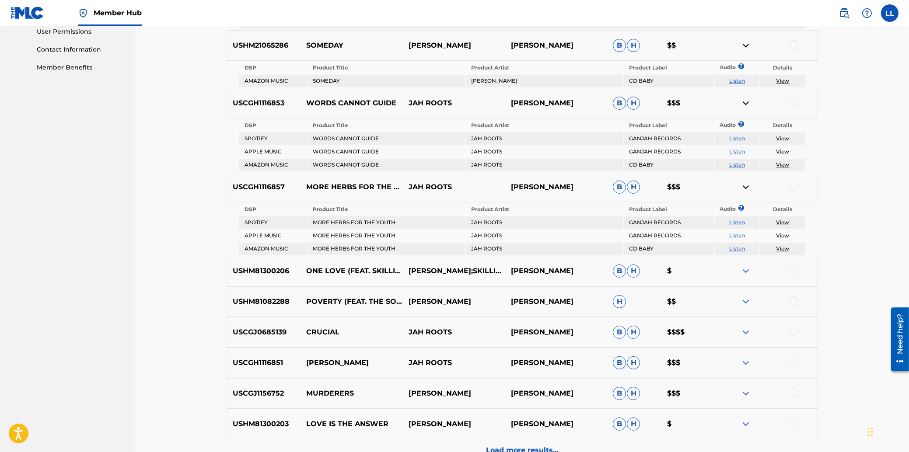
click at [746, 272] on img at bounding box center [745, 271] width 10 height 10
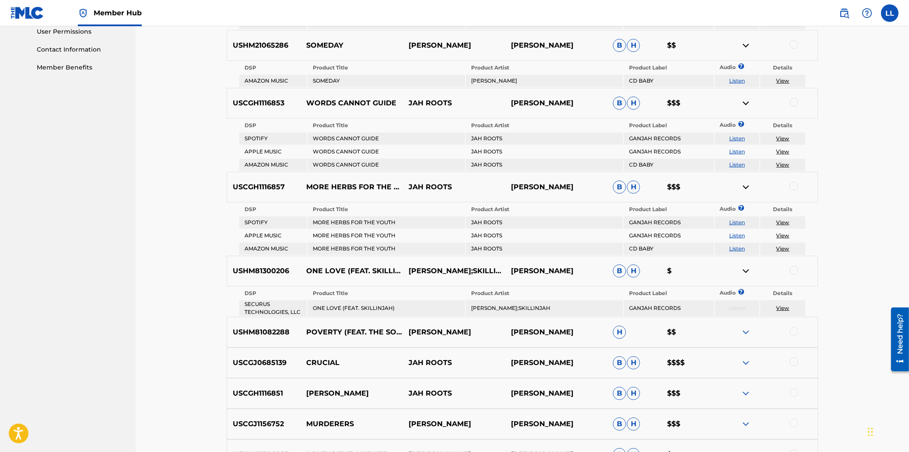
click at [746, 334] on img at bounding box center [745, 332] width 10 height 10
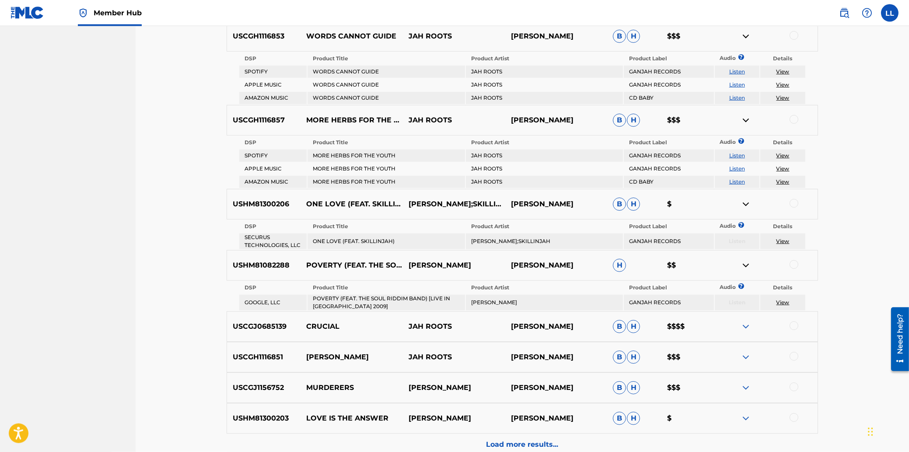
scroll to position [558, 0]
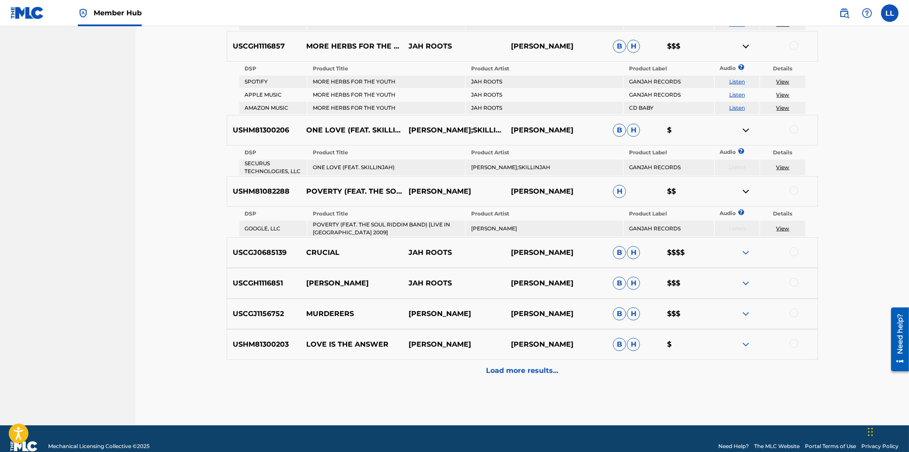
click at [742, 251] on img at bounding box center [745, 253] width 10 height 10
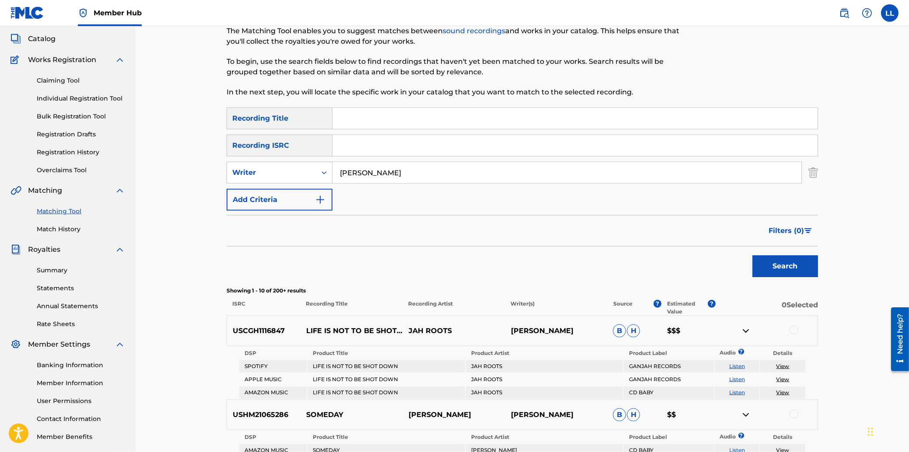
scroll to position [0, 0]
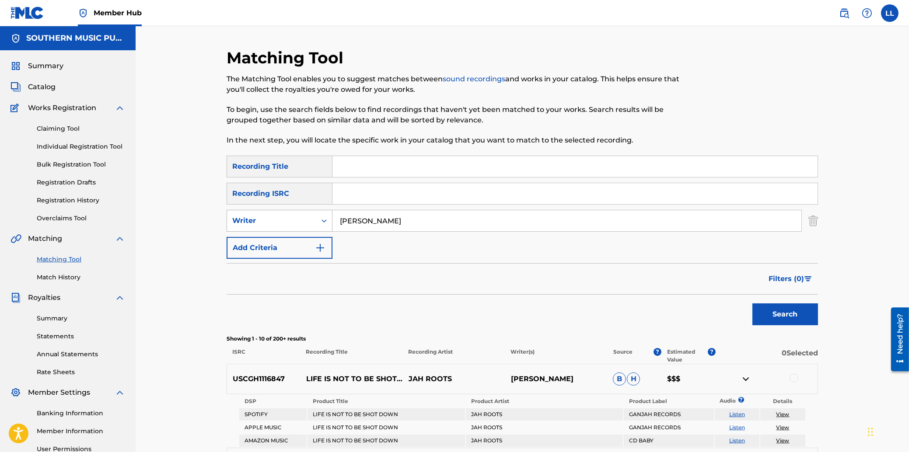
drag, startPoint x: 332, startPoint y: 223, endPoint x: 271, endPoint y: 226, distance: 61.3
click at [332, 222] on input "Josh Heinrichs" at bounding box center [566, 220] width 469 height 21
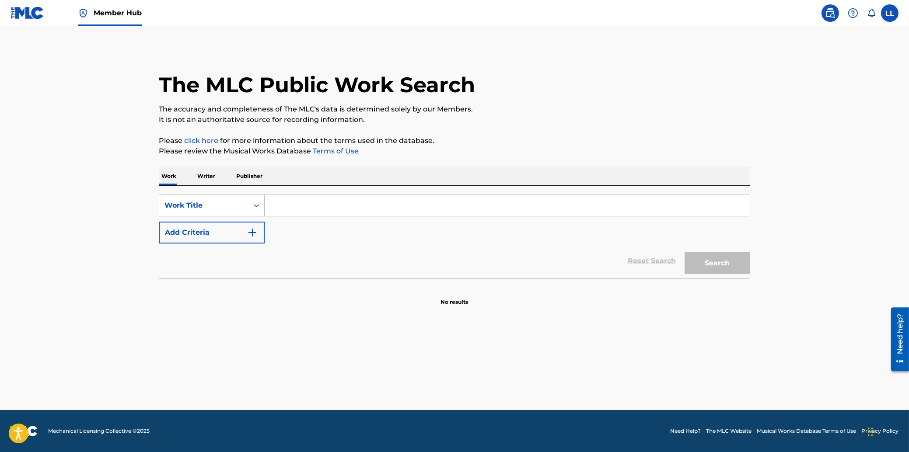
click at [256, 206] on icon "Search Form" at bounding box center [256, 205] width 5 height 3
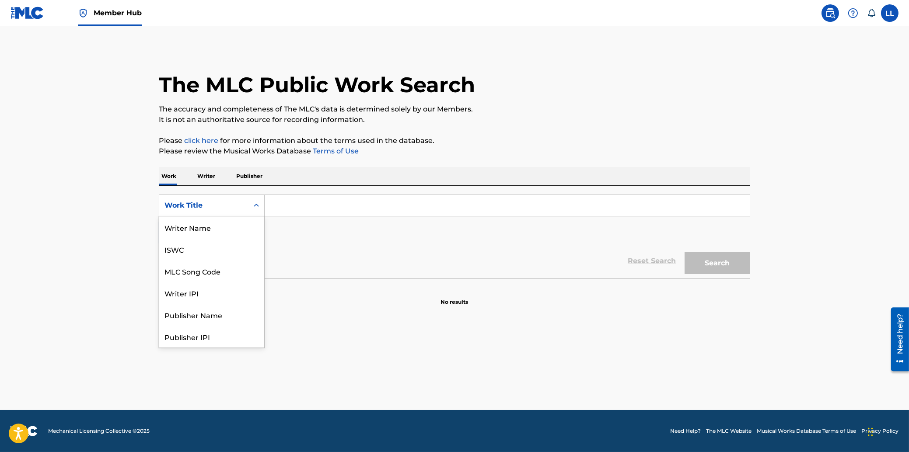
scroll to position [44, 0]
drag, startPoint x: 220, startPoint y: 231, endPoint x: 227, endPoint y: 225, distance: 9.0
click at [221, 228] on div "MLC Song Code" at bounding box center [211, 227] width 105 height 22
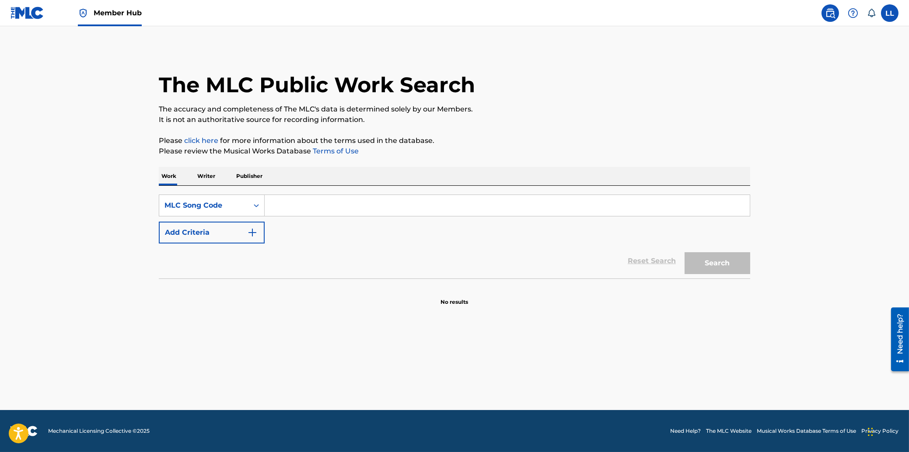
click at [298, 208] on input "Search Form" at bounding box center [507, 205] width 485 height 21
paste input "Z9293C"
type input "Z9293C"
click at [719, 257] on button "Search" at bounding box center [717, 263] width 66 height 22
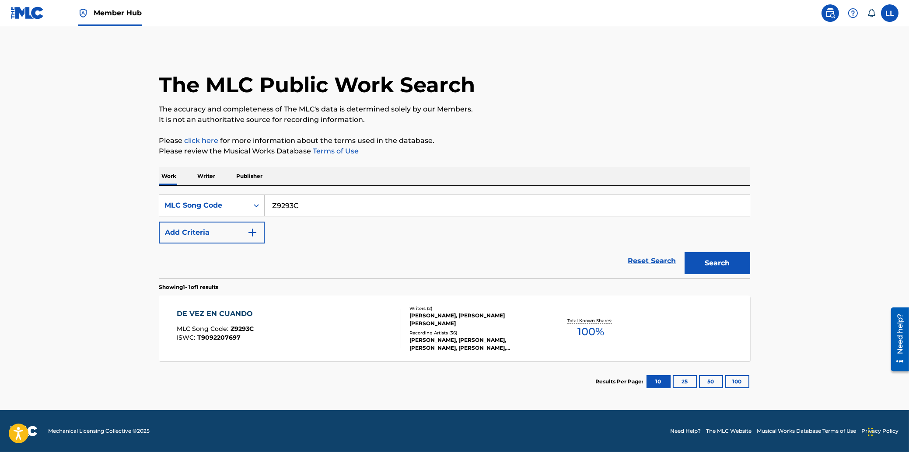
click at [219, 311] on div "DE VEZ EN CUANDO" at bounding box center [217, 314] width 80 height 10
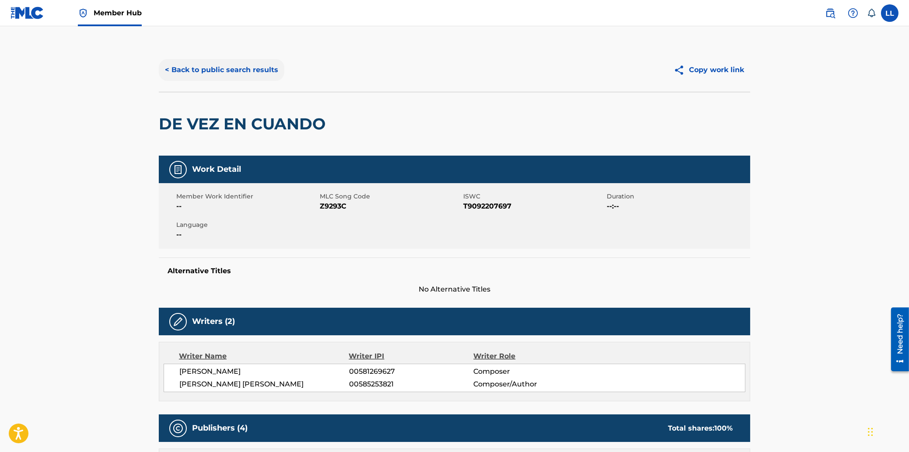
click at [227, 71] on button "< Back to public search results" at bounding box center [222, 70] width 126 height 22
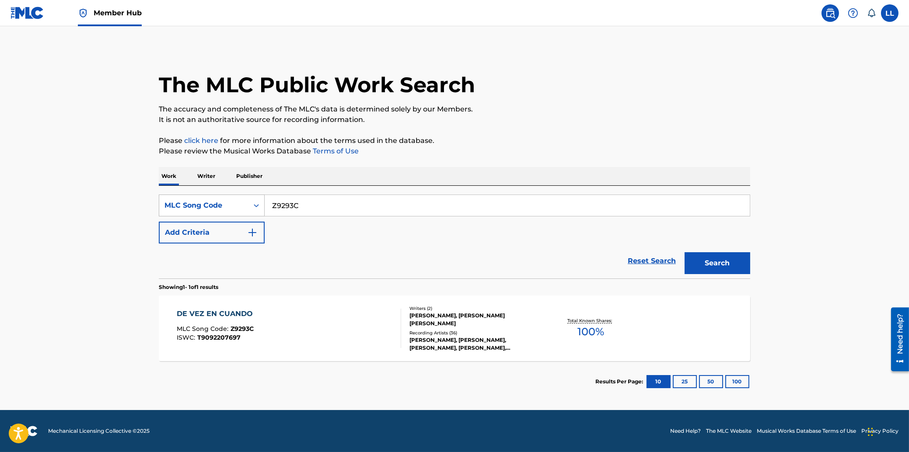
drag, startPoint x: 327, startPoint y: 211, endPoint x: 226, endPoint y: 207, distance: 101.1
click at [265, 209] on input "Z9293C" at bounding box center [507, 205] width 485 height 21
paste input "DA28Z"
type input "DA28ZC"
click at [725, 265] on button "Search" at bounding box center [717, 263] width 66 height 22
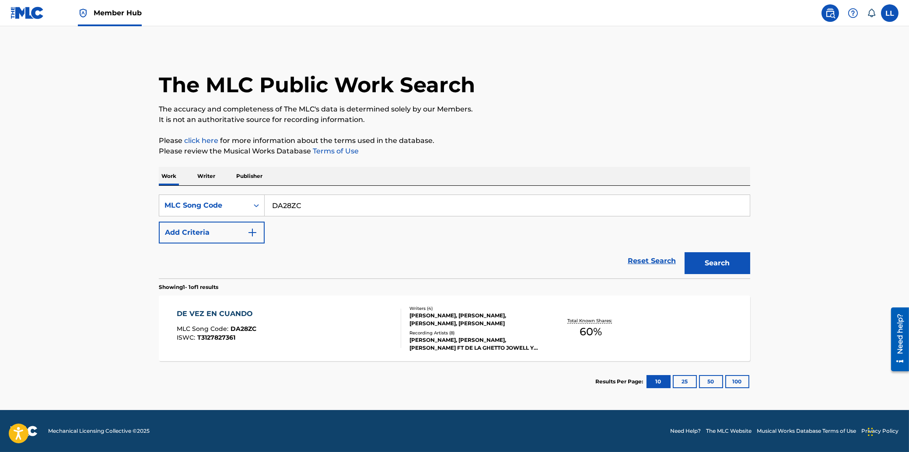
click at [200, 315] on div "DE VEZ EN CUANDO" at bounding box center [217, 314] width 80 height 10
drag, startPoint x: 319, startPoint y: 205, endPoint x: 220, endPoint y: 206, distance: 98.8
click at [265, 206] on input "DA28ZC" at bounding box center [507, 205] width 485 height 21
paste input "T8W"
type input "DA2T8W"
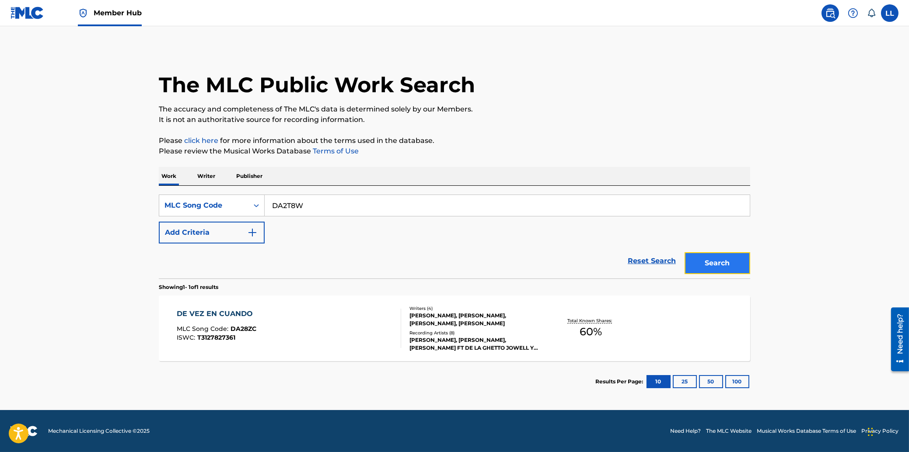
click at [722, 259] on button "Search" at bounding box center [717, 263] width 66 height 22
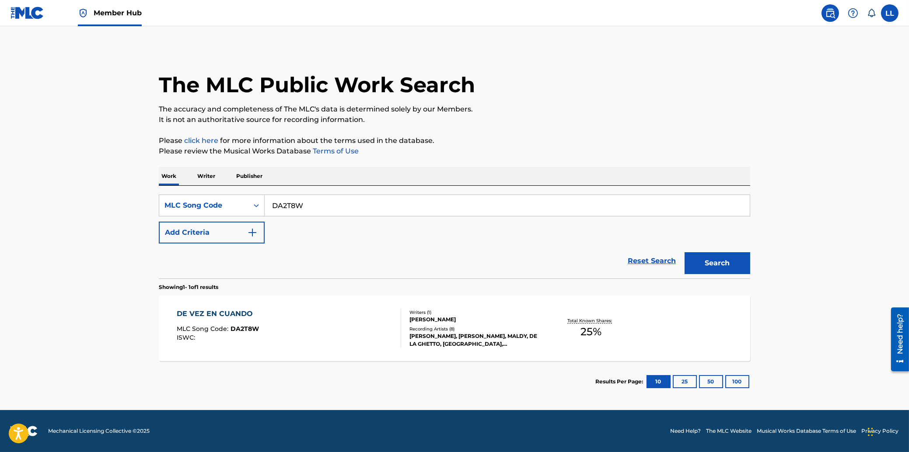
click at [234, 314] on div "DE VEZ EN CUANDO" at bounding box center [218, 314] width 82 height 10
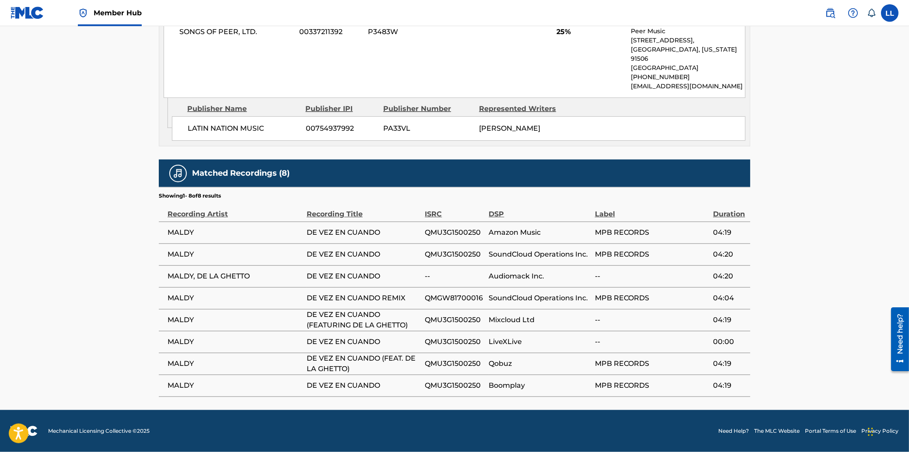
scroll to position [463, 0]
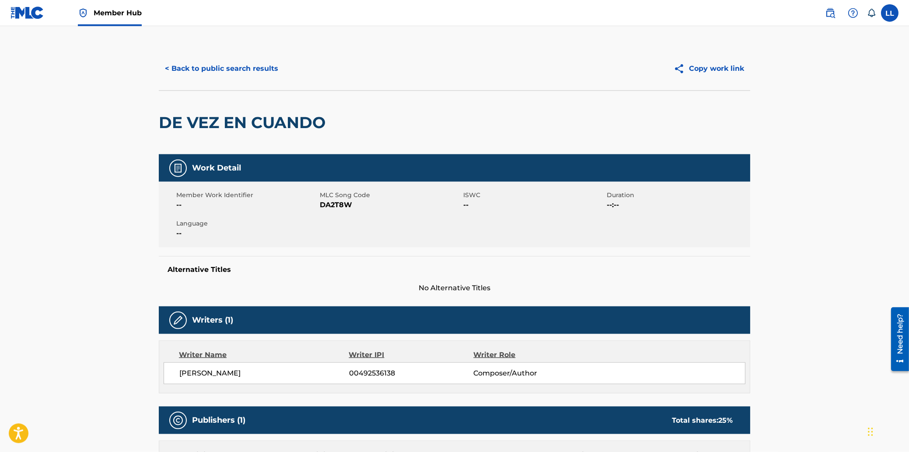
scroll to position [0, 0]
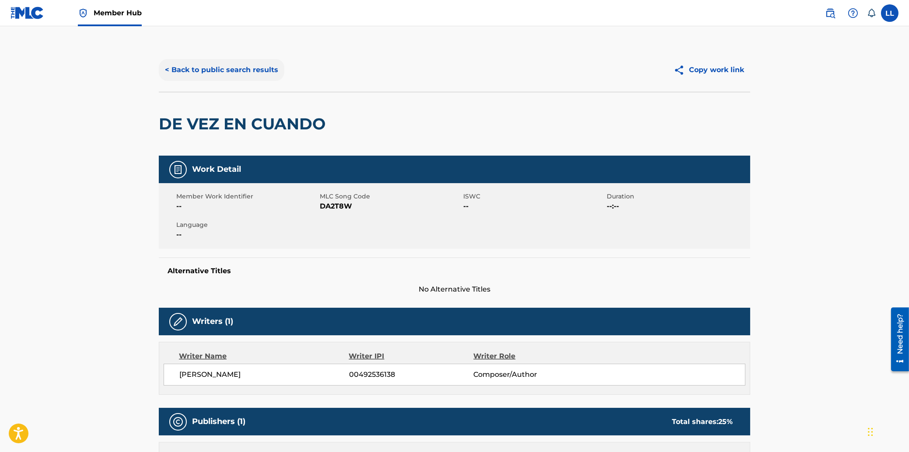
click at [189, 67] on button "< Back to public search results" at bounding box center [222, 70] width 126 height 22
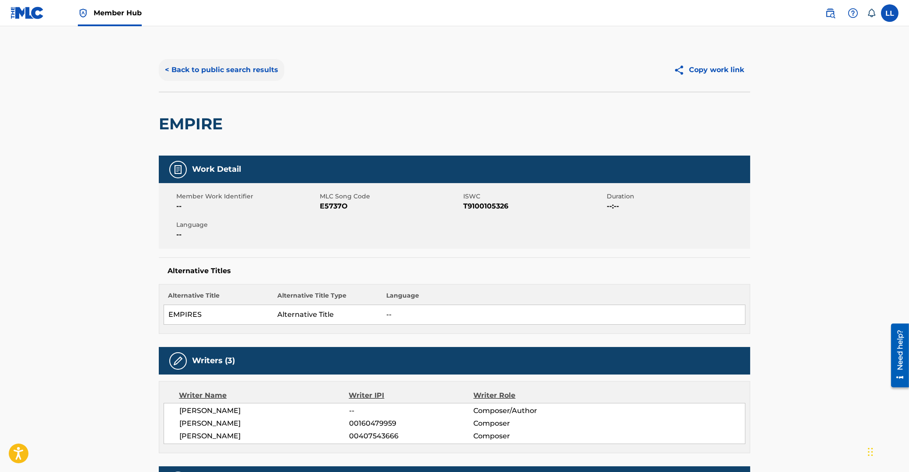
click at [211, 73] on button "< Back to public search results" at bounding box center [222, 70] width 126 height 22
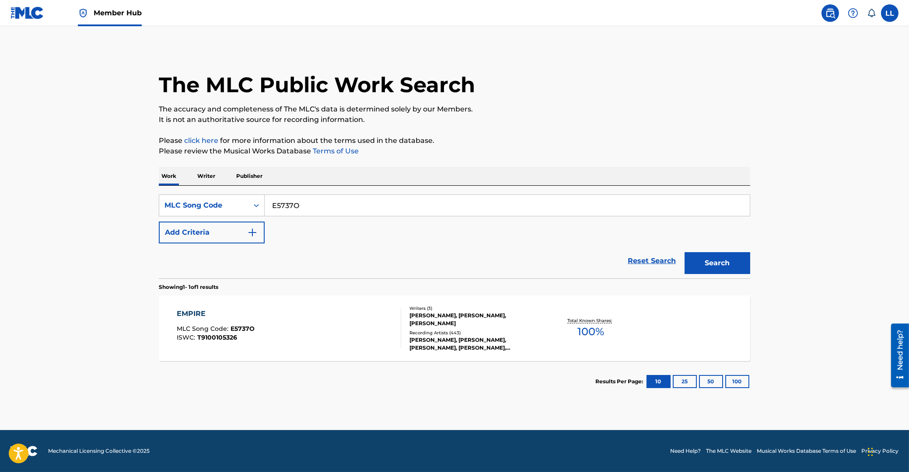
drag, startPoint x: 314, startPoint y: 205, endPoint x: 153, endPoint y: 201, distance: 160.1
click at [265, 206] on input "E5737O" at bounding box center [507, 205] width 485 height 21
paste input "MB6G87"
type input "MB6G87"
click at [713, 267] on button "Search" at bounding box center [717, 263] width 66 height 22
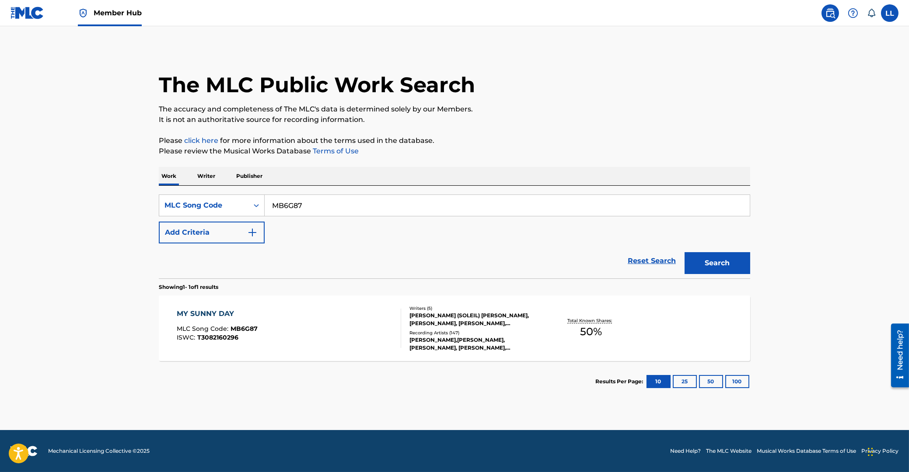
click at [206, 314] on div "MY SUNNY DAY" at bounding box center [217, 314] width 81 height 10
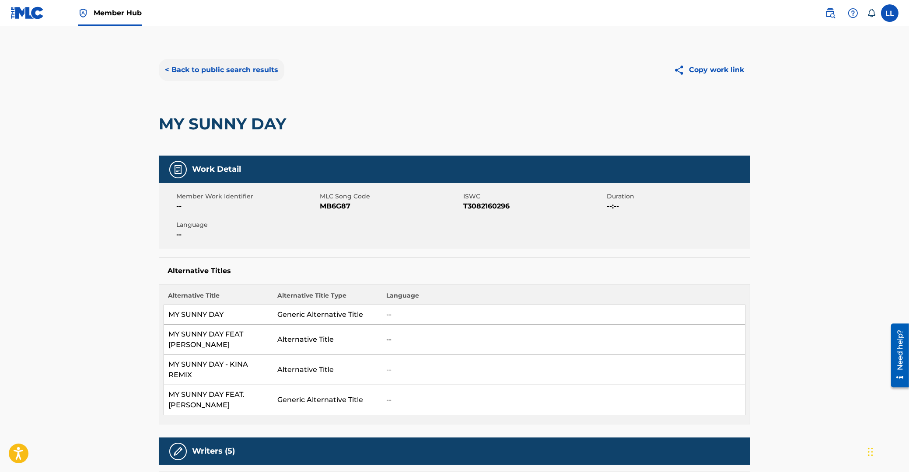
click at [216, 70] on button "< Back to public search results" at bounding box center [222, 70] width 126 height 22
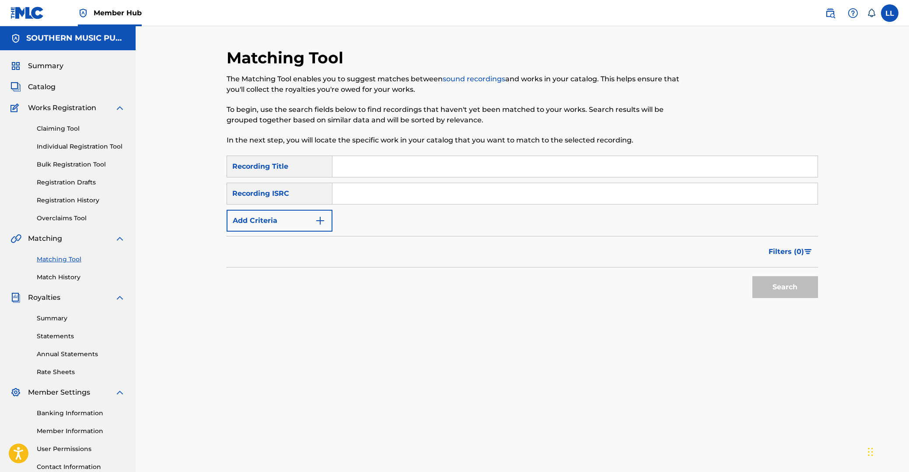
drag, startPoint x: 373, startPoint y: 194, endPoint x: 357, endPoint y: 208, distance: 20.7
click at [373, 194] on input "Search Form" at bounding box center [574, 193] width 485 height 21
paste input "CAUM72100313"
type input "CAUM72100313"
click at [787, 290] on button "Search" at bounding box center [785, 287] width 66 height 22
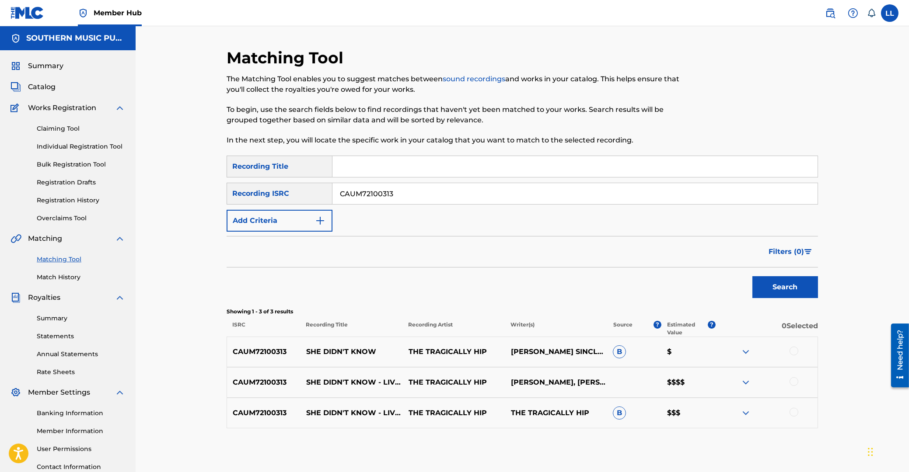
click at [797, 350] on div at bounding box center [793, 351] width 9 height 9
drag, startPoint x: 795, startPoint y: 380, endPoint x: 795, endPoint y: 388, distance: 7.9
click at [795, 381] on div at bounding box center [793, 381] width 9 height 9
click at [795, 412] on div at bounding box center [793, 412] width 9 height 9
click at [746, 381] on img at bounding box center [745, 382] width 10 height 10
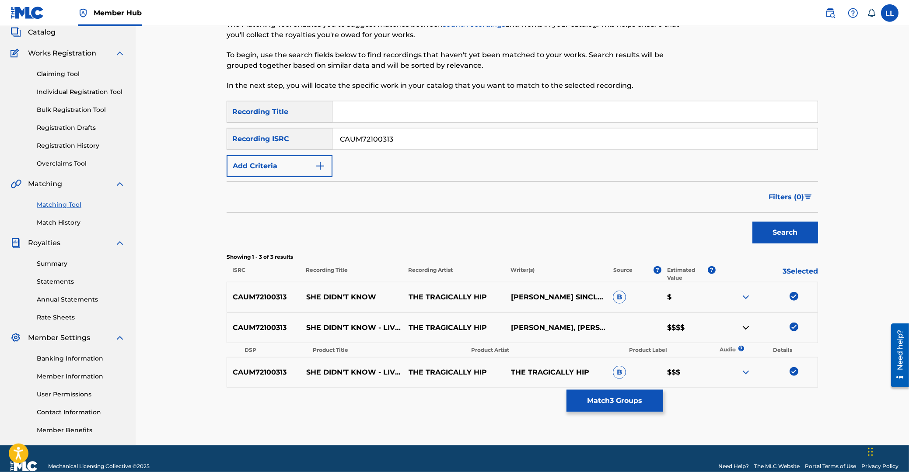
scroll to position [70, 0]
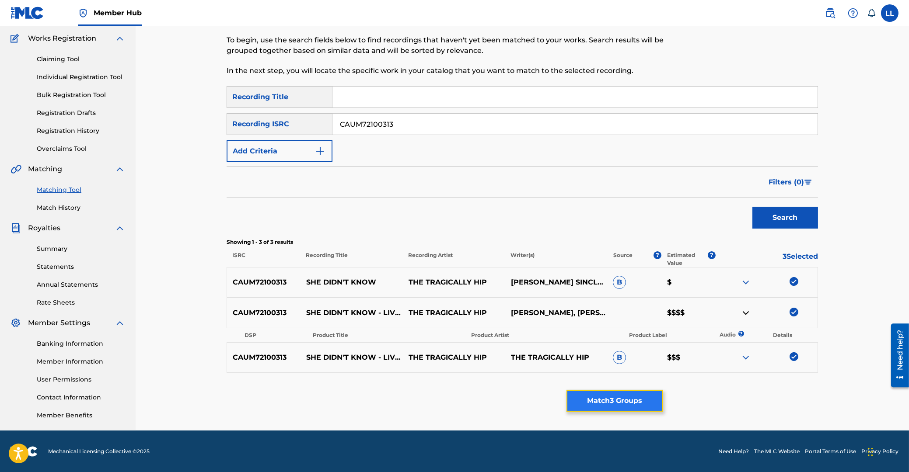
click at [600, 401] on button "Match 3 Groups" at bounding box center [614, 401] width 97 height 22
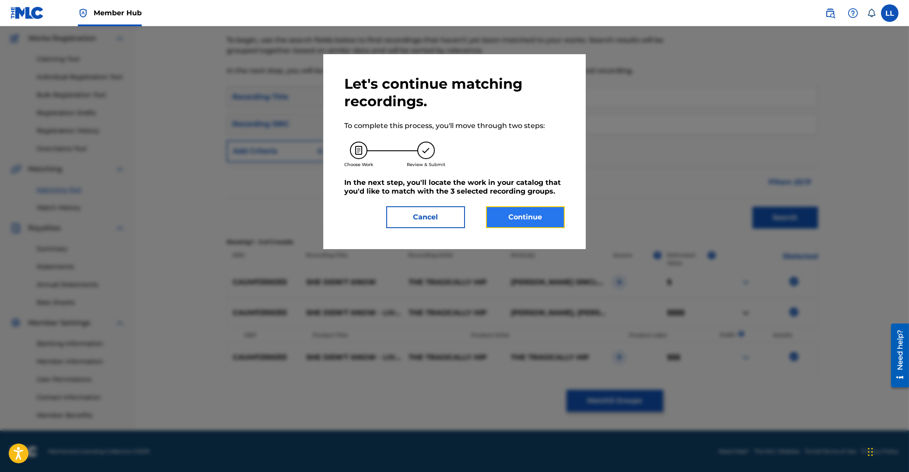
click at [529, 217] on button "Continue" at bounding box center [525, 217] width 79 height 22
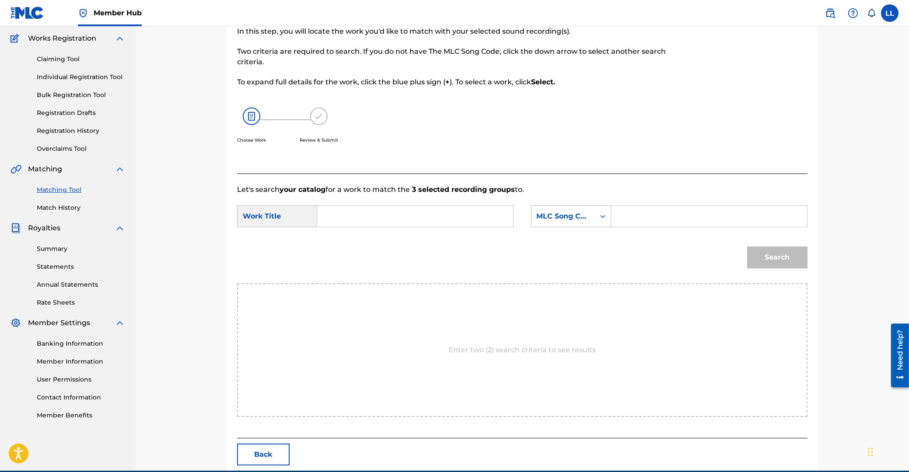
click at [415, 216] on input "Search Form" at bounding box center [414, 216] width 181 height 21
type input "she"
paste input "S2725O"
type input "S2725O"
click at [747, 247] on button "Search" at bounding box center [777, 258] width 60 height 22
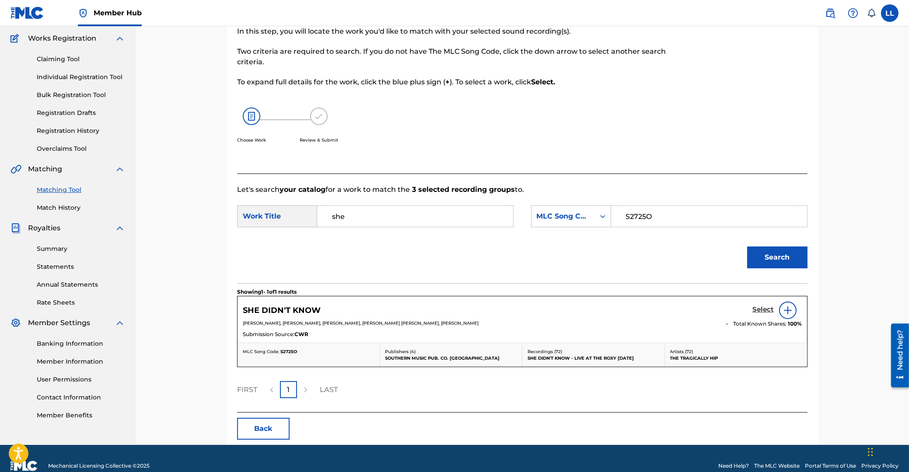
click at [757, 308] on h5 "Select" at bounding box center [762, 310] width 21 height 8
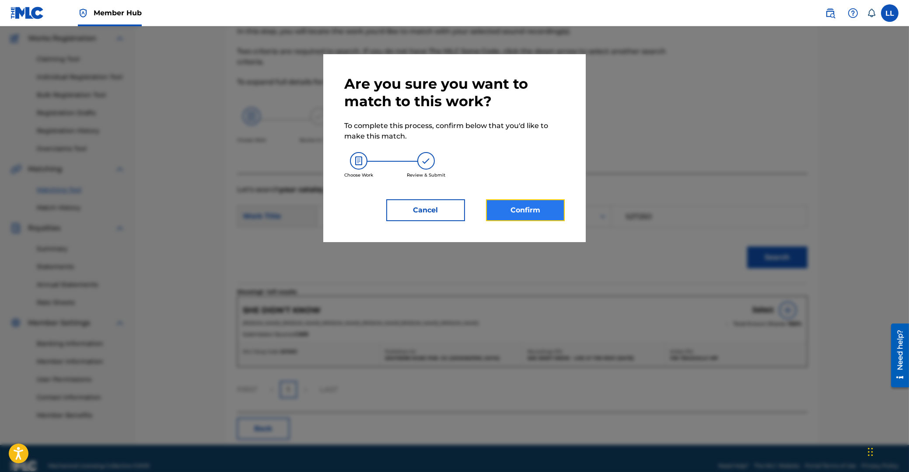
click at [535, 208] on button "Confirm" at bounding box center [525, 210] width 79 height 22
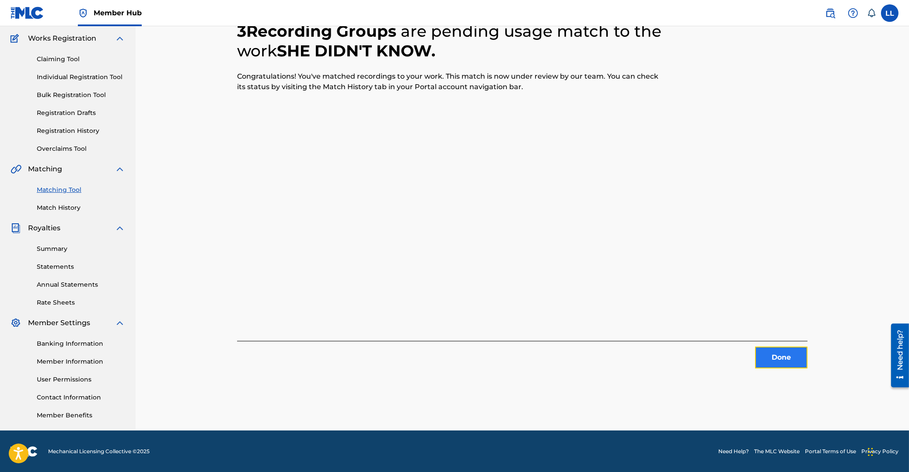
click at [791, 360] on button "Done" at bounding box center [781, 358] width 52 height 22
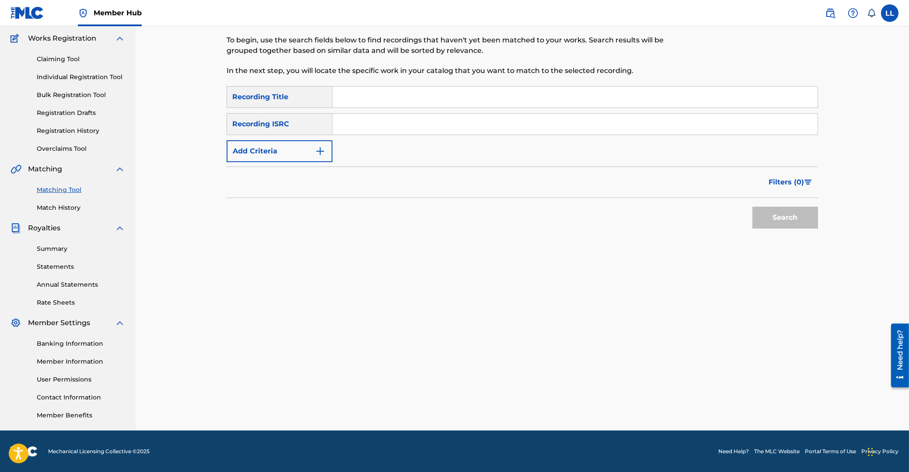
click at [481, 125] on input "Search Form" at bounding box center [574, 124] width 485 height 21
paste input "CAM199700083"
click at [798, 216] on button "Search" at bounding box center [785, 218] width 66 height 22
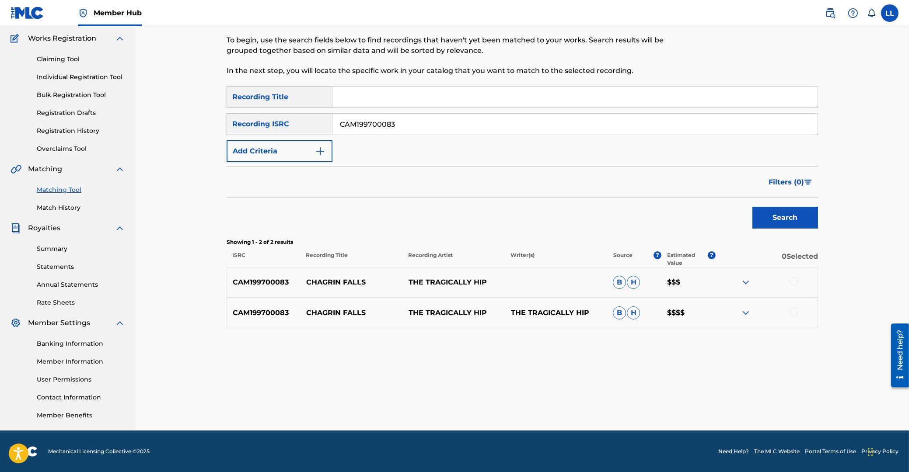
click at [791, 283] on div at bounding box center [793, 281] width 9 height 9
click at [795, 314] on div at bounding box center [793, 312] width 9 height 9
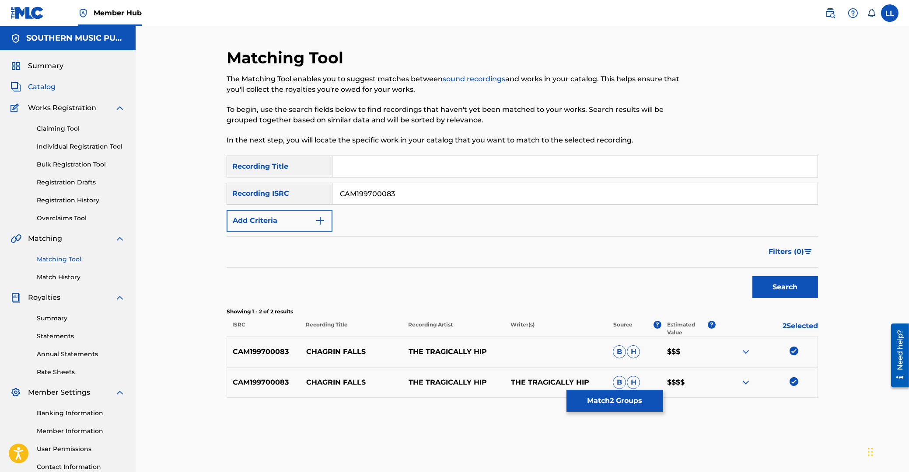
click at [43, 88] on span "Catalog" at bounding box center [42, 87] width 28 height 10
drag, startPoint x: 308, startPoint y: 352, endPoint x: 365, endPoint y: 353, distance: 56.9
click at [365, 353] on p "CHAGRIN FALLS" at bounding box center [351, 352] width 102 height 10
copy p "CHAGRIN FALLS"
drag, startPoint x: 431, startPoint y: 193, endPoint x: 225, endPoint y: 192, distance: 206.0
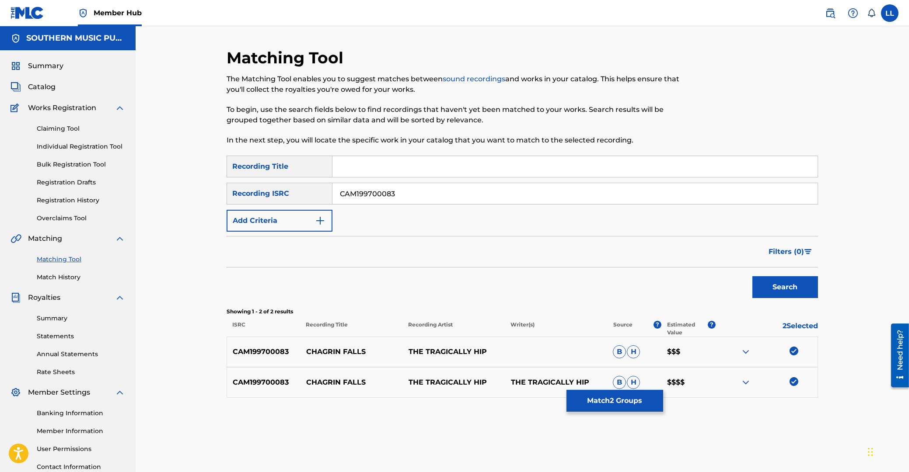
click at [332, 193] on input "CAM199700083" at bounding box center [574, 193] width 485 height 21
paste input "UM72100315"
type input "CAUM72100315"
click at [779, 285] on button "Search" at bounding box center [785, 287] width 66 height 22
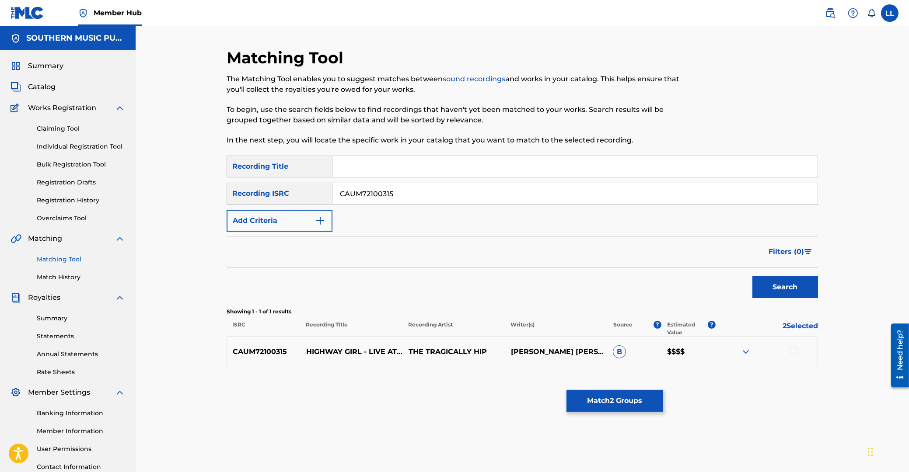
click at [792, 352] on div at bounding box center [793, 351] width 9 height 9
click at [744, 352] on img at bounding box center [745, 352] width 10 height 10
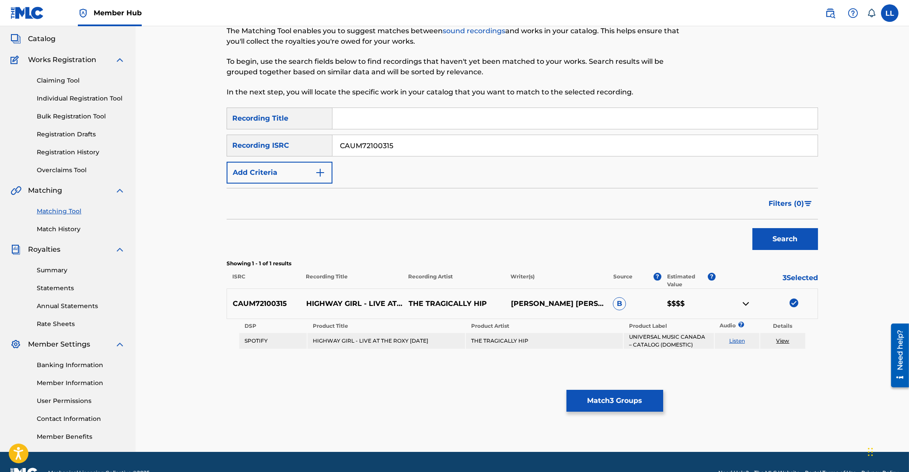
scroll to position [70, 0]
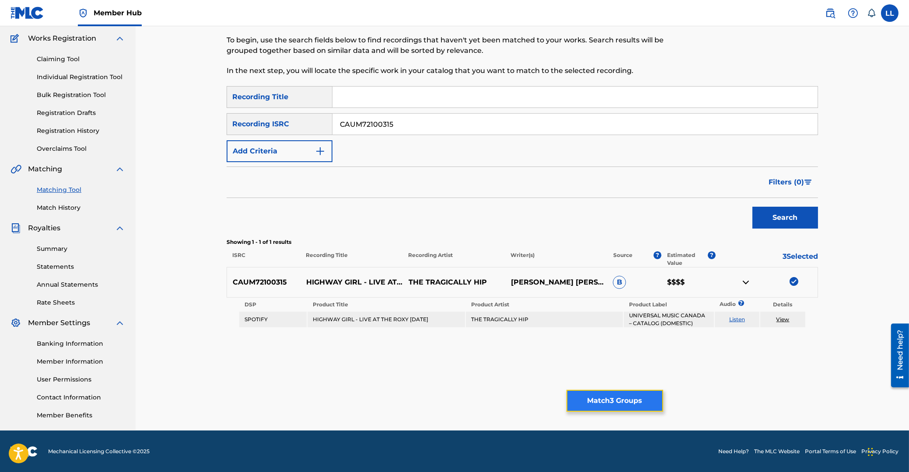
click at [608, 404] on button "Match 3 Groups" at bounding box center [614, 401] width 97 height 22
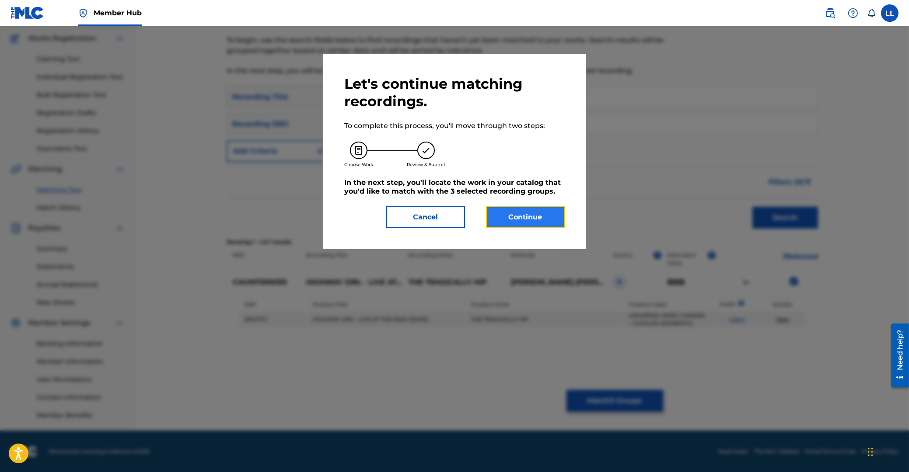
click at [527, 216] on button "Continue" at bounding box center [525, 217] width 79 height 22
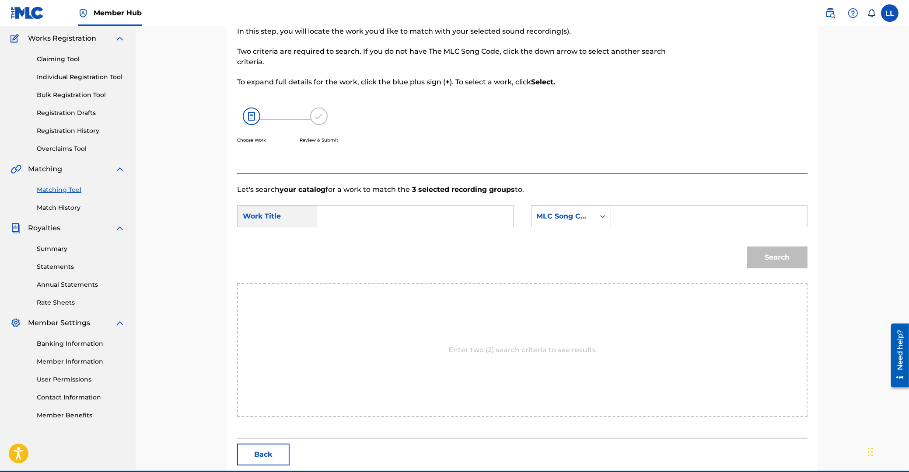
click at [443, 213] on input "Search Form" at bounding box center [414, 216] width 181 height 21
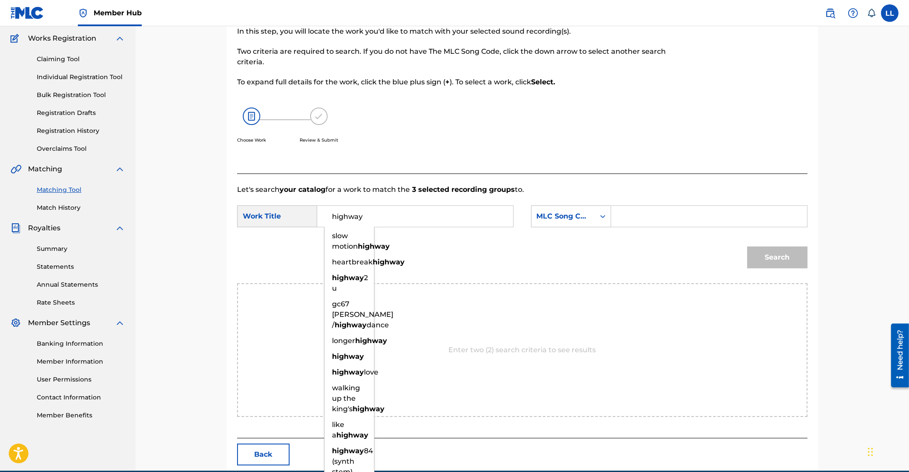
type input "highway"
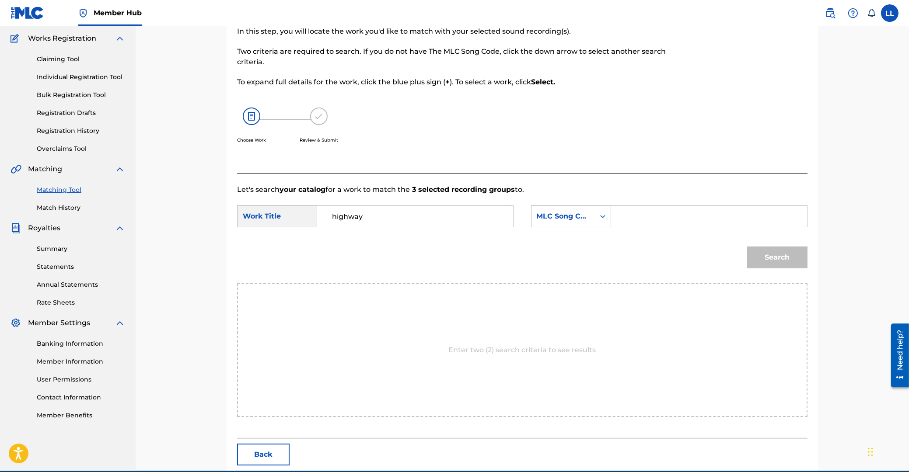
paste input "H0936T"
type input "H0936T"
click at [747, 247] on button "Search" at bounding box center [777, 258] width 60 height 22
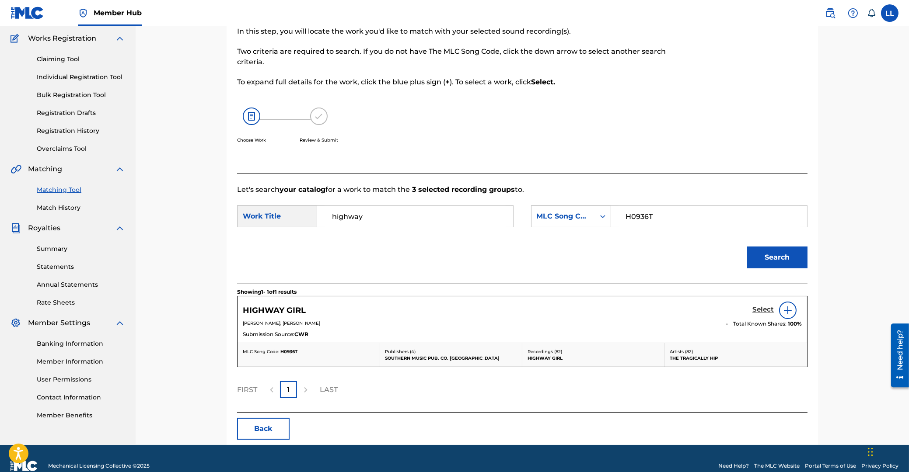
click at [760, 309] on h5 "Select" at bounding box center [762, 310] width 21 height 8
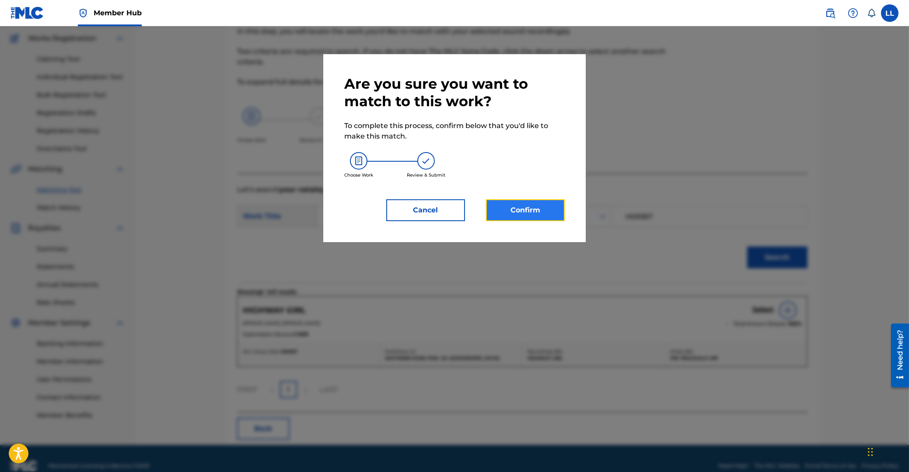
click at [544, 209] on button "Confirm" at bounding box center [525, 210] width 79 height 22
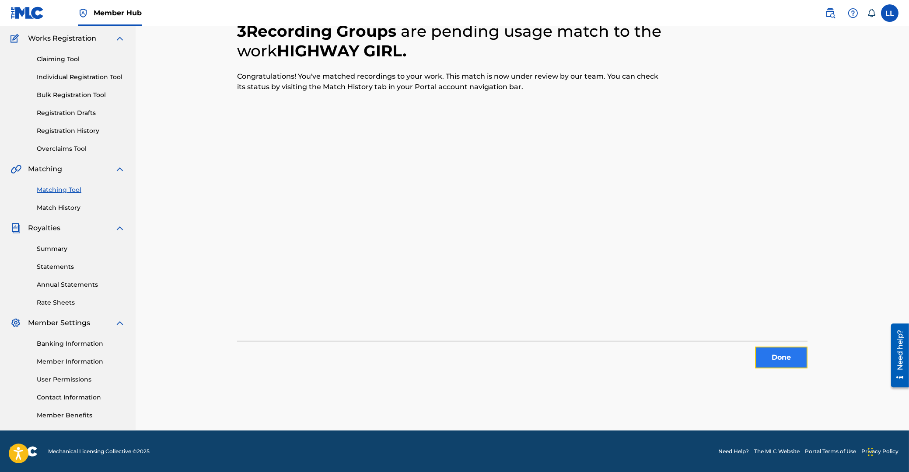
click at [771, 355] on button "Done" at bounding box center [781, 358] width 52 height 22
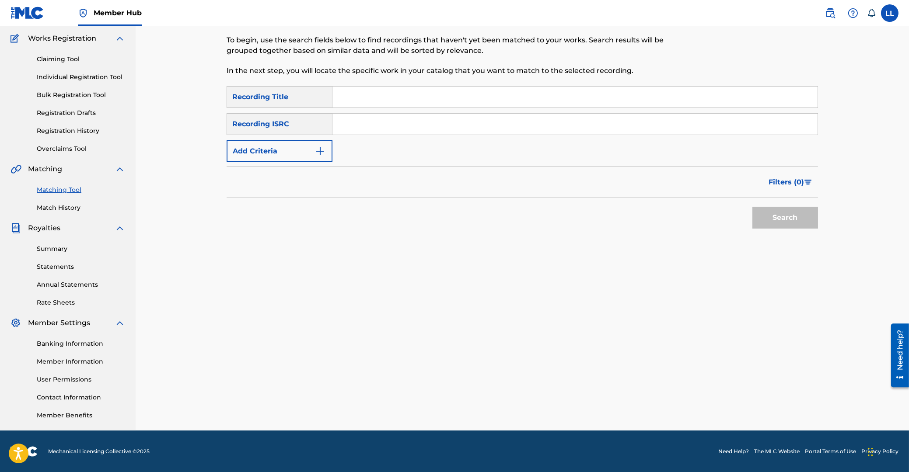
click at [365, 129] on input "Search Form" at bounding box center [574, 124] width 485 height 21
paste input "CAI461200004"
click at [779, 212] on button "Search" at bounding box center [785, 218] width 66 height 22
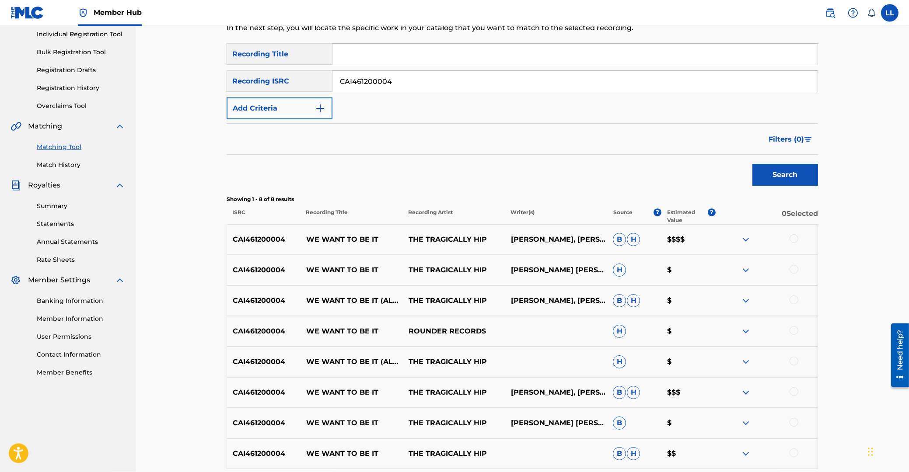
scroll to position [7, 0]
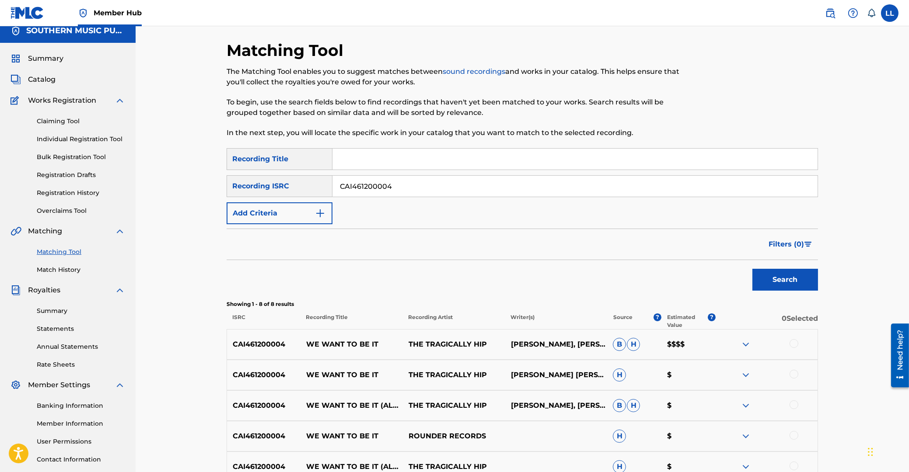
drag, startPoint x: 426, startPoint y: 180, endPoint x: 280, endPoint y: 184, distance: 146.1
click at [332, 184] on input "CAI461200004" at bounding box center [574, 186] width 485 height 21
paste input "USUYG1130769"
click at [778, 282] on button "Search" at bounding box center [785, 280] width 66 height 22
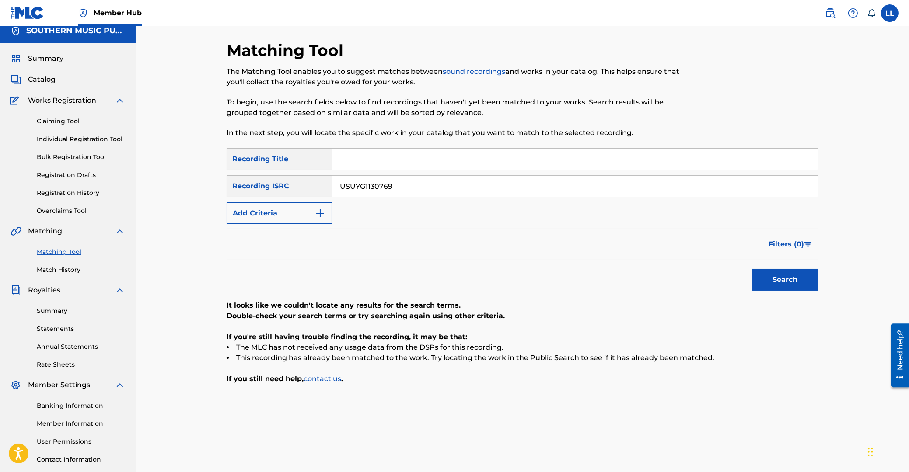
drag, startPoint x: 436, startPoint y: 185, endPoint x: 256, endPoint y: 184, distance: 180.6
click at [332, 184] on input "USUYG1130769" at bounding box center [574, 186] width 485 height 21
paste input "M72115758"
type input "USUM72115758"
click at [792, 285] on button "Search" at bounding box center [785, 280] width 66 height 22
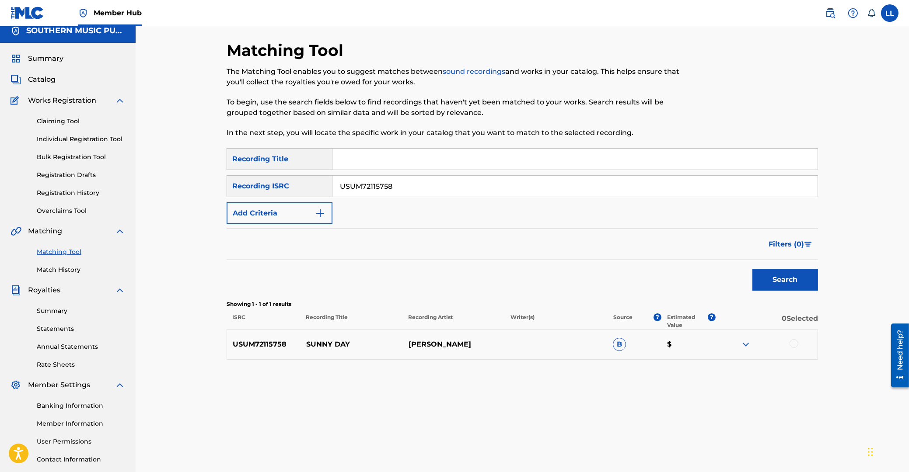
click at [748, 346] on img at bounding box center [745, 344] width 10 height 10
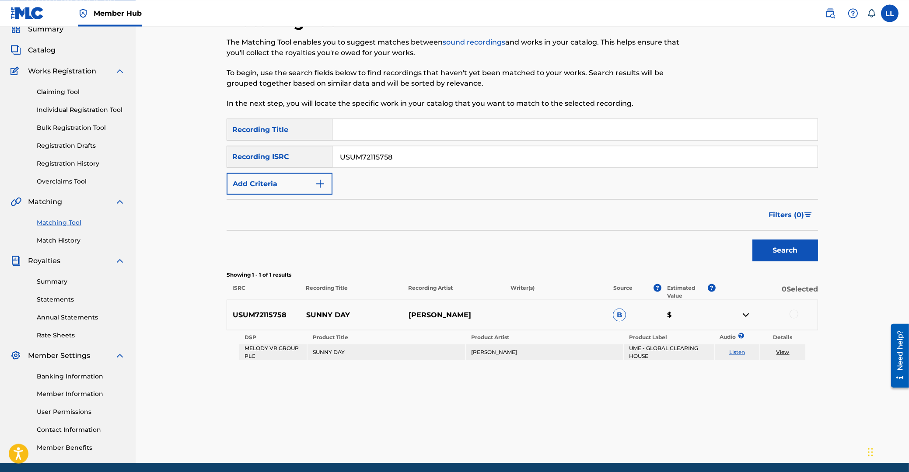
scroll to position [55, 0]
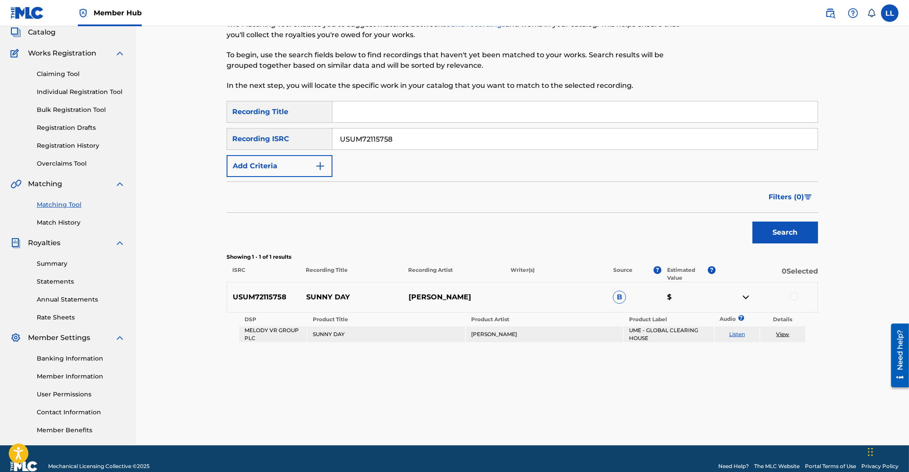
click at [733, 335] on link "Listen" at bounding box center [737, 334] width 16 height 7
click at [791, 296] on div at bounding box center [793, 296] width 9 height 9
click at [593, 398] on button "Match 1 Group" at bounding box center [614, 401] width 97 height 22
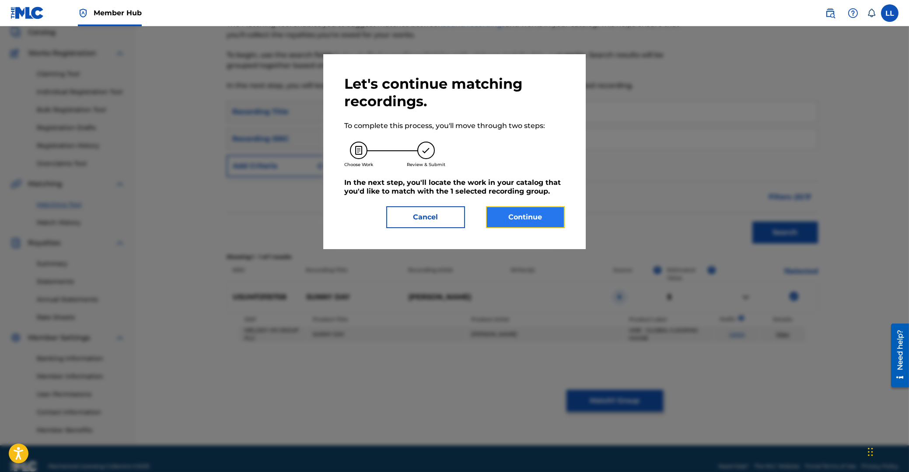
click at [520, 220] on button "Continue" at bounding box center [525, 217] width 79 height 22
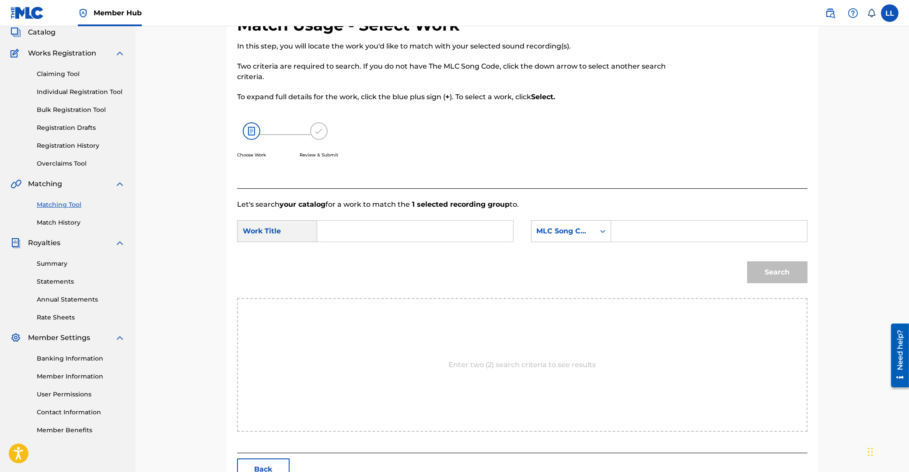
click at [450, 219] on form "SearchWithCriteria1c7554da-d1da-454c-8d8f-544e9f5f78f9 Work Title SearchWithCri…" at bounding box center [522, 254] width 570 height 88
click at [445, 222] on input "Search Form" at bounding box center [414, 231] width 181 height 21
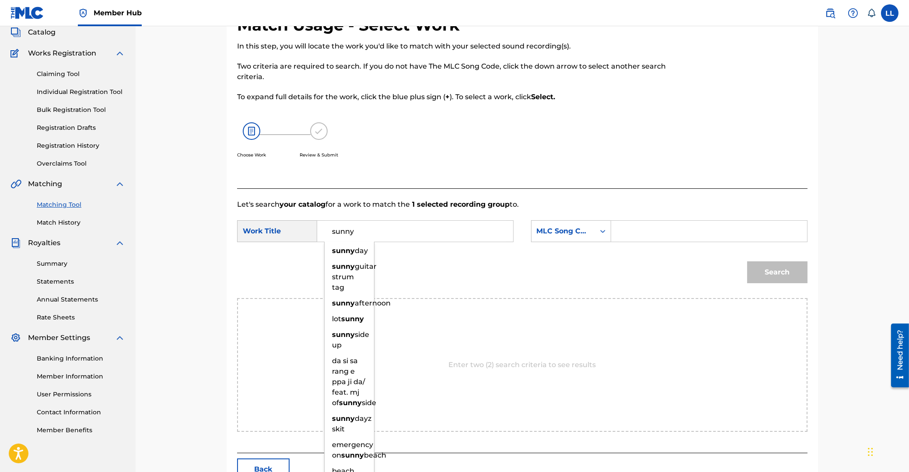
type input "sunny"
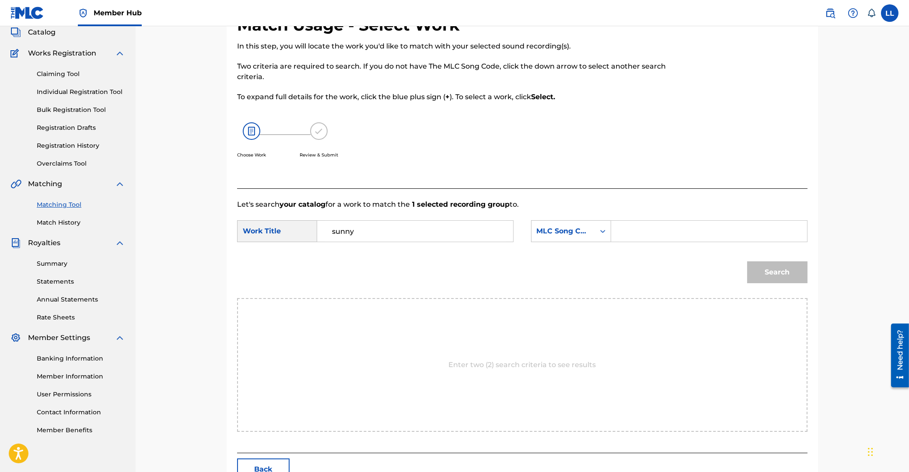
paste input "SI6VVM"
type input "SI6VVM"
click at [747, 262] on button "Search" at bounding box center [777, 273] width 60 height 22
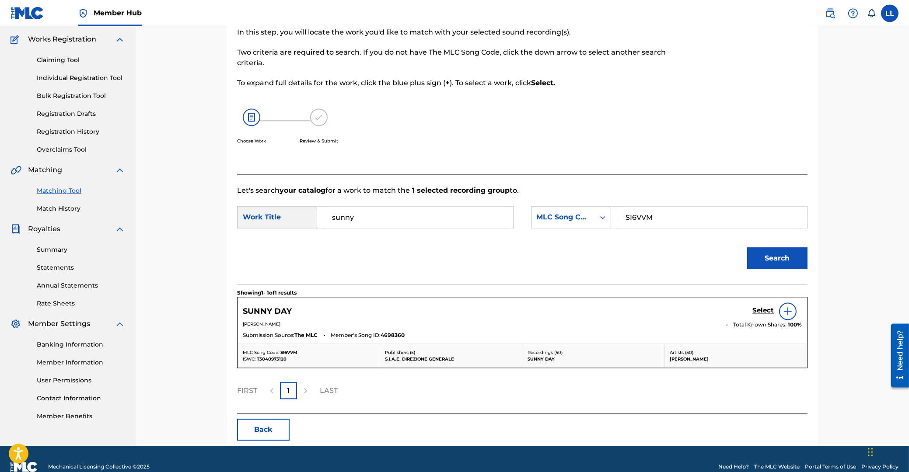
scroll to position [85, 0]
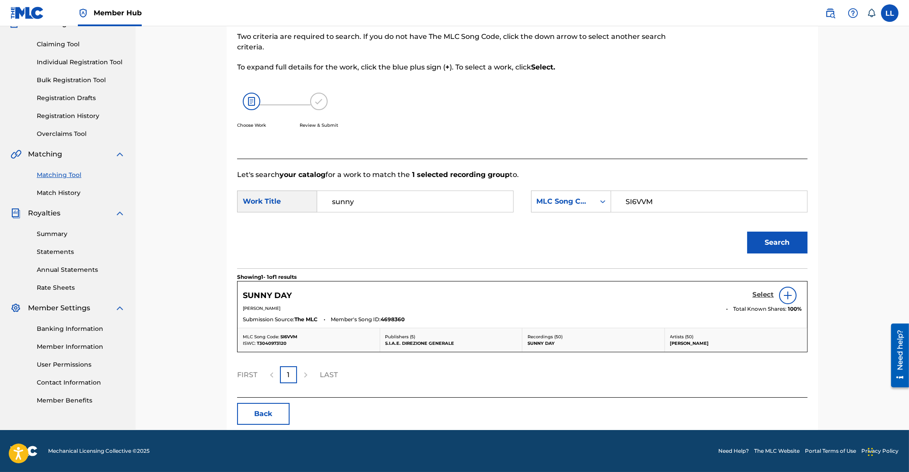
click at [760, 294] on h5 "Select" at bounding box center [762, 295] width 21 height 8
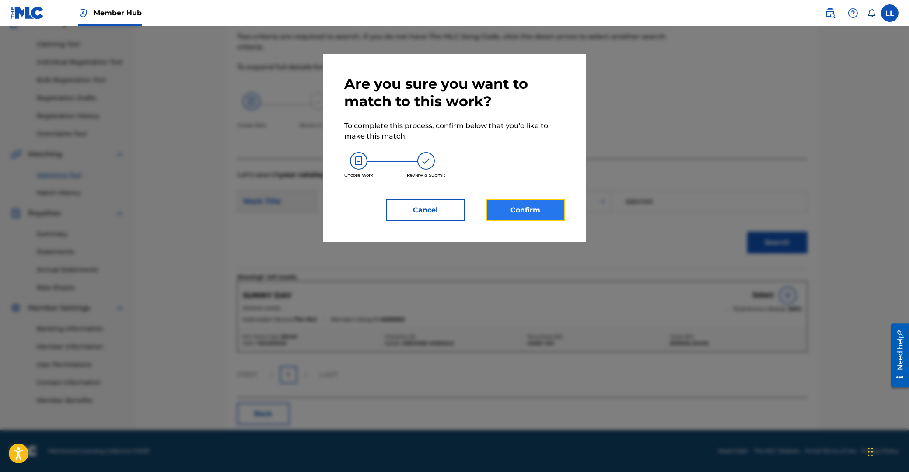
click at [530, 211] on button "Confirm" at bounding box center [525, 210] width 79 height 22
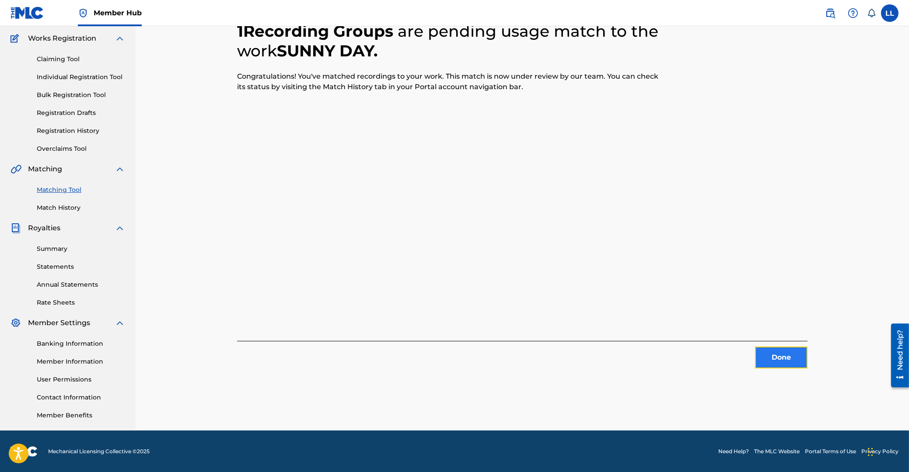
click at [790, 356] on button "Done" at bounding box center [781, 358] width 52 height 22
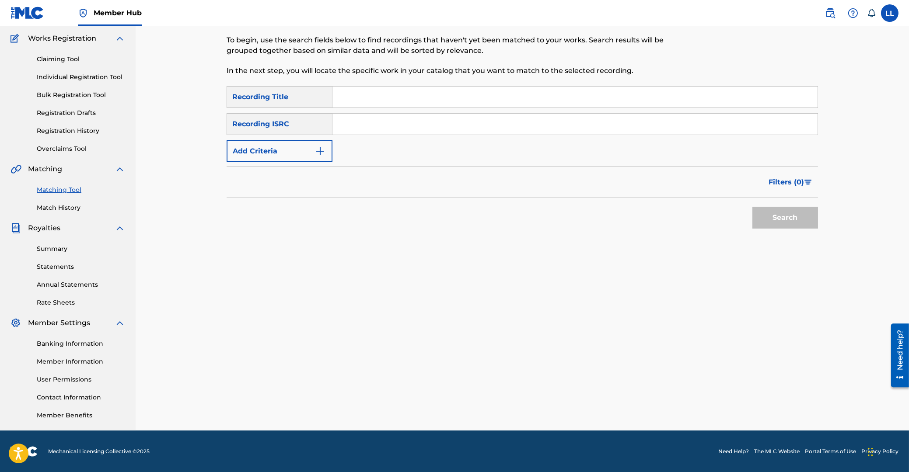
drag, startPoint x: 369, startPoint y: 129, endPoint x: 356, endPoint y: 128, distance: 12.7
click at [372, 127] on input "Search Form" at bounding box center [574, 124] width 485 height 21
paste input "UST8K1756220"
type input "UST8K1756220"
click at [769, 215] on button "Search" at bounding box center [785, 218] width 66 height 22
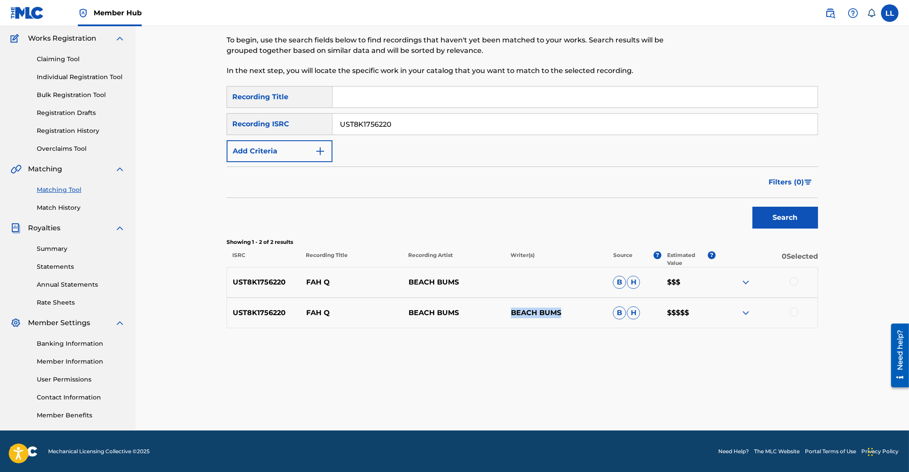
drag, startPoint x: 511, startPoint y: 313, endPoint x: 562, endPoint y: 314, distance: 50.7
click at [562, 314] on p "BEACH BUMS" at bounding box center [556, 313] width 102 height 10
click at [794, 280] on div at bounding box center [793, 281] width 9 height 9
click at [795, 312] on div at bounding box center [793, 312] width 9 height 9
click at [622, 397] on button "Match 2 Groups" at bounding box center [614, 401] width 97 height 22
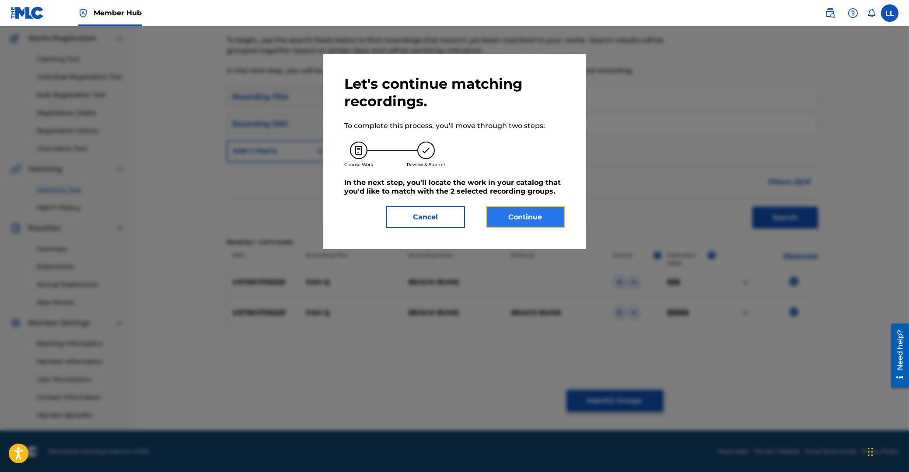
click at [533, 213] on button "Continue" at bounding box center [525, 217] width 79 height 22
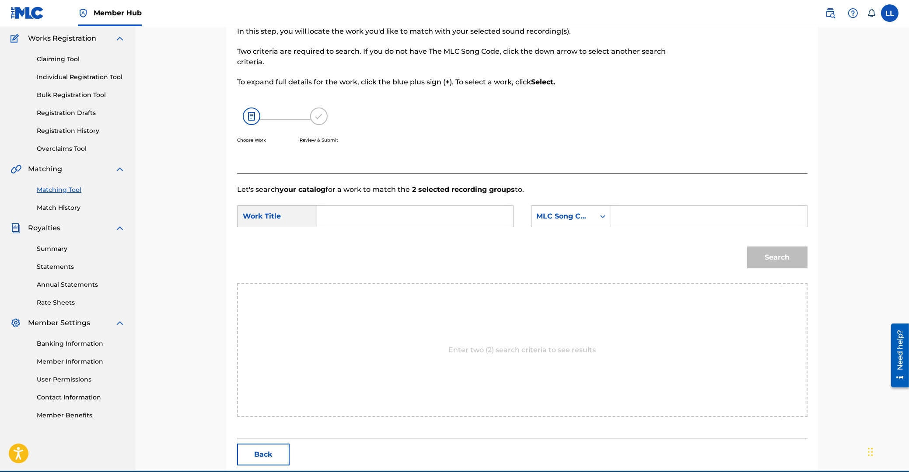
click at [460, 216] on input "Search Form" at bounding box center [414, 216] width 181 height 21
type input "h"
type input "fah"
paste input "FE25JM"
type input "FE25JM"
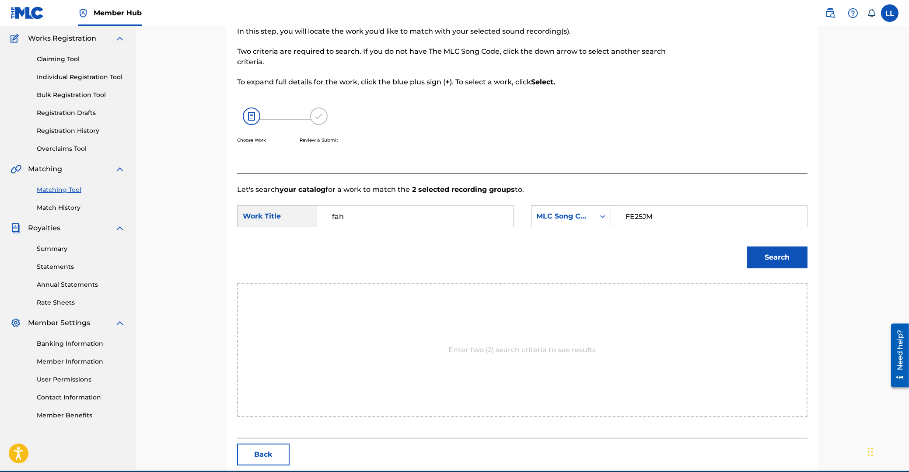
click at [747, 247] on button "Search" at bounding box center [777, 258] width 60 height 22
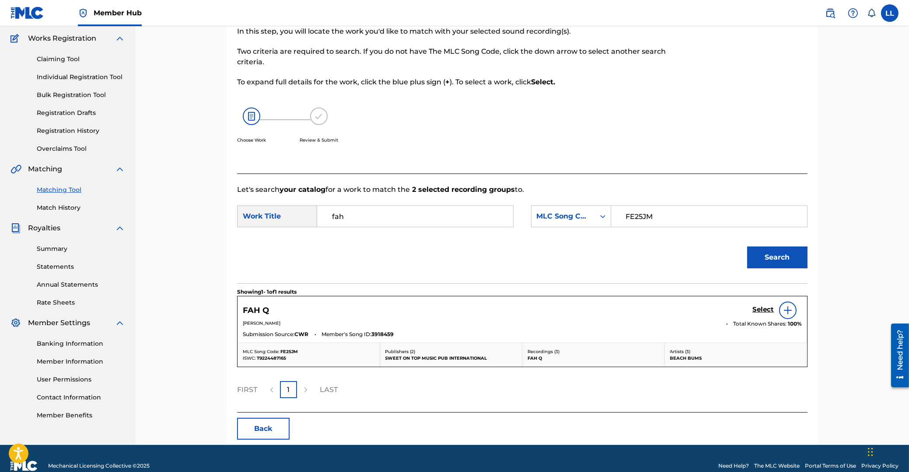
click at [786, 310] on img at bounding box center [787, 310] width 10 height 10
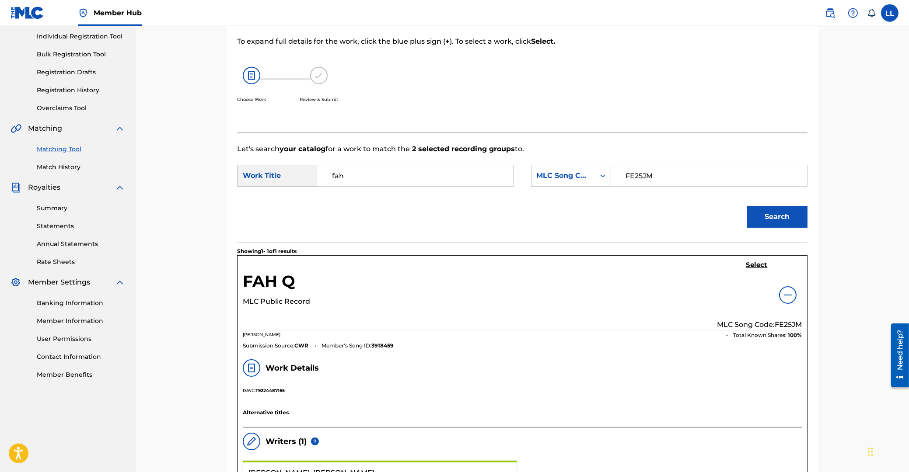
scroll to position [94, 0]
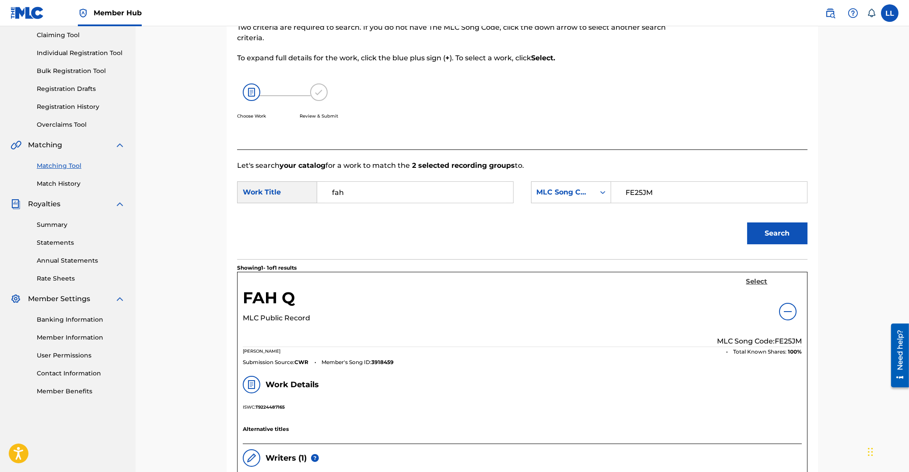
click at [759, 283] on h5 "Select" at bounding box center [756, 282] width 21 height 8
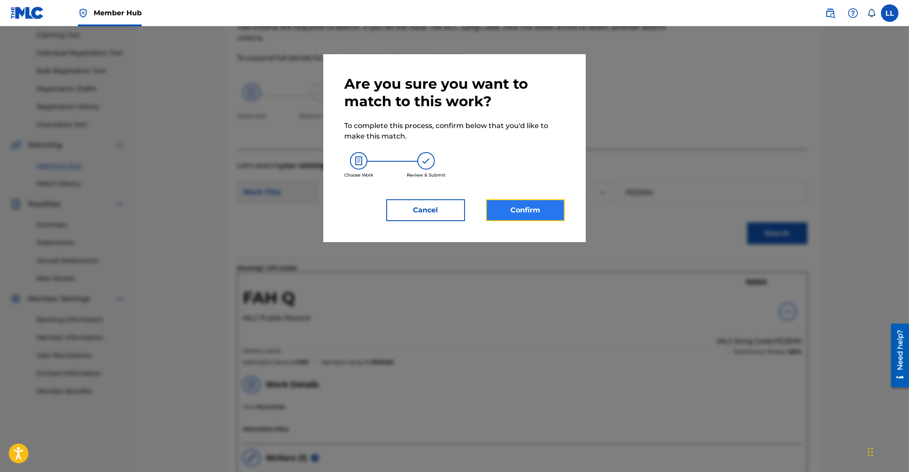
click at [541, 213] on button "Confirm" at bounding box center [525, 210] width 79 height 22
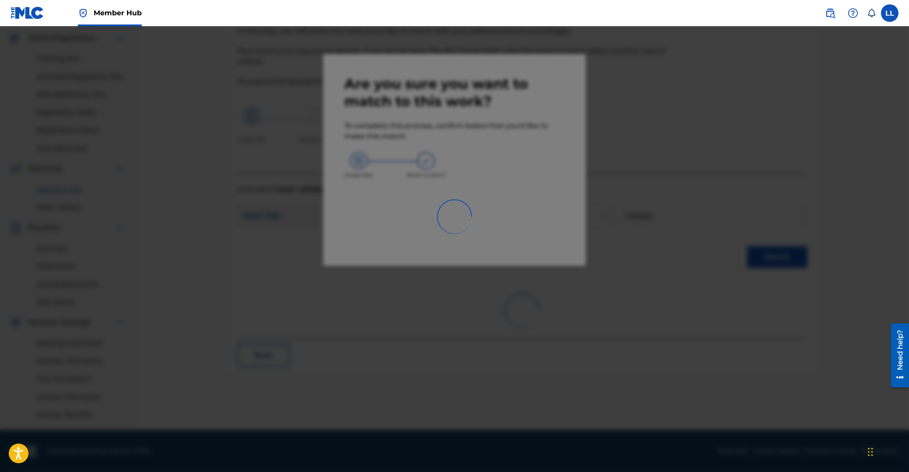
scroll to position [70, 0]
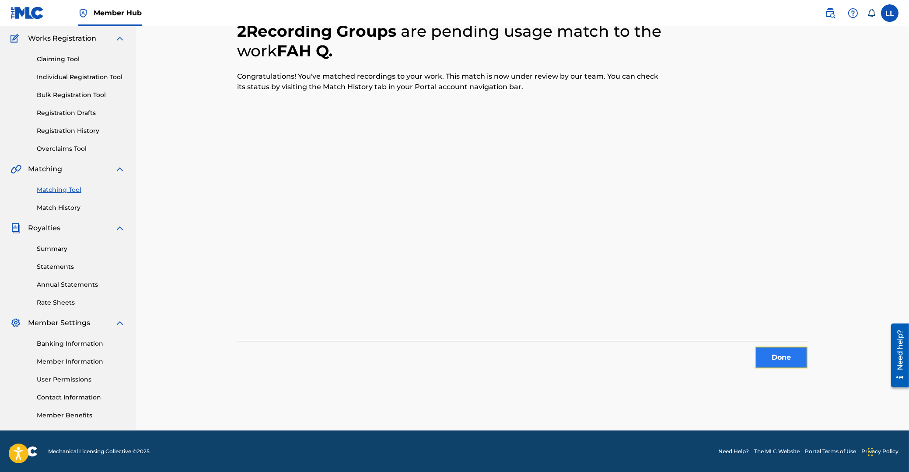
click at [778, 362] on button "Done" at bounding box center [781, 358] width 52 height 22
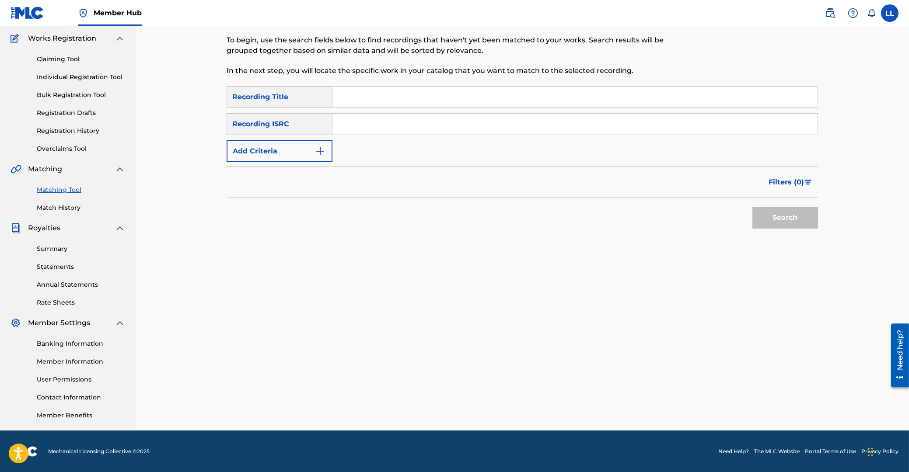
click at [398, 117] on input "Search Form" at bounding box center [574, 124] width 485 height 21
paste input "USSM12210025"
click at [788, 216] on button "Search" at bounding box center [785, 218] width 66 height 22
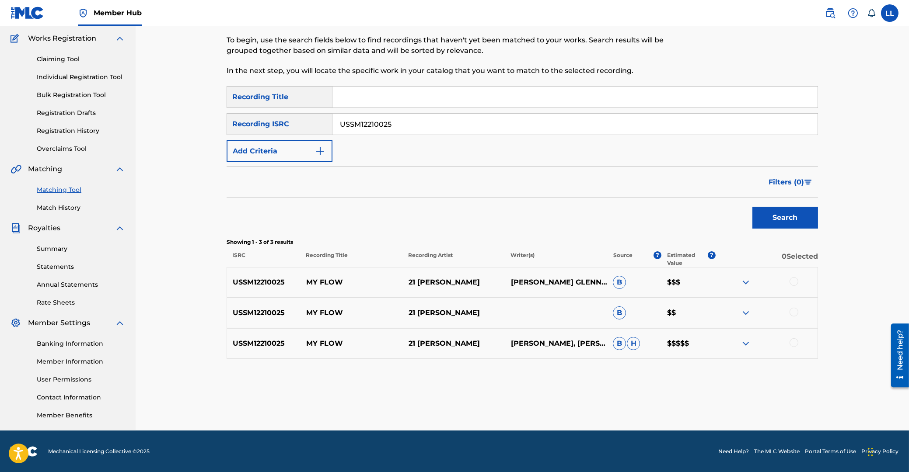
drag, startPoint x: 411, startPoint y: 122, endPoint x: 588, endPoint y: 178, distance: 185.6
click at [332, 126] on input "USSM12210025" at bounding box center [574, 124] width 485 height 21
paste input "UYG1130769"
click at [786, 216] on button "Search" at bounding box center [785, 218] width 66 height 22
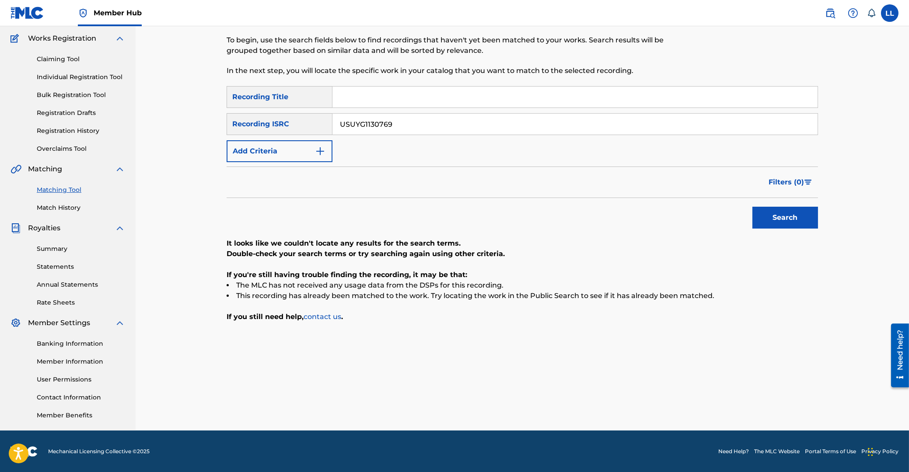
drag, startPoint x: 442, startPoint y: 124, endPoint x: 261, endPoint y: 119, distance: 181.6
click at [332, 119] on input "USUYG1130769" at bounding box center [574, 124] width 485 height 21
paste input "QZES61829528"
click at [771, 213] on button "Search" at bounding box center [785, 218] width 66 height 22
drag, startPoint x: 432, startPoint y: 118, endPoint x: 289, endPoint y: 124, distance: 143.6
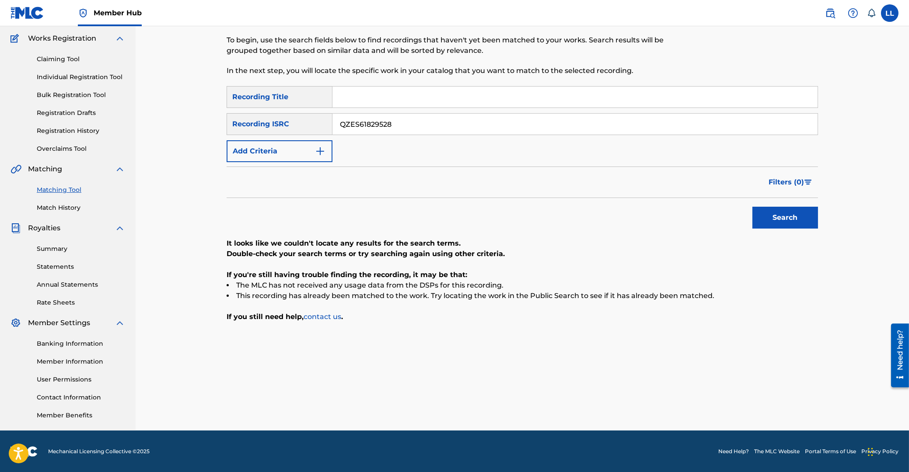
click at [332, 124] on input "QZES61829528" at bounding box center [574, 124] width 485 height 21
paste input "USRC11803042"
click at [780, 212] on button "Search" at bounding box center [785, 218] width 66 height 22
drag, startPoint x: 426, startPoint y: 121, endPoint x: 292, endPoint y: 119, distance: 133.4
click at [332, 118] on input "USRC11803042" at bounding box center [574, 124] width 485 height 21
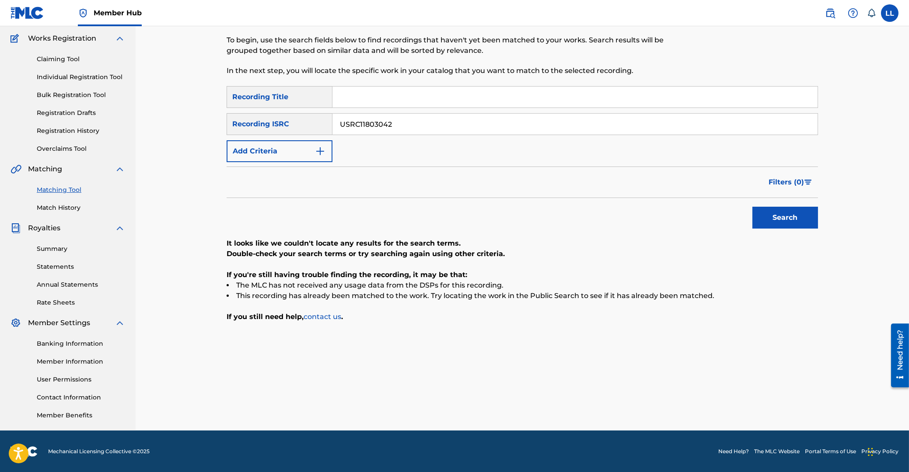
paste input "QY5177980"
type input "USQY51779802"
click at [772, 214] on button "Search" at bounding box center [785, 218] width 66 height 22
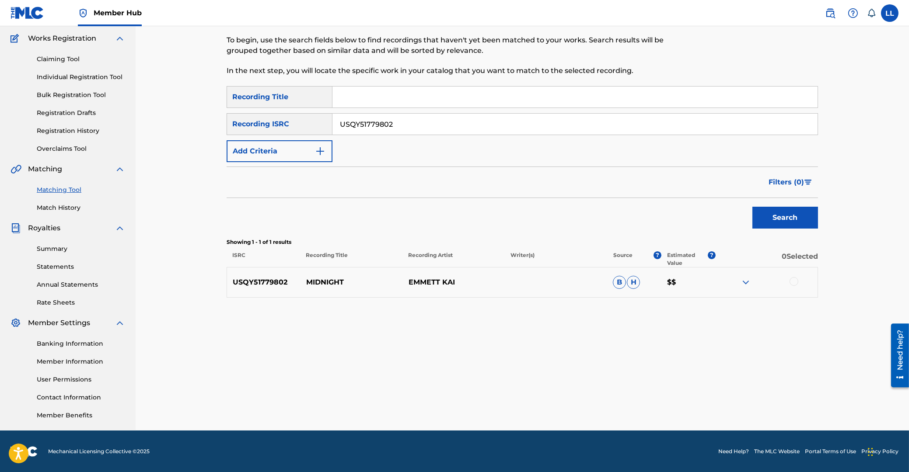
click at [743, 280] on img at bounding box center [745, 282] width 10 height 10
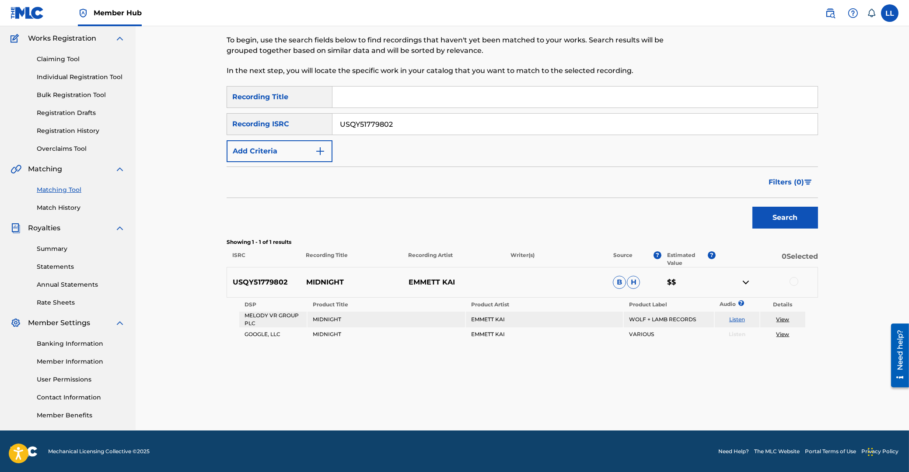
click at [795, 281] on div at bounding box center [793, 281] width 9 height 9
click at [606, 399] on button "Match 1 Group" at bounding box center [614, 401] width 97 height 22
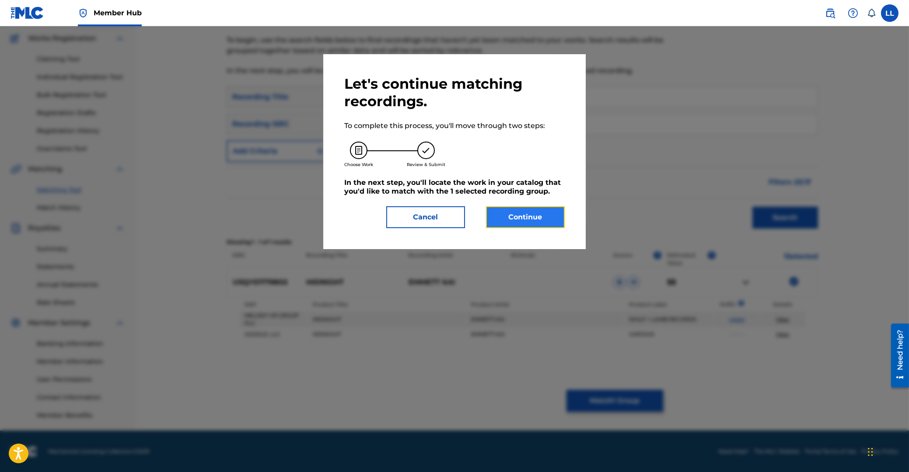
click at [539, 219] on button "Continue" at bounding box center [525, 217] width 79 height 22
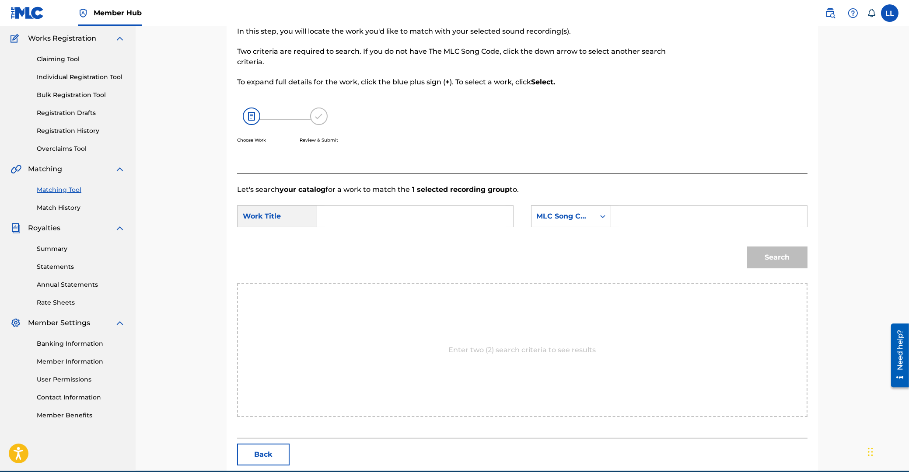
click at [449, 219] on input "Search Form" at bounding box center [414, 216] width 181 height 21
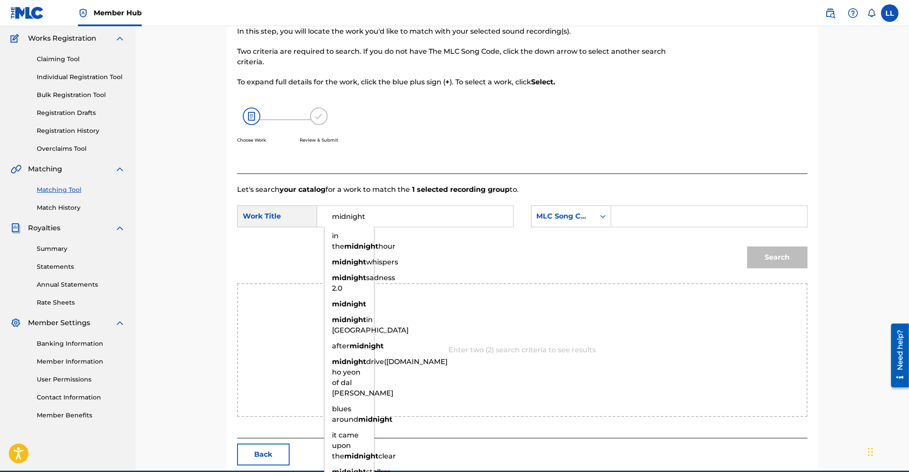
type input "midnight"
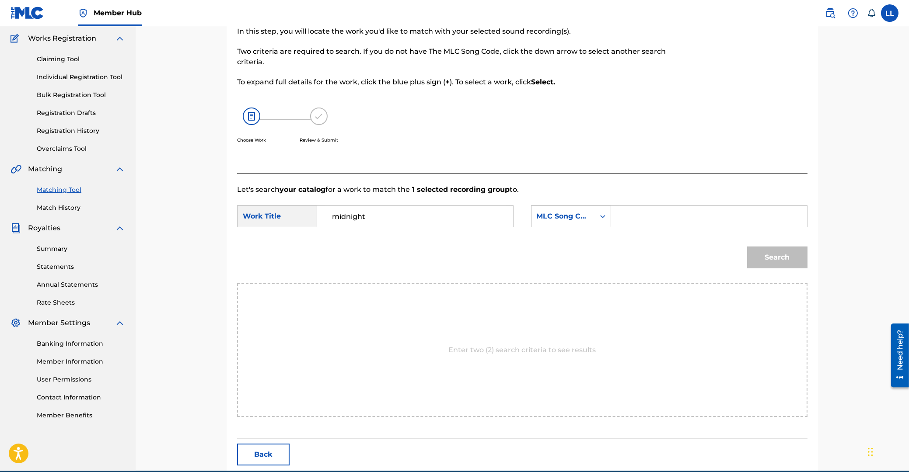
paste input "MA1EXX"
type input "MA1EXX"
click at [747, 247] on button "Search" at bounding box center [777, 258] width 60 height 22
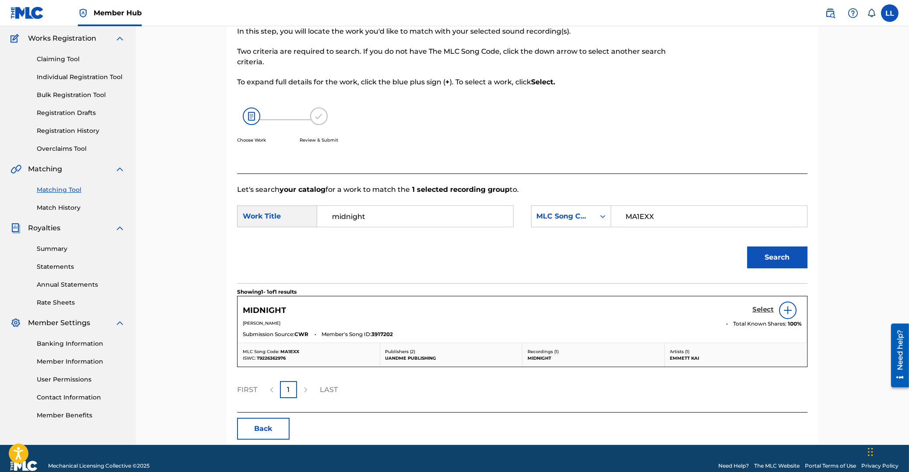
click at [763, 312] on h5 "Select" at bounding box center [762, 310] width 21 height 8
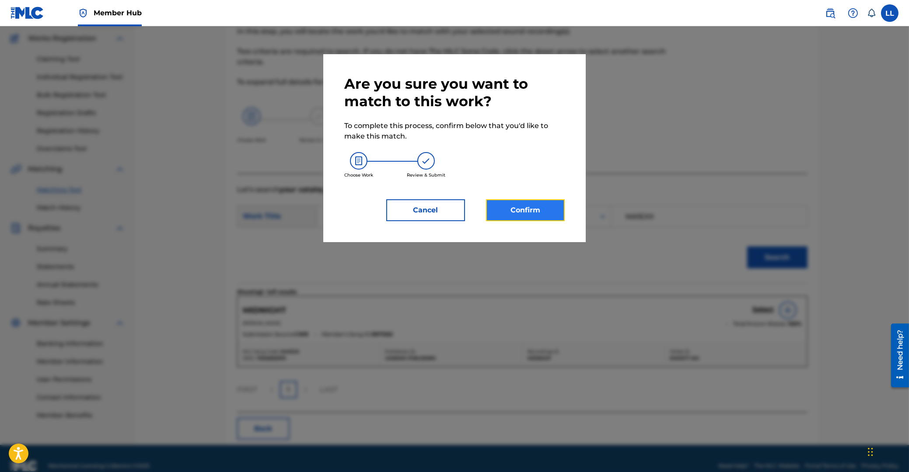
click at [534, 212] on button "Confirm" at bounding box center [525, 210] width 79 height 22
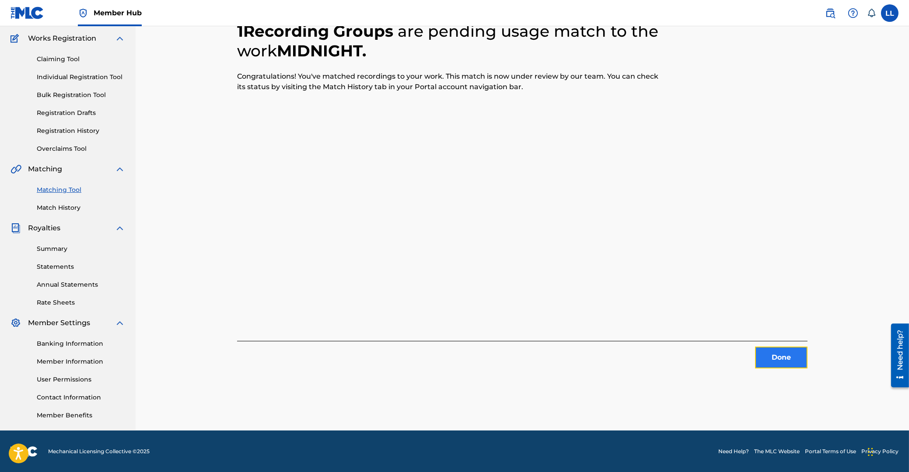
click at [784, 359] on button "Done" at bounding box center [781, 358] width 52 height 22
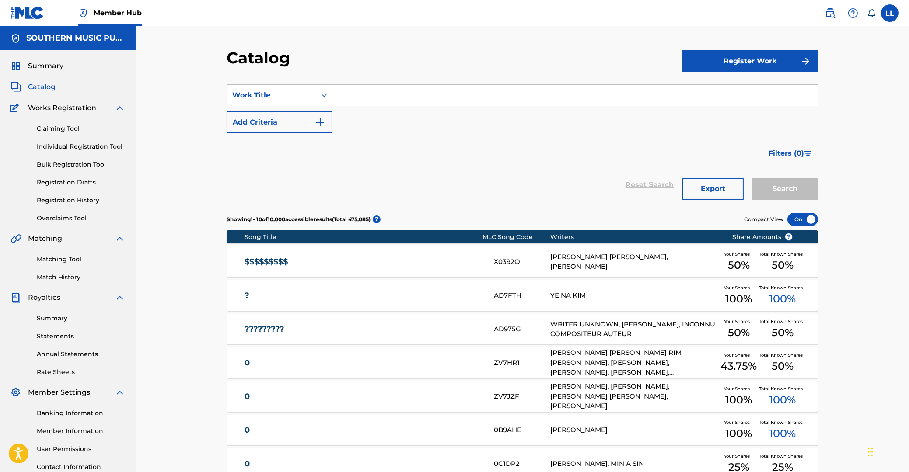
click at [374, 96] on input "Search Form" at bounding box center [574, 95] width 485 height 21
paste input "CHAGRIN FALLS"
click at [786, 189] on button "Search" at bounding box center [785, 189] width 66 height 22
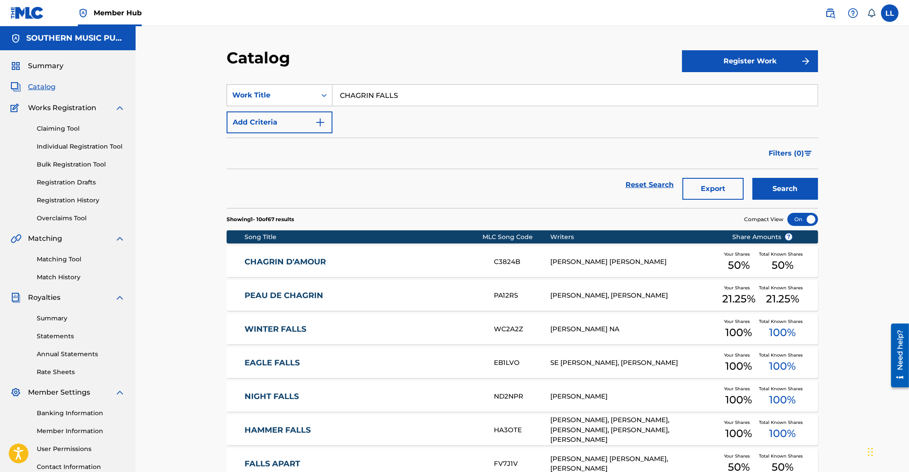
drag, startPoint x: 429, startPoint y: 93, endPoint x: 304, endPoint y: 93, distance: 125.1
click at [332, 93] on input "CHAGRIN FALLS" at bounding box center [574, 95] width 485 height 21
click at [752, 178] on button "Search" at bounding box center [785, 189] width 66 height 22
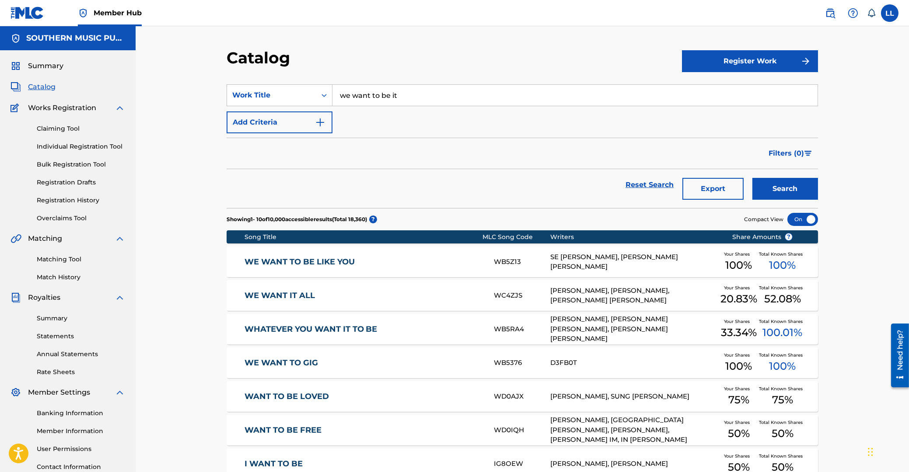
drag, startPoint x: 422, startPoint y: 95, endPoint x: 283, endPoint y: 91, distance: 138.7
click at [332, 91] on input "we want to be it" at bounding box center [574, 95] width 485 height 21
type input "streets ahead"
click at [752, 178] on button "Search" at bounding box center [785, 189] width 66 height 22
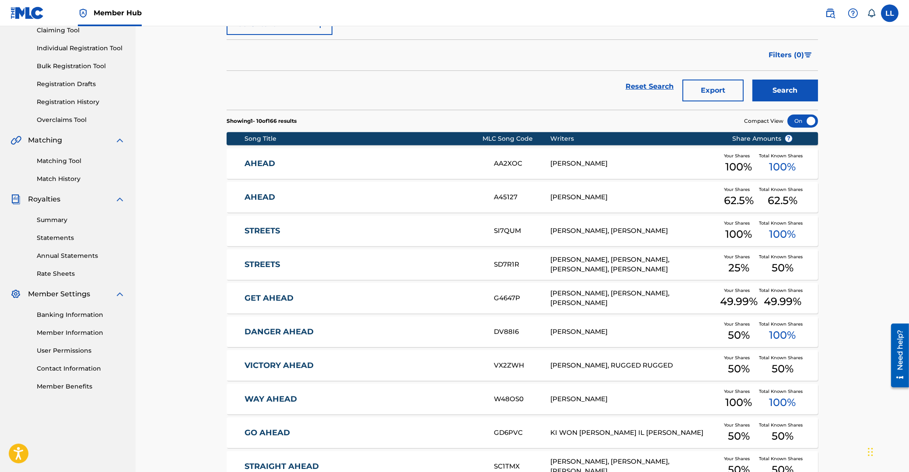
scroll to position [187, 0]
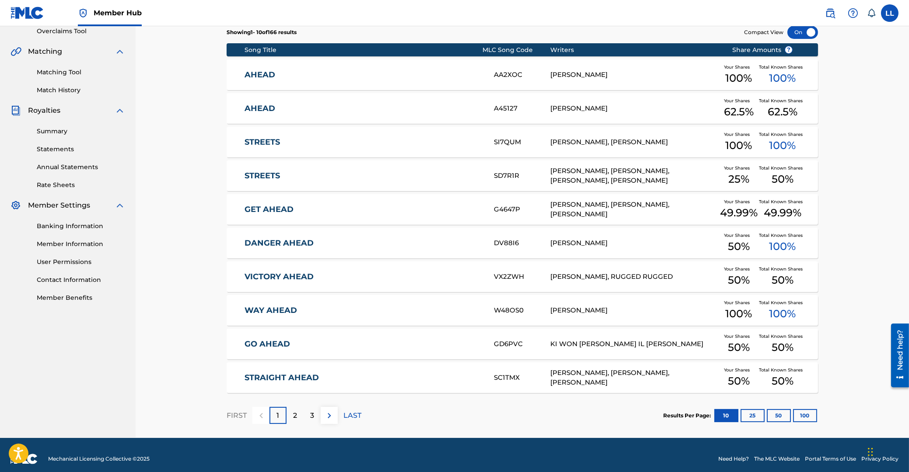
click at [169, 211] on div "Catalog Register Work SearchWithCriteria71a04194-9221-41cf-9e69-2924ac78acb9 Wo…" at bounding box center [522, 138] width 773 height 599
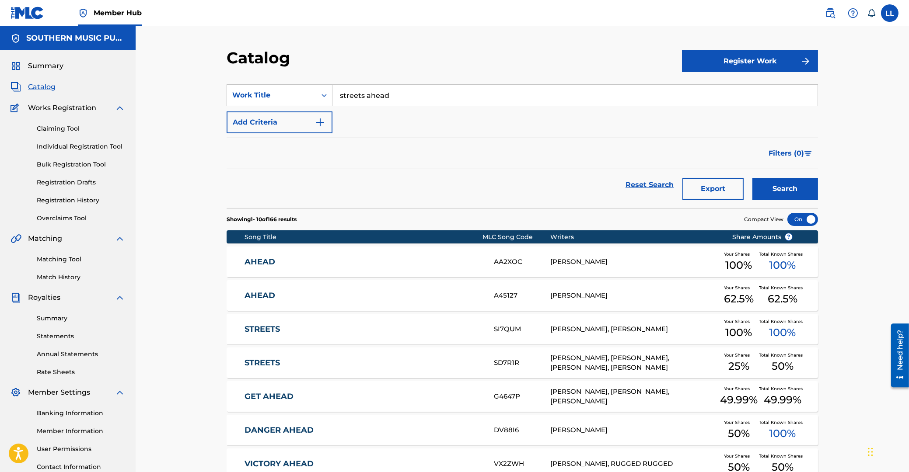
drag, startPoint x: 417, startPoint y: 94, endPoint x: 289, endPoint y: 89, distance: 128.3
click at [332, 89] on input "streets ahead" at bounding box center [574, 95] width 485 height 21
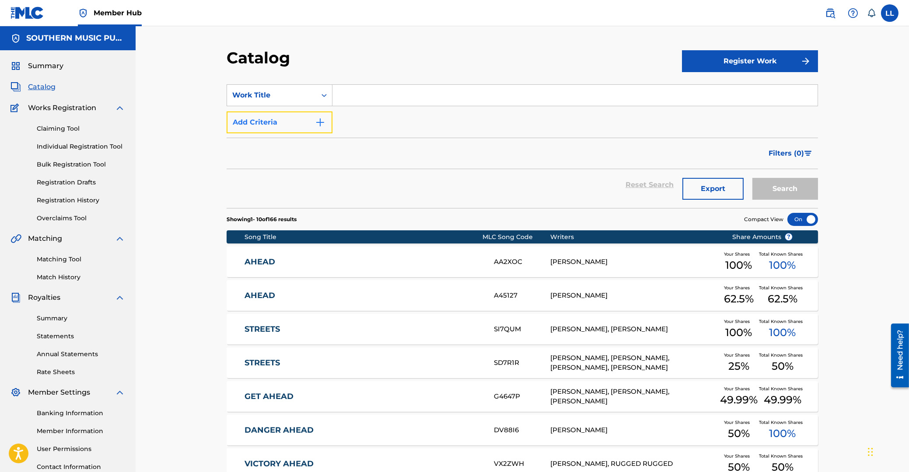
click at [288, 129] on button "Add Criteria" at bounding box center [280, 123] width 106 height 22
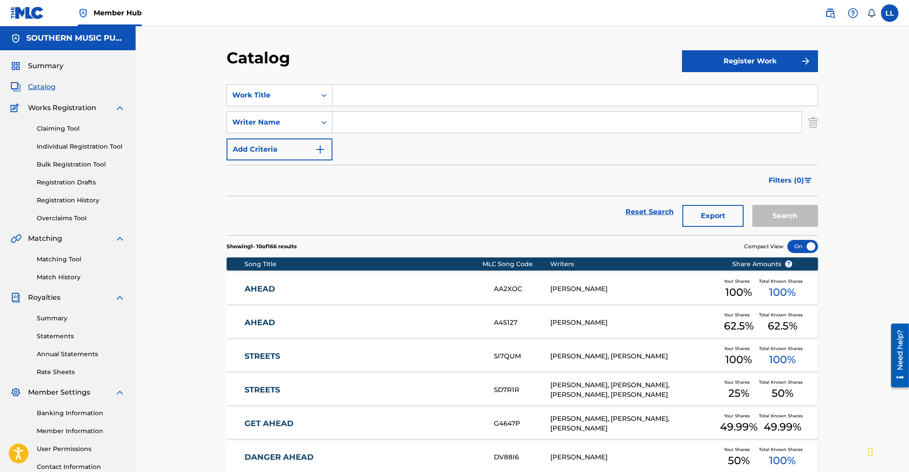
click at [366, 122] on input "Search Form" at bounding box center [566, 122] width 469 height 21
type input "[PERSON_NAME]"
click at [752, 205] on button "Search" at bounding box center [785, 216] width 66 height 22
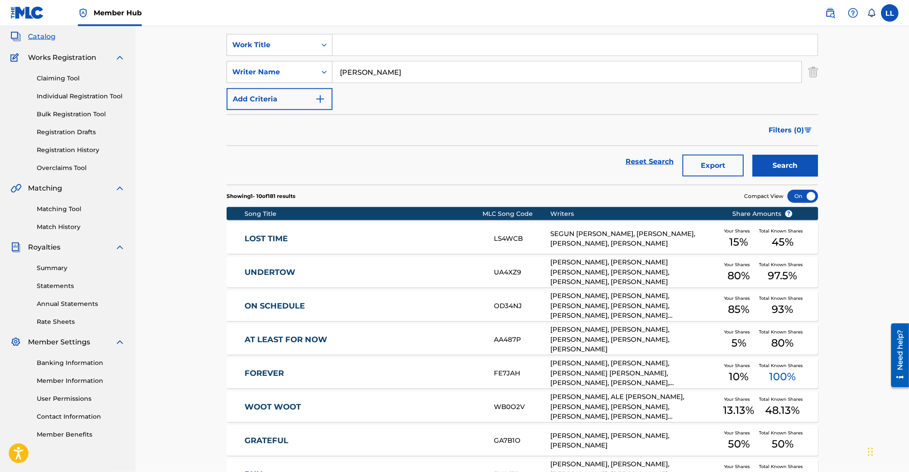
scroll to position [94, 0]
